Goal: Task Accomplishment & Management: Manage account settings

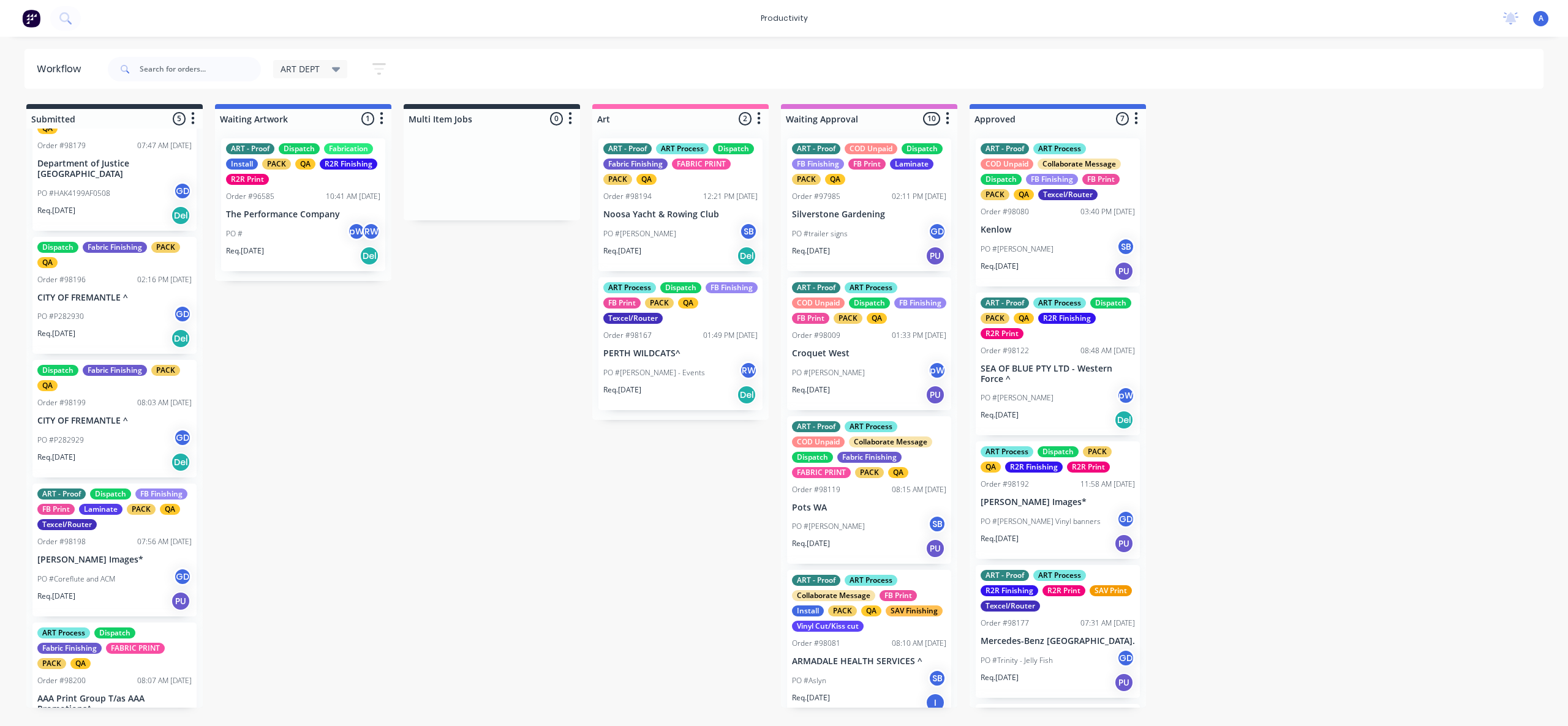
scroll to position [84, 0]
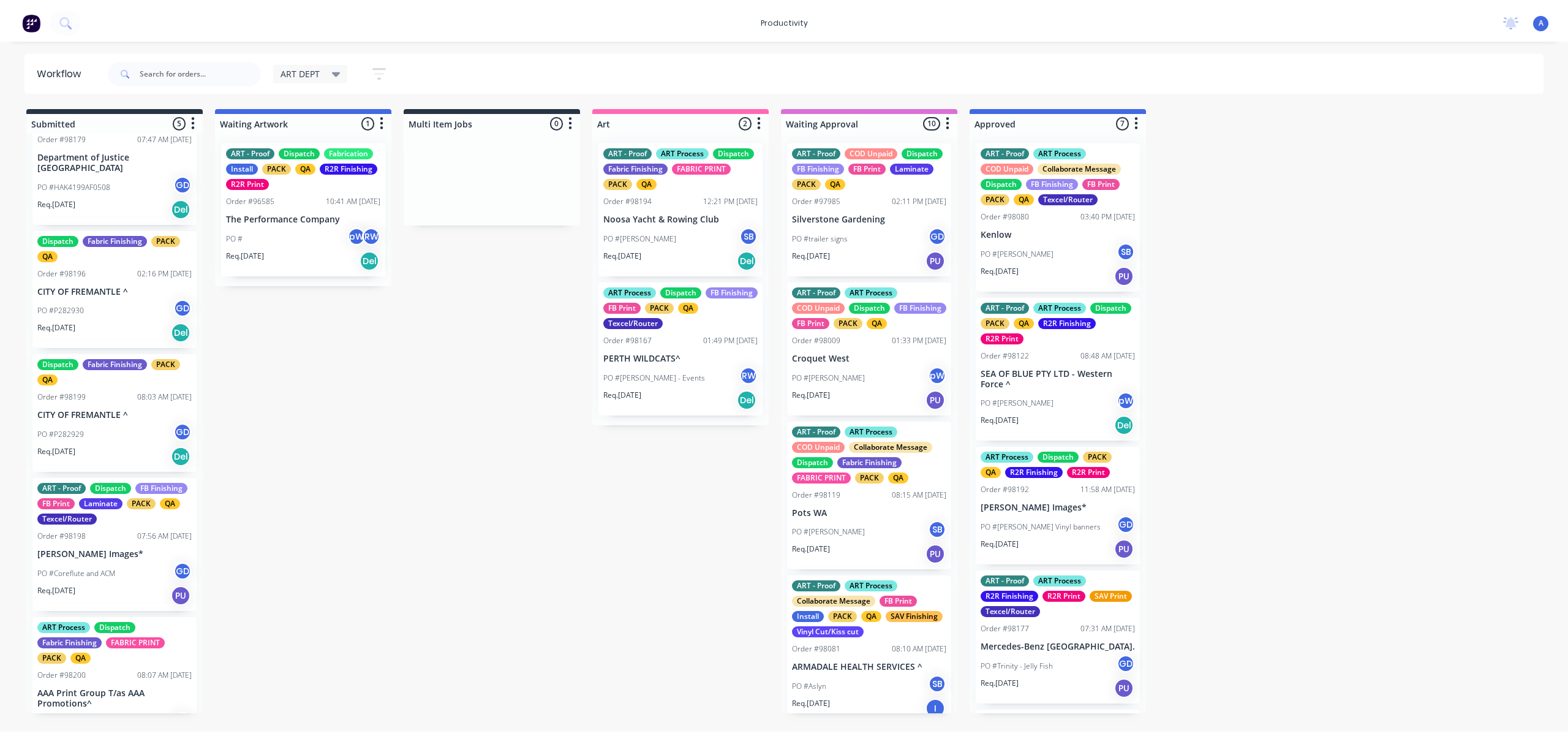
scroll to position [0, 0]
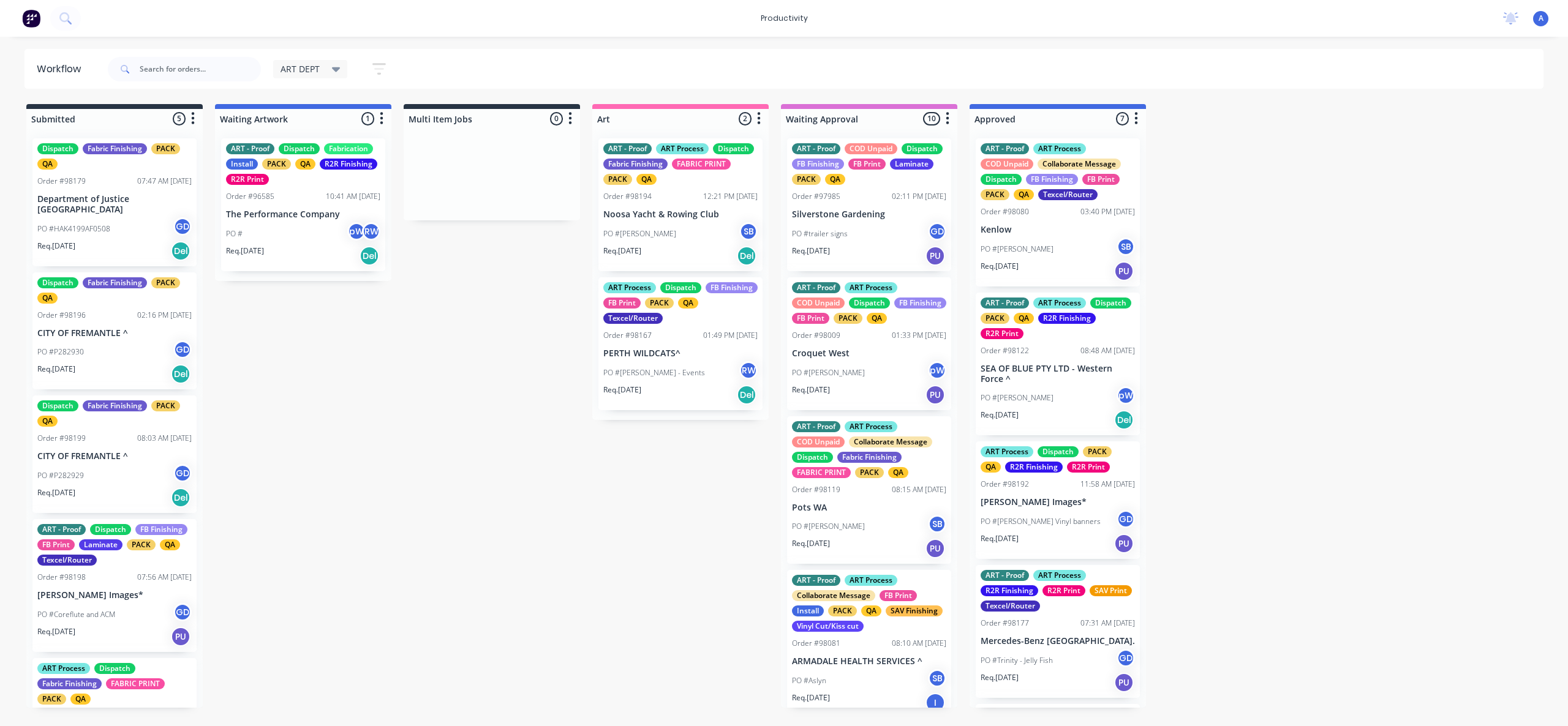
click at [169, 64] on input "text" at bounding box center [200, 69] width 121 height 25
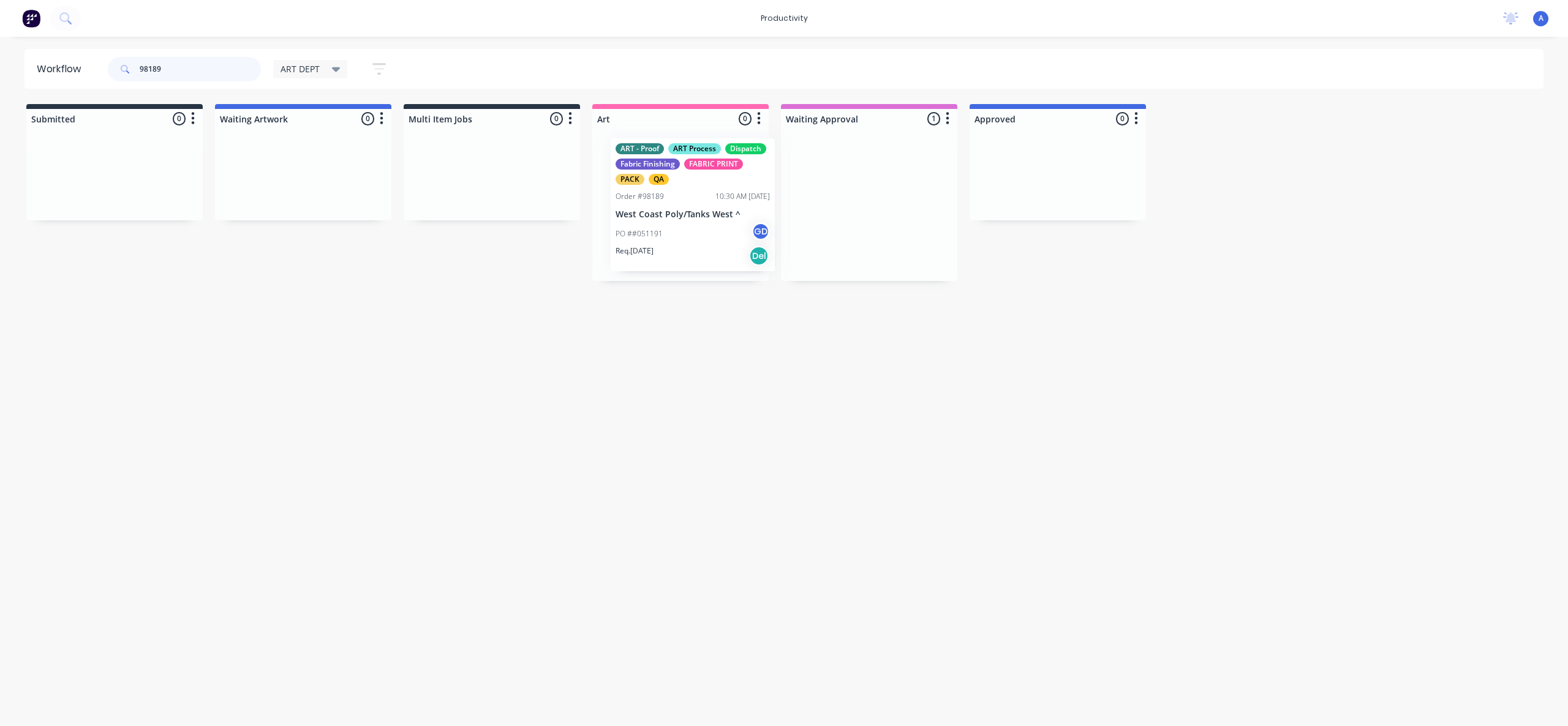
drag, startPoint x: 859, startPoint y: 236, endPoint x: 625, endPoint y: 230, distance: 234.1
type input "98189"
click at [649, 237] on p "PO ##051191" at bounding box center [627, 234] width 47 height 11
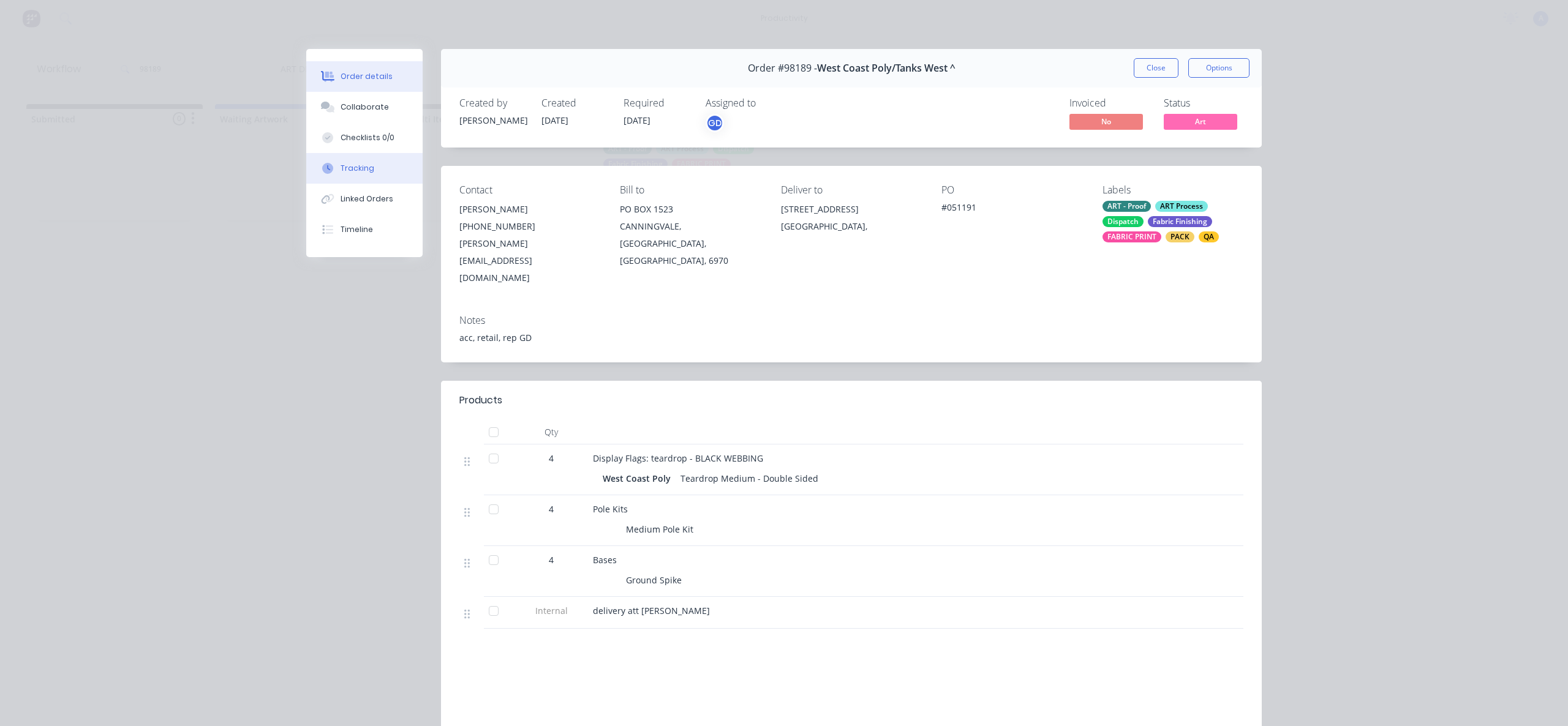
click at [376, 180] on button "Tracking" at bounding box center [364, 169] width 116 height 31
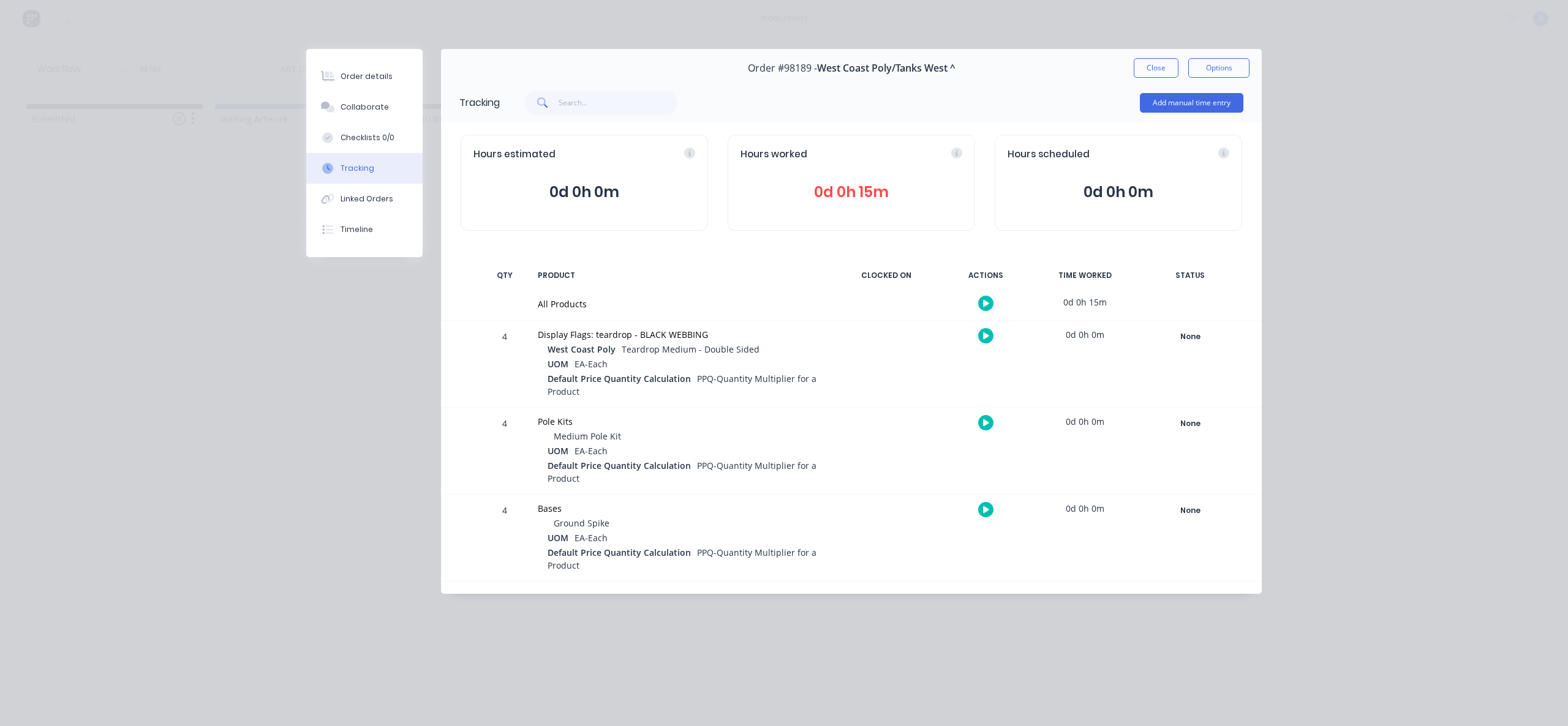
click at [990, 303] on button at bounding box center [986, 303] width 15 height 15
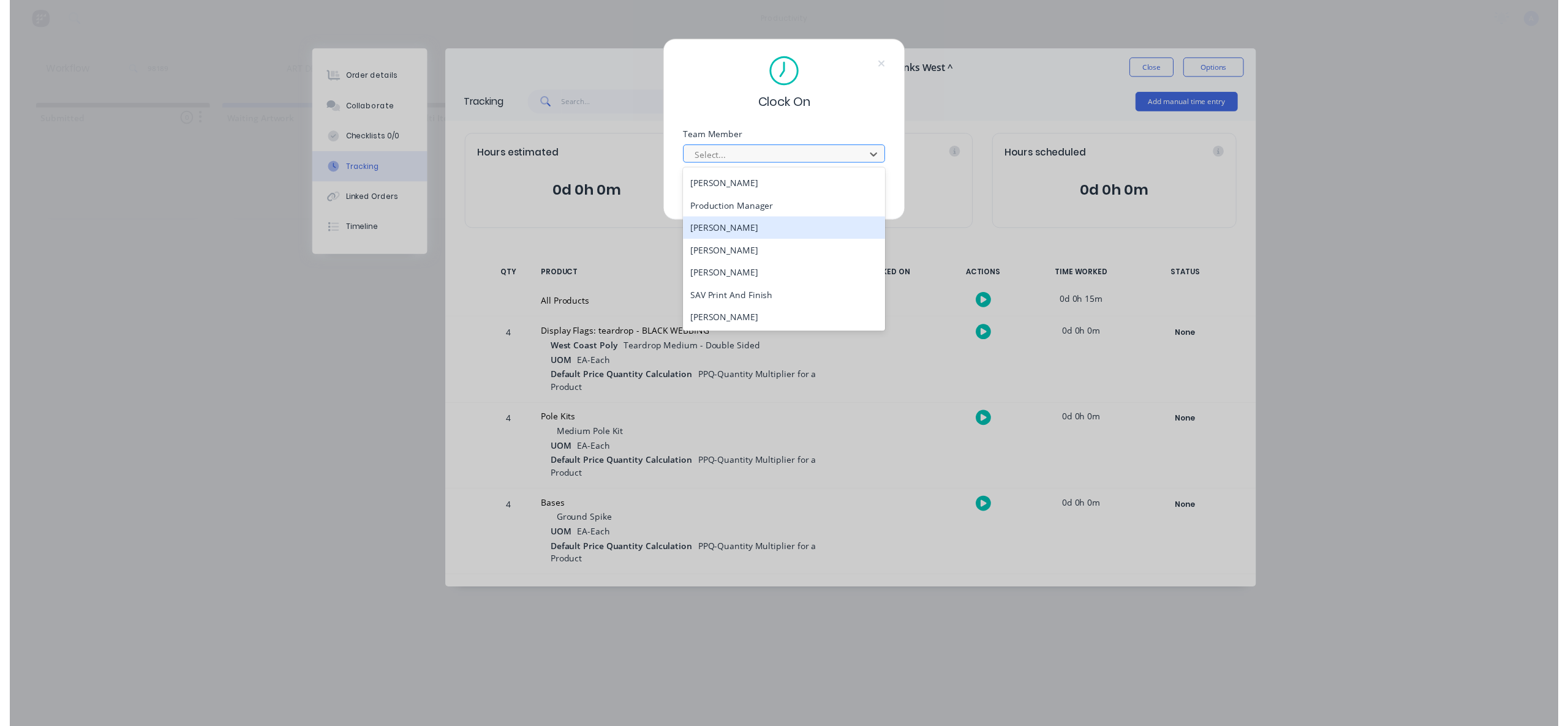
scroll to position [338, 0]
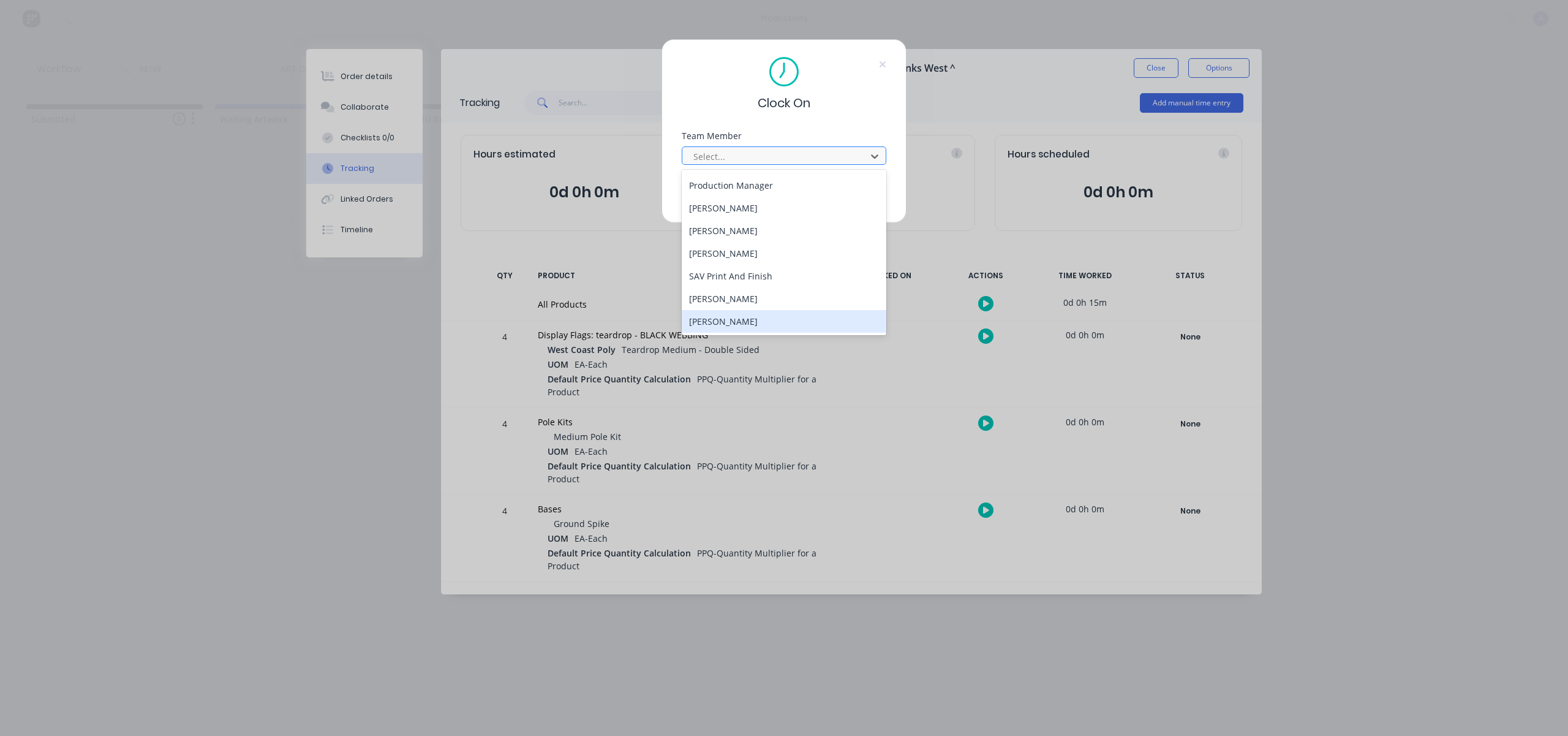
click at [733, 320] on div "[PERSON_NAME]" at bounding box center [784, 321] width 205 height 23
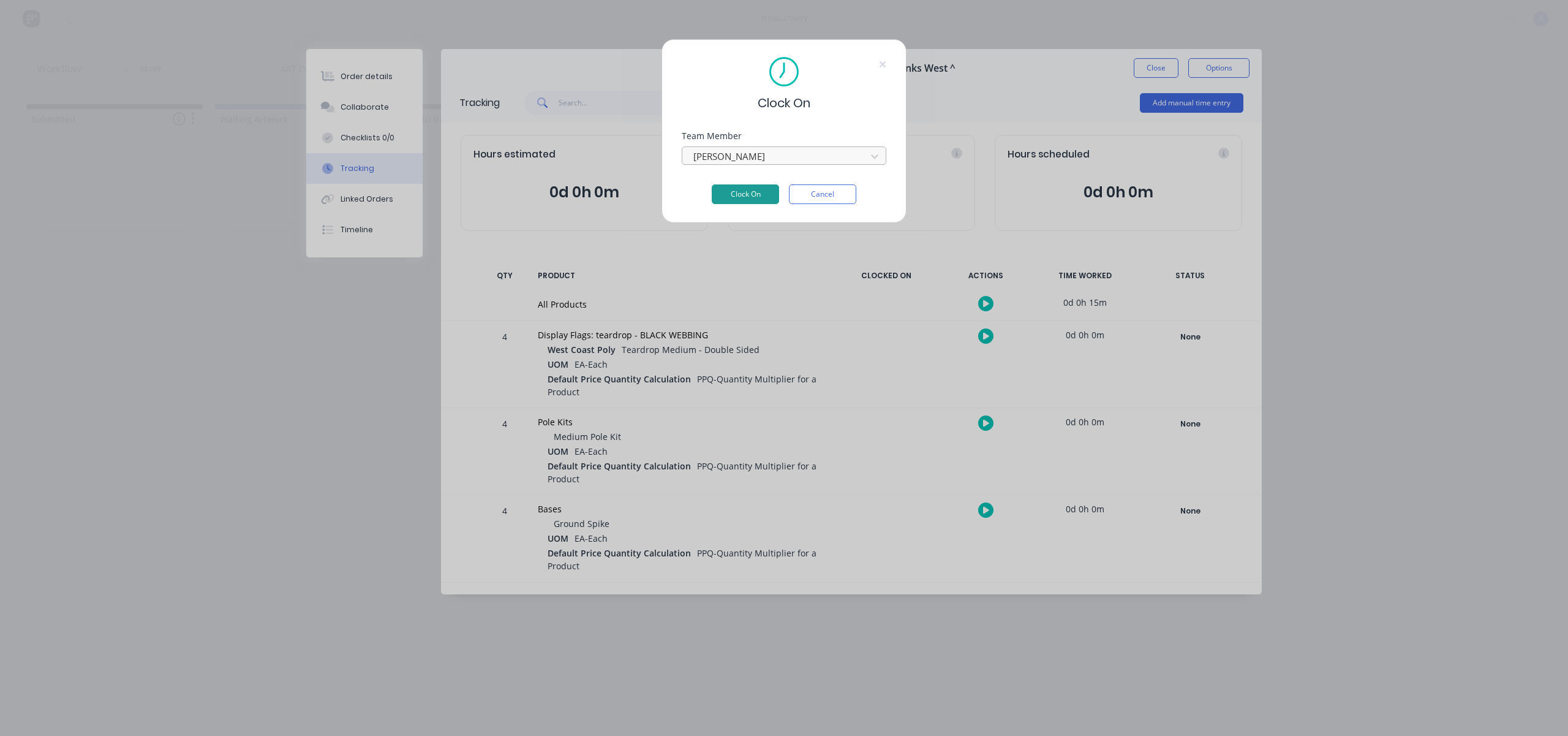
click at [764, 196] on button "Clock On" at bounding box center [745, 194] width 68 height 19
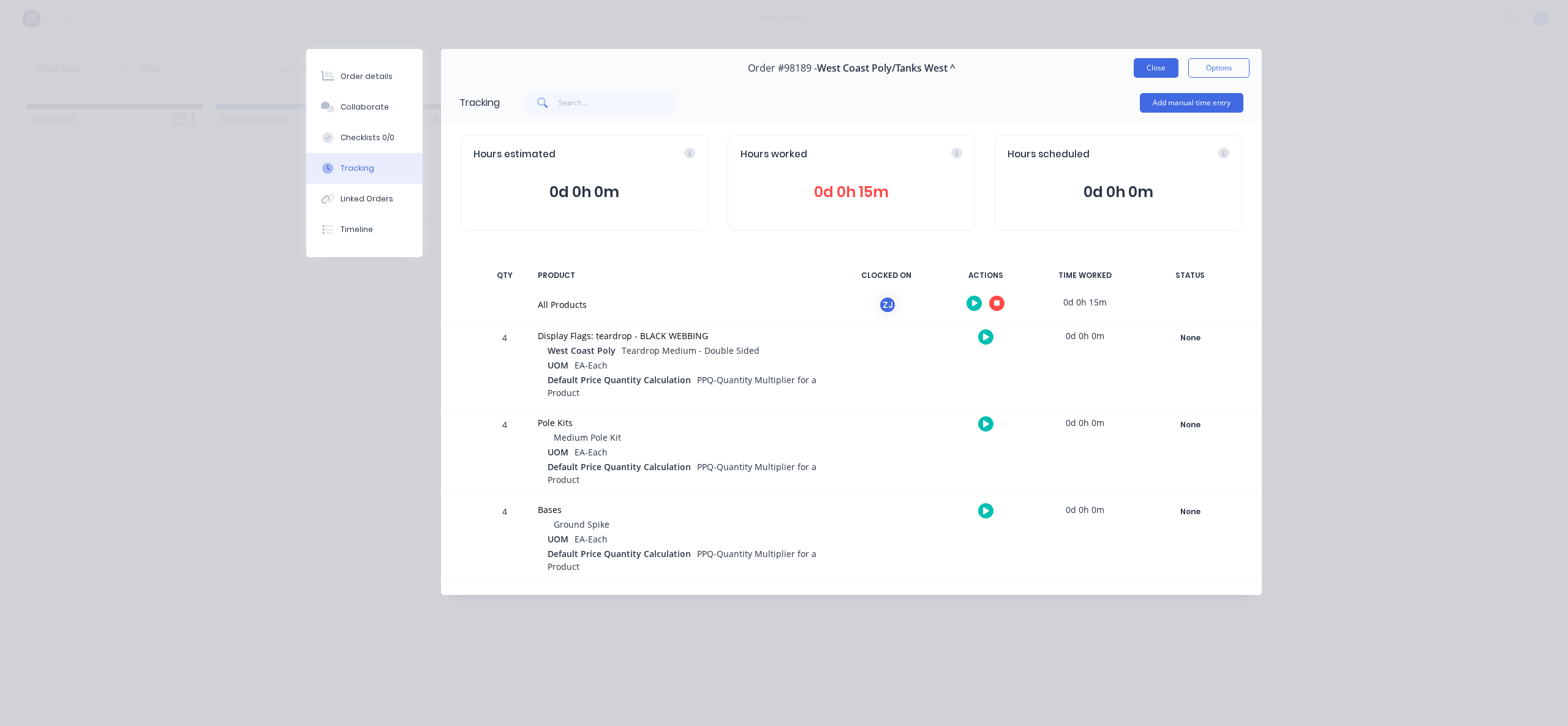
click at [1140, 63] on button "Close" at bounding box center [1156, 68] width 45 height 19
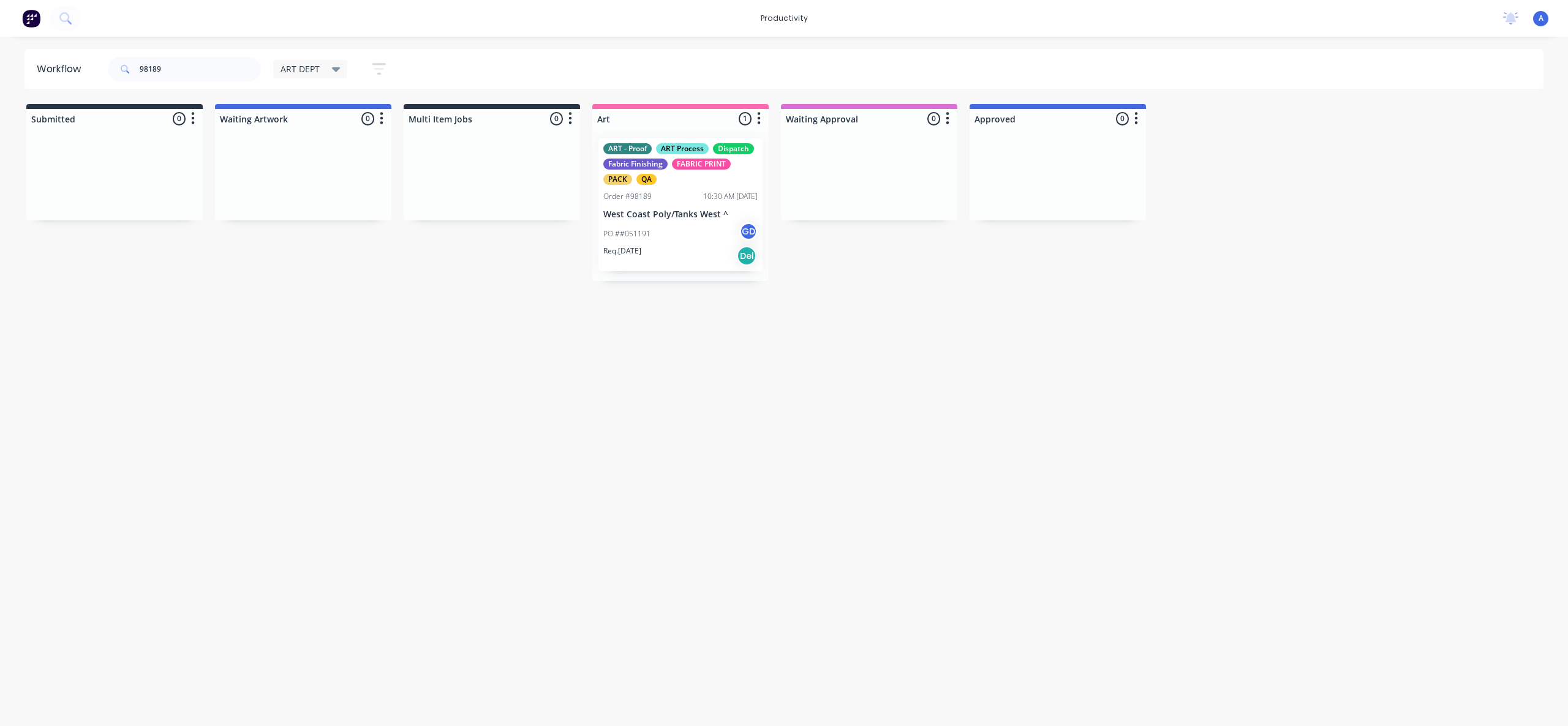
drag, startPoint x: 848, startPoint y: 326, endPoint x: 846, endPoint y: 318, distance: 8.2
click at [850, 324] on div "Workflow 98189 ART DEPT Save new view None edit ART DEPT (Default) edit Banner …" at bounding box center [784, 375] width 1568 height 652
click at [696, 236] on div "PO ##051191 GD" at bounding box center [680, 234] width 155 height 23
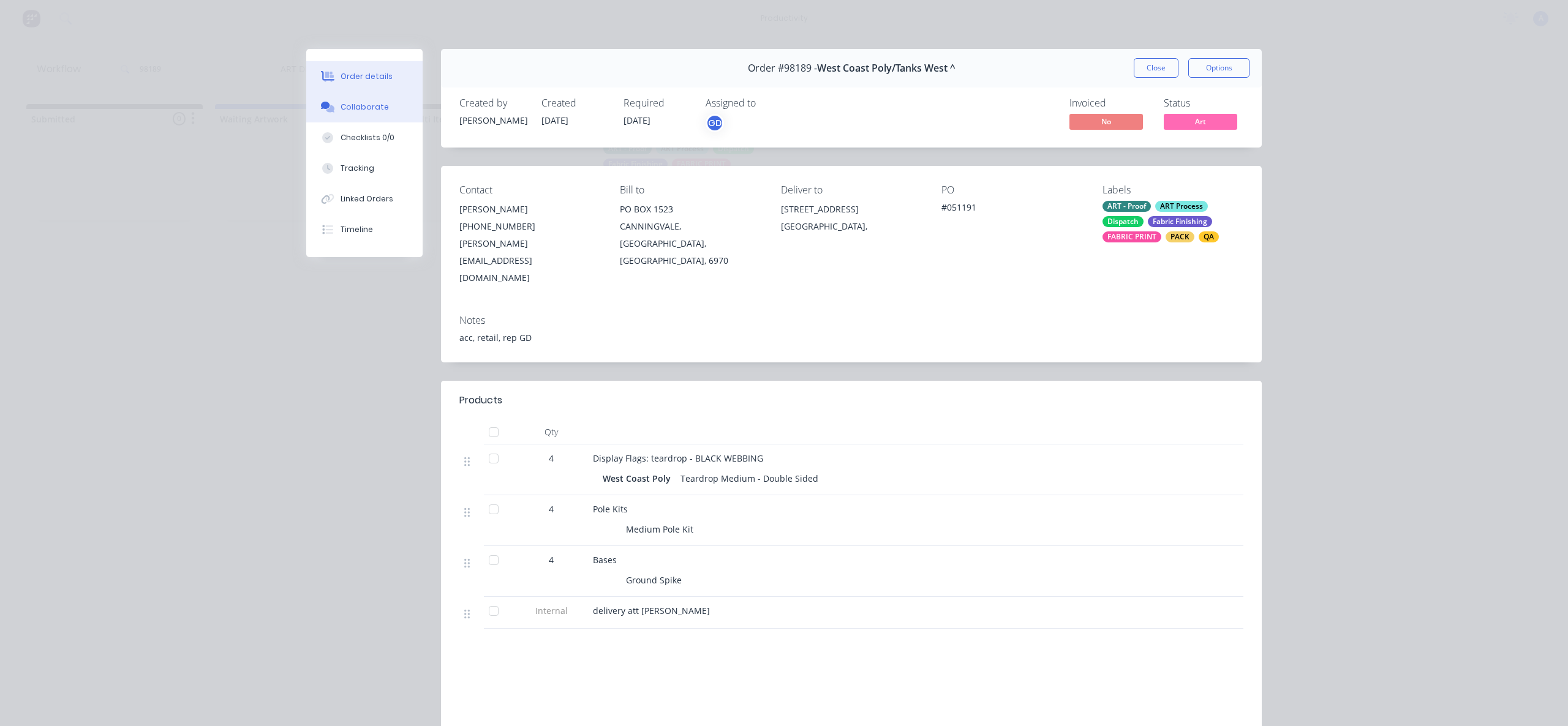
click at [355, 113] on button "Collaborate" at bounding box center [364, 107] width 116 height 31
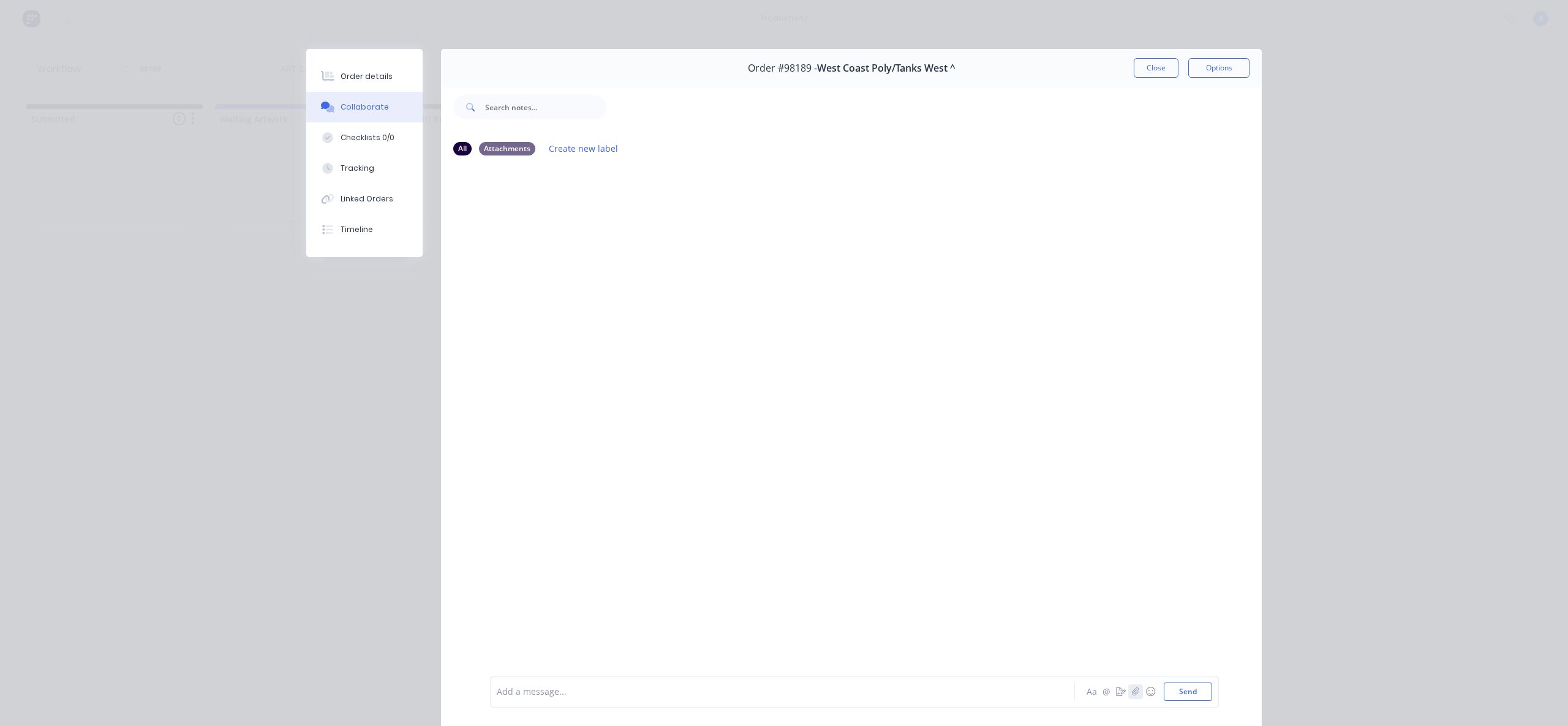
click at [1135, 693] on button "button" at bounding box center [1135, 692] width 15 height 15
click at [1183, 704] on div "Add a message... Aa @ ☺ Send" at bounding box center [854, 660] width 729 height 94
click at [1184, 697] on button "Send" at bounding box center [1188, 691] width 48 height 18
click at [1163, 68] on button "Close" at bounding box center [1156, 68] width 45 height 19
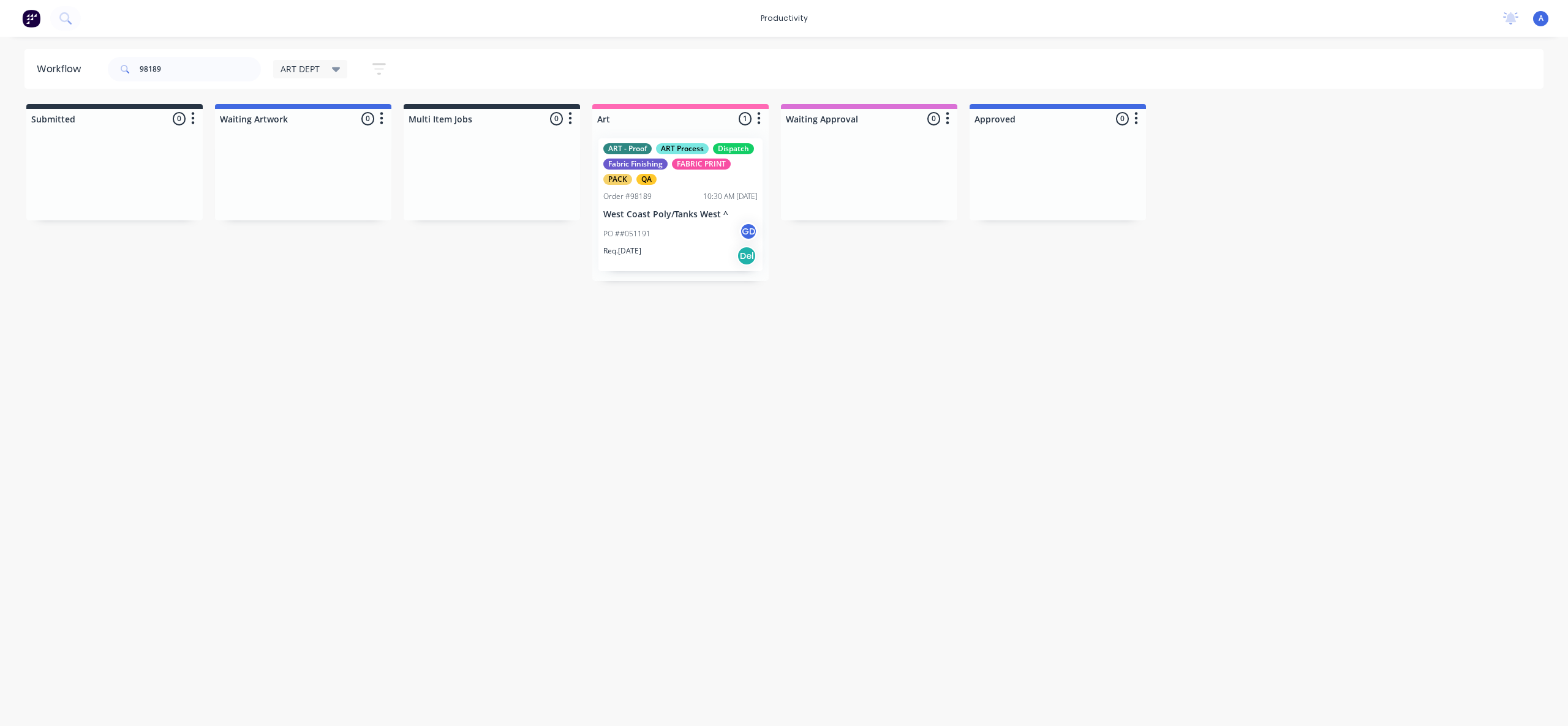
drag, startPoint x: 1264, startPoint y: 317, endPoint x: 1164, endPoint y: 353, distance: 106.3
click at [1264, 316] on div "Workflow 98189 ART DEPT Save new view None edit ART DEPT (Default) edit Banner …" at bounding box center [784, 375] width 1568 height 652
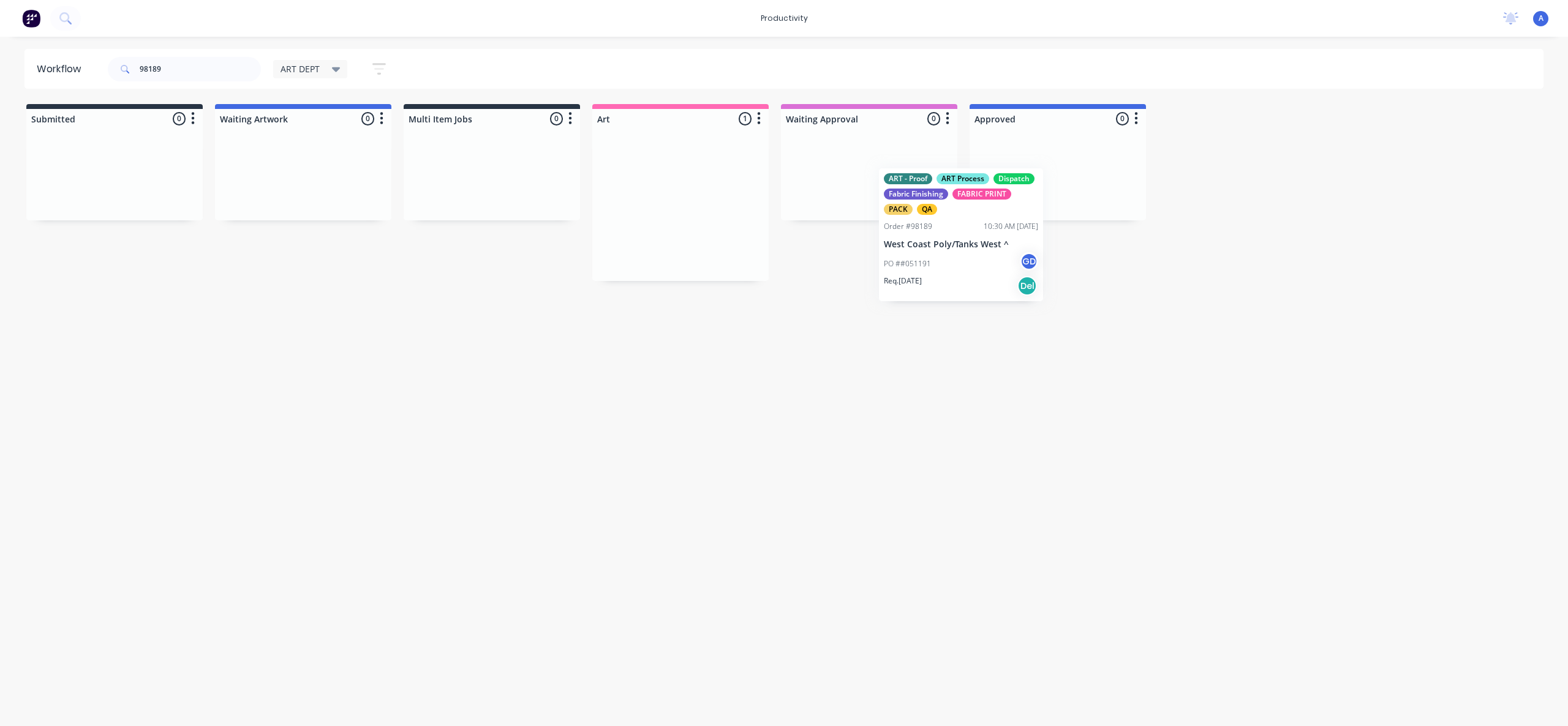
drag, startPoint x: 659, startPoint y: 219, endPoint x: 1103, endPoint y: 251, distance: 445.2
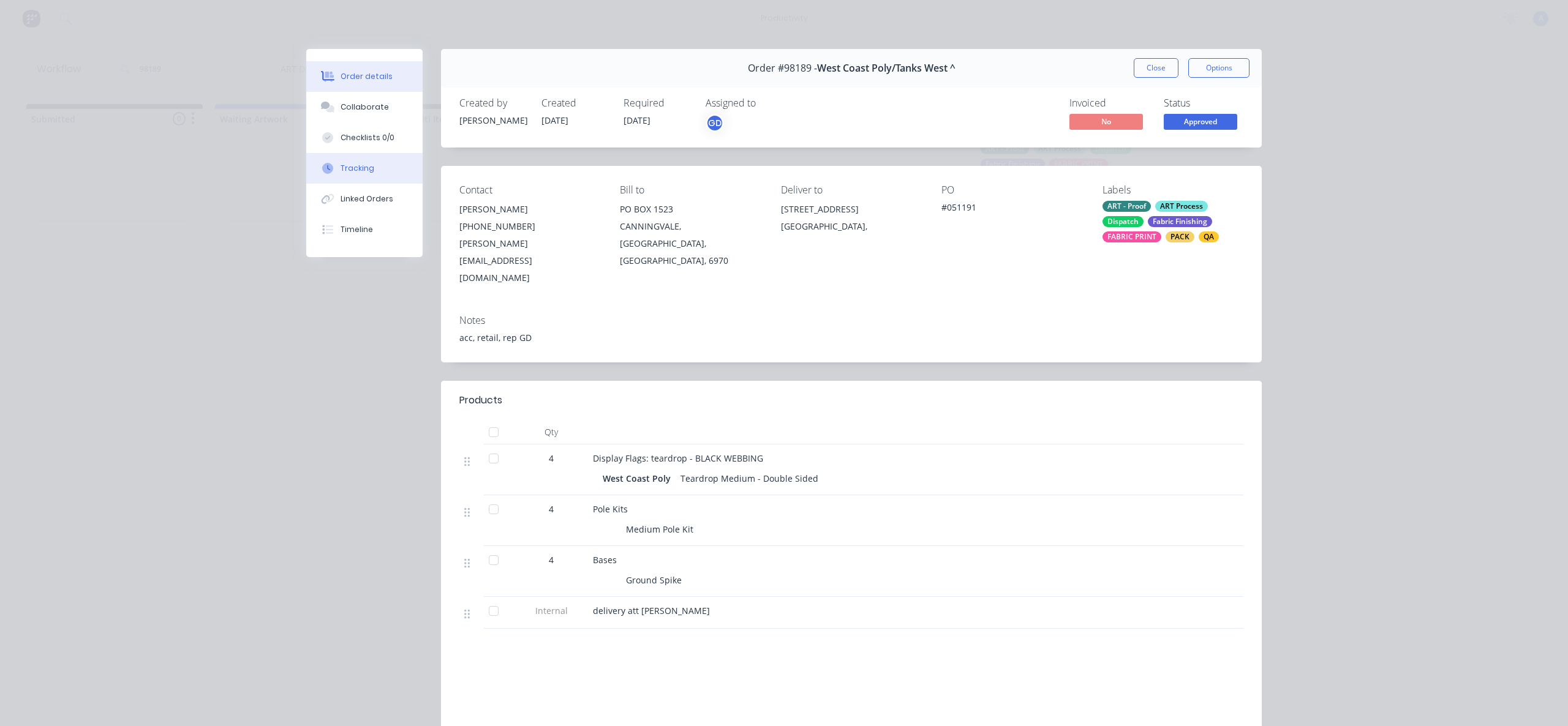
click at [372, 171] on button "Tracking" at bounding box center [364, 169] width 116 height 31
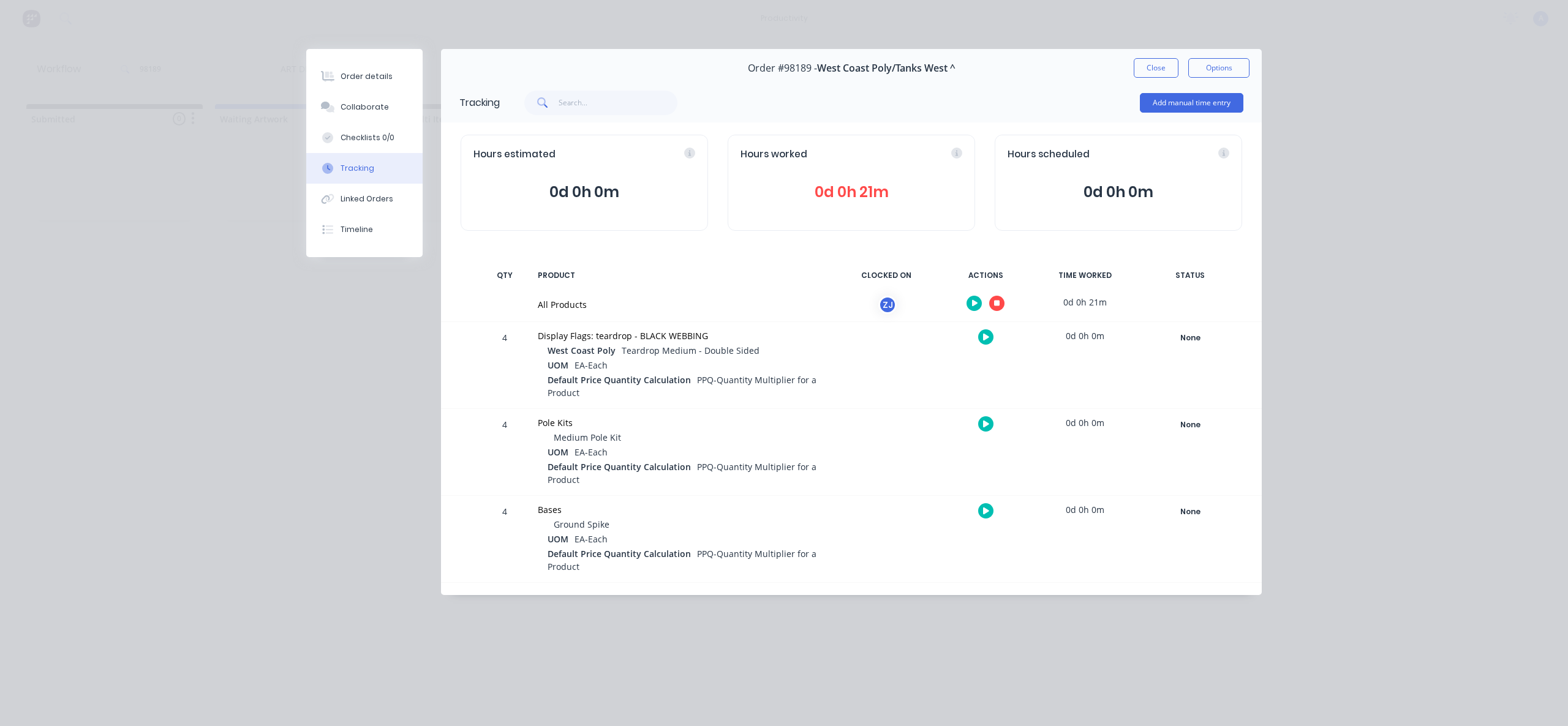
click at [1000, 300] on icon at bounding box center [997, 303] width 6 height 6
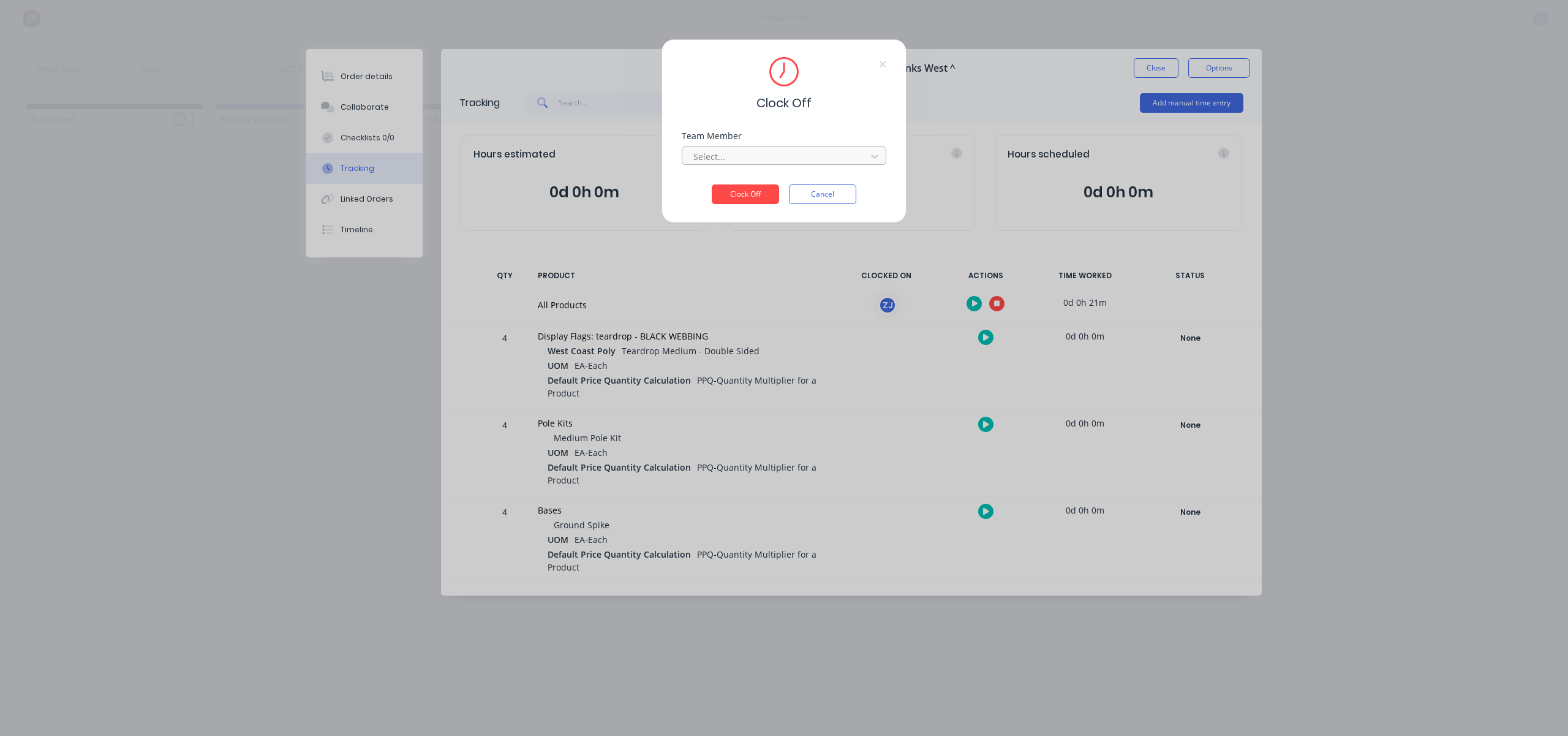
click at [797, 162] on div at bounding box center [776, 156] width 168 height 15
click at [744, 190] on div "[PERSON_NAME]" at bounding box center [784, 183] width 205 height 23
click at [749, 199] on button "Clock Off" at bounding box center [745, 194] width 68 height 19
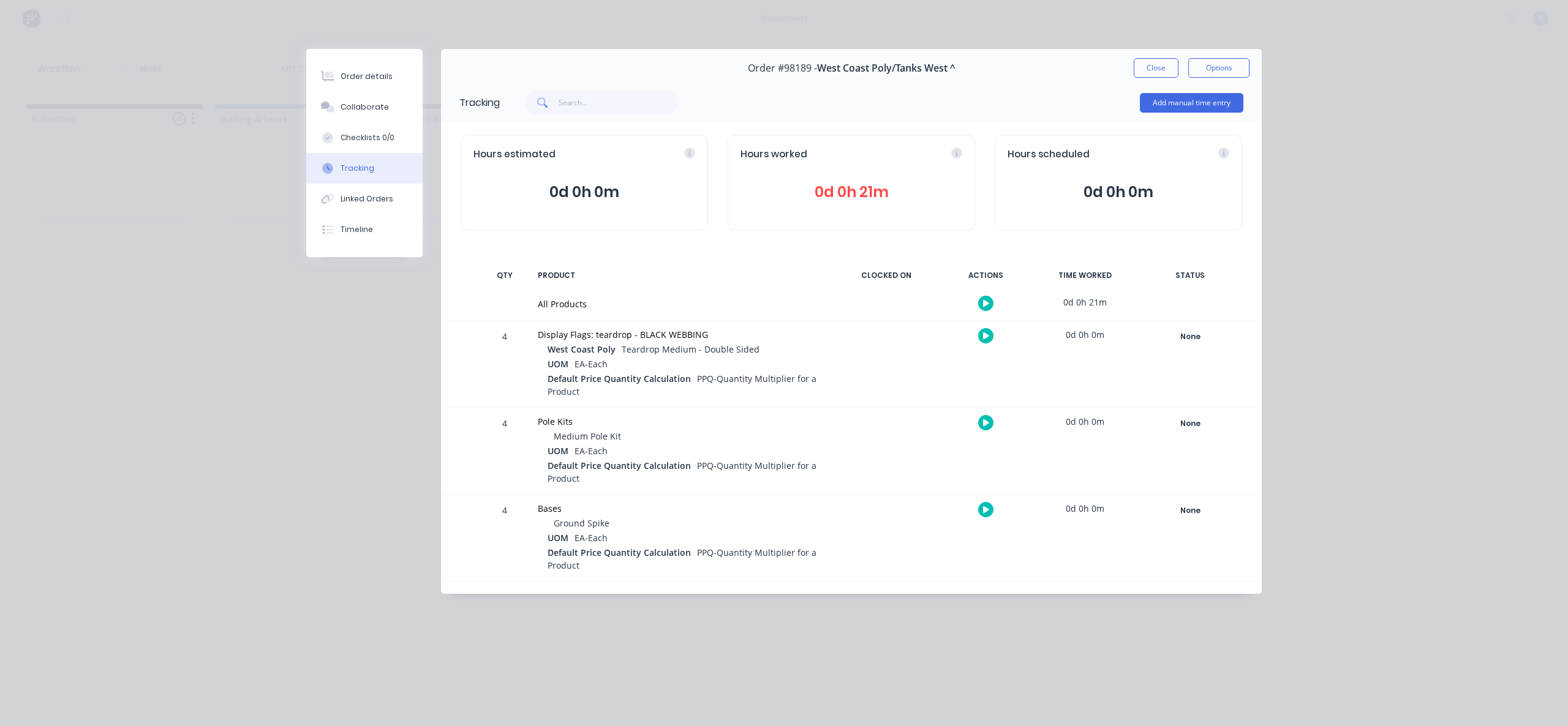
click at [1178, 58] on div "Close Options" at bounding box center [1192, 68] width 116 height 19
click at [1164, 62] on button "Close" at bounding box center [1156, 68] width 45 height 19
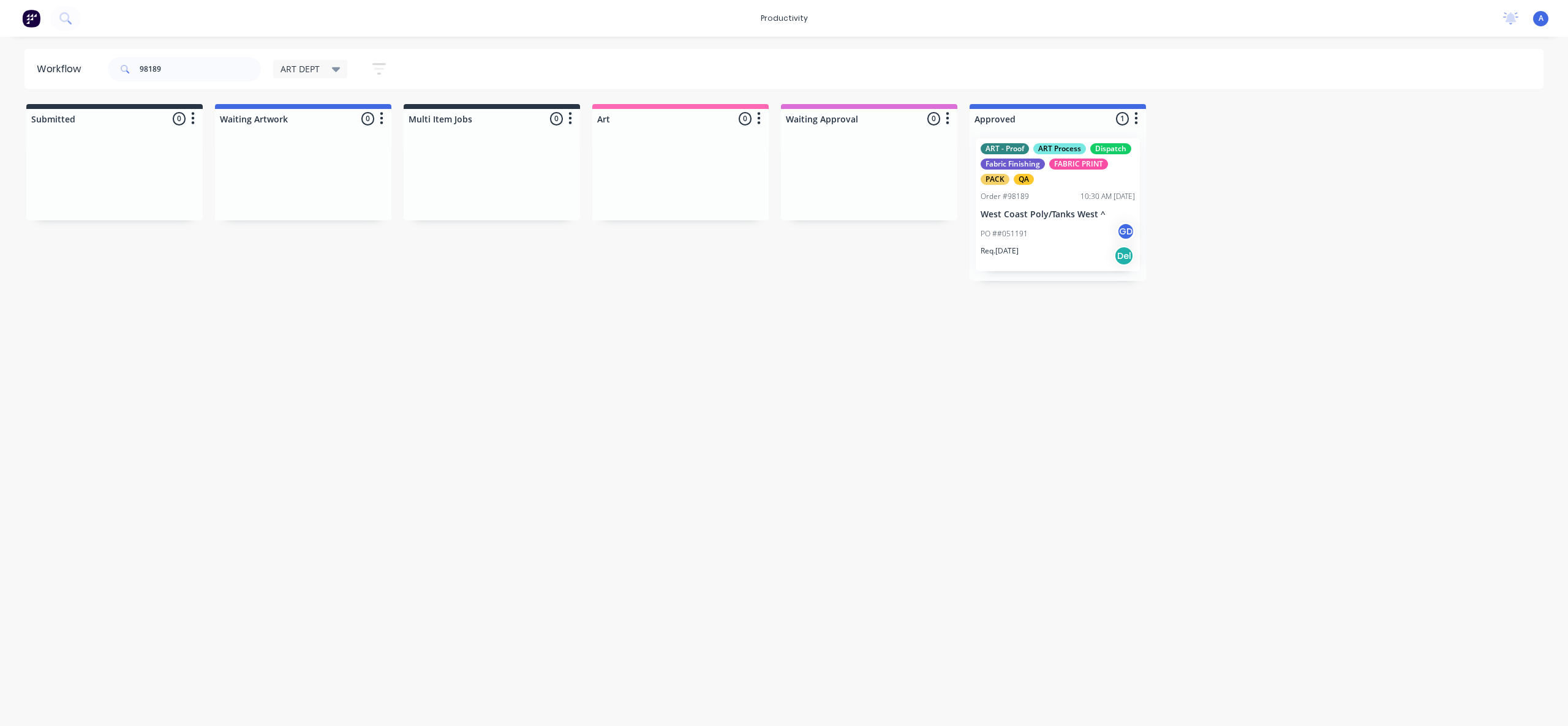
click at [1023, 217] on p "West Coast Poly/Tanks West ^" at bounding box center [1058, 215] width 155 height 11
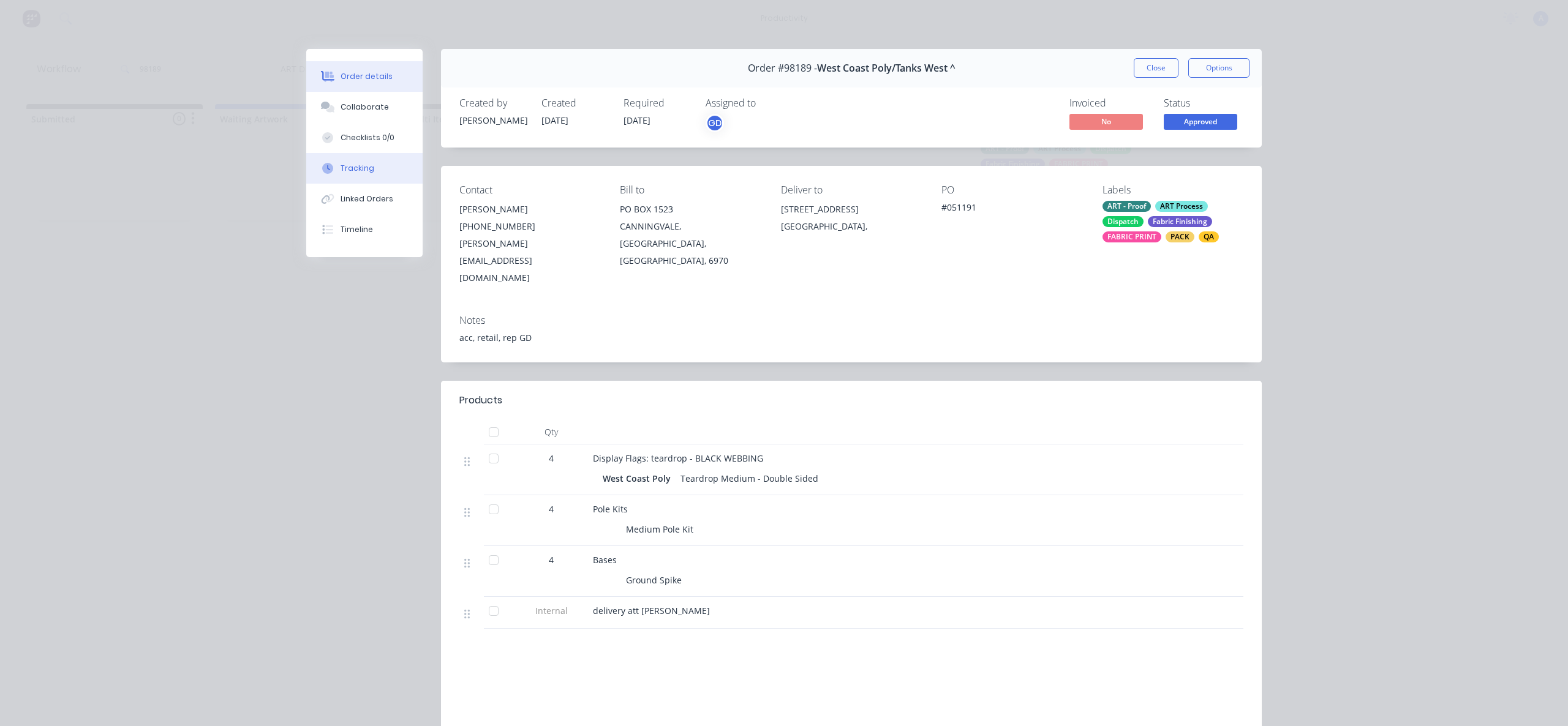
click at [377, 167] on button "Tracking" at bounding box center [364, 169] width 116 height 31
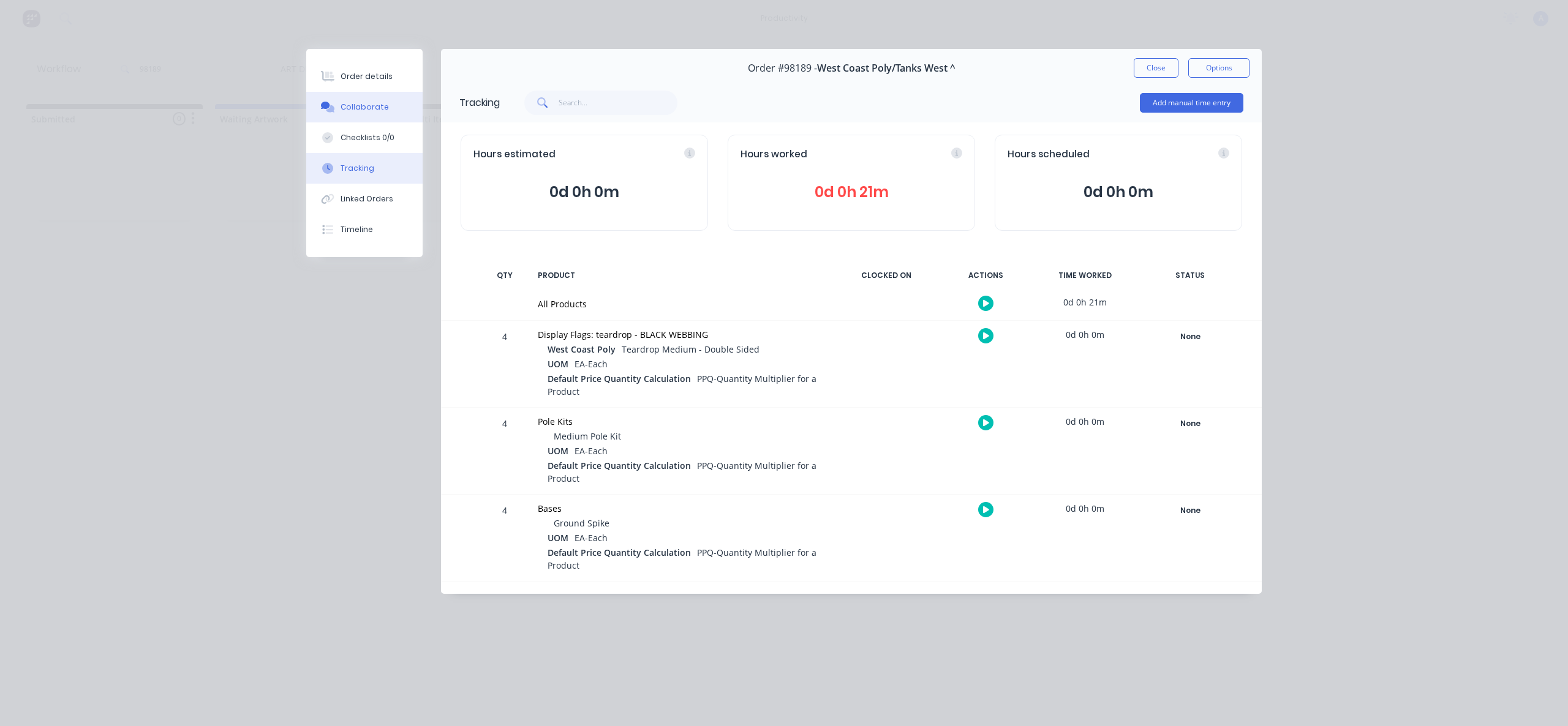
click at [360, 102] on div "Collaborate" at bounding box center [365, 107] width 48 height 11
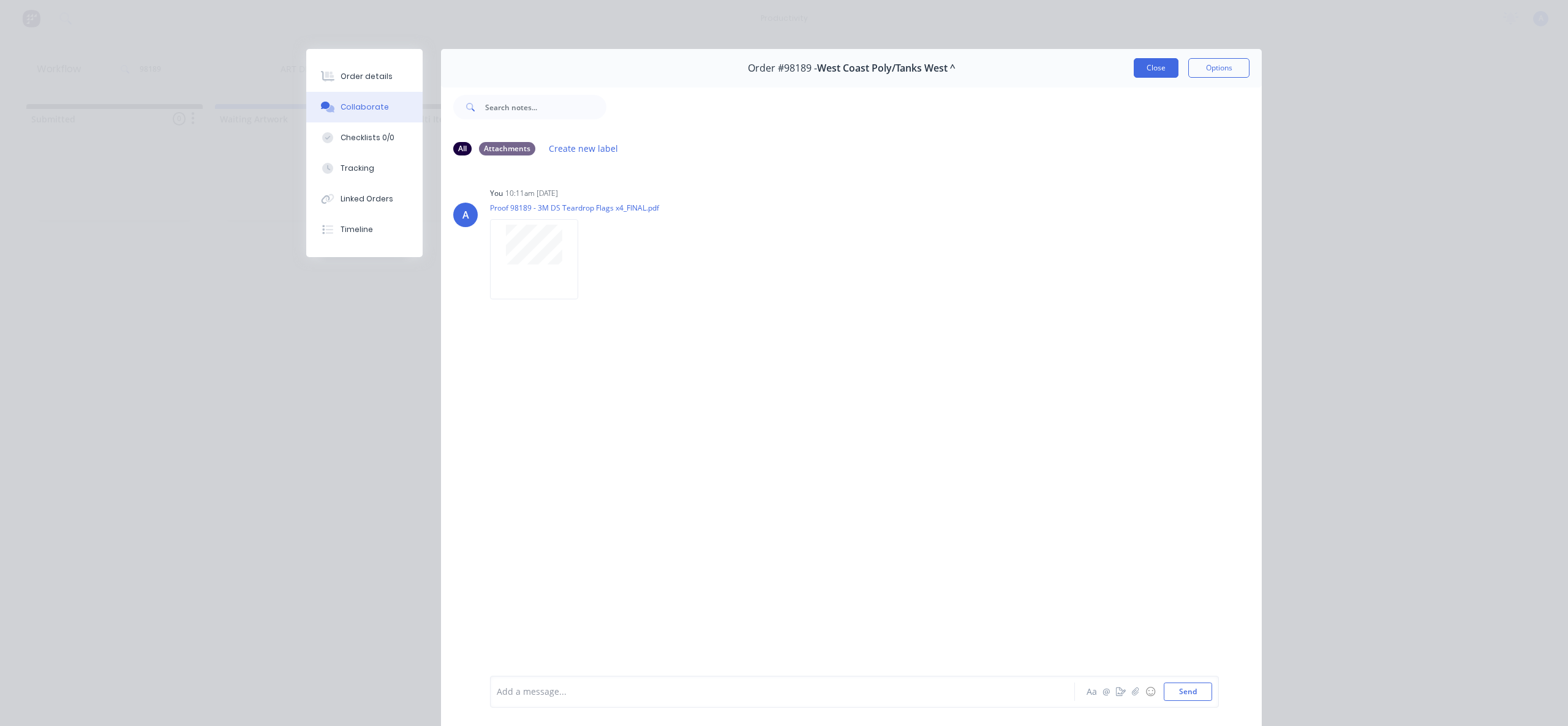
click at [1158, 74] on button "Close" at bounding box center [1156, 68] width 45 height 19
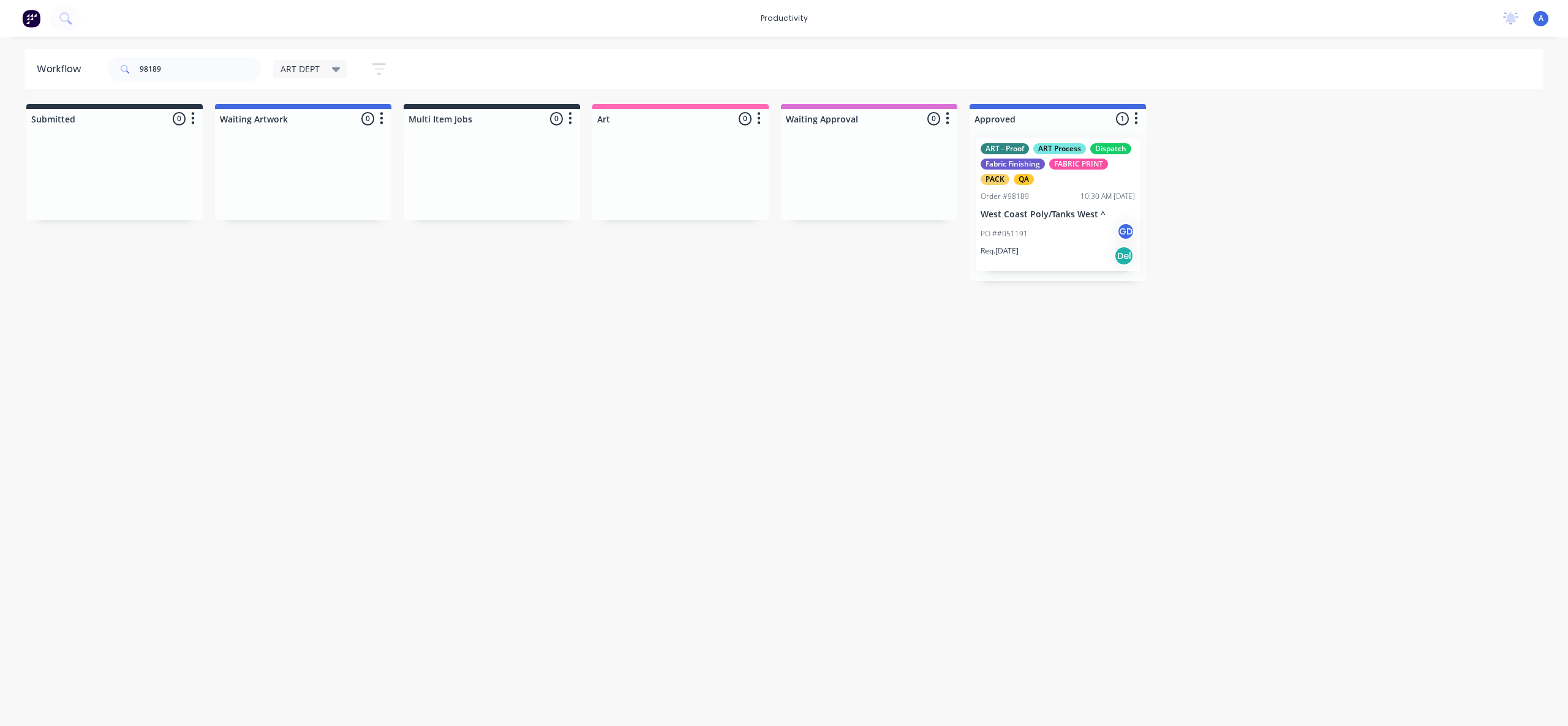
click at [661, 407] on div "Workflow 98189 ART DEPT Save new view None edit ART DEPT (Default) edit Banner …" at bounding box center [784, 375] width 1568 height 652
drag, startPoint x: 185, startPoint y: 66, endPoint x: 76, endPoint y: 66, distance: 109.0
click at [76, 66] on header "Workflow 98189 ART DEPT Save new view None edit ART DEPT (Default) edit Banner …" at bounding box center [785, 68] width 1520 height 39
click at [392, 429] on div "Workflow ART DEPT Save new view None edit ART DEPT (Default) edit Banner Finish…" at bounding box center [784, 375] width 1568 height 652
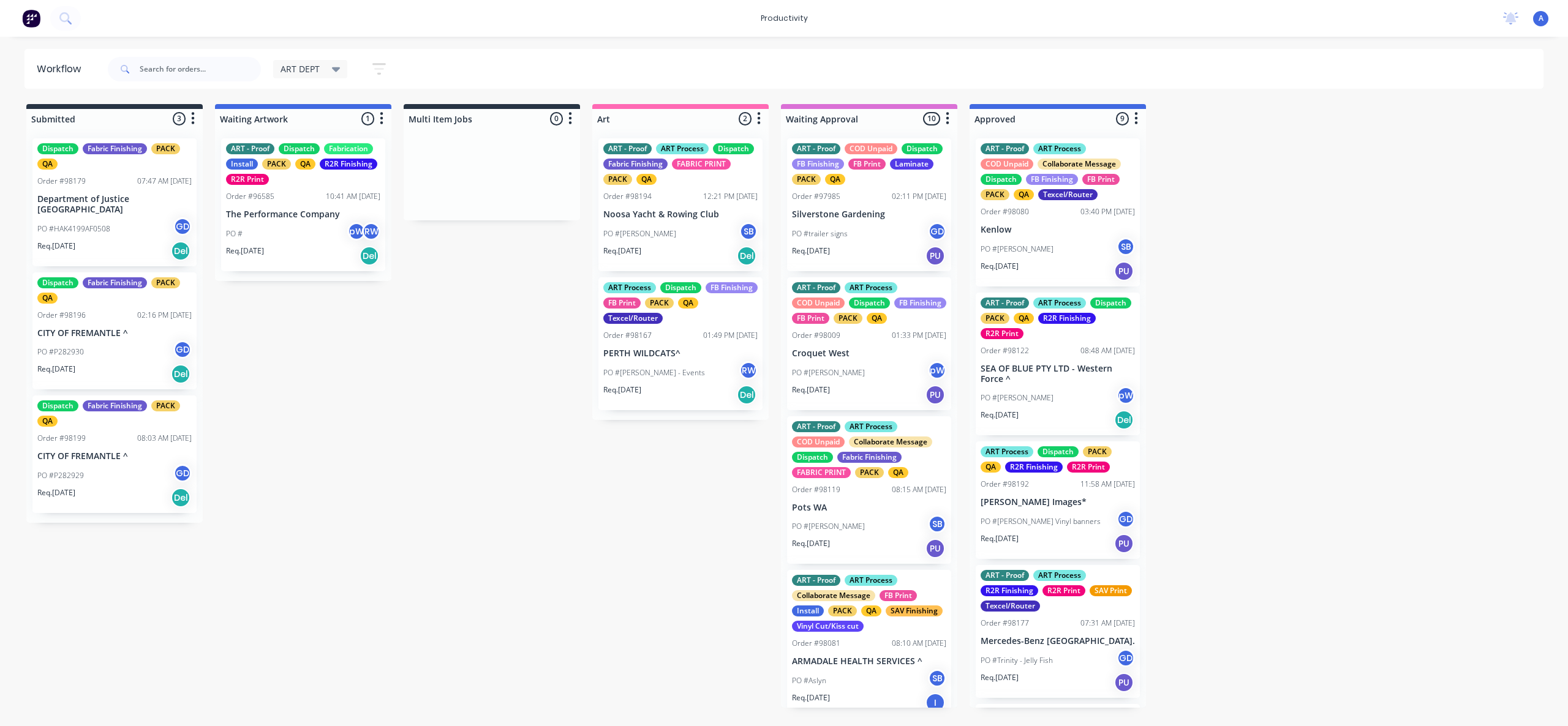
drag, startPoint x: 1356, startPoint y: 511, endPoint x: 1028, endPoint y: 590, distance: 337.4
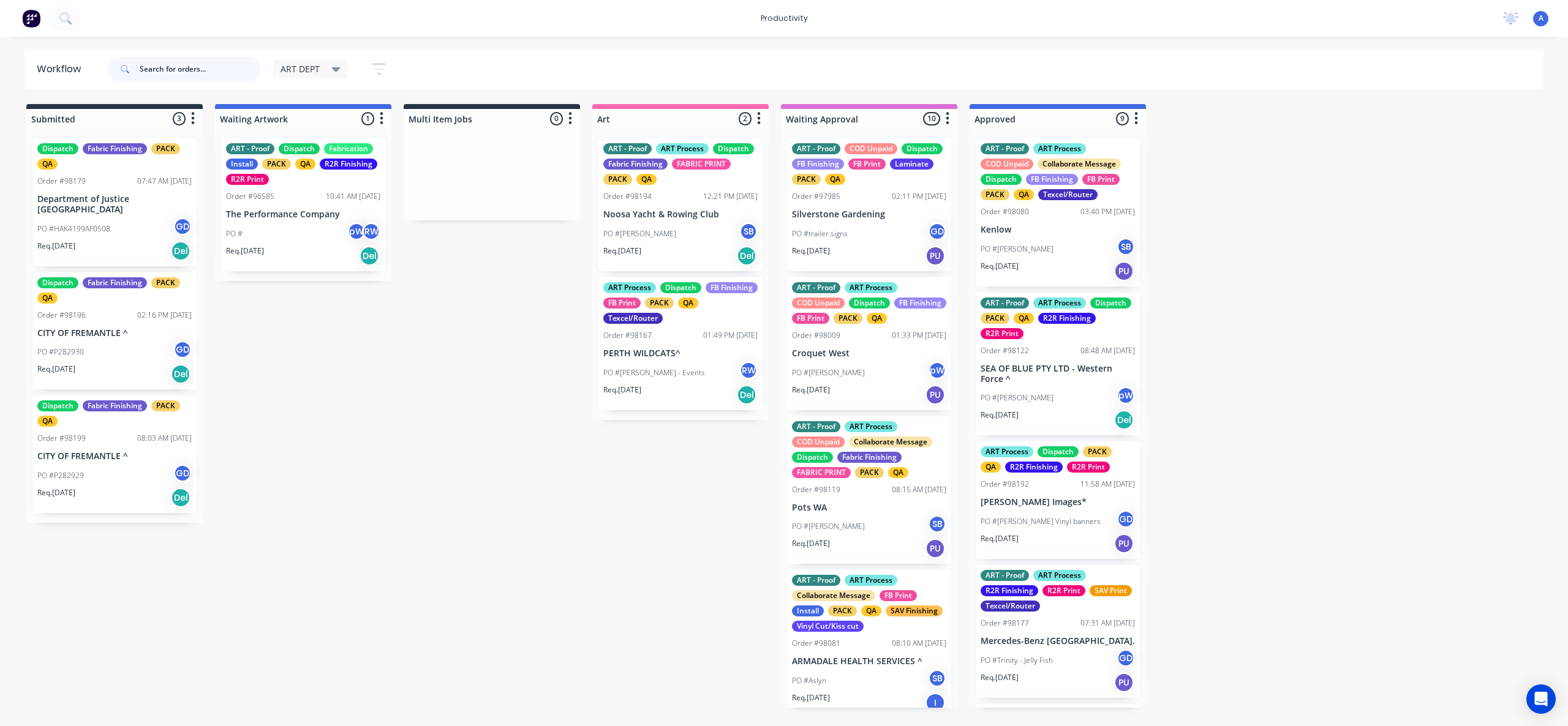
click at [171, 73] on input "text" at bounding box center [200, 69] width 121 height 25
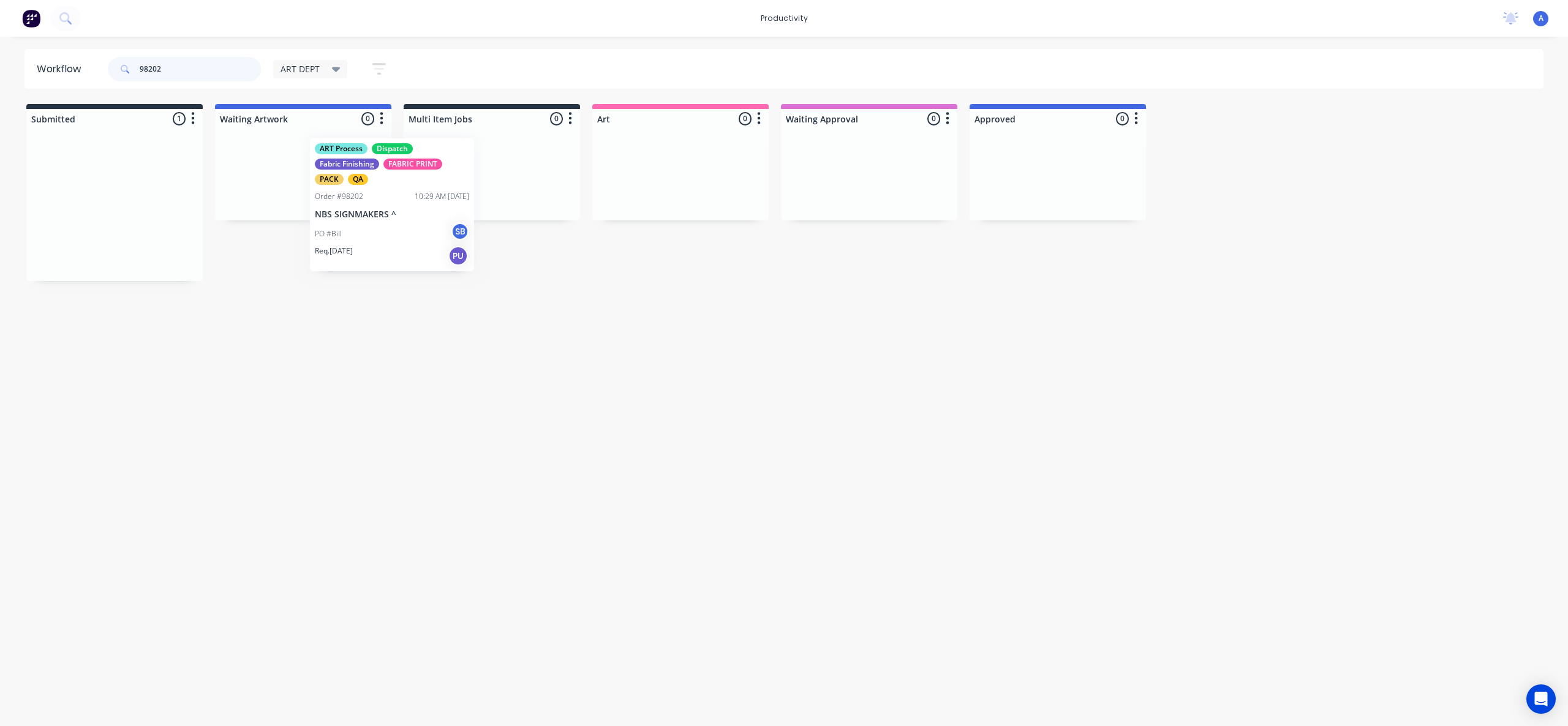
drag, startPoint x: 115, startPoint y: 225, endPoint x: 713, endPoint y: 227, distance: 598.0
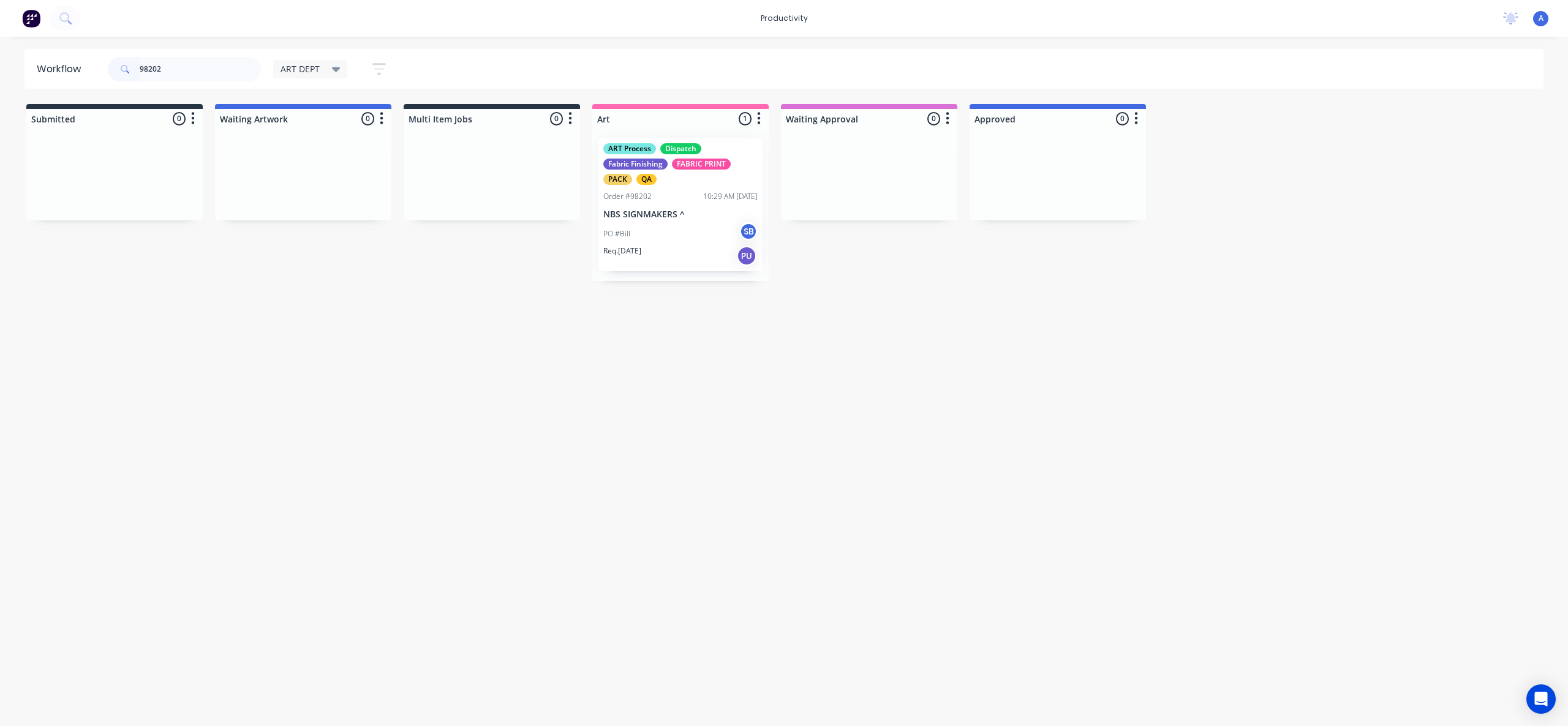
click at [690, 225] on div "PO #Bill SB" at bounding box center [680, 234] width 155 height 23
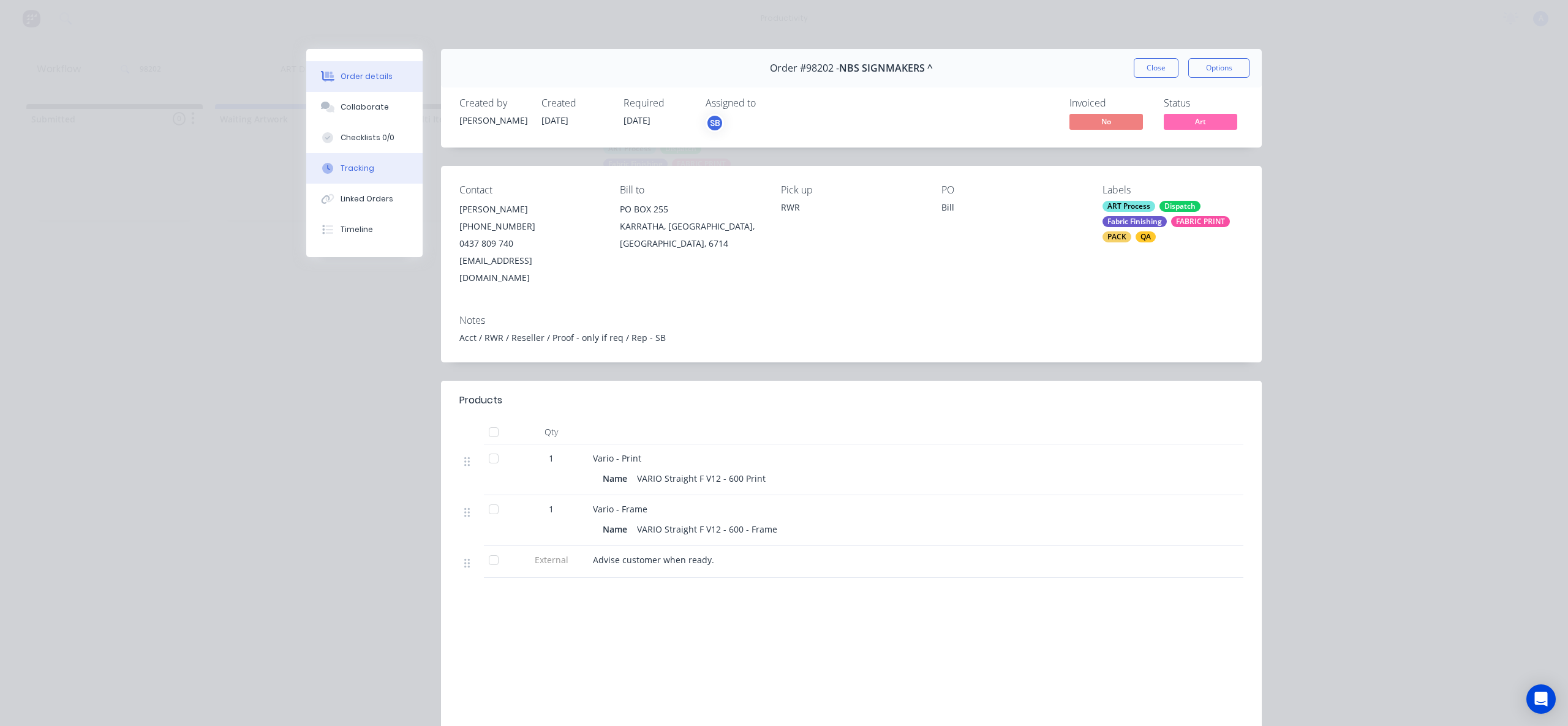
click at [349, 173] on div "Tracking" at bounding box center [358, 168] width 33 height 11
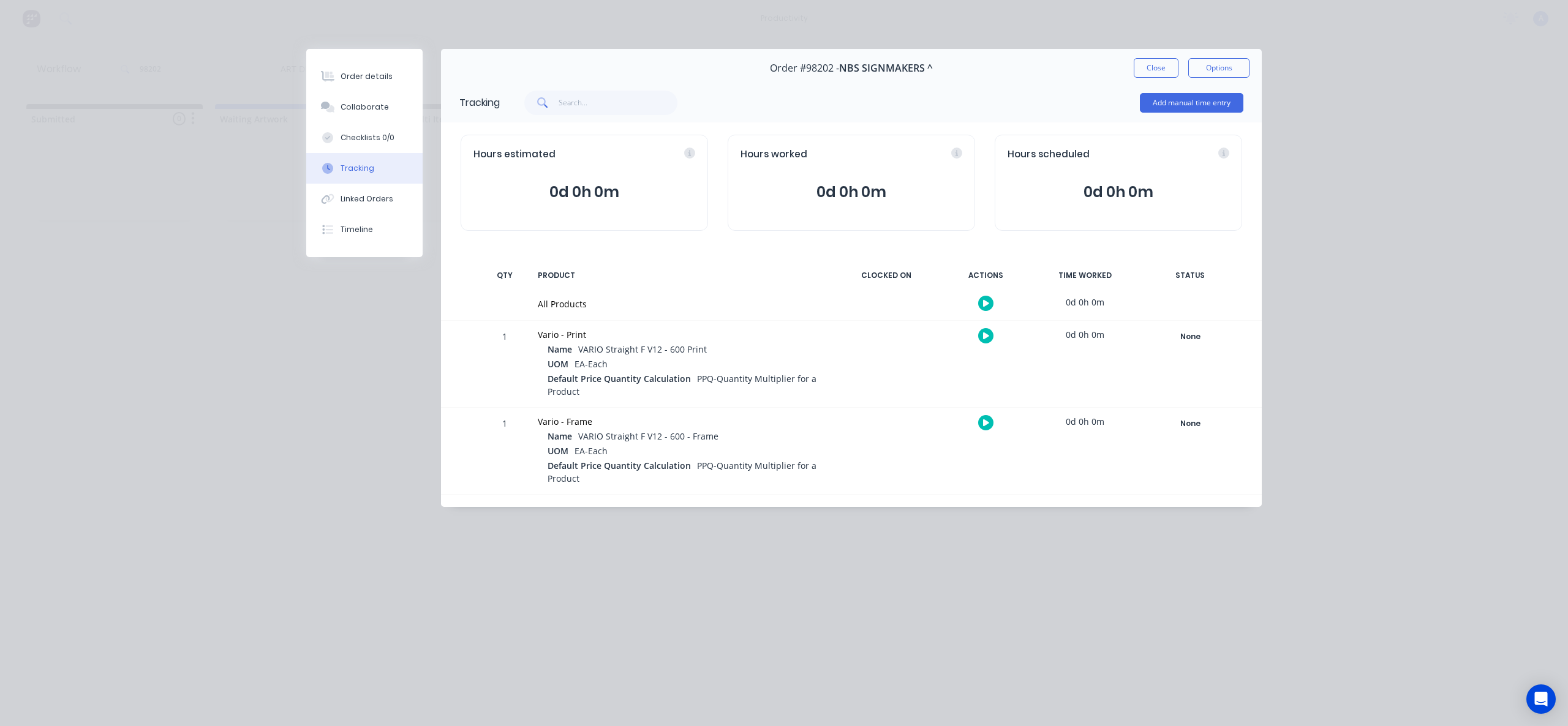
click at [983, 300] on button at bounding box center [986, 303] width 15 height 15
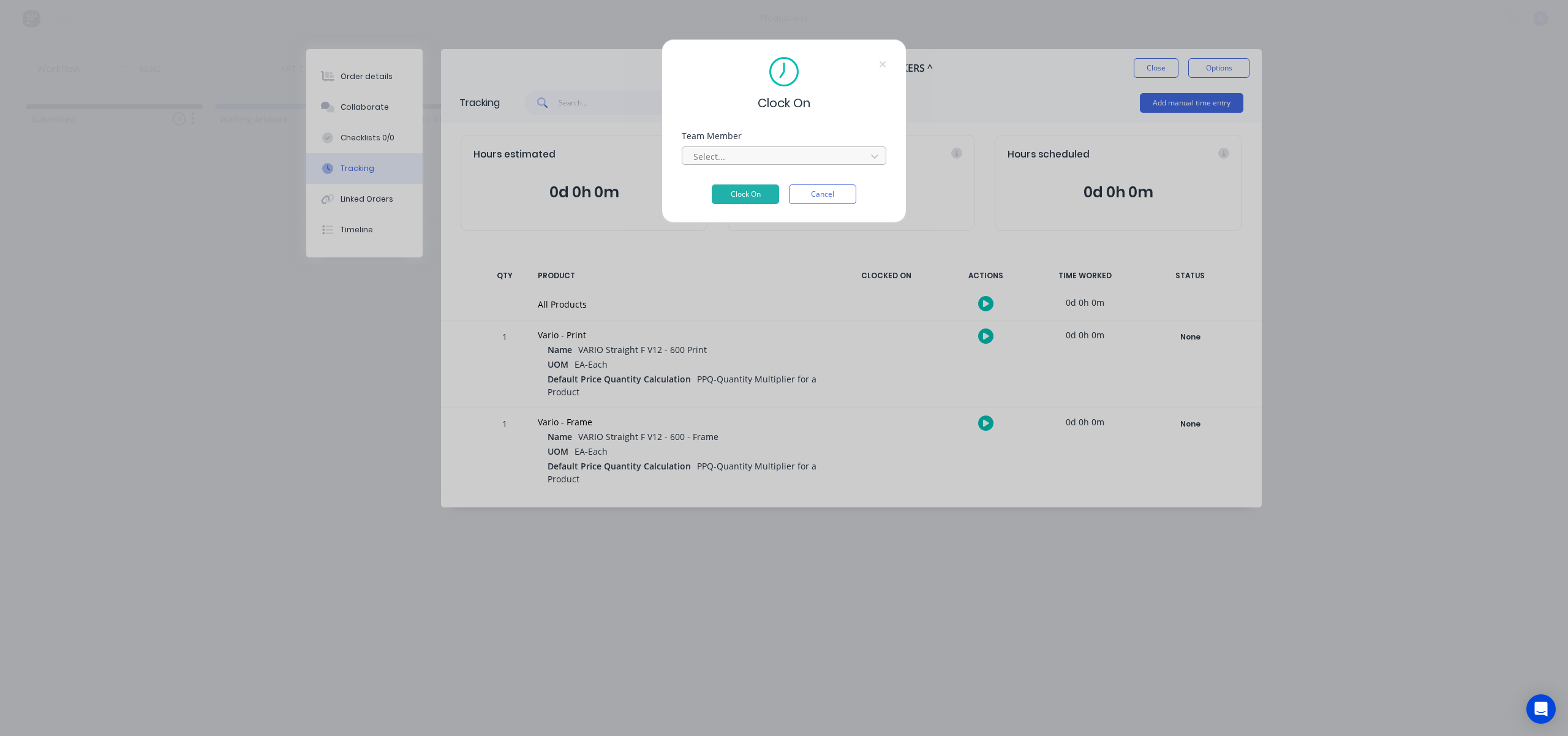
click at [838, 158] on div at bounding box center [776, 156] width 168 height 15
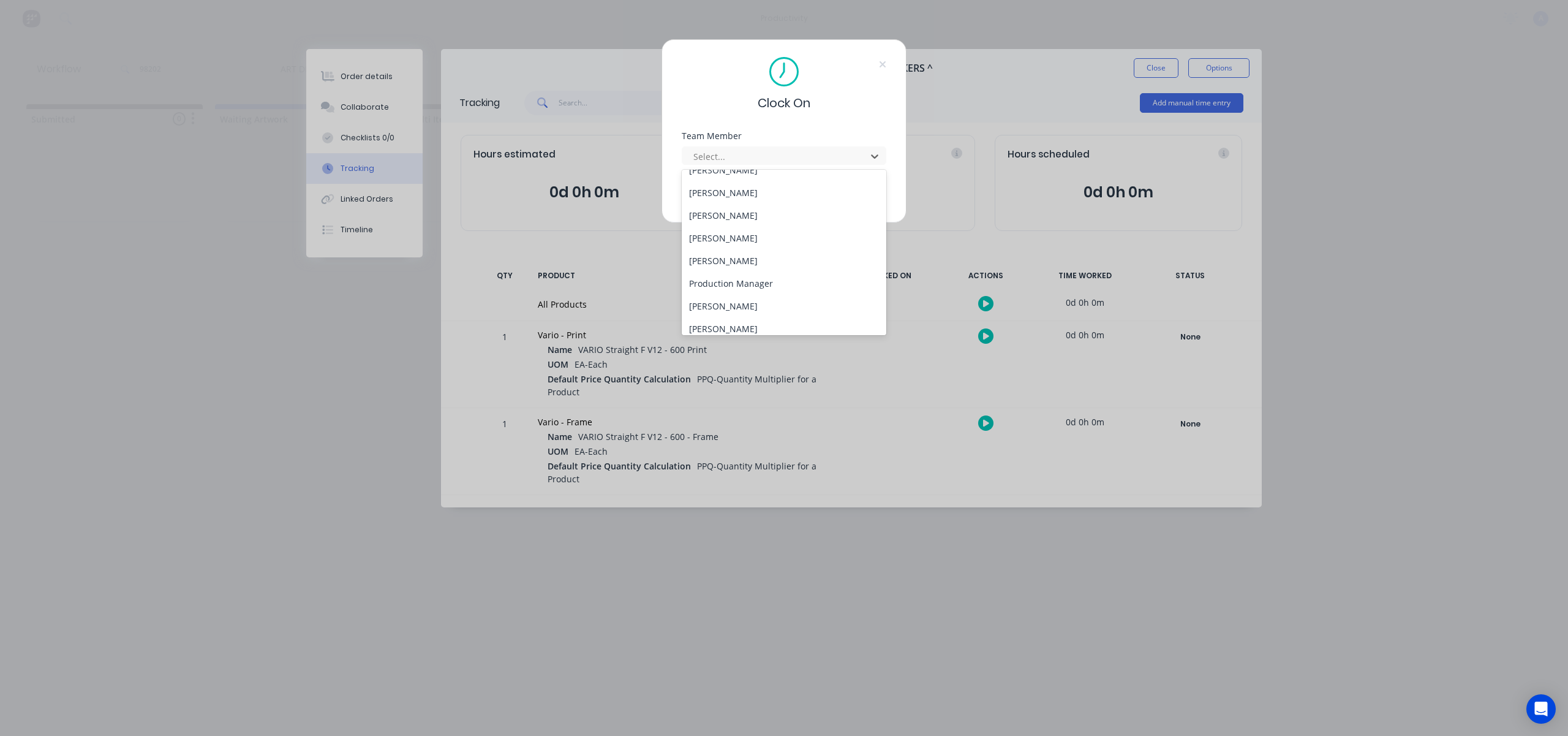
scroll to position [338, 0]
click at [730, 321] on div "[PERSON_NAME]" at bounding box center [784, 321] width 205 height 23
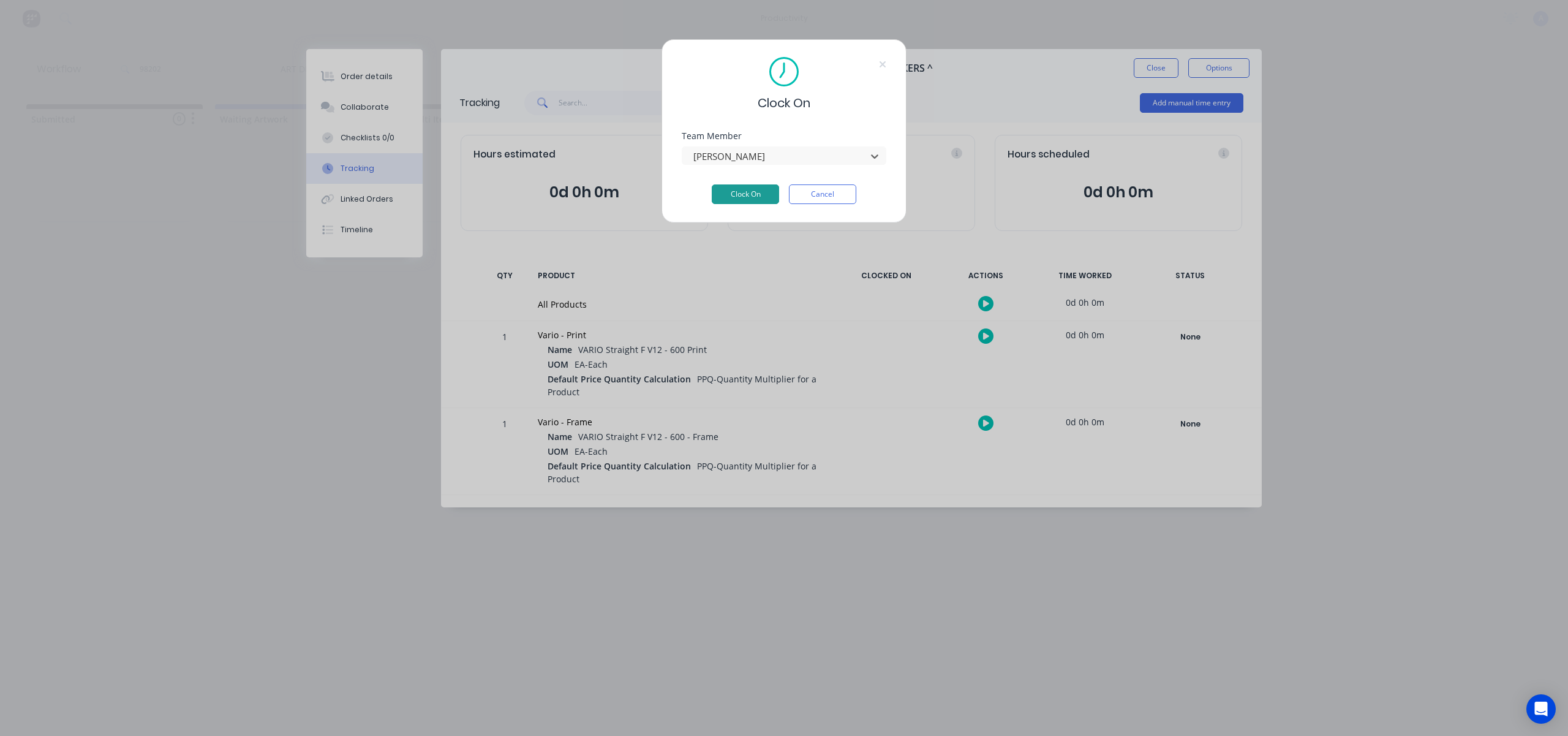
click at [755, 203] on button "Clock On" at bounding box center [745, 194] width 68 height 19
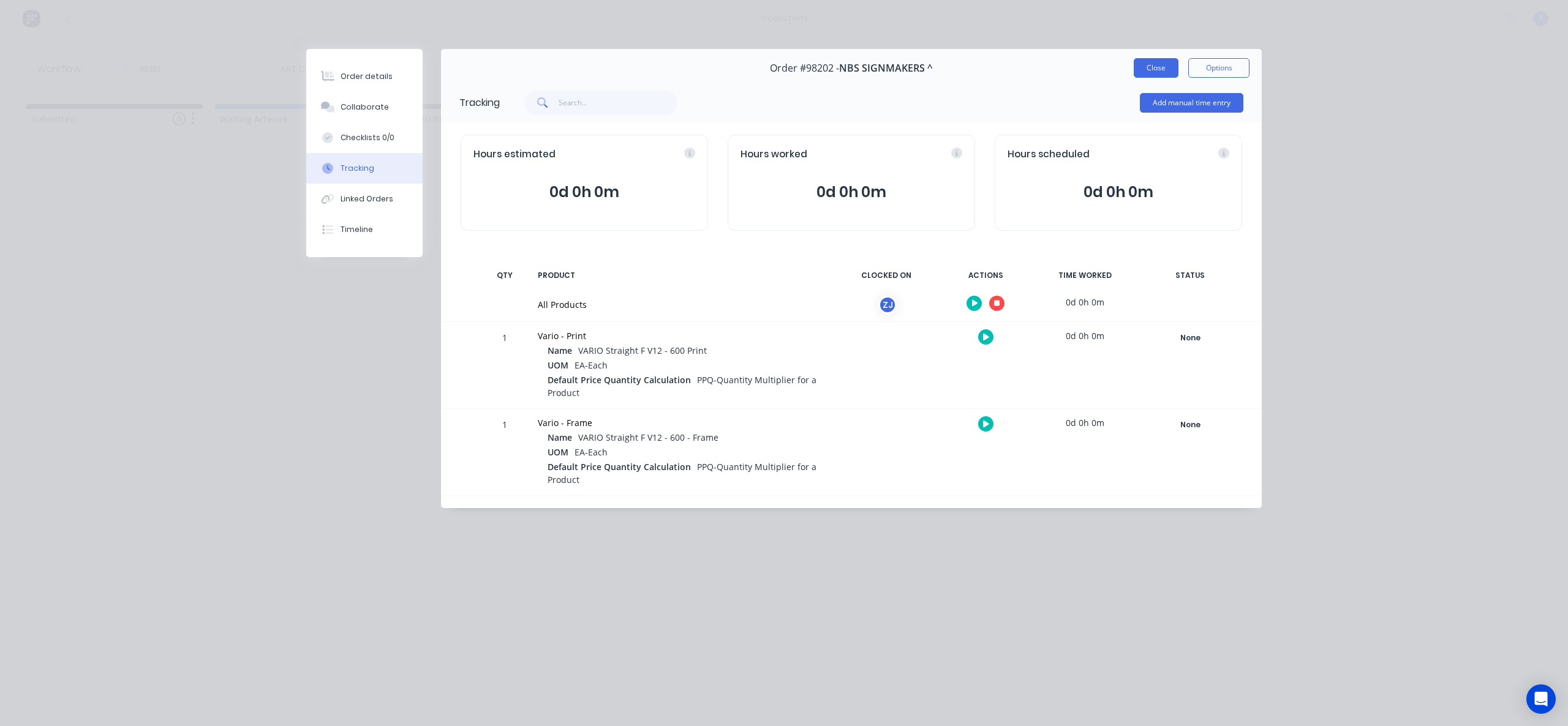
click at [1148, 67] on button "Close" at bounding box center [1156, 68] width 45 height 19
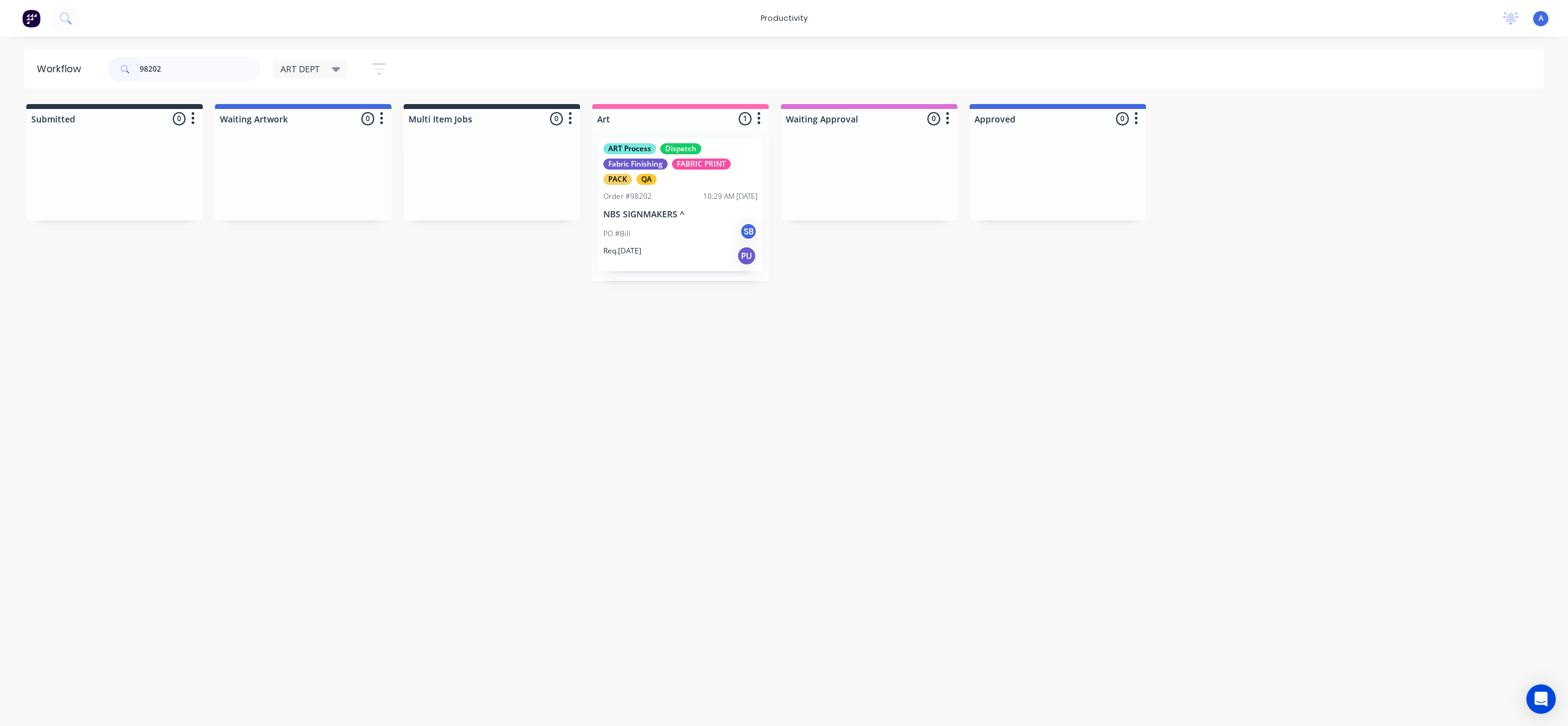
click at [645, 192] on div "Order #98202" at bounding box center [627, 196] width 48 height 11
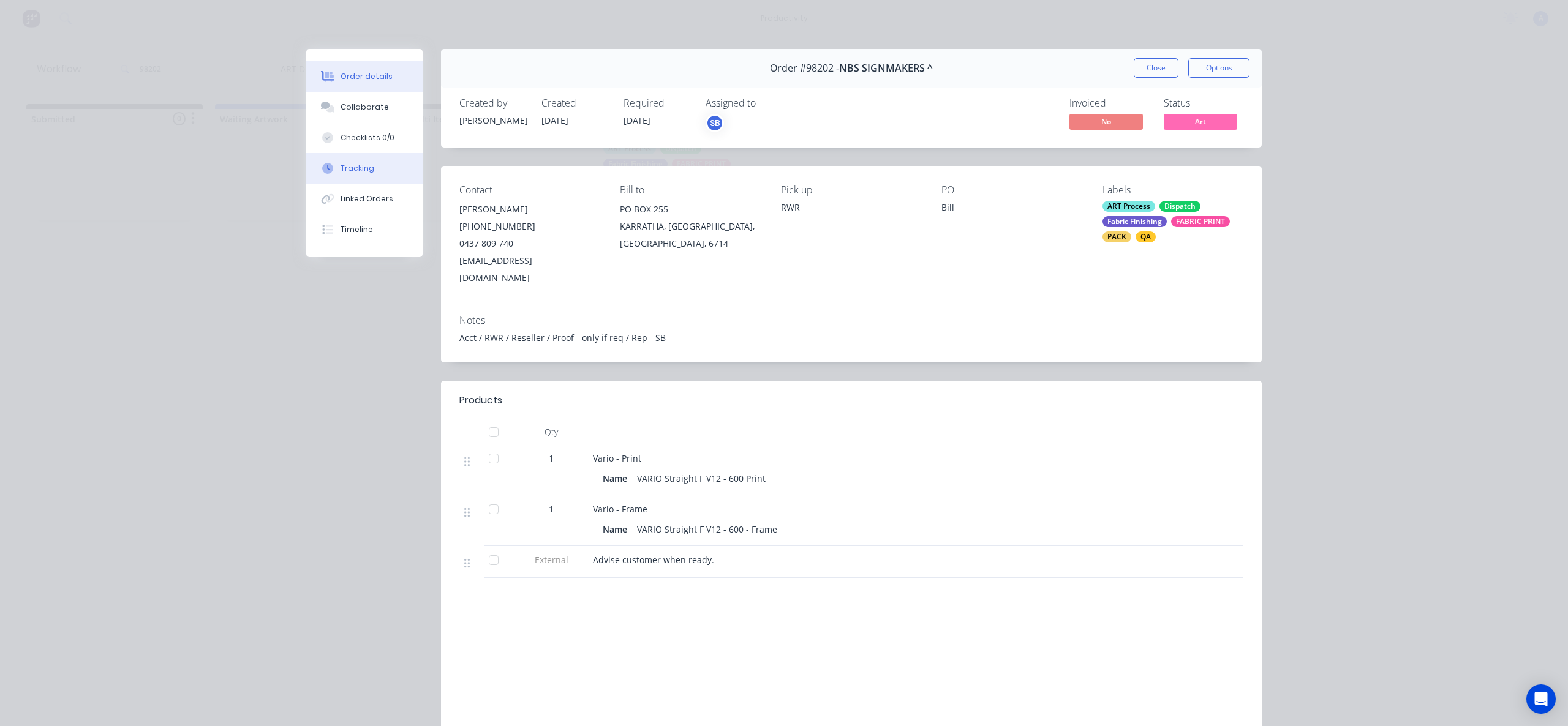
click at [342, 181] on button "Tracking" at bounding box center [364, 169] width 116 height 31
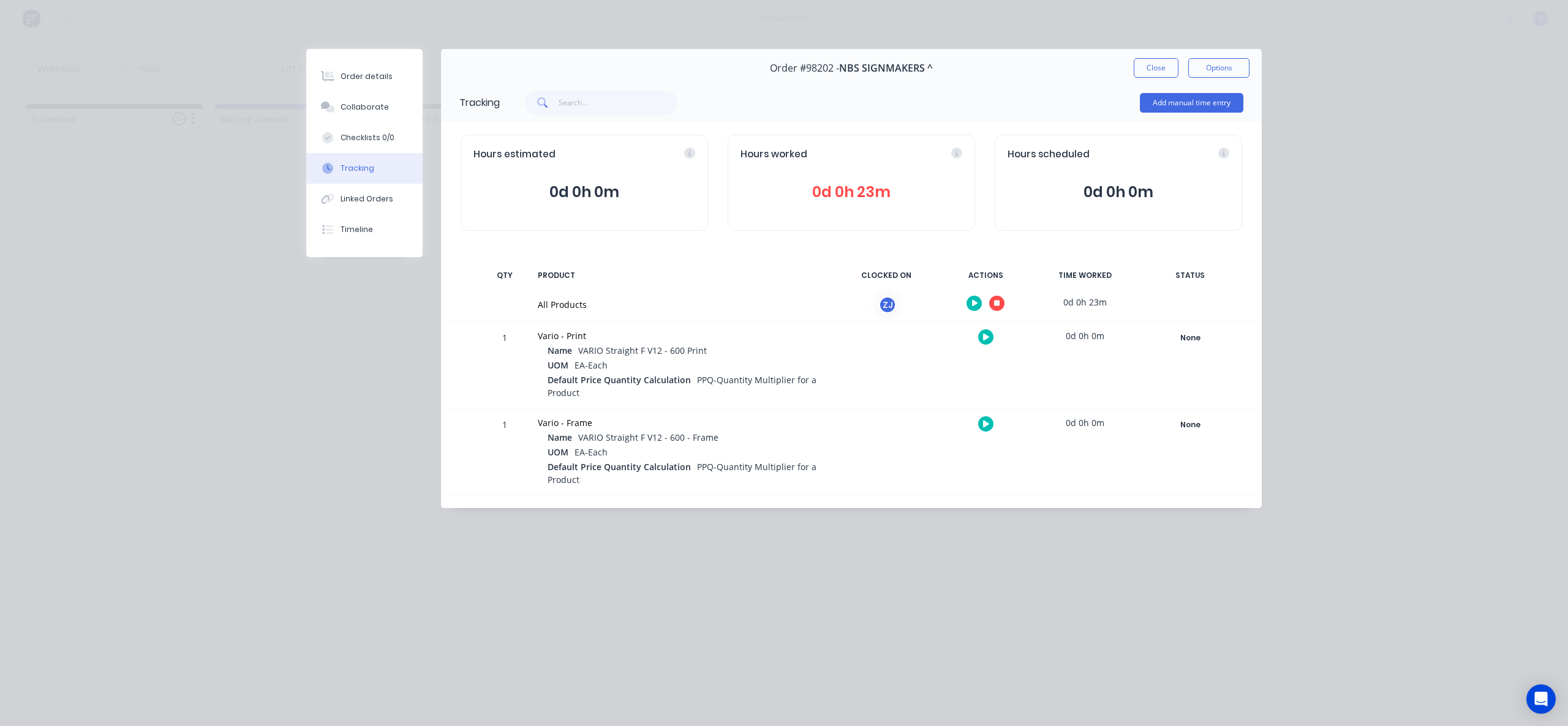
click at [1003, 306] on button at bounding box center [997, 303] width 15 height 15
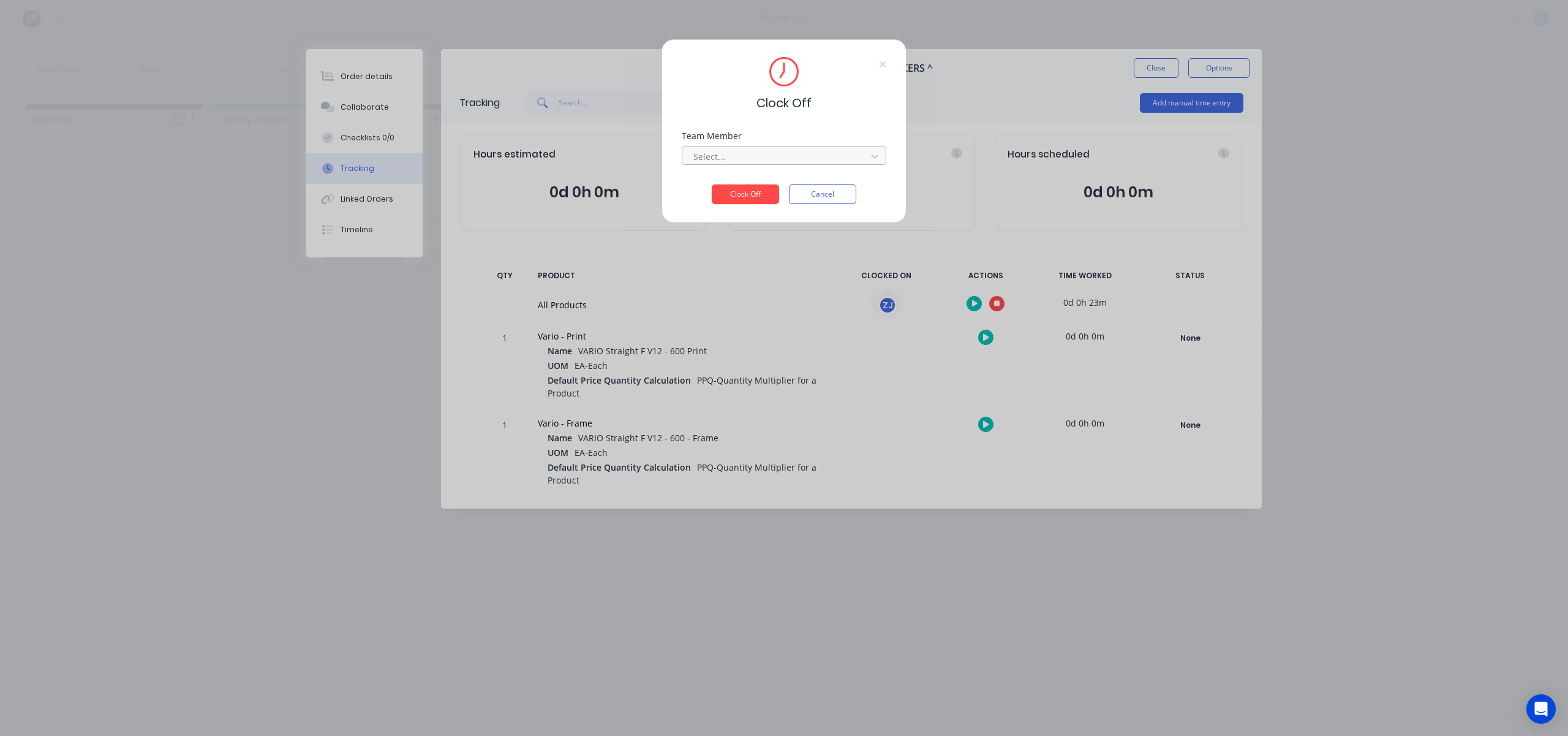
click at [838, 157] on div at bounding box center [776, 156] width 168 height 15
drag, startPoint x: 810, startPoint y: 176, endPoint x: 791, endPoint y: 192, distance: 24.8
click at [810, 178] on div "[PERSON_NAME]" at bounding box center [784, 183] width 205 height 23
click at [773, 196] on button "Clock Off" at bounding box center [745, 194] width 68 height 19
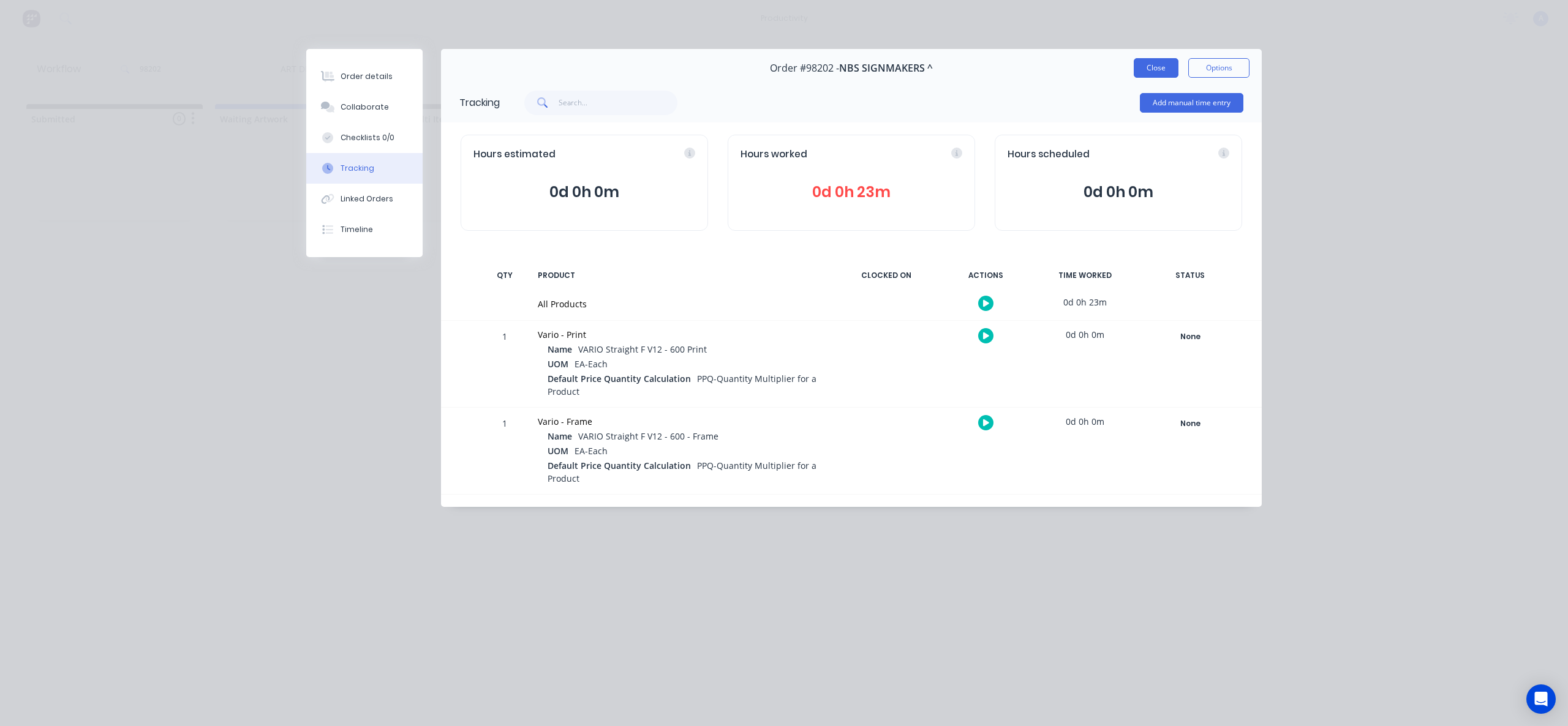
click at [1161, 62] on button "Close" at bounding box center [1156, 68] width 45 height 19
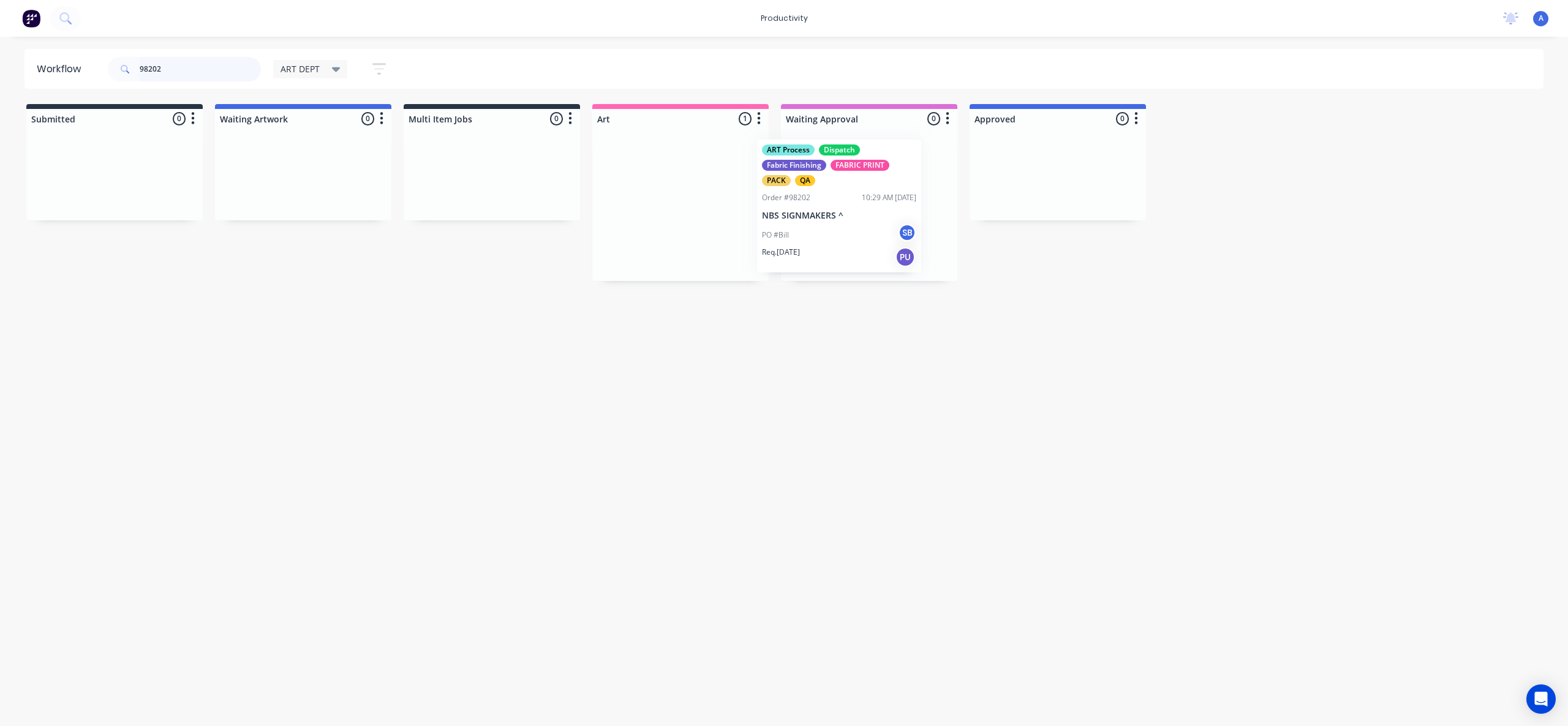
drag, startPoint x: 674, startPoint y: 212, endPoint x: 846, endPoint y: 221, distance: 172.2
click at [828, 252] on p "Req. 14/08/25" at bounding box center [811, 251] width 38 height 11
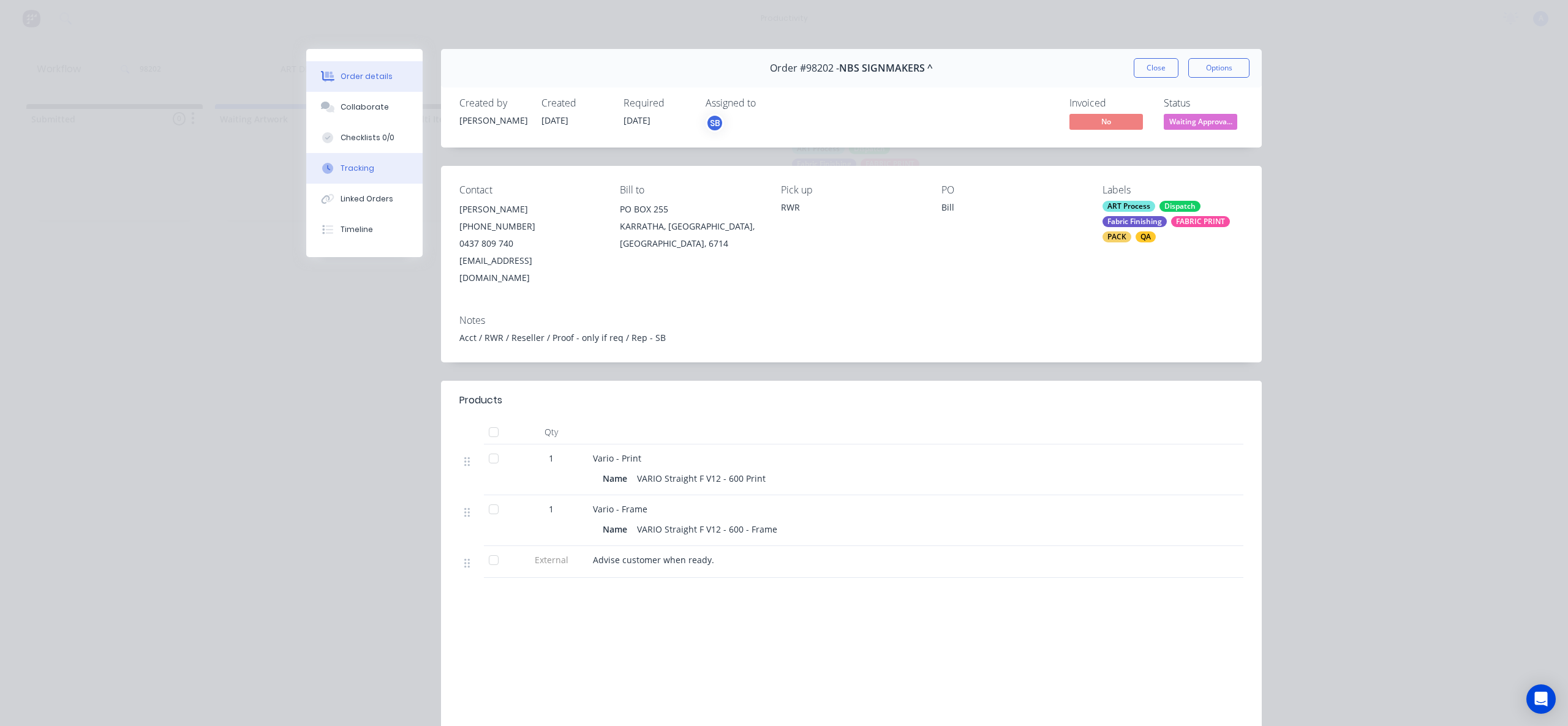
click at [394, 174] on button "Tracking" at bounding box center [364, 169] width 116 height 31
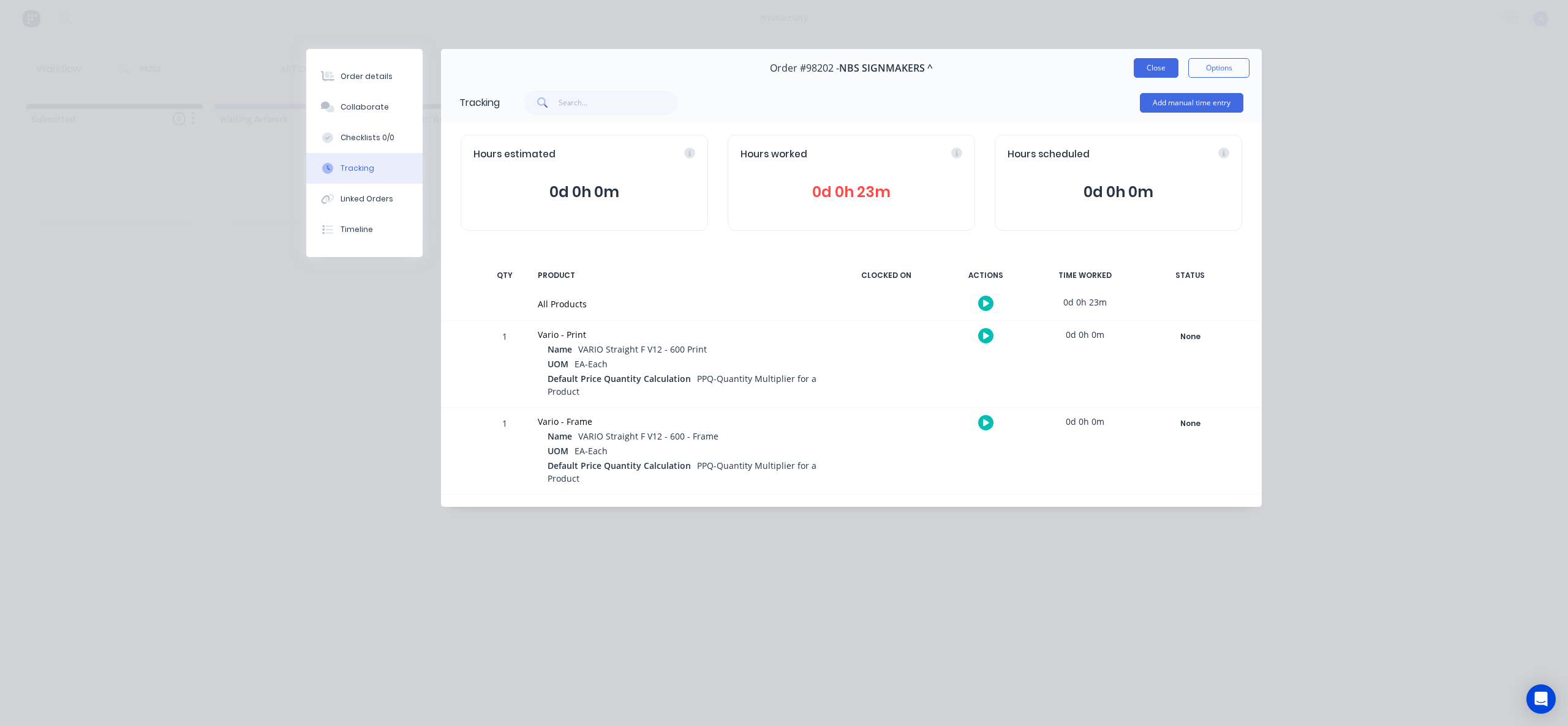
click at [1146, 72] on button "Close" at bounding box center [1156, 68] width 45 height 19
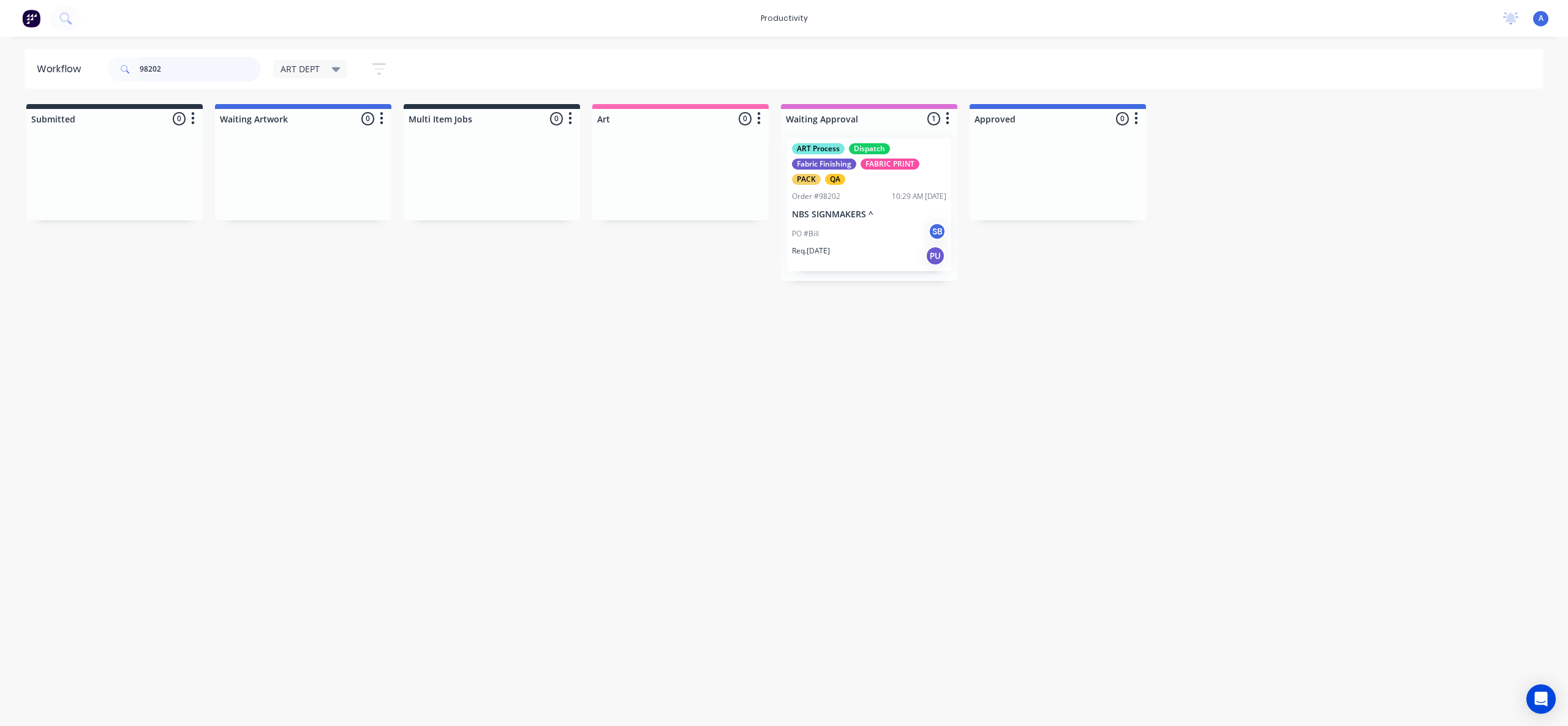
click at [177, 62] on input "98202" at bounding box center [200, 69] width 121 height 25
click at [183, 64] on input "98202" at bounding box center [200, 69] width 121 height 25
drag, startPoint x: 161, startPoint y: 67, endPoint x: 225, endPoint y: 78, distance: 64.9
click at [225, 78] on input "98202" at bounding box center [200, 69] width 121 height 25
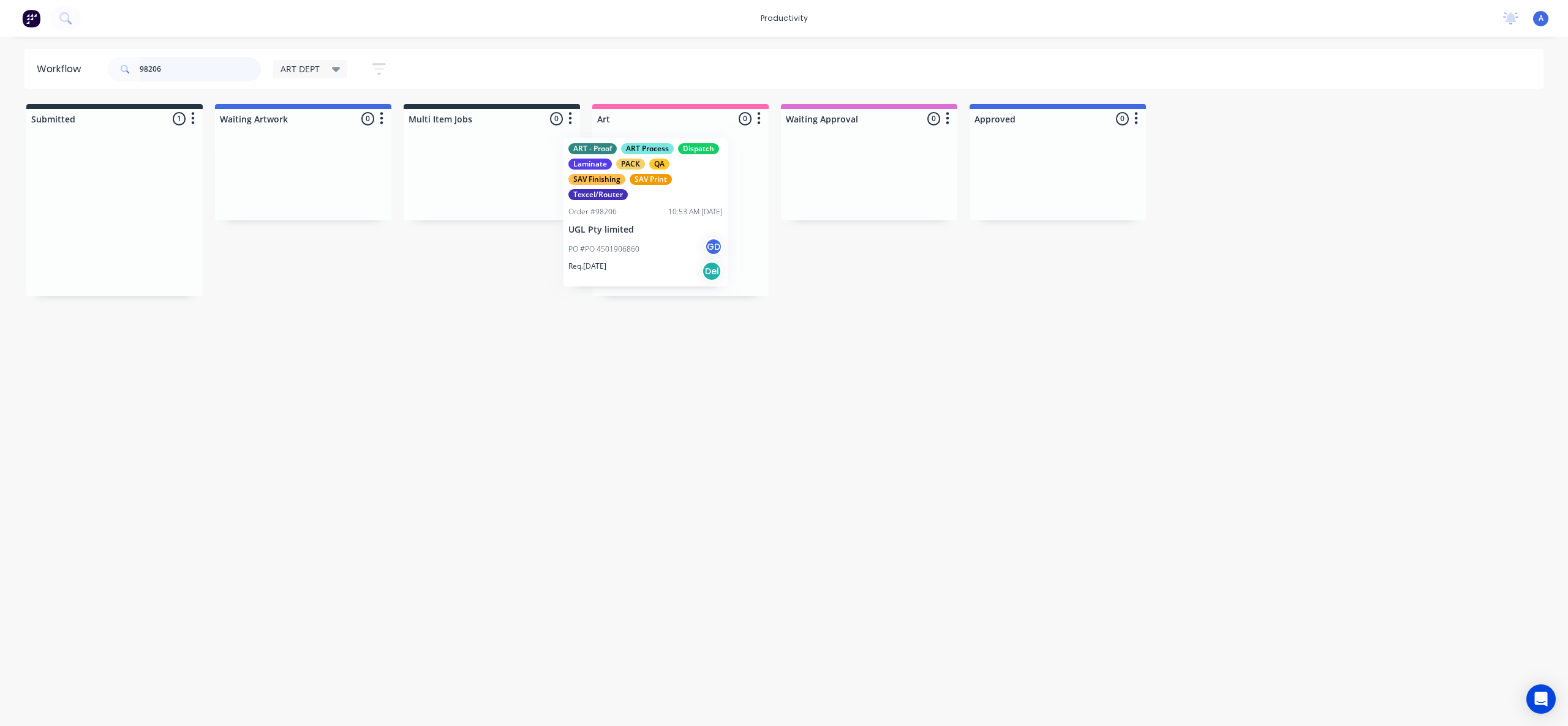
drag, startPoint x: 91, startPoint y: 240, endPoint x: 716, endPoint y: 240, distance: 625.0
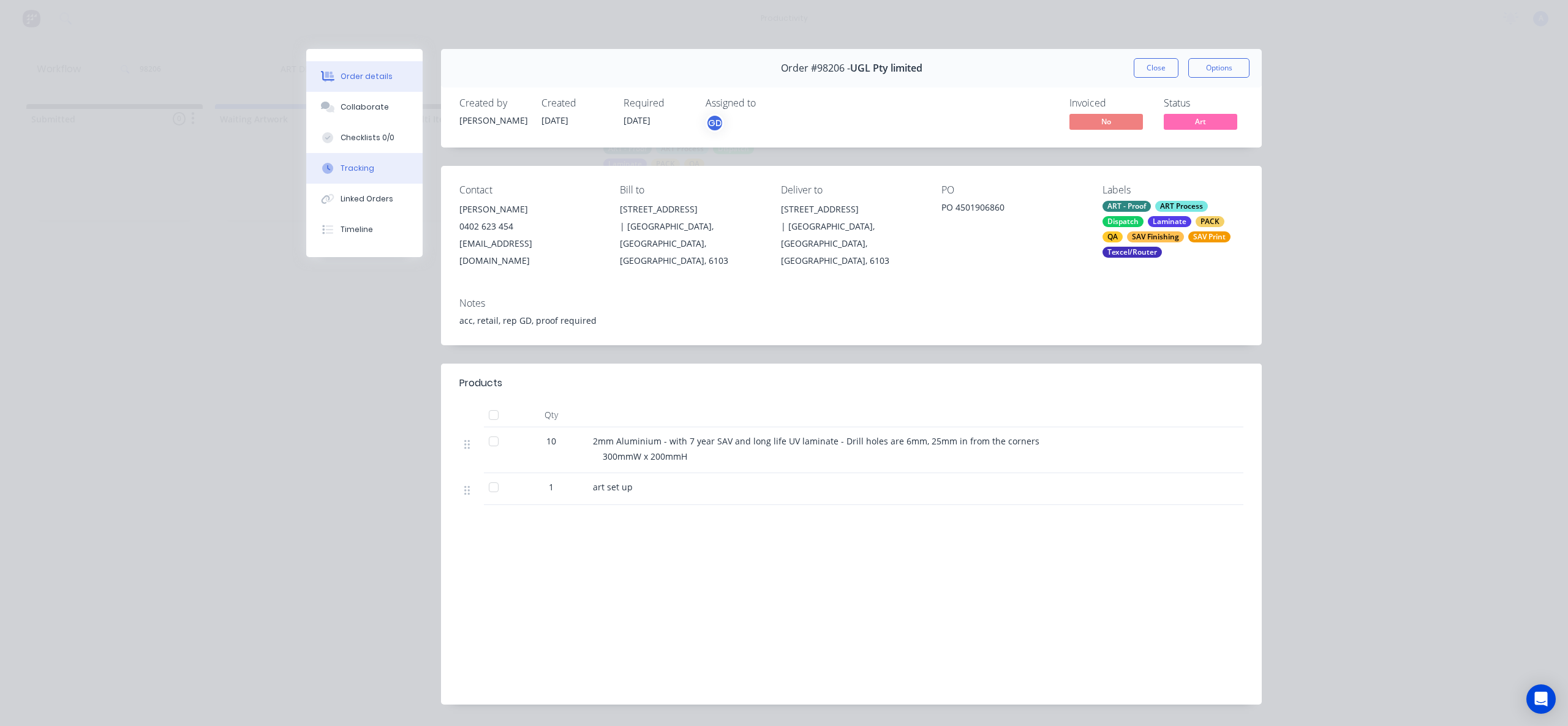
click at [383, 162] on button "Tracking" at bounding box center [364, 169] width 116 height 31
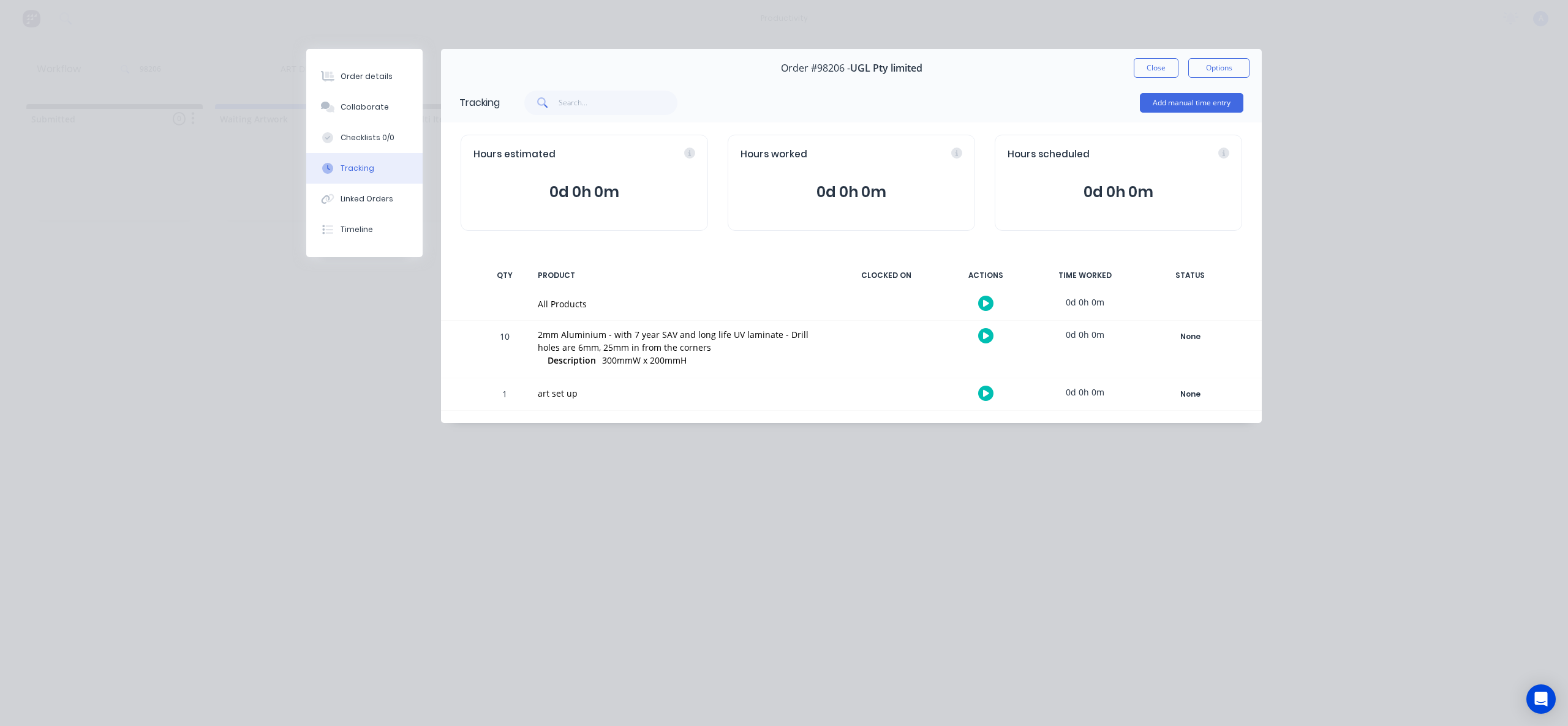
click at [983, 302] on icon at bounding box center [986, 303] width 6 height 8
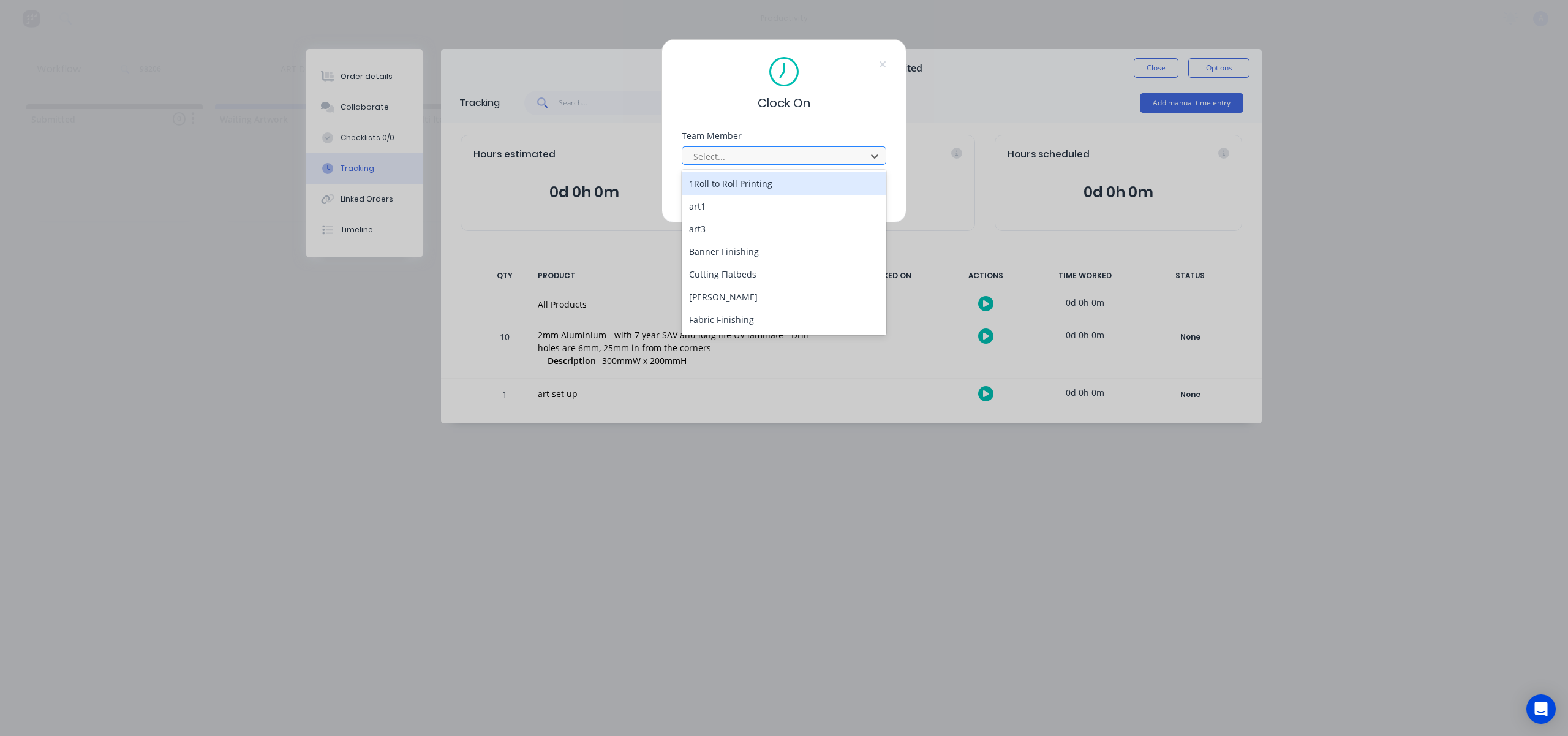
click at [811, 156] on div at bounding box center [776, 156] width 168 height 15
click at [728, 323] on div "[PERSON_NAME]" at bounding box center [784, 321] width 205 height 23
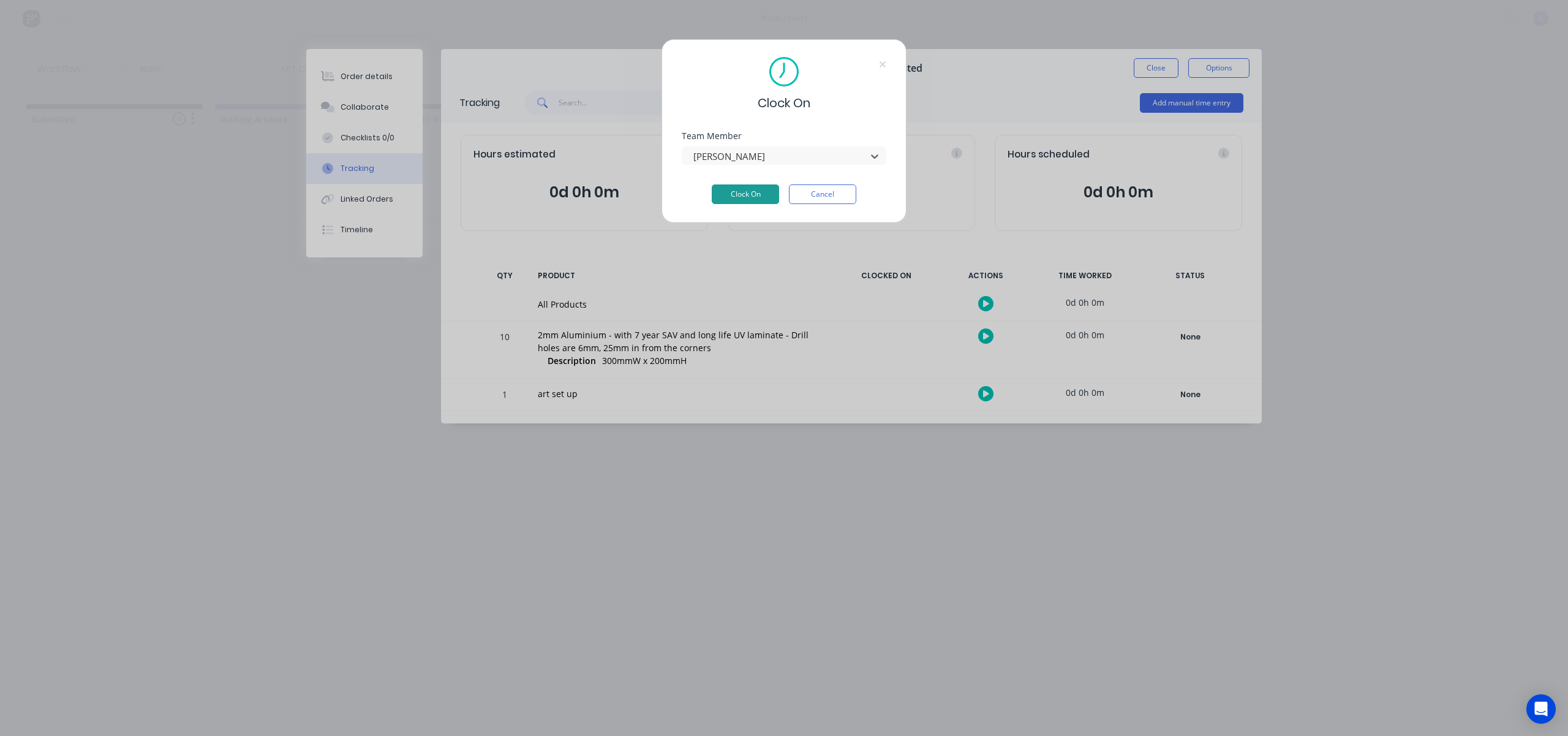
click at [771, 198] on button "Clock On" at bounding box center [745, 194] width 68 height 19
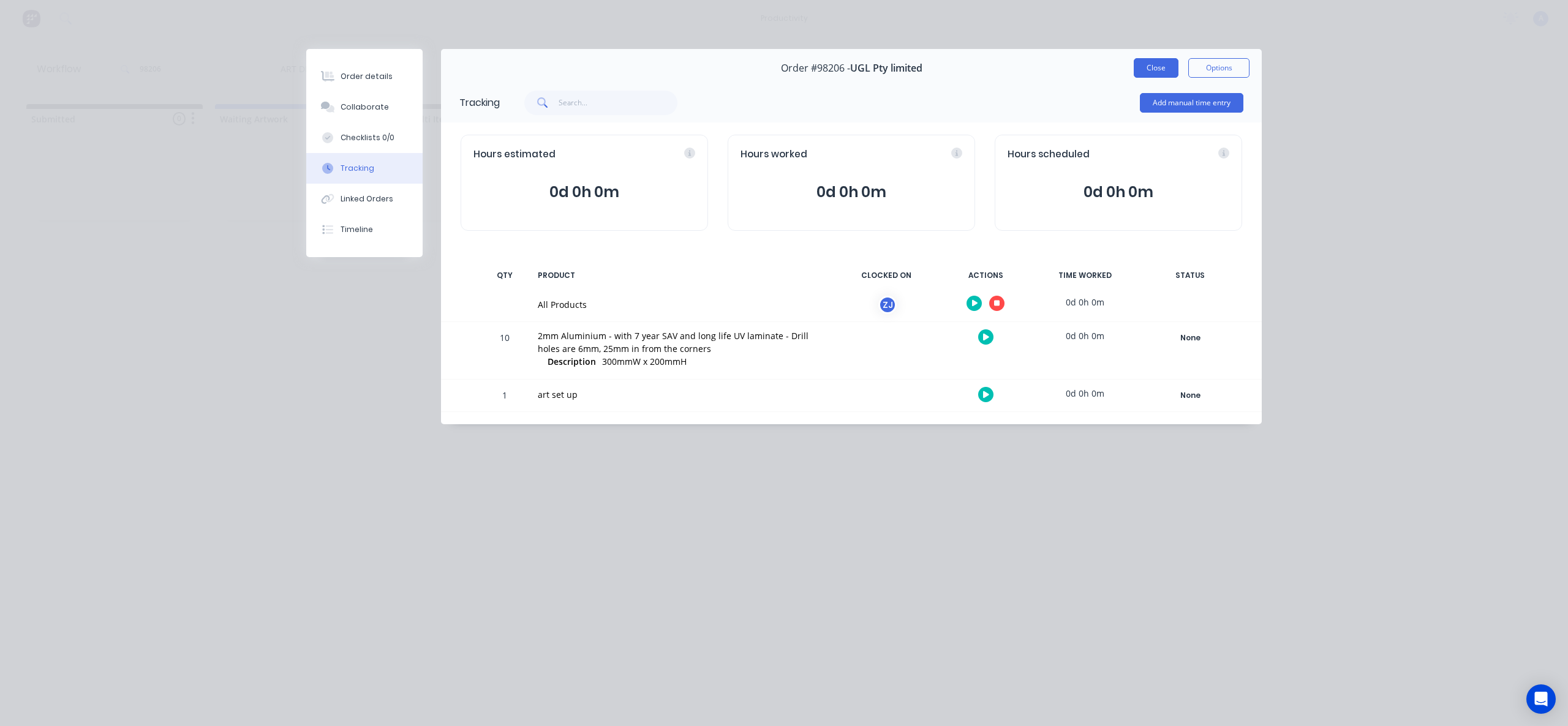
click at [1156, 72] on button "Close" at bounding box center [1156, 68] width 45 height 19
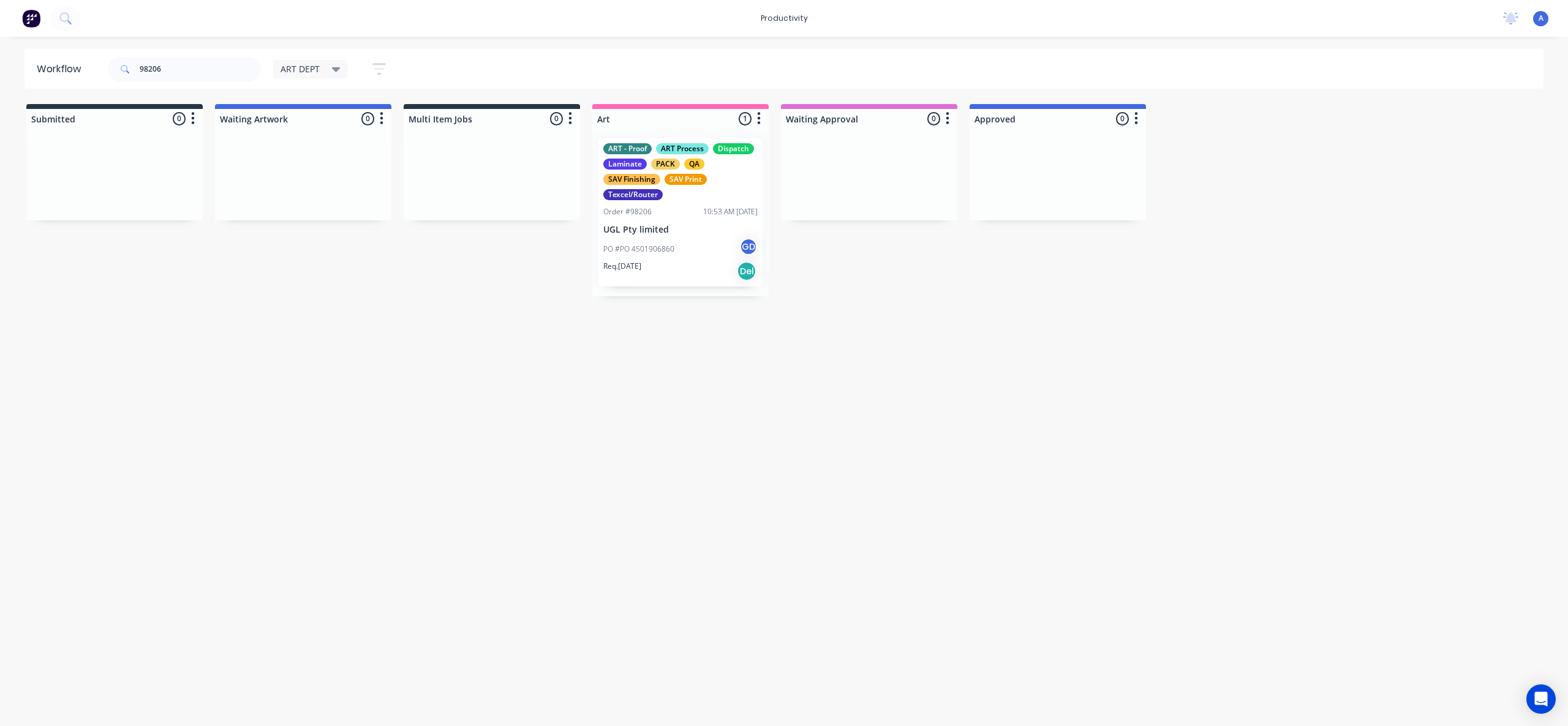
click at [874, 457] on div "Workflow 98206 ART DEPT Save new view None edit ART DEPT (Default) edit Banner …" at bounding box center [784, 375] width 1568 height 652
click at [661, 253] on p "PO #PO 4501906860" at bounding box center [639, 249] width 71 height 11
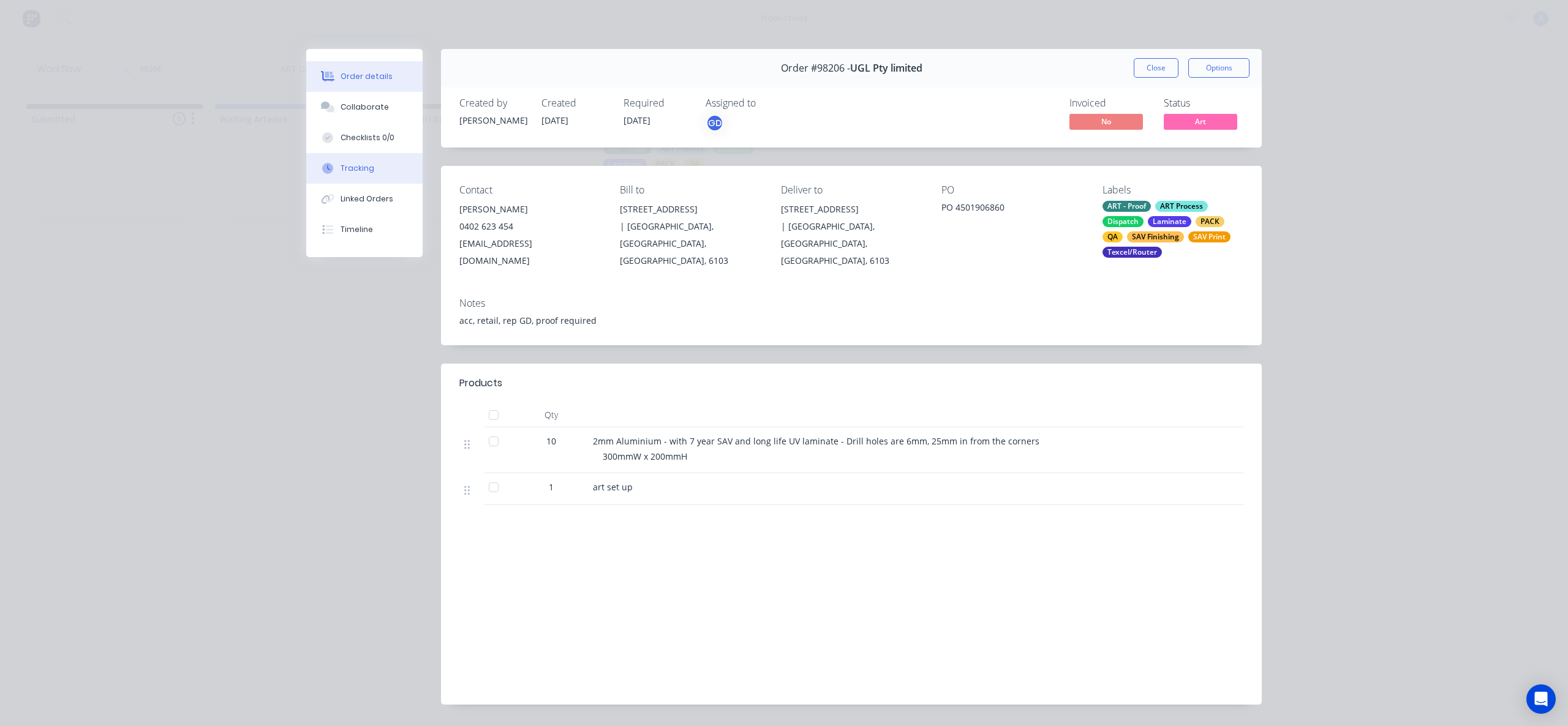
click at [326, 163] on icon at bounding box center [327, 168] width 11 height 11
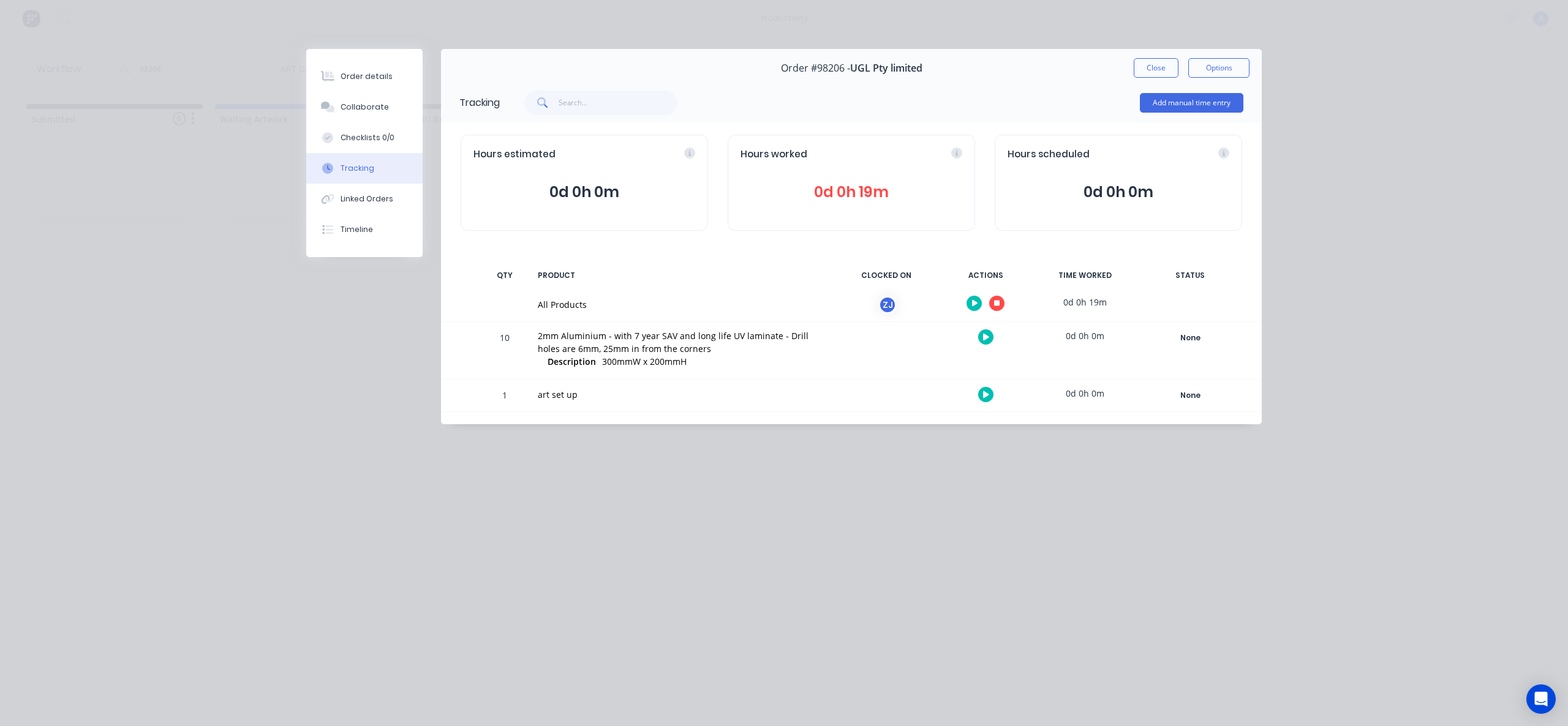
click at [998, 299] on icon at bounding box center [997, 303] width 6 height 8
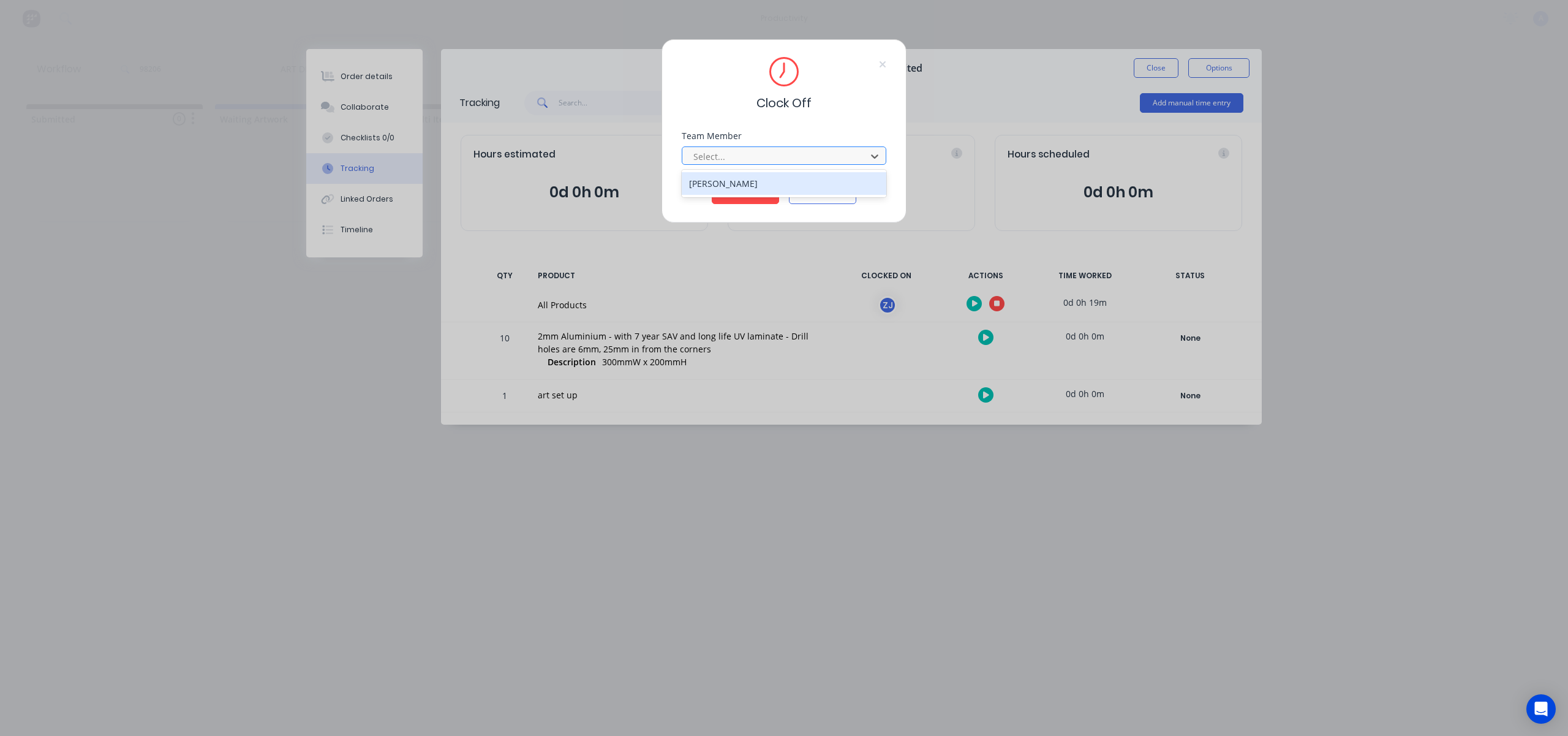
click at [780, 155] on div at bounding box center [776, 156] width 168 height 15
click at [740, 179] on div "[PERSON_NAME]" at bounding box center [784, 183] width 205 height 23
click at [740, 192] on button "Clock Off" at bounding box center [745, 194] width 68 height 19
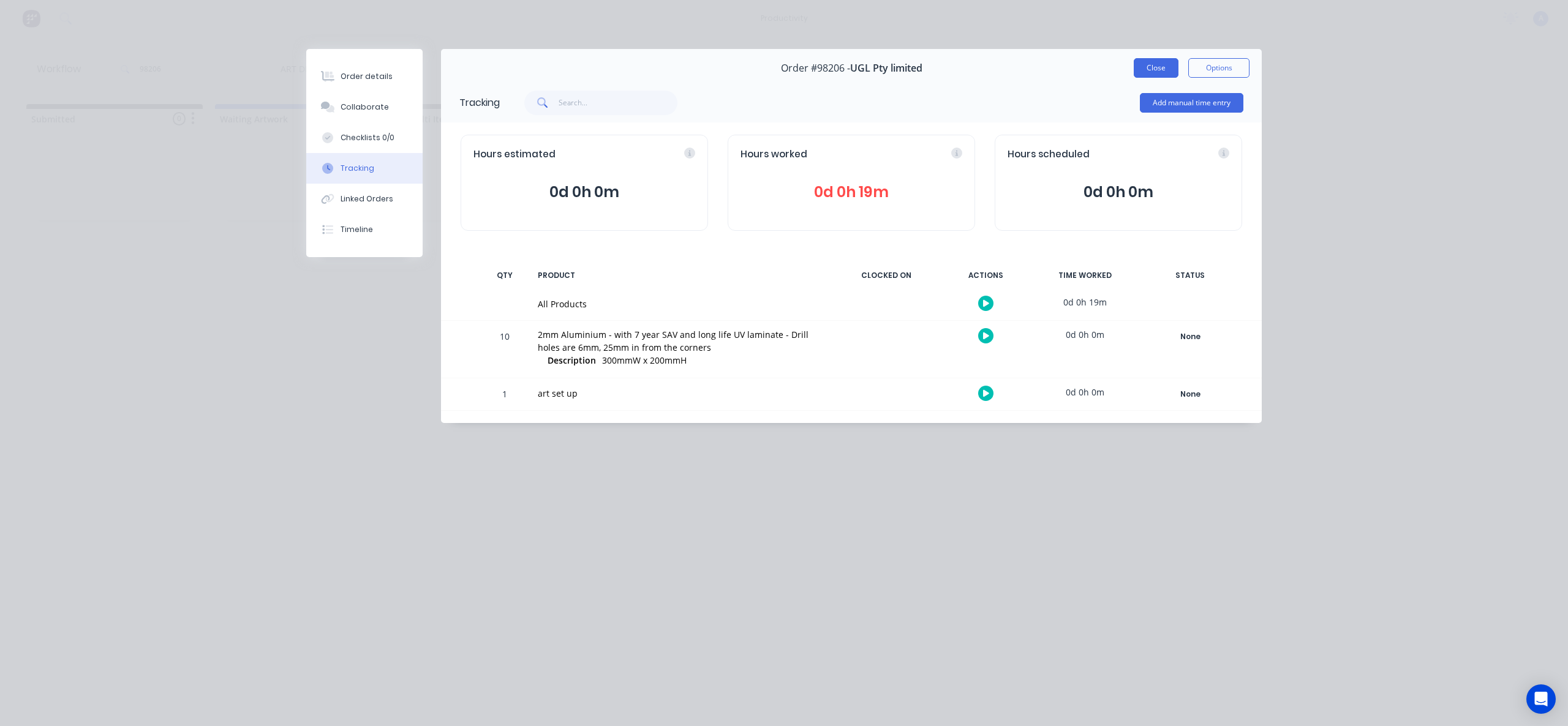
click at [1154, 63] on button "Close" at bounding box center [1156, 68] width 45 height 19
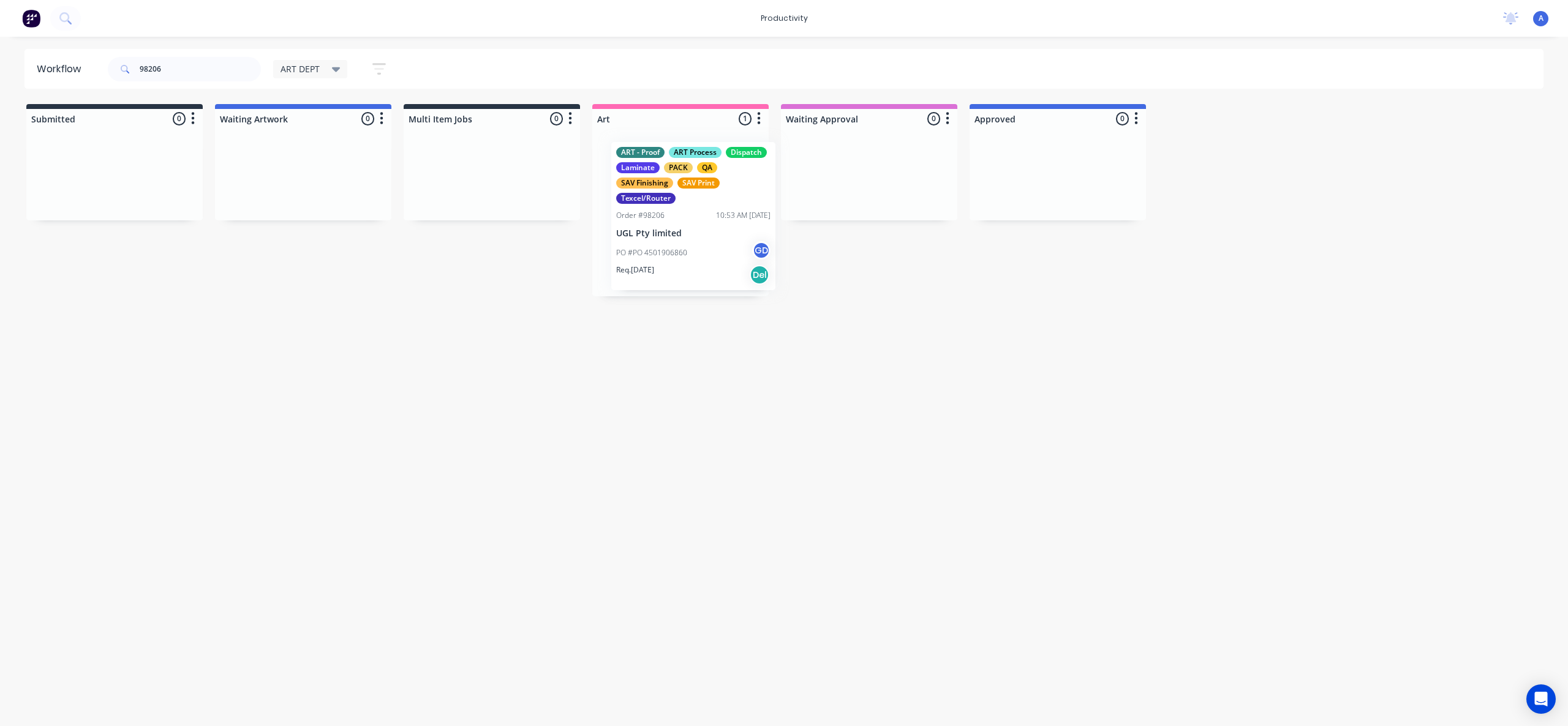
drag, startPoint x: 654, startPoint y: 241, endPoint x: 839, endPoint y: 246, distance: 185.1
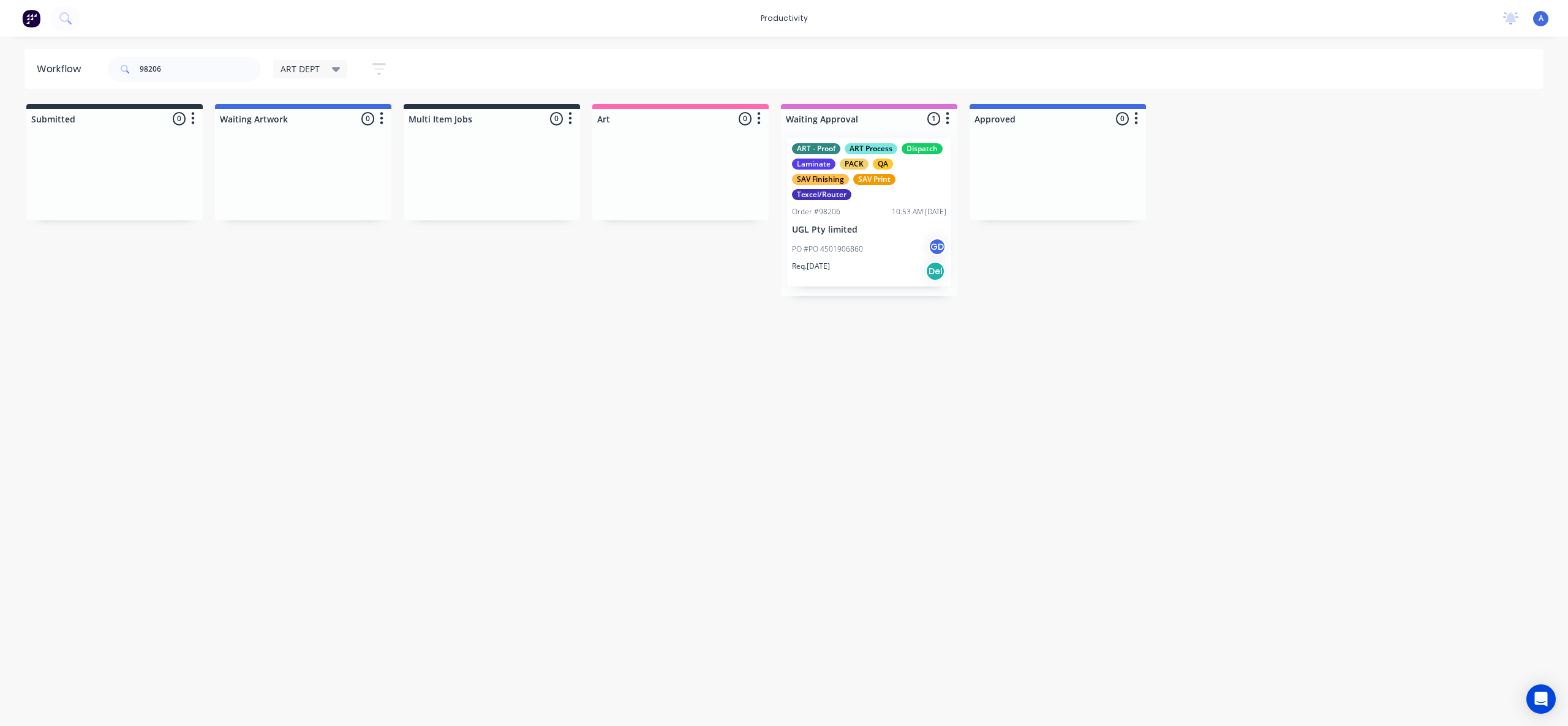
click at [839, 246] on p "PO #PO 4501906860" at bounding box center [828, 249] width 71 height 11
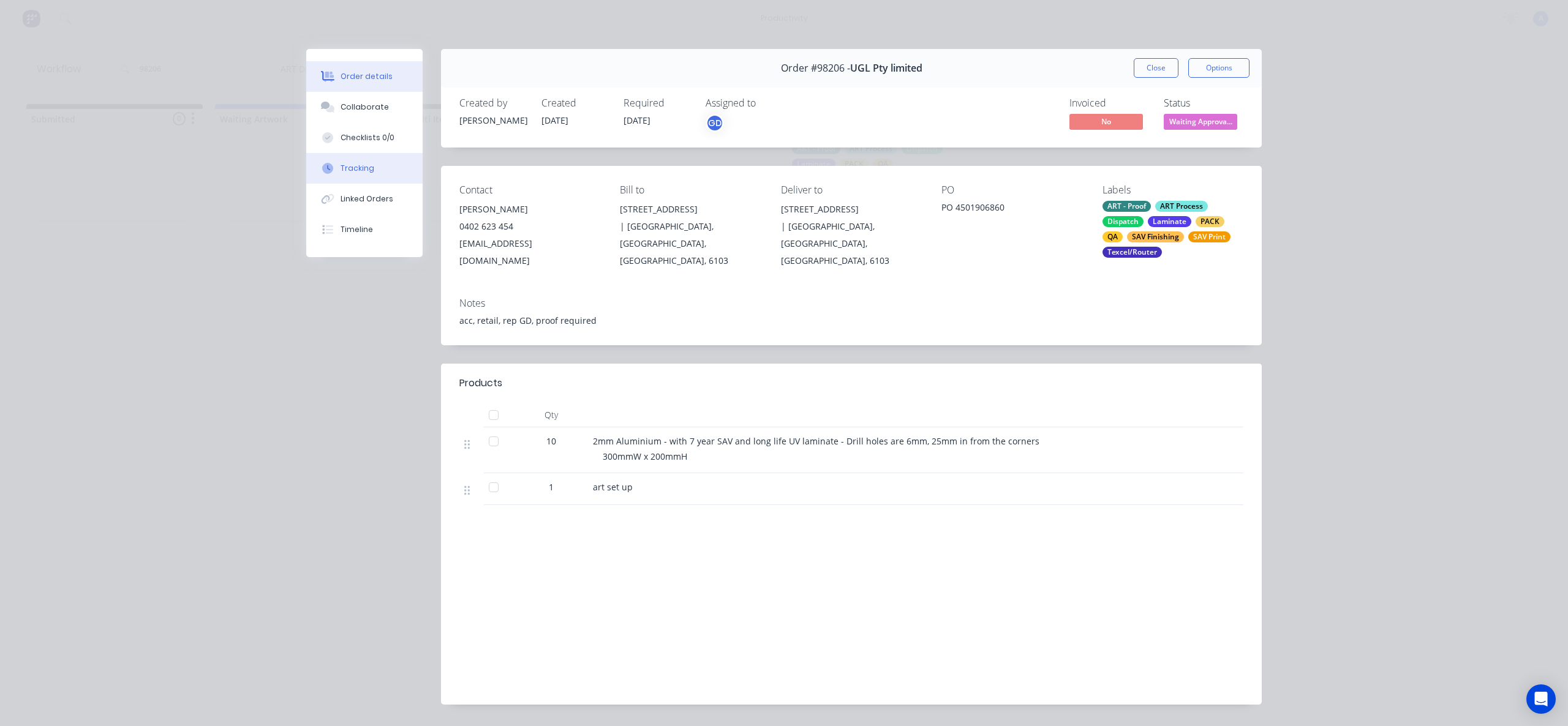
click at [372, 164] on button "Tracking" at bounding box center [364, 169] width 116 height 31
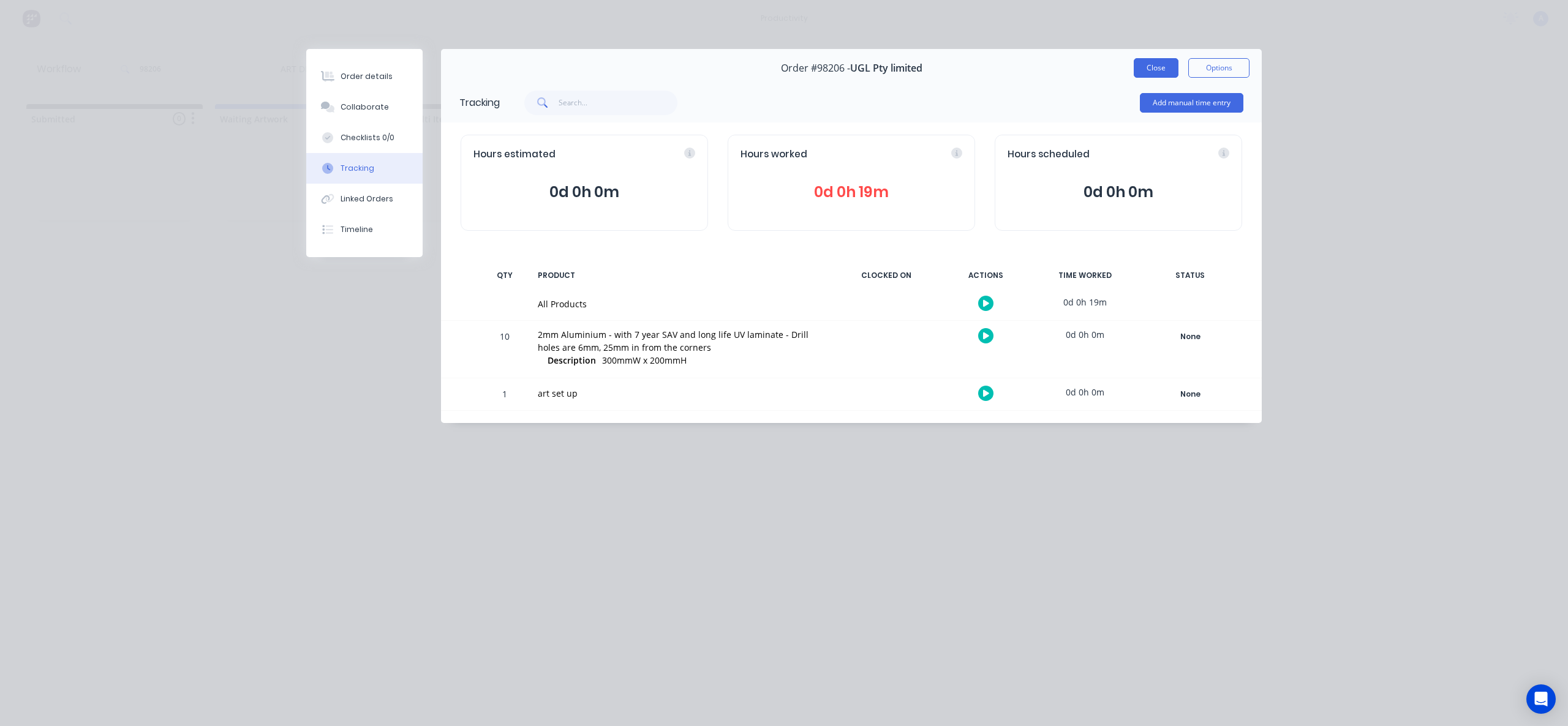
click at [1160, 66] on button "Close" at bounding box center [1156, 68] width 45 height 19
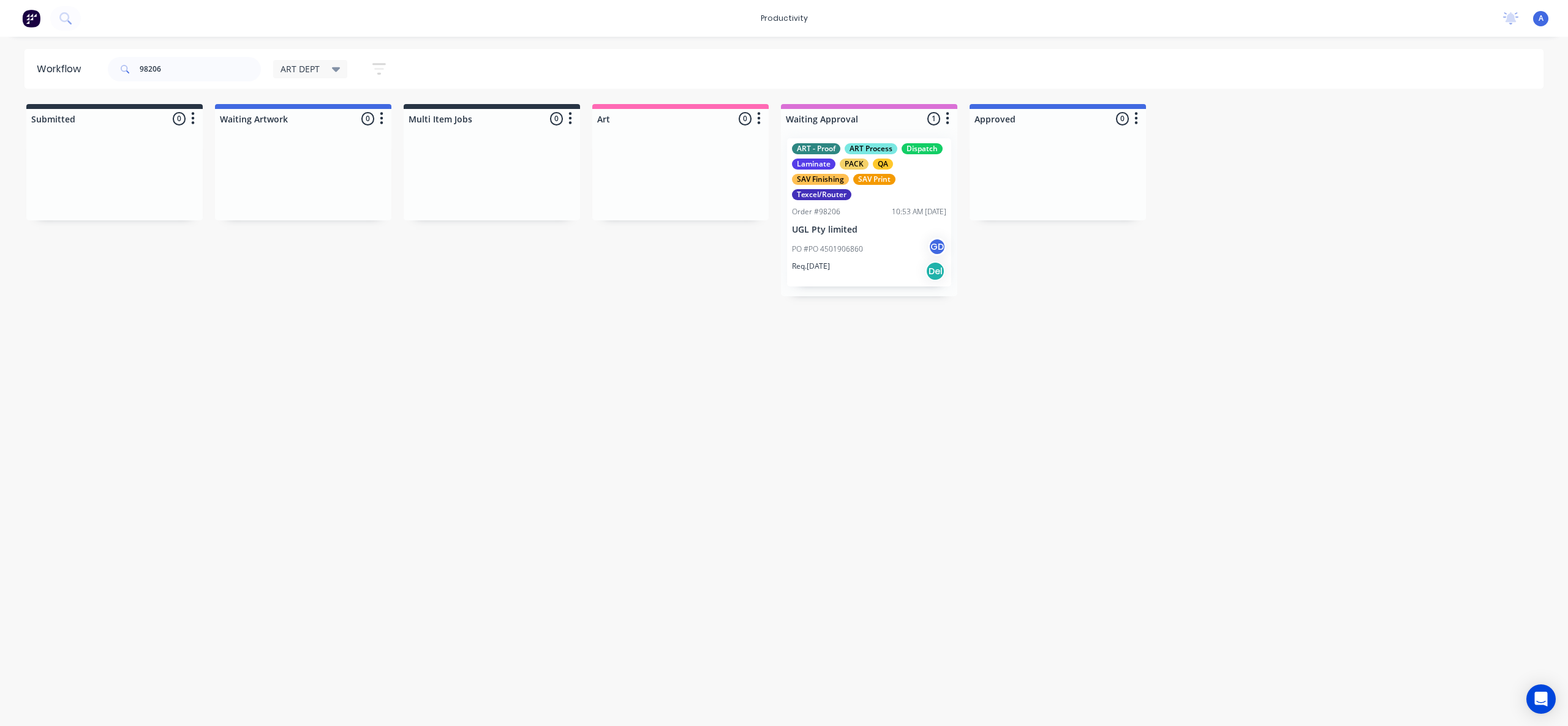
click at [844, 254] on p "PO #PO 4501906860" at bounding box center [828, 249] width 71 height 11
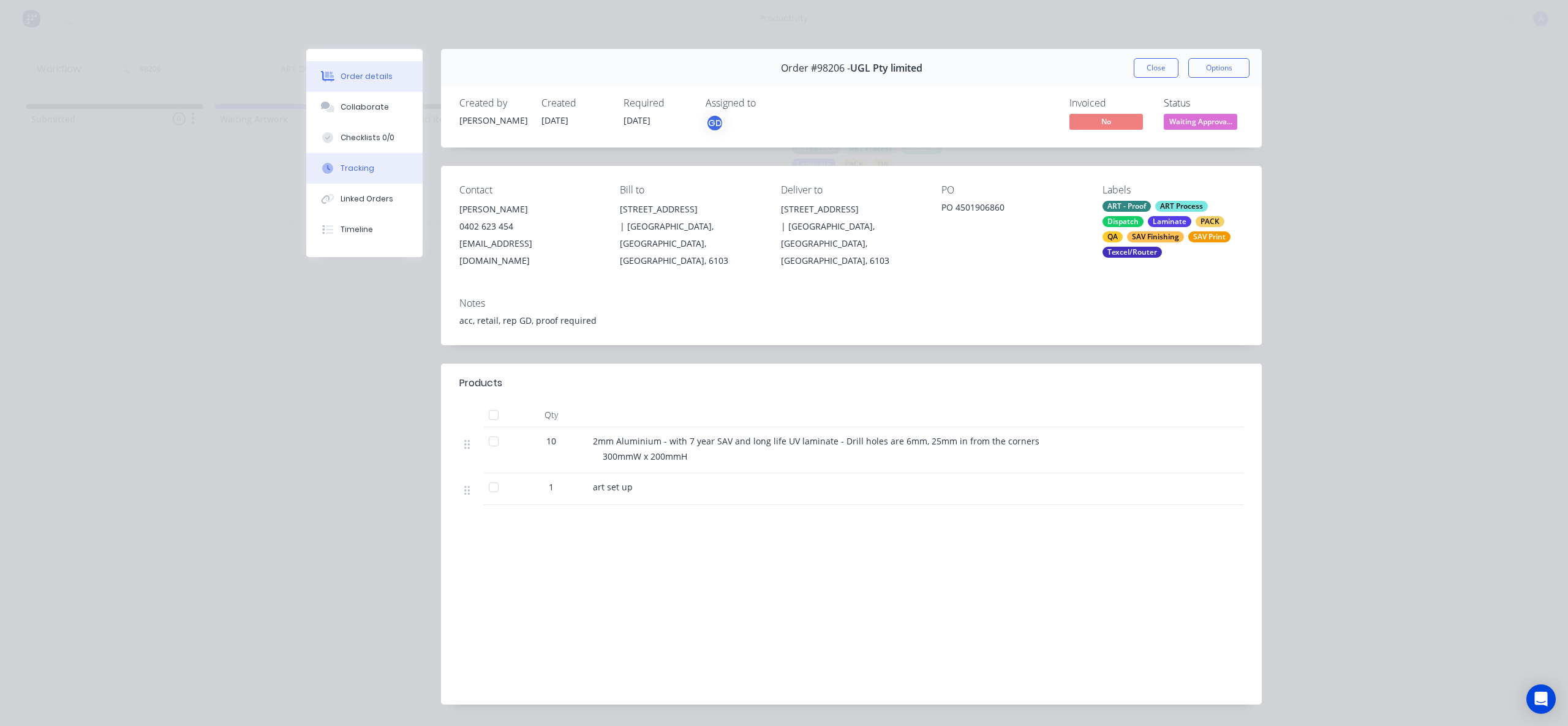
click at [341, 166] on div "Tracking" at bounding box center [358, 168] width 33 height 11
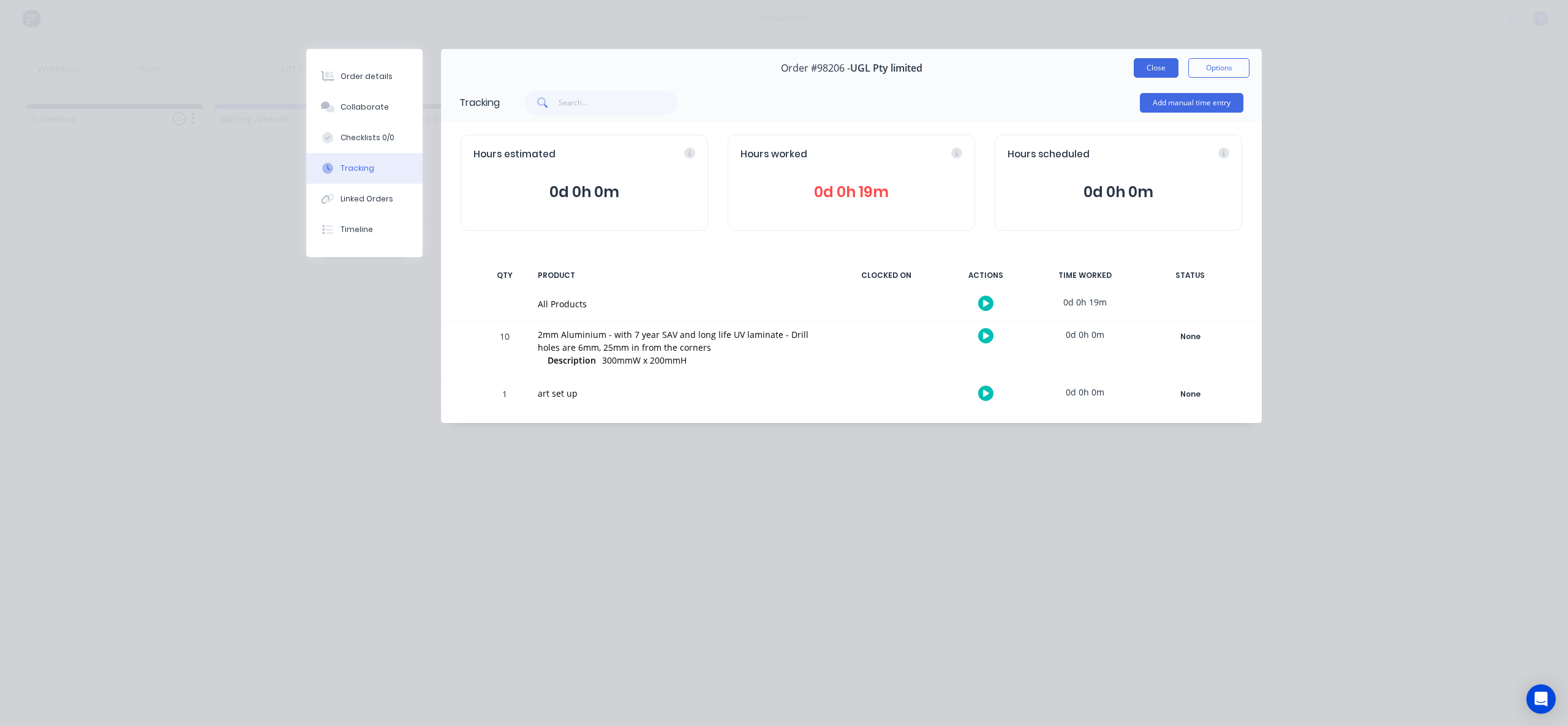
click at [1154, 65] on button "Close" at bounding box center [1156, 68] width 45 height 19
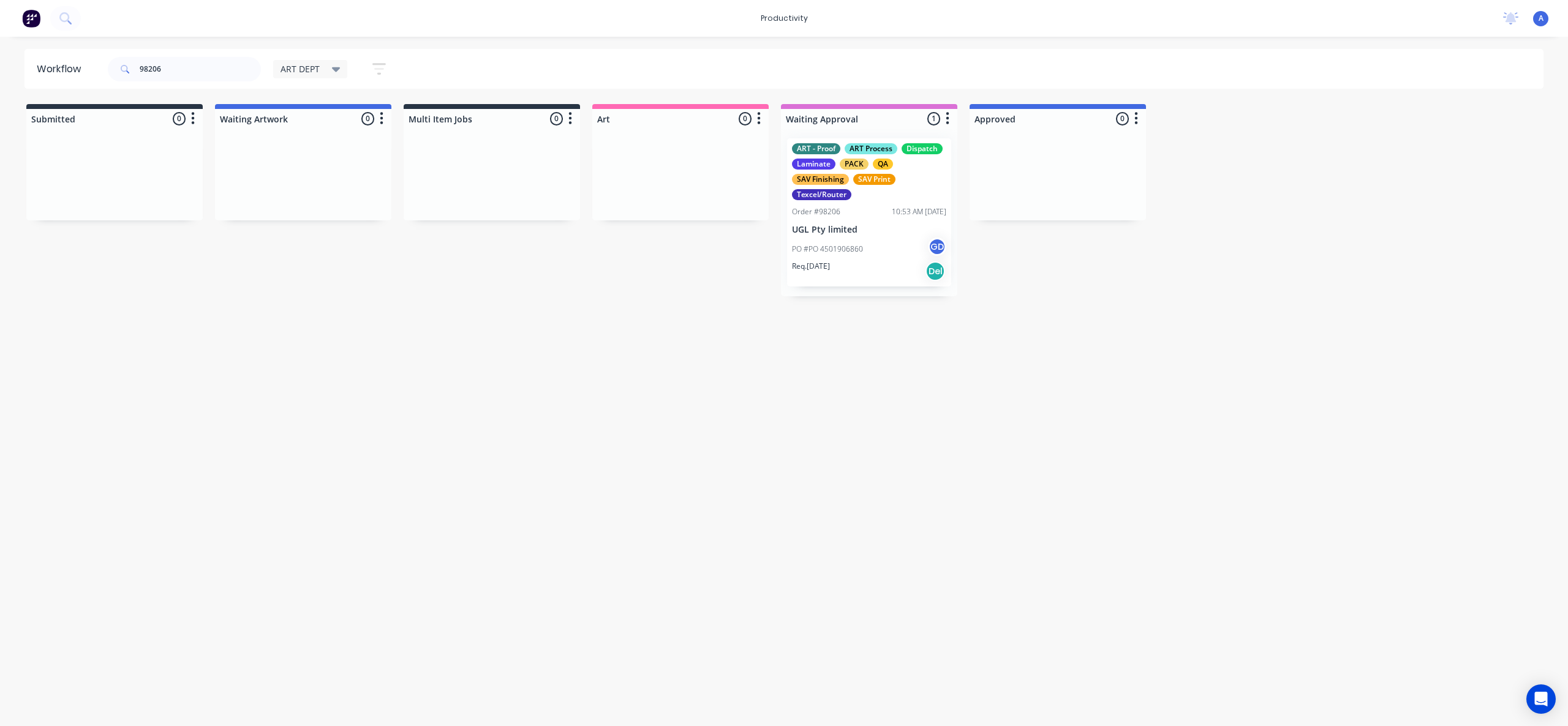
click at [1077, 412] on div "Workflow 98206 ART DEPT Save new view None edit ART DEPT (Default) edit Banner …" at bounding box center [784, 375] width 1568 height 652
click at [200, 70] on input "98206" at bounding box center [200, 69] width 121 height 25
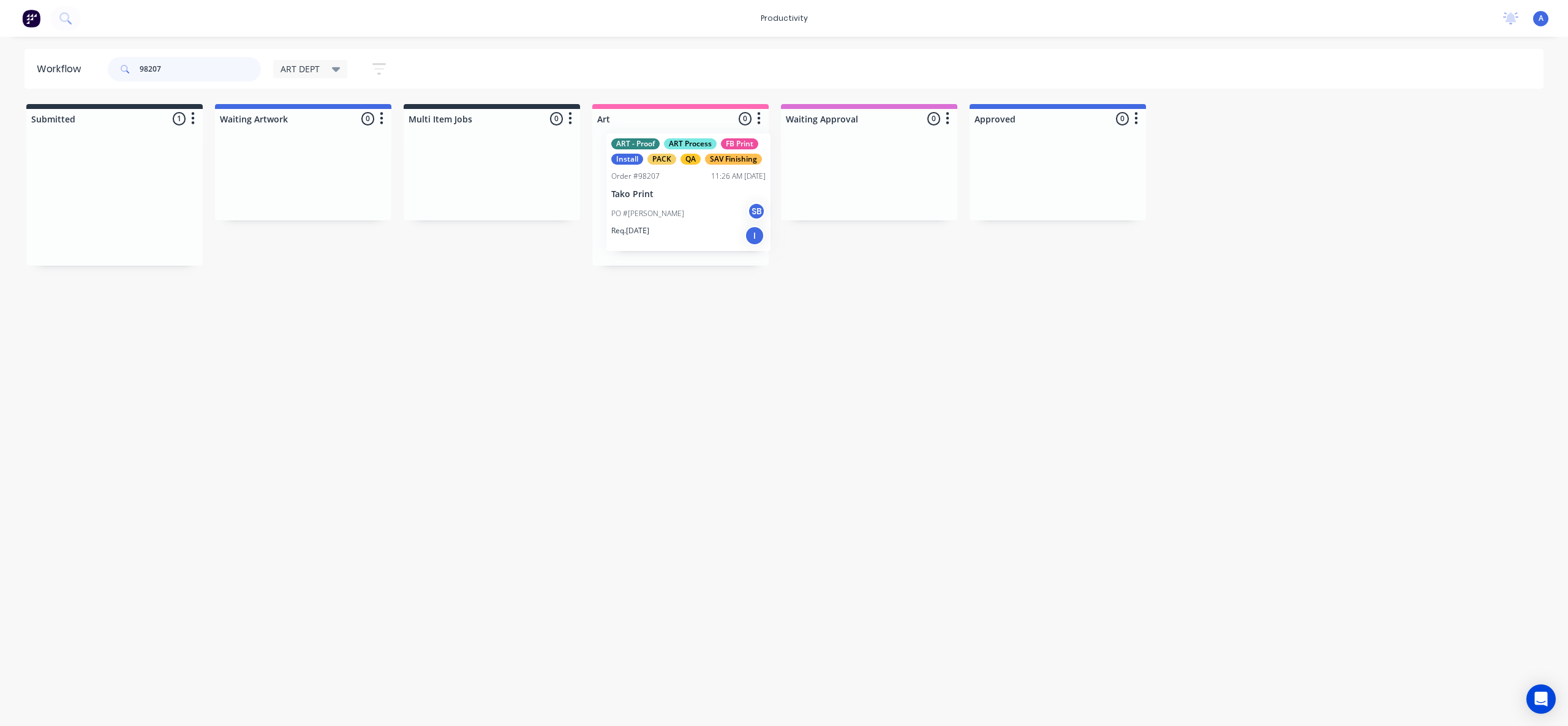
drag, startPoint x: 96, startPoint y: 233, endPoint x: 681, endPoint y: 228, distance: 585.0
click at [681, 228] on div "PO #Danielle SB" at bounding box center [680, 218] width 155 height 23
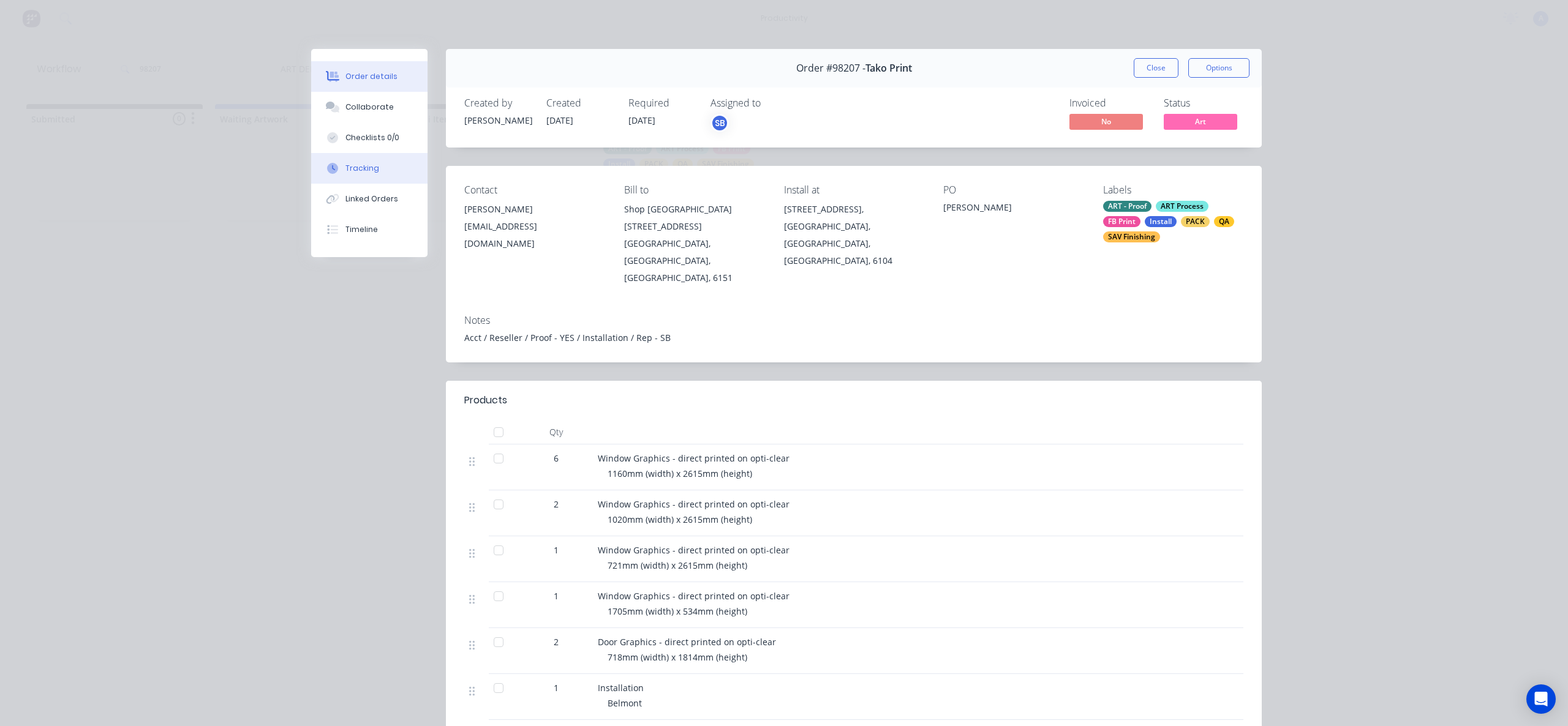
click at [349, 176] on button "Tracking" at bounding box center [370, 169] width 116 height 31
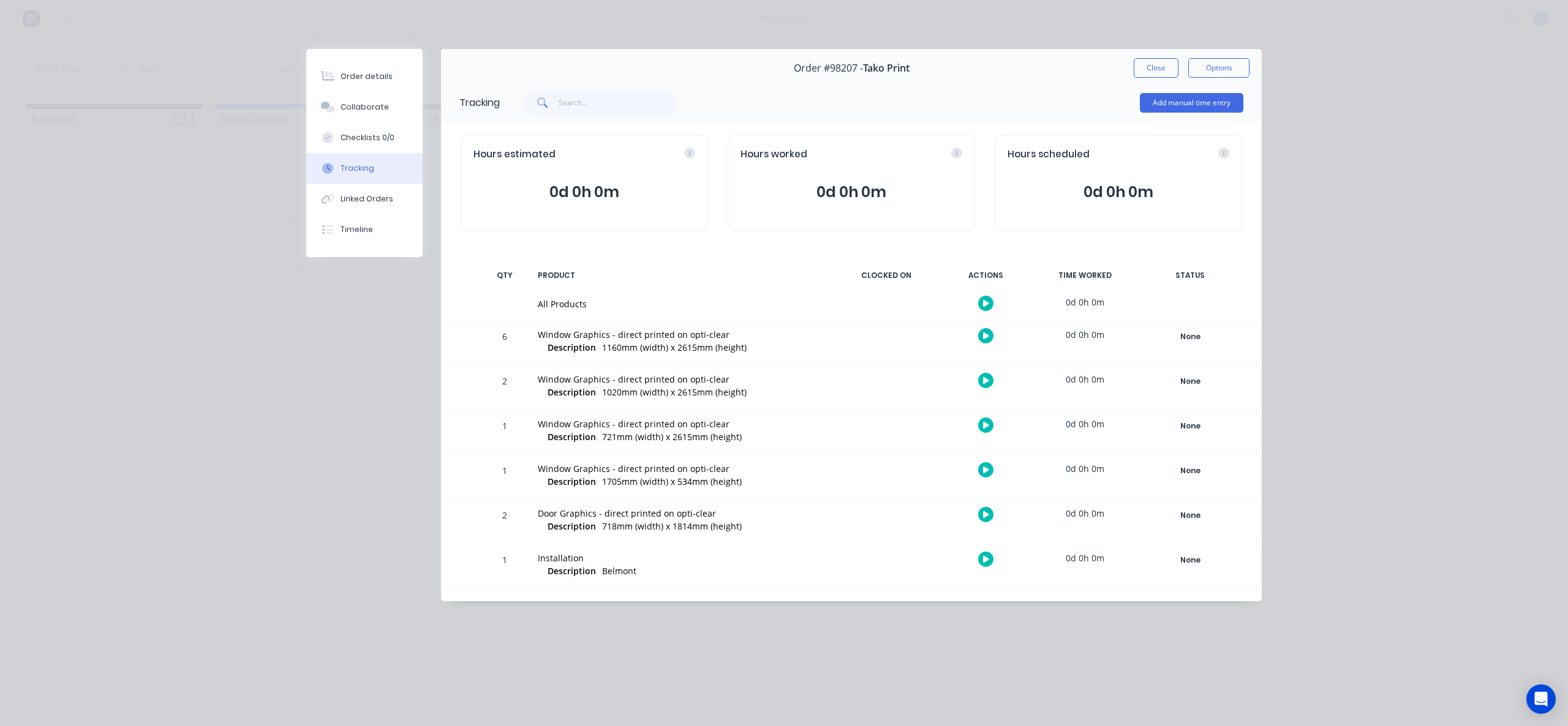
click at [983, 304] on icon at bounding box center [986, 303] width 6 height 7
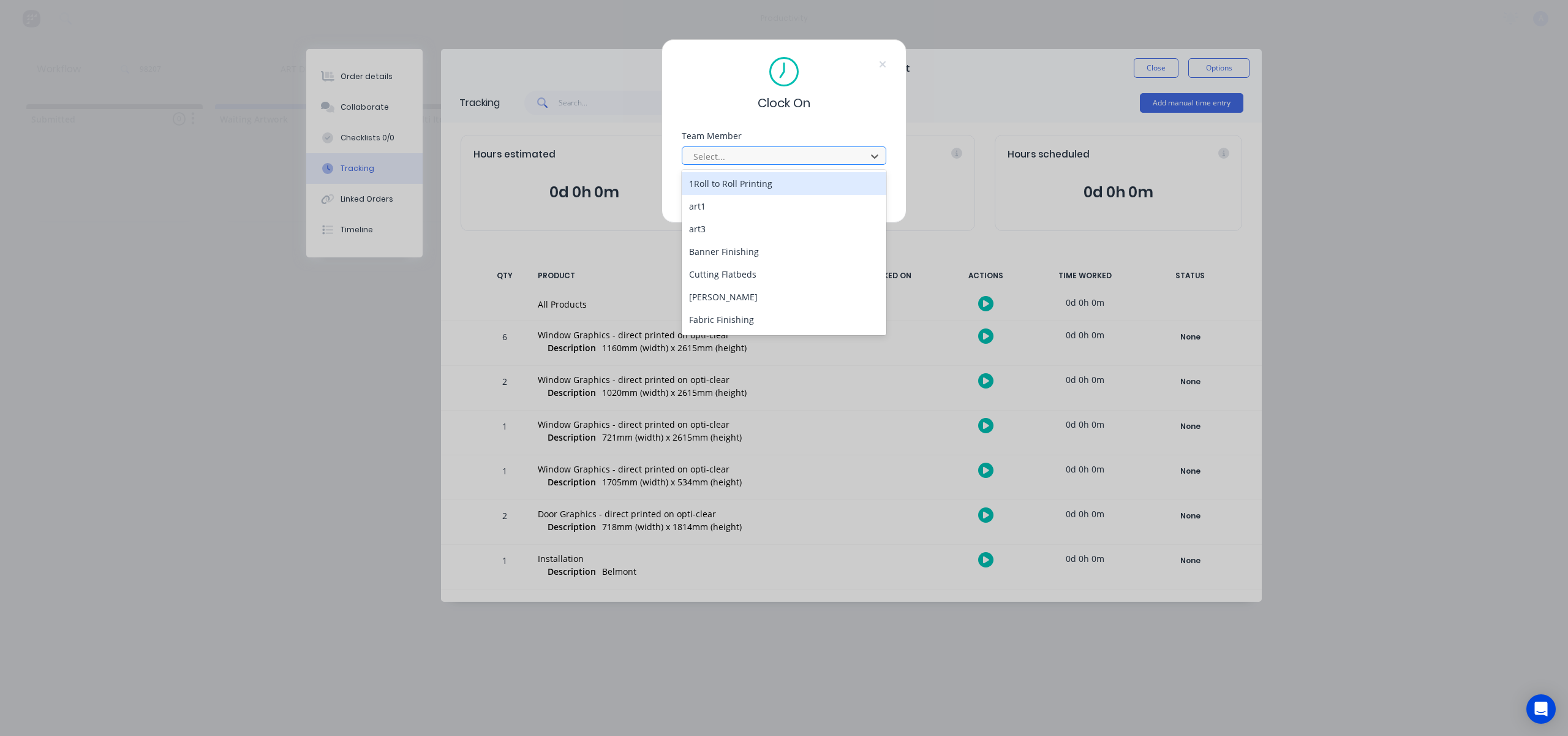
click at [831, 153] on div at bounding box center [776, 156] width 168 height 15
click at [738, 319] on div "[PERSON_NAME]" at bounding box center [784, 321] width 205 height 23
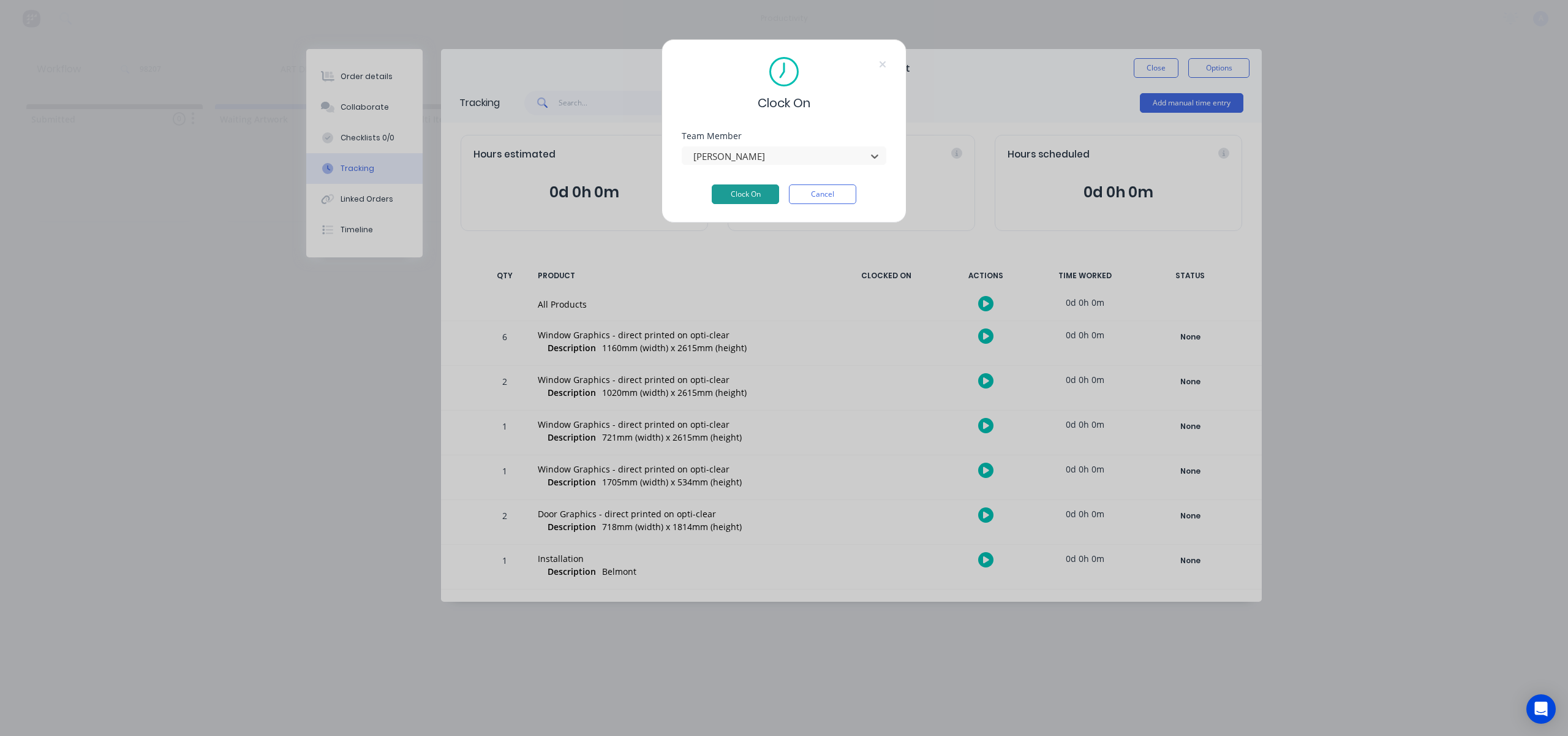
click at [731, 191] on button "Clock On" at bounding box center [745, 194] width 68 height 19
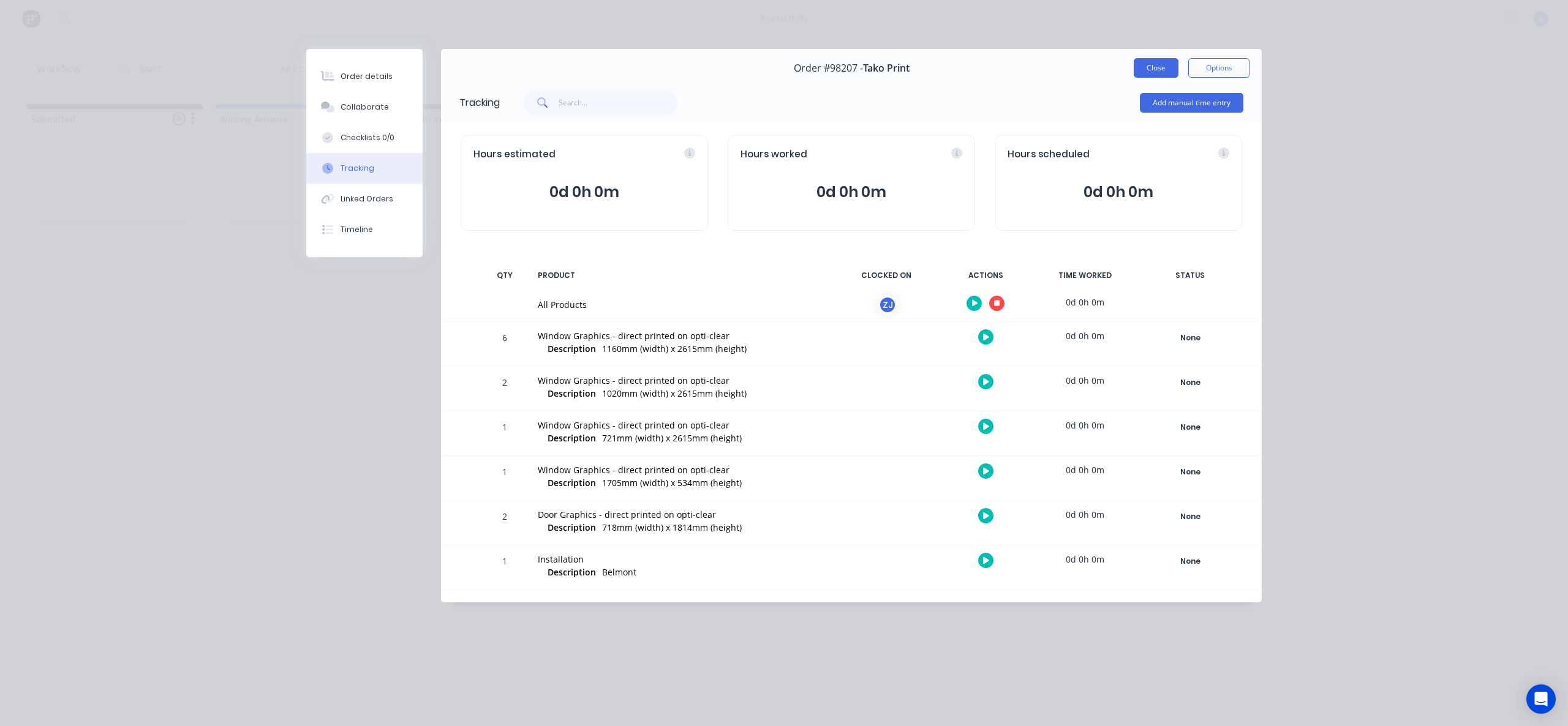
click at [1167, 65] on button "Close" at bounding box center [1156, 68] width 45 height 19
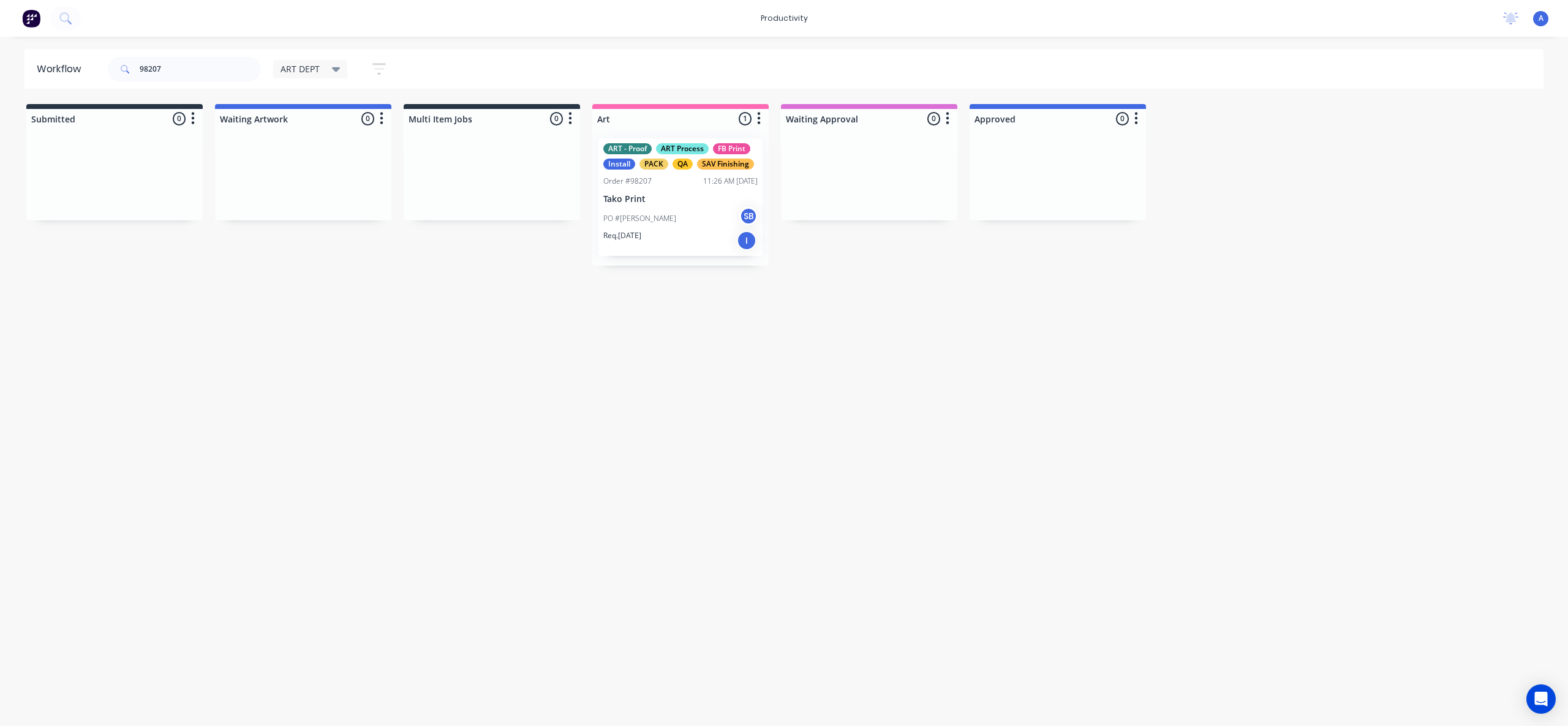
click at [837, 398] on div "Workflow 98207 ART DEPT Save new view None edit ART DEPT (Default) edit Banner …" at bounding box center [784, 375] width 1568 height 652
click at [694, 219] on div "PO #Danielle SB" at bounding box center [680, 218] width 155 height 23
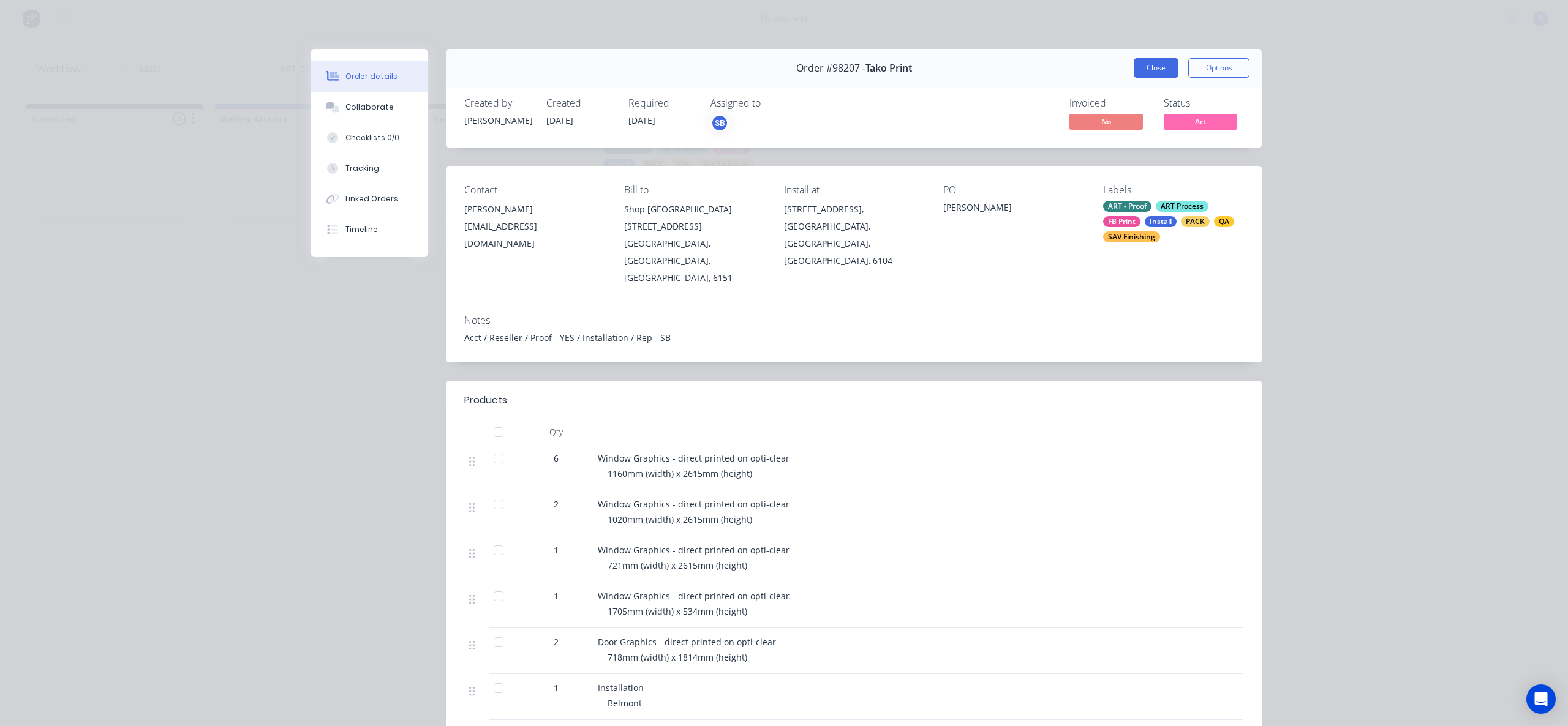
click at [1169, 71] on button "Close" at bounding box center [1156, 68] width 45 height 19
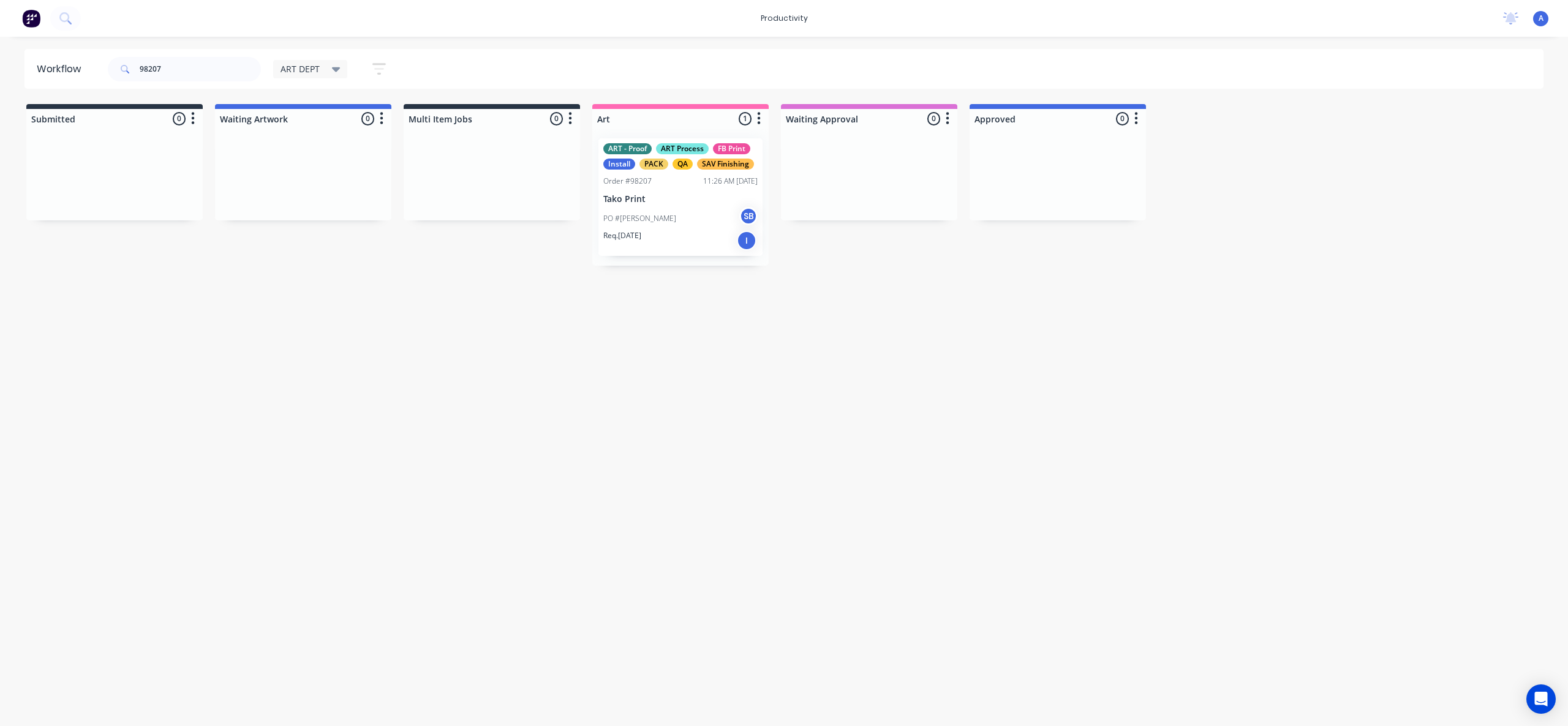
click at [659, 515] on div "Workflow 98207 ART DEPT Save new view None edit ART DEPT (Default) edit Banner …" at bounding box center [784, 375] width 1568 height 652
click at [712, 417] on div "Workflow 98207 ART DEPT Save new view None edit ART DEPT (Default) edit Banner …" at bounding box center [784, 375] width 1568 height 652
click at [681, 140] on div "ART - Proof ART Process FB Print Install PACK QA SAV Finishing Order #98207 11:…" at bounding box center [680, 197] width 164 height 118
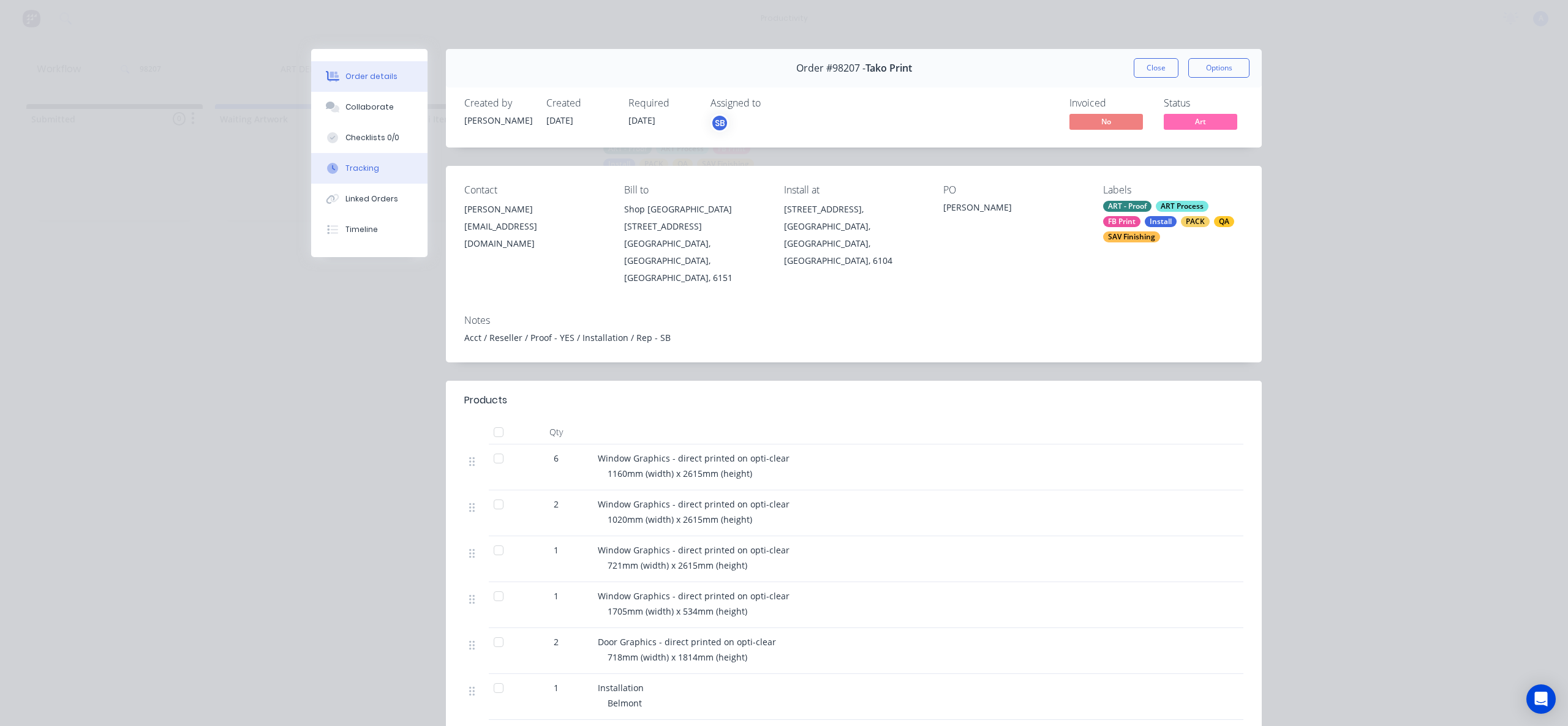
click at [364, 178] on button "Tracking" at bounding box center [370, 169] width 116 height 31
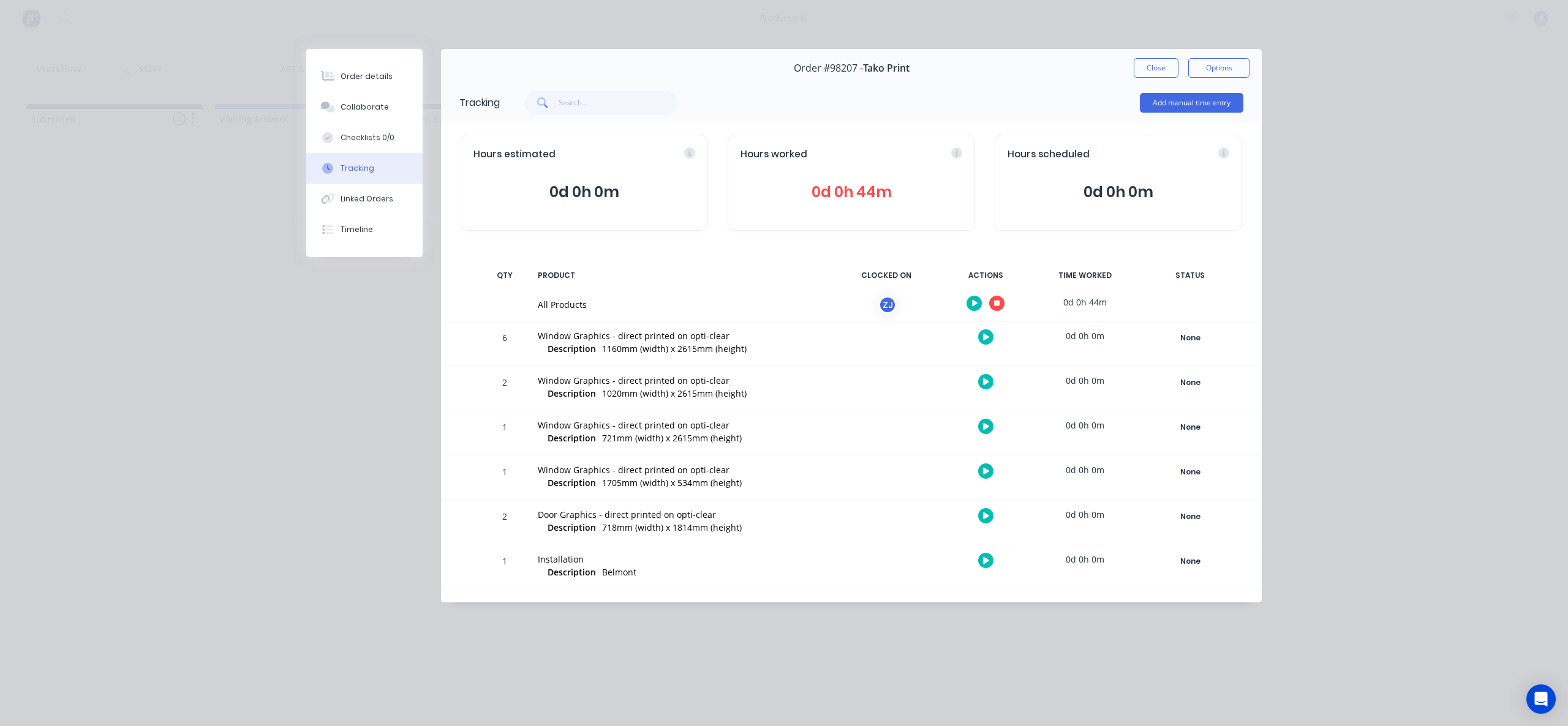
click at [998, 302] on icon at bounding box center [997, 303] width 6 height 6
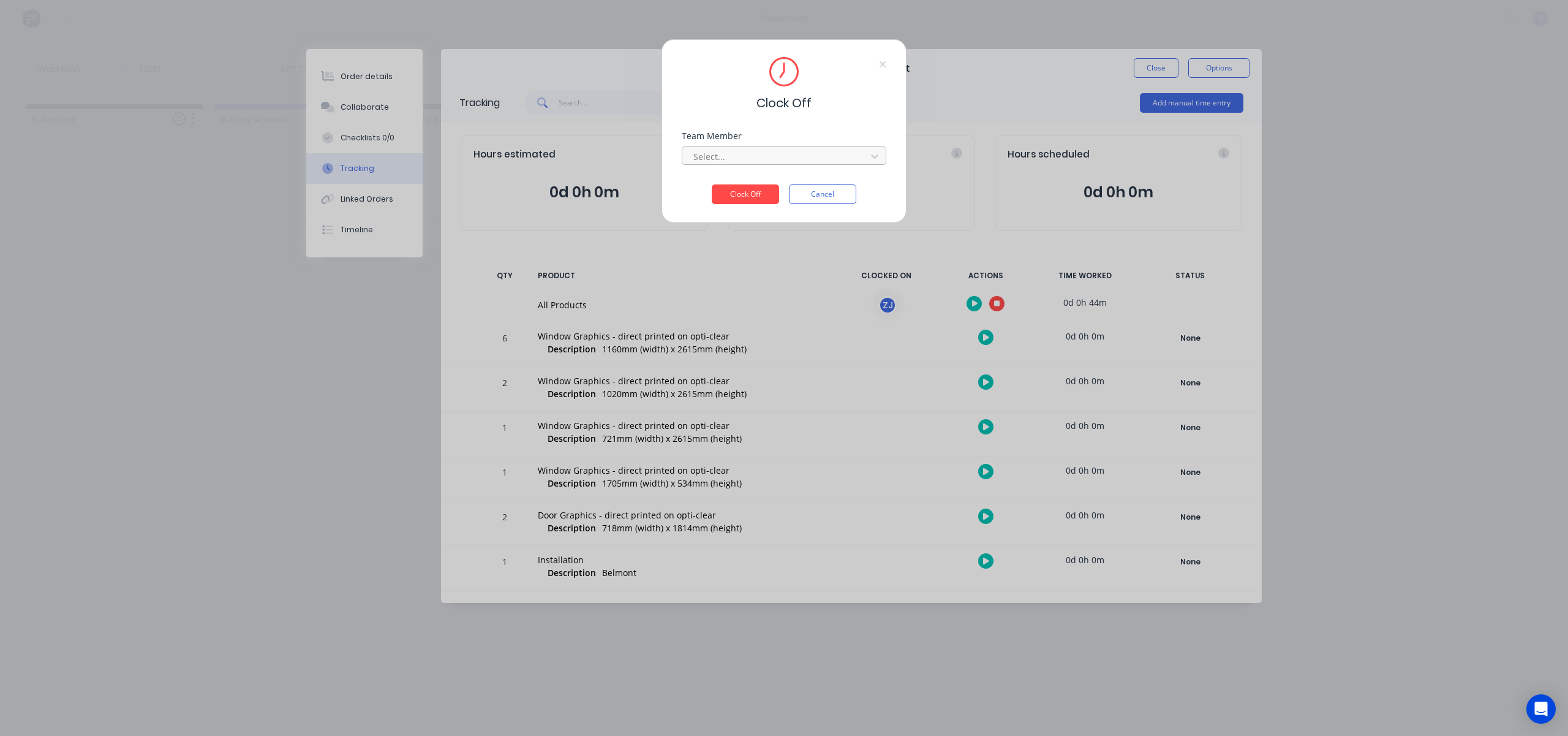
click at [803, 157] on div at bounding box center [776, 156] width 168 height 15
click at [771, 183] on div "[PERSON_NAME]" at bounding box center [784, 183] width 205 height 23
click at [761, 198] on button "Clock Off" at bounding box center [745, 194] width 68 height 19
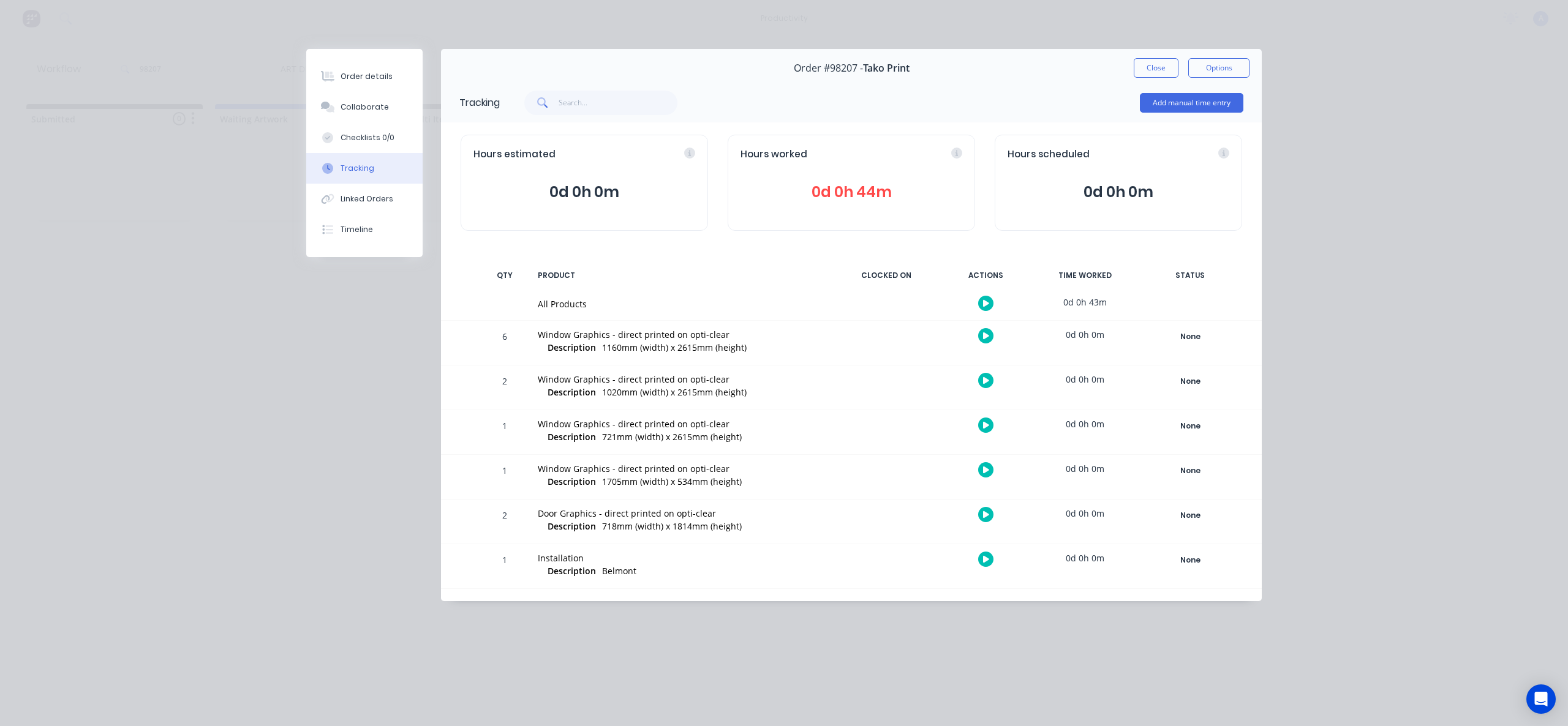
click at [1148, 68] on button "Close" at bounding box center [1156, 68] width 45 height 19
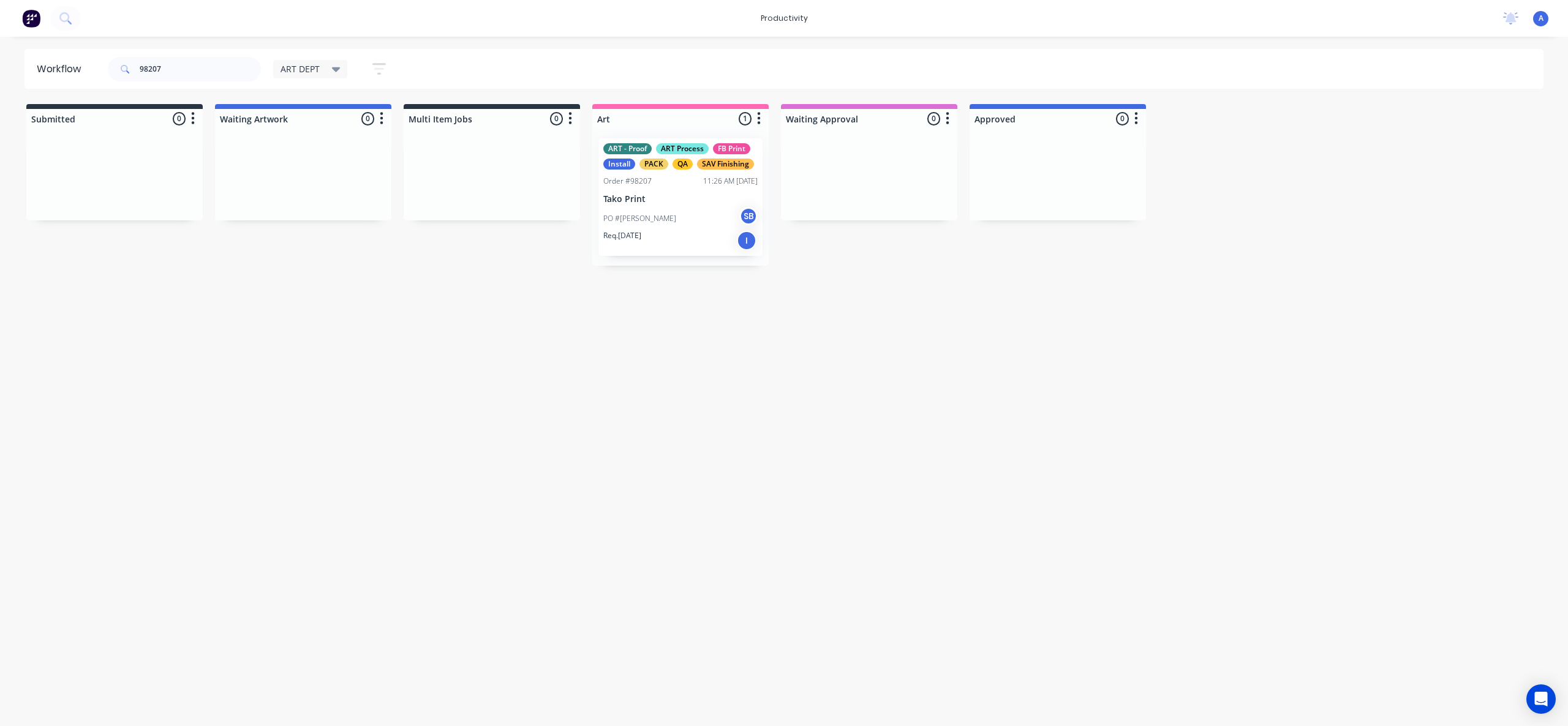
drag, startPoint x: 748, startPoint y: 399, endPoint x: 689, endPoint y: 259, distance: 151.9
click at [745, 389] on div "Workflow 98207 ART DEPT Save new view None edit ART DEPT (Default) edit Banner …" at bounding box center [784, 375] width 1568 height 652
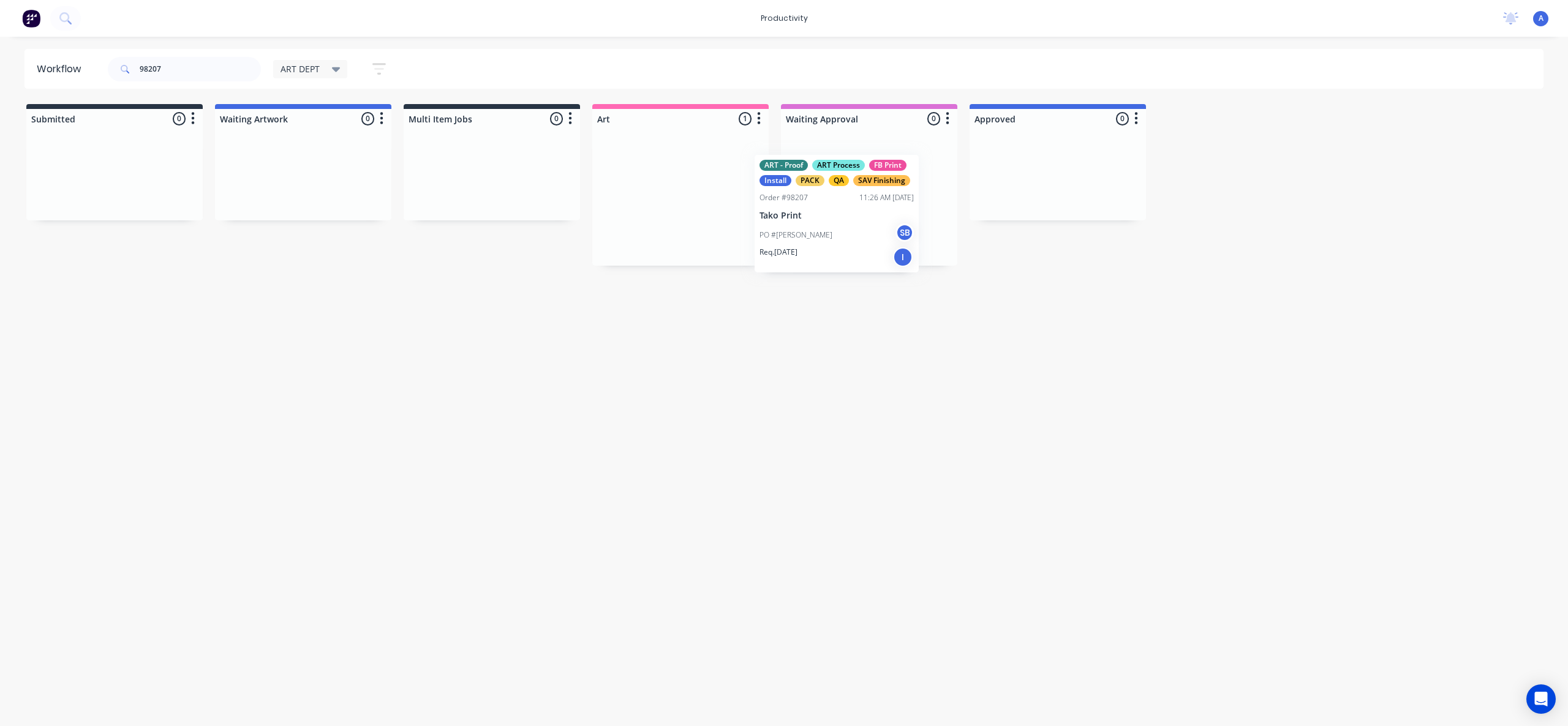
drag, startPoint x: 675, startPoint y: 205, endPoint x: 837, endPoint y: 221, distance: 162.8
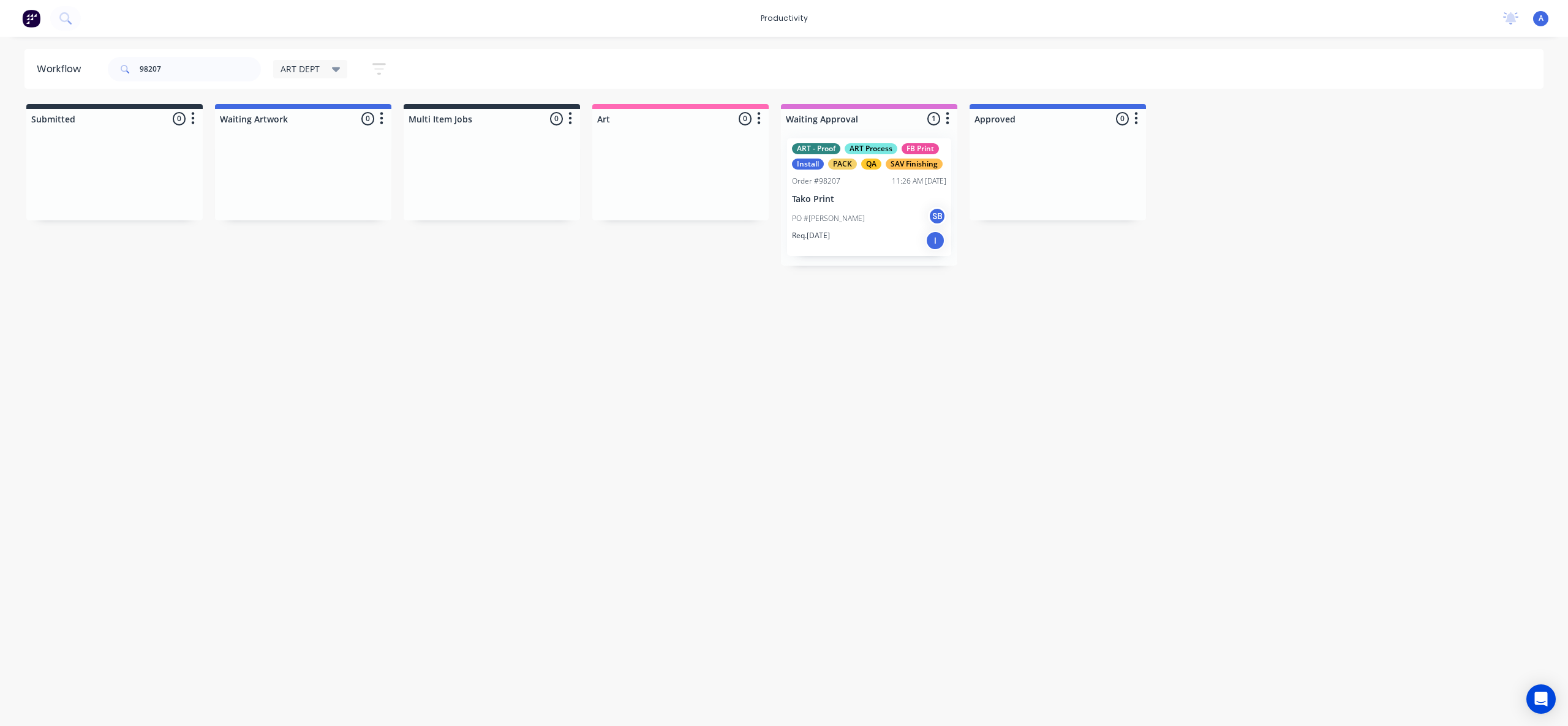
click at [861, 200] on p "Tako Print" at bounding box center [869, 199] width 155 height 11
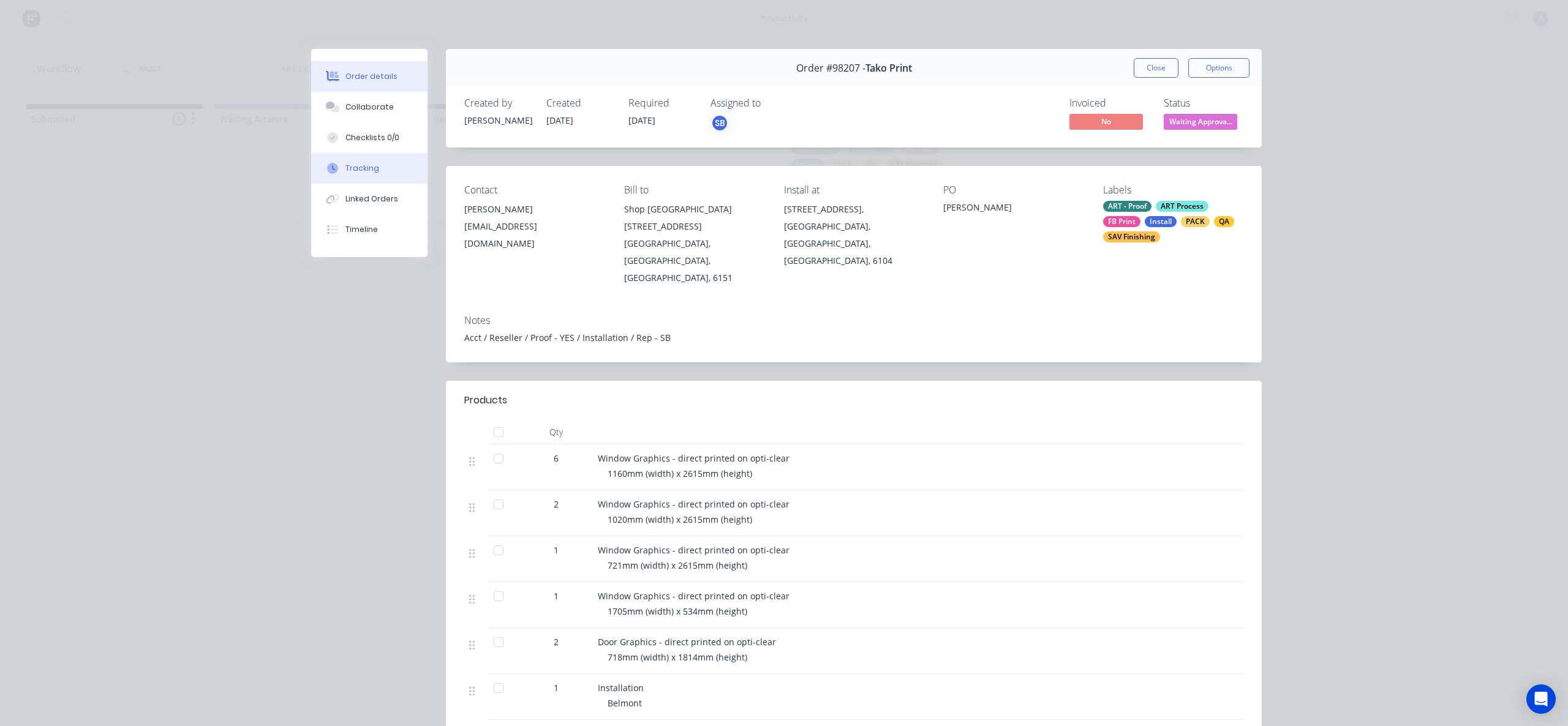
click at [328, 165] on icon at bounding box center [333, 168] width 11 height 11
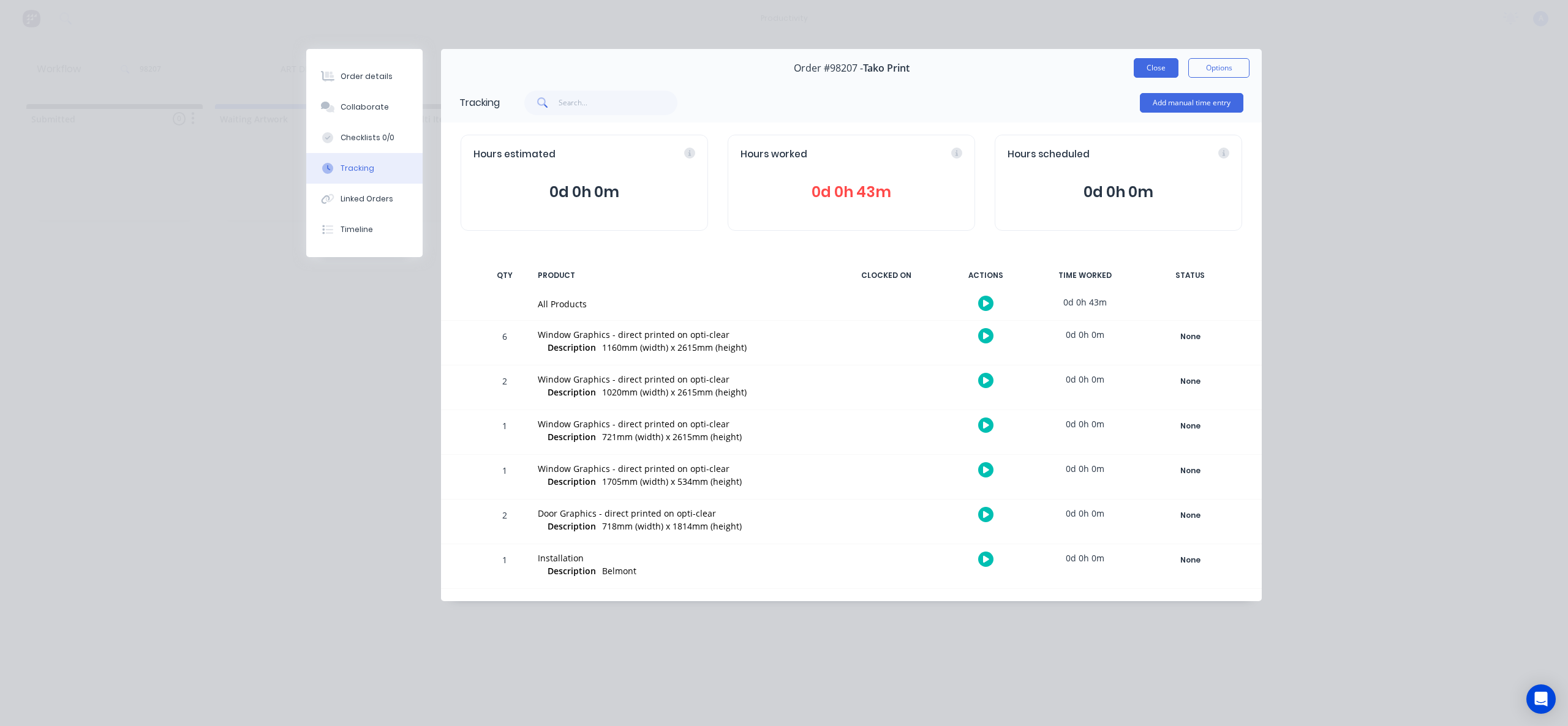
click at [1168, 68] on button "Close" at bounding box center [1156, 68] width 45 height 19
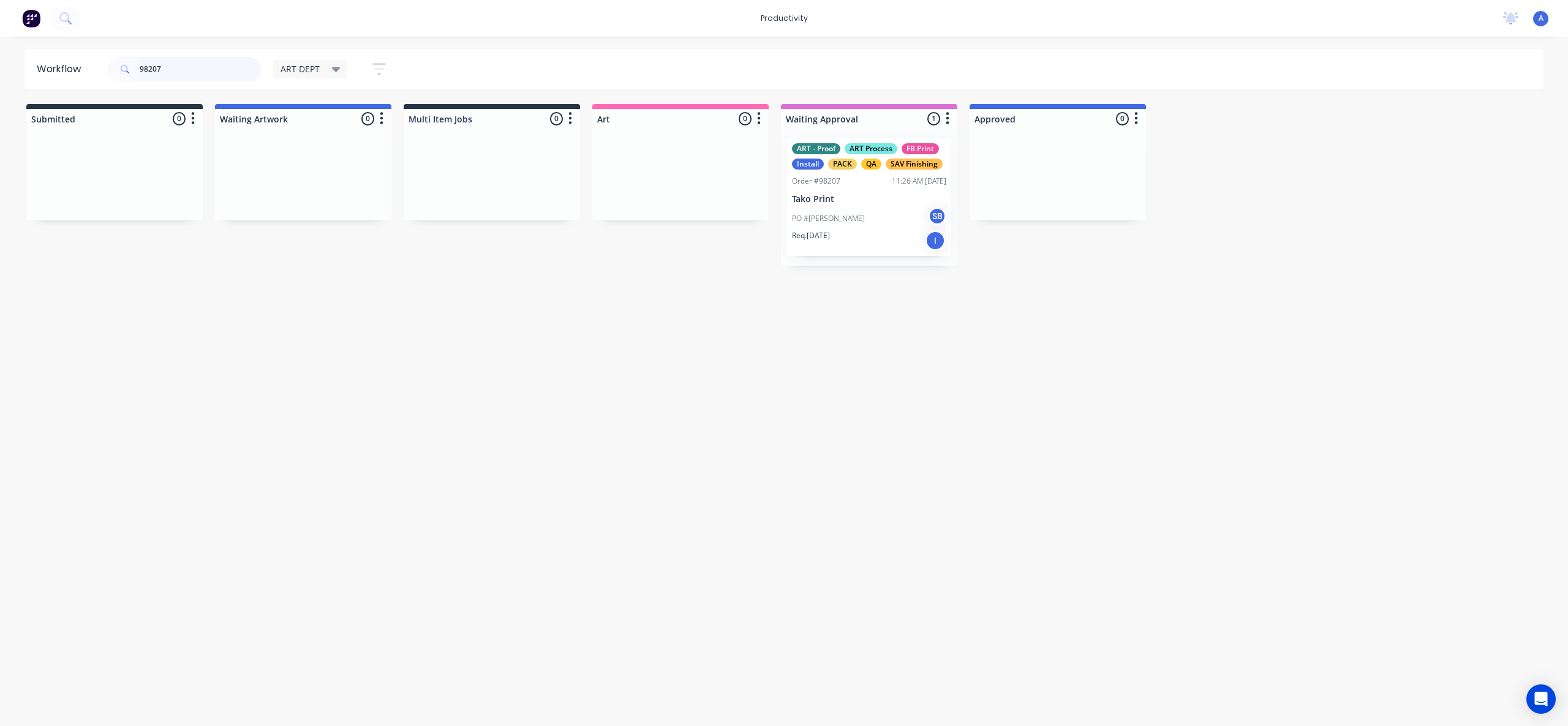
click at [206, 66] on input "98207" at bounding box center [200, 69] width 121 height 25
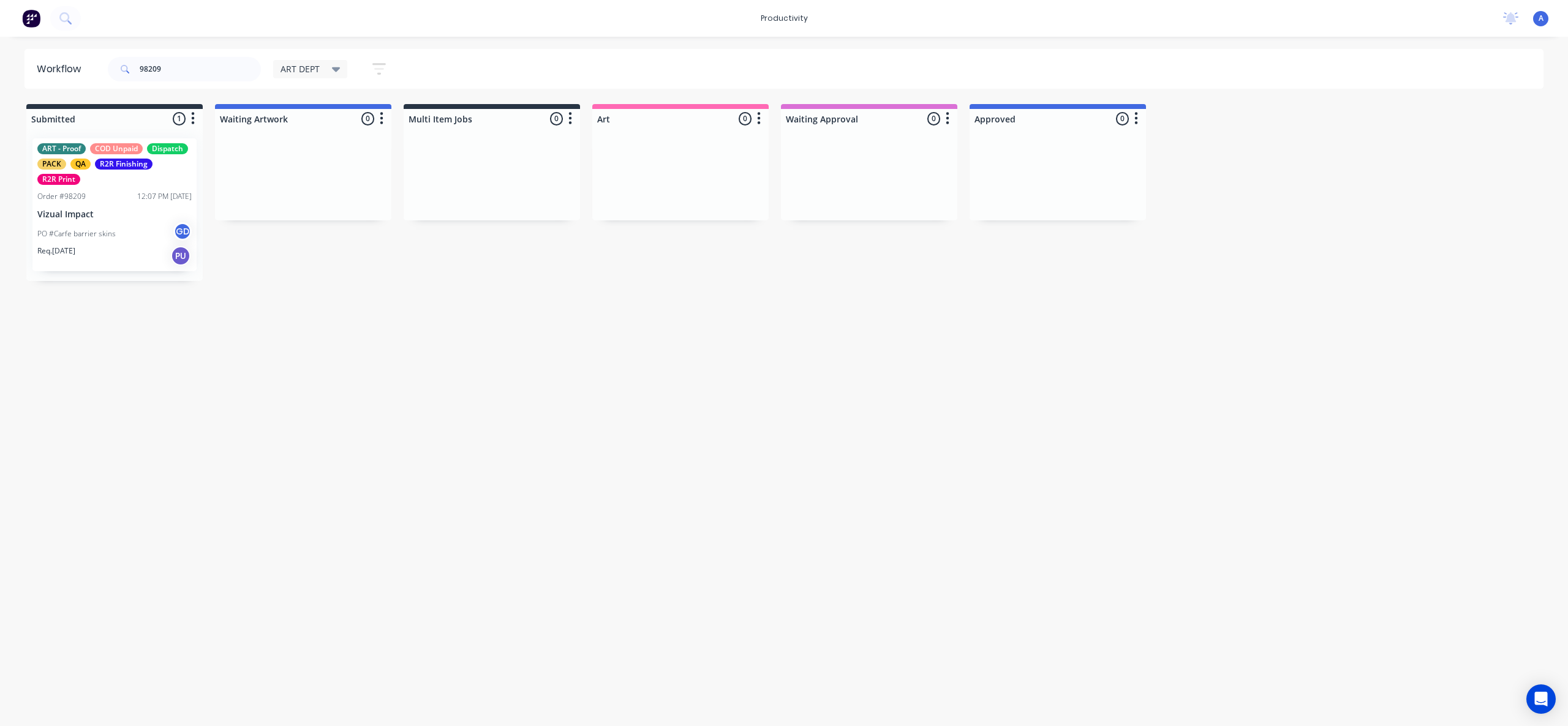
drag, startPoint x: 119, startPoint y: 209, endPoint x: 659, endPoint y: 218, distance: 540.1
click at [499, 358] on div "Workflow 98209 ART DEPT Save new view None edit ART DEPT (Default) edit Banner …" at bounding box center [784, 375] width 1568 height 652
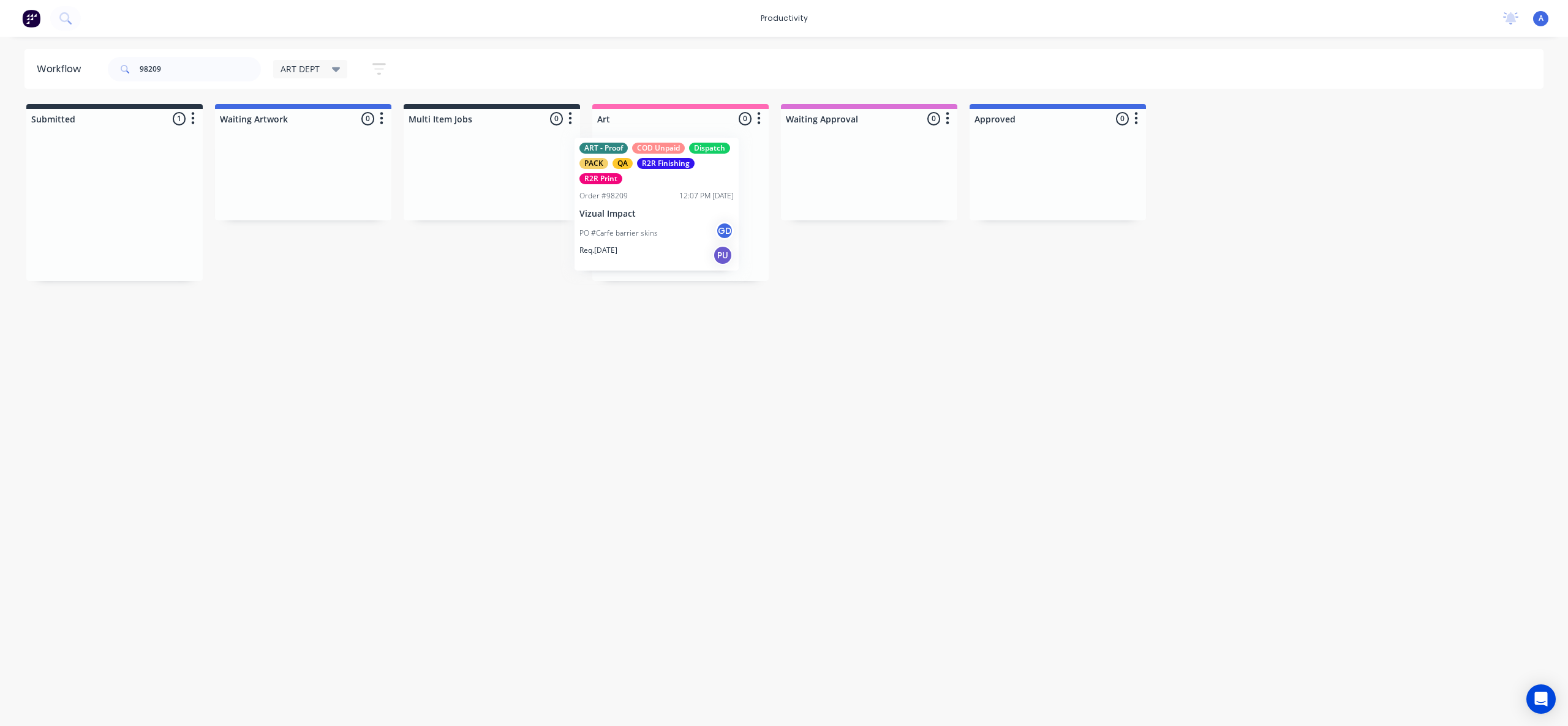
drag, startPoint x: 80, startPoint y: 237, endPoint x: 633, endPoint y: 236, distance: 553.0
click at [633, 236] on div at bounding box center [681, 205] width 177 height 153
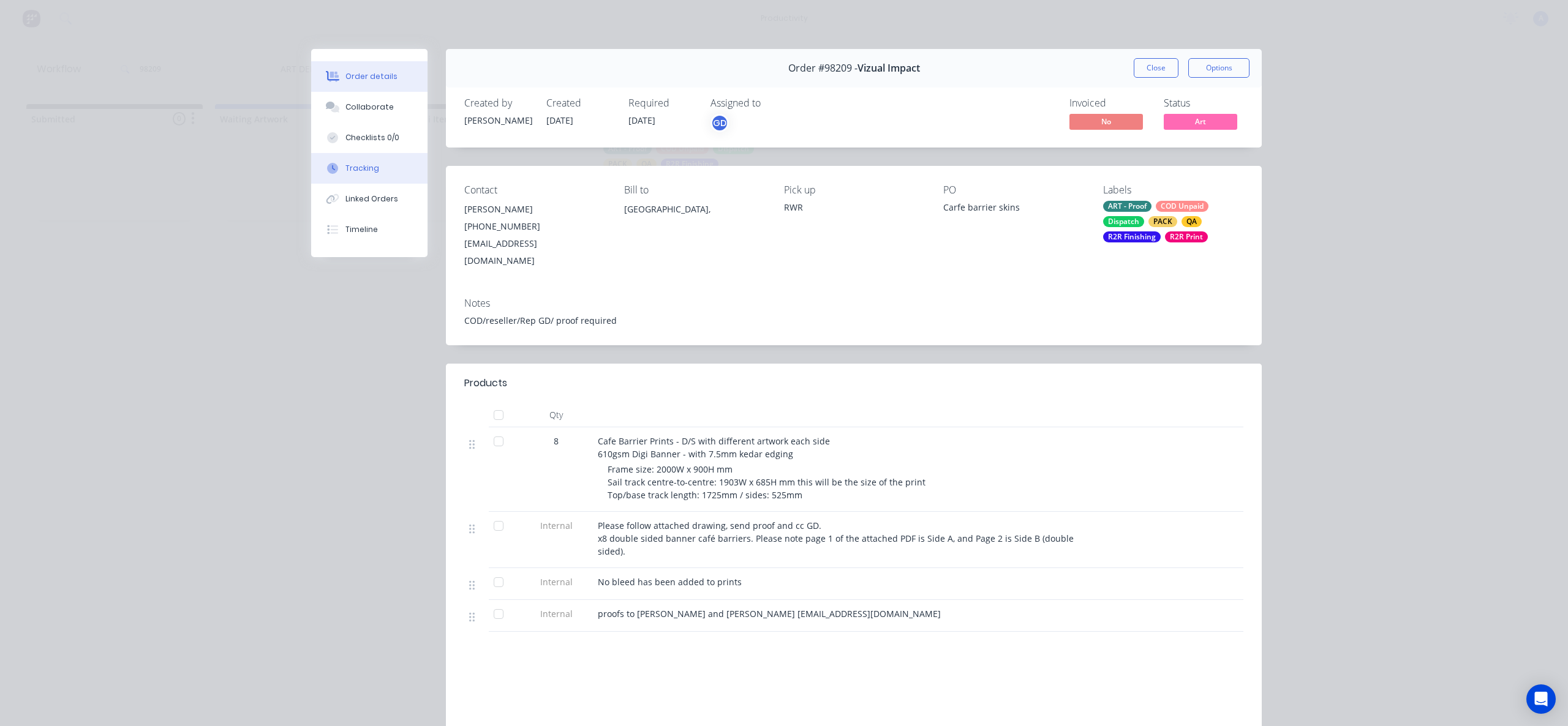
click at [384, 177] on button "Tracking" at bounding box center [370, 169] width 116 height 31
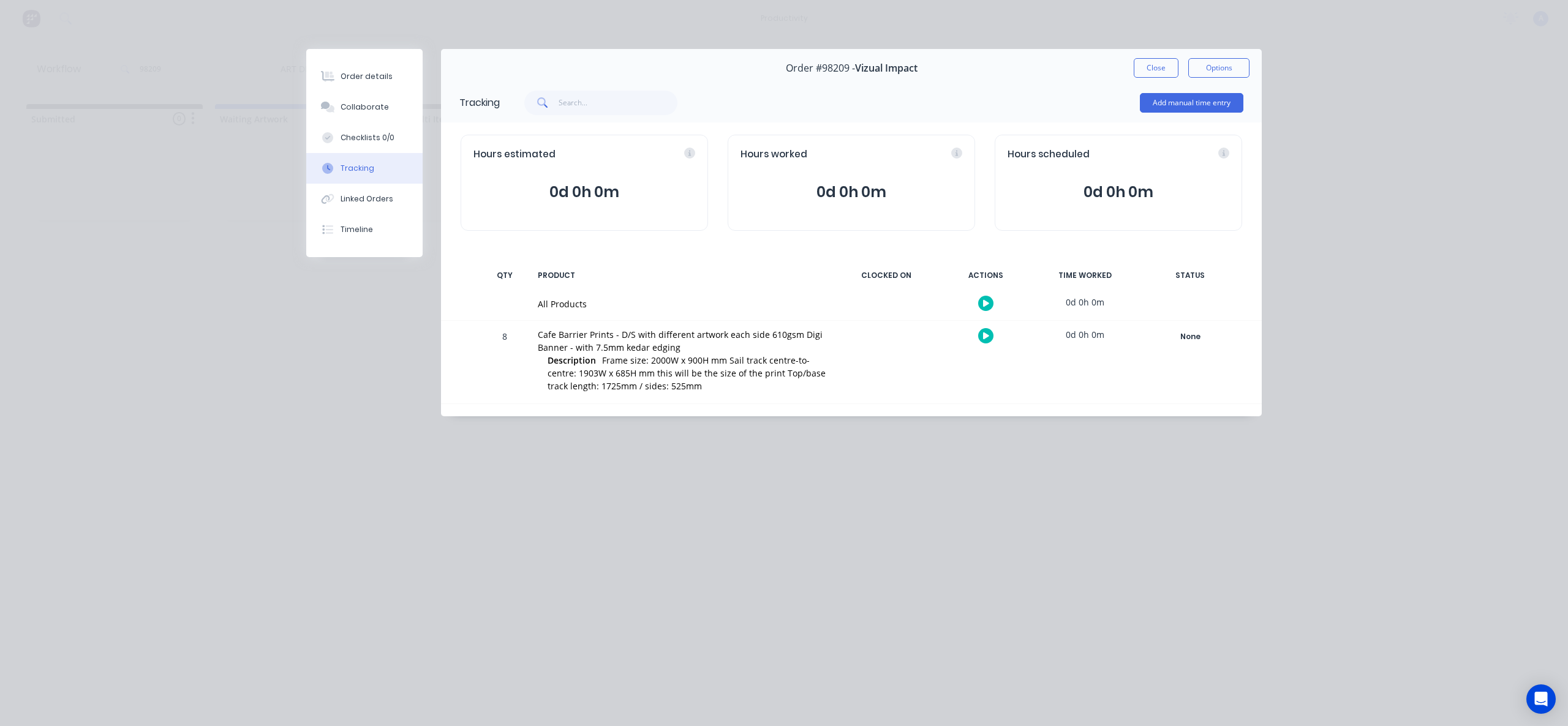
click at [985, 302] on icon at bounding box center [986, 303] width 6 height 7
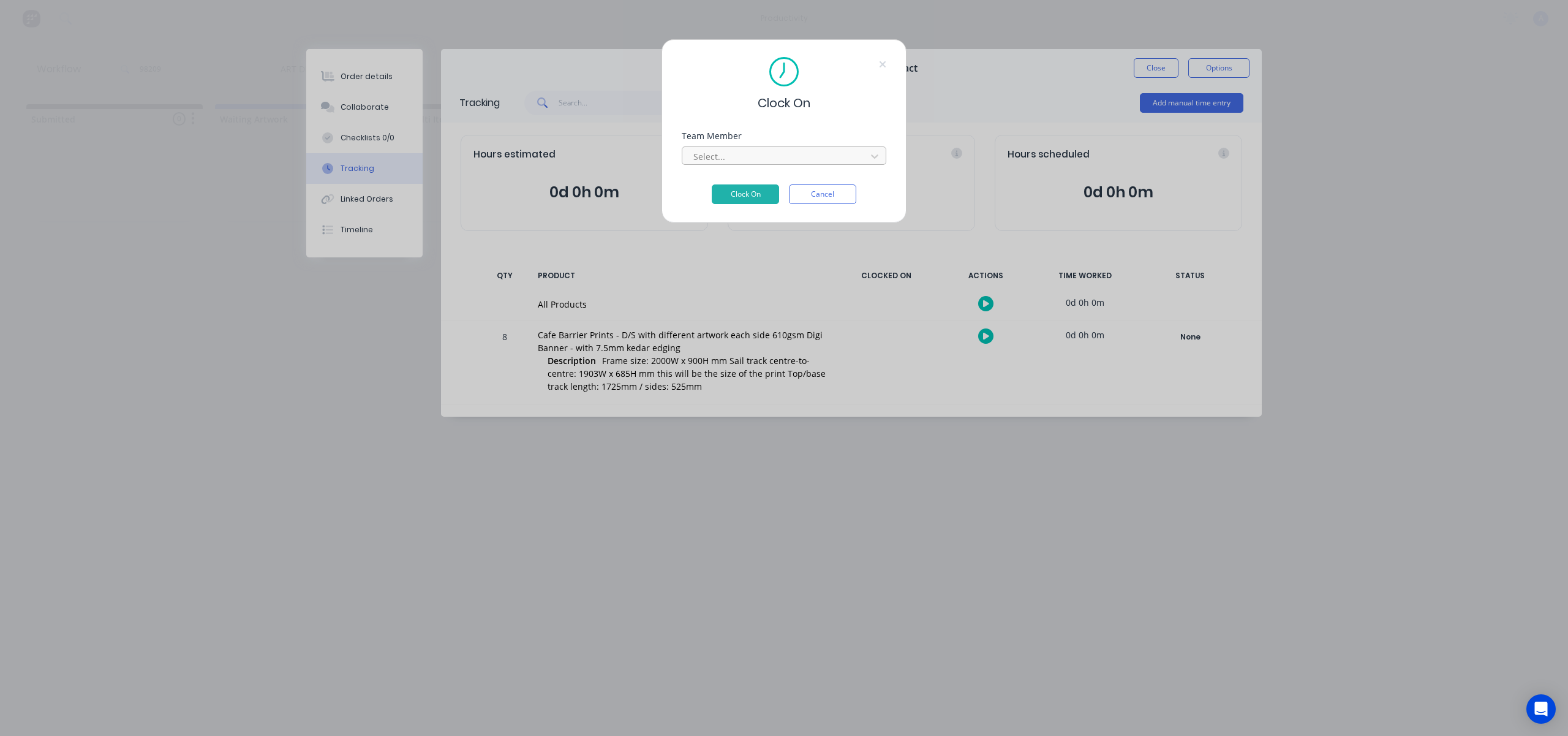
click at [767, 151] on div at bounding box center [776, 156] width 168 height 15
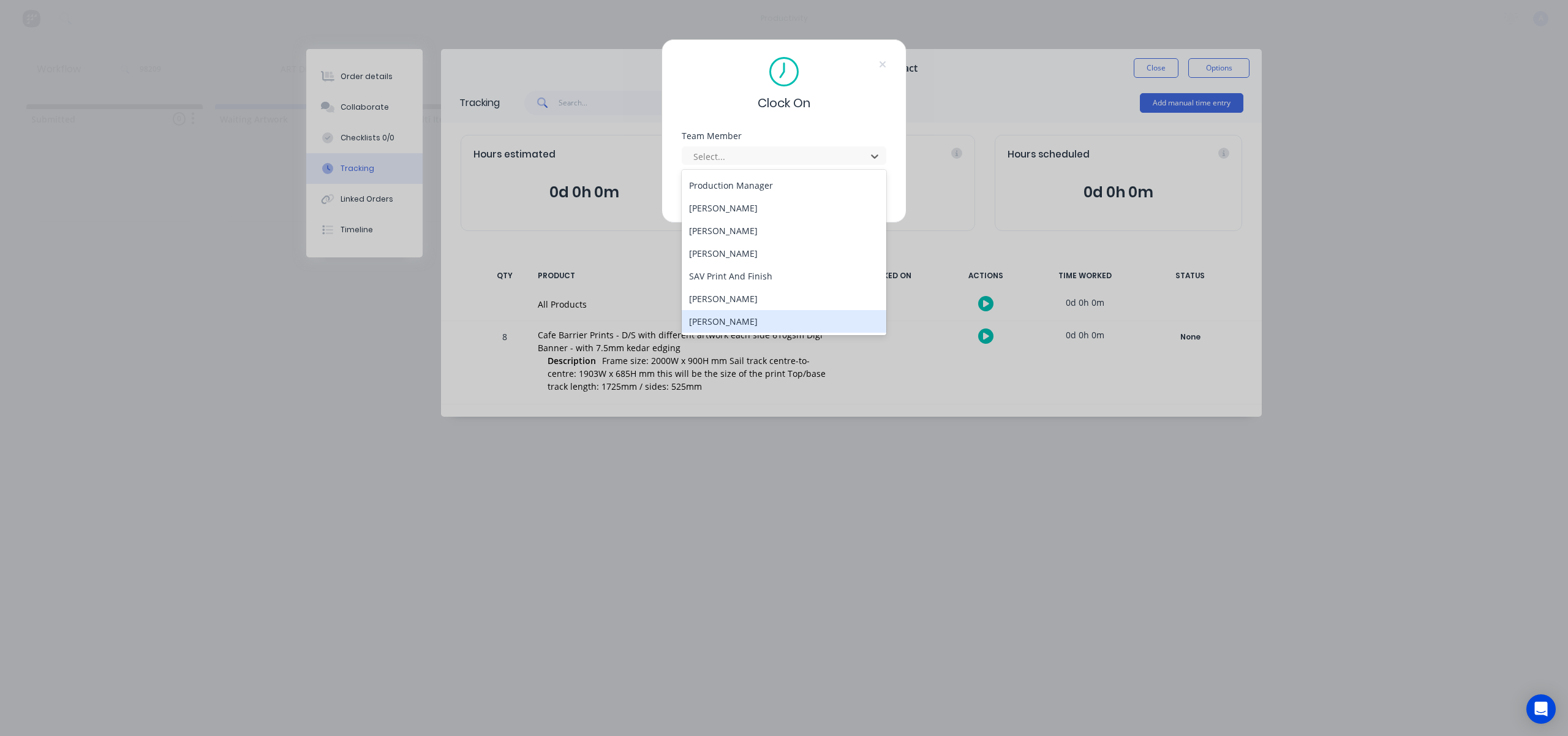
click at [722, 323] on div "[PERSON_NAME]" at bounding box center [784, 321] width 205 height 23
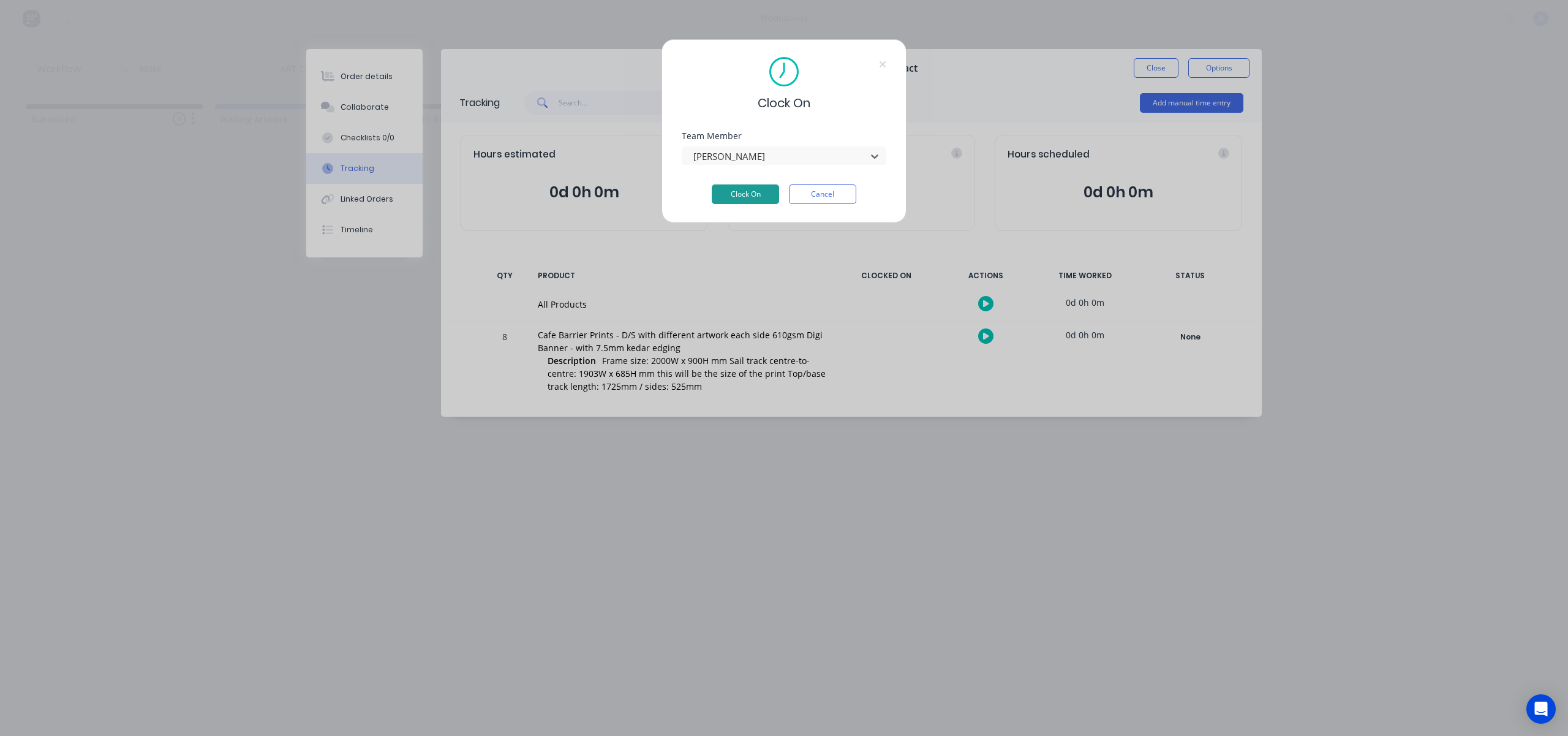
click at [745, 190] on button "Clock On" at bounding box center [745, 194] width 68 height 19
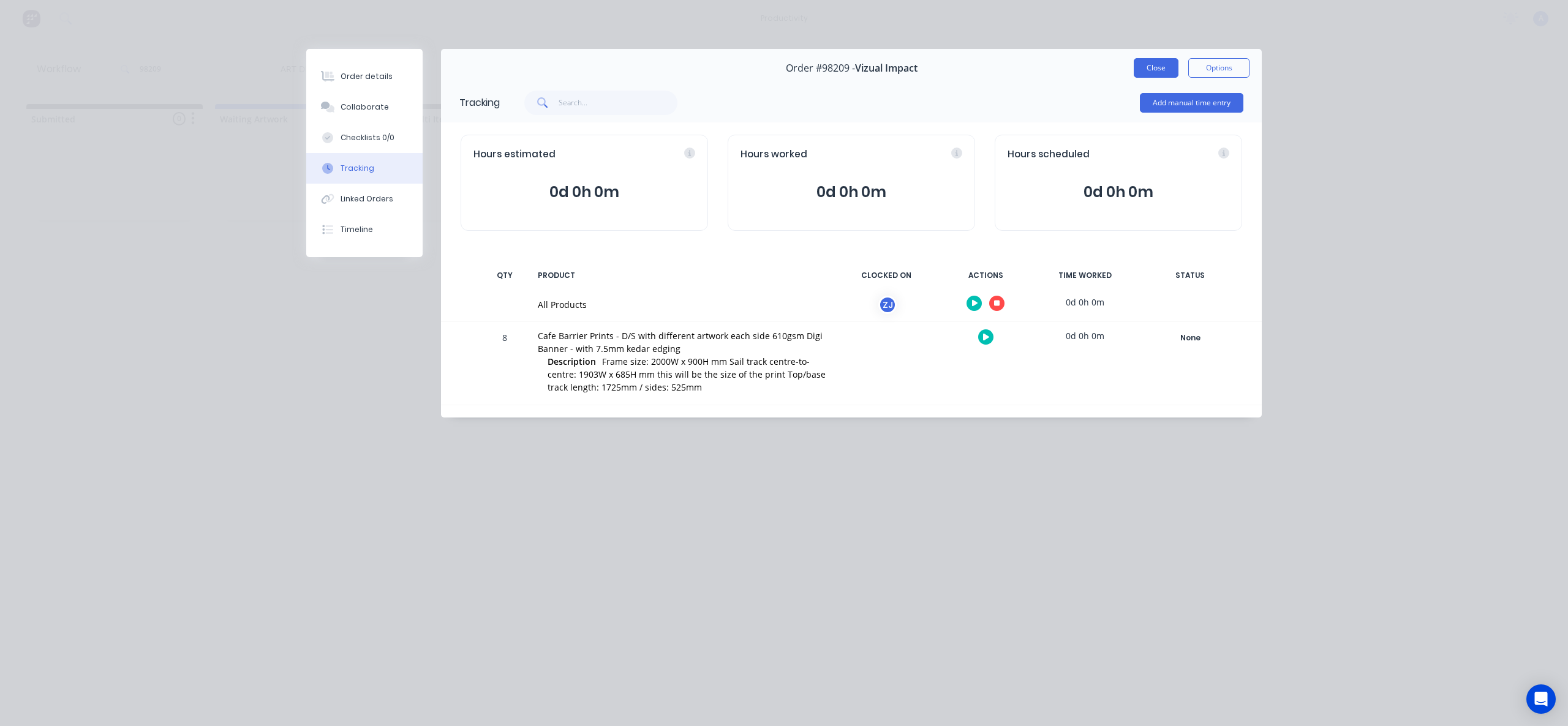
click at [1164, 68] on button "Close" at bounding box center [1156, 68] width 45 height 19
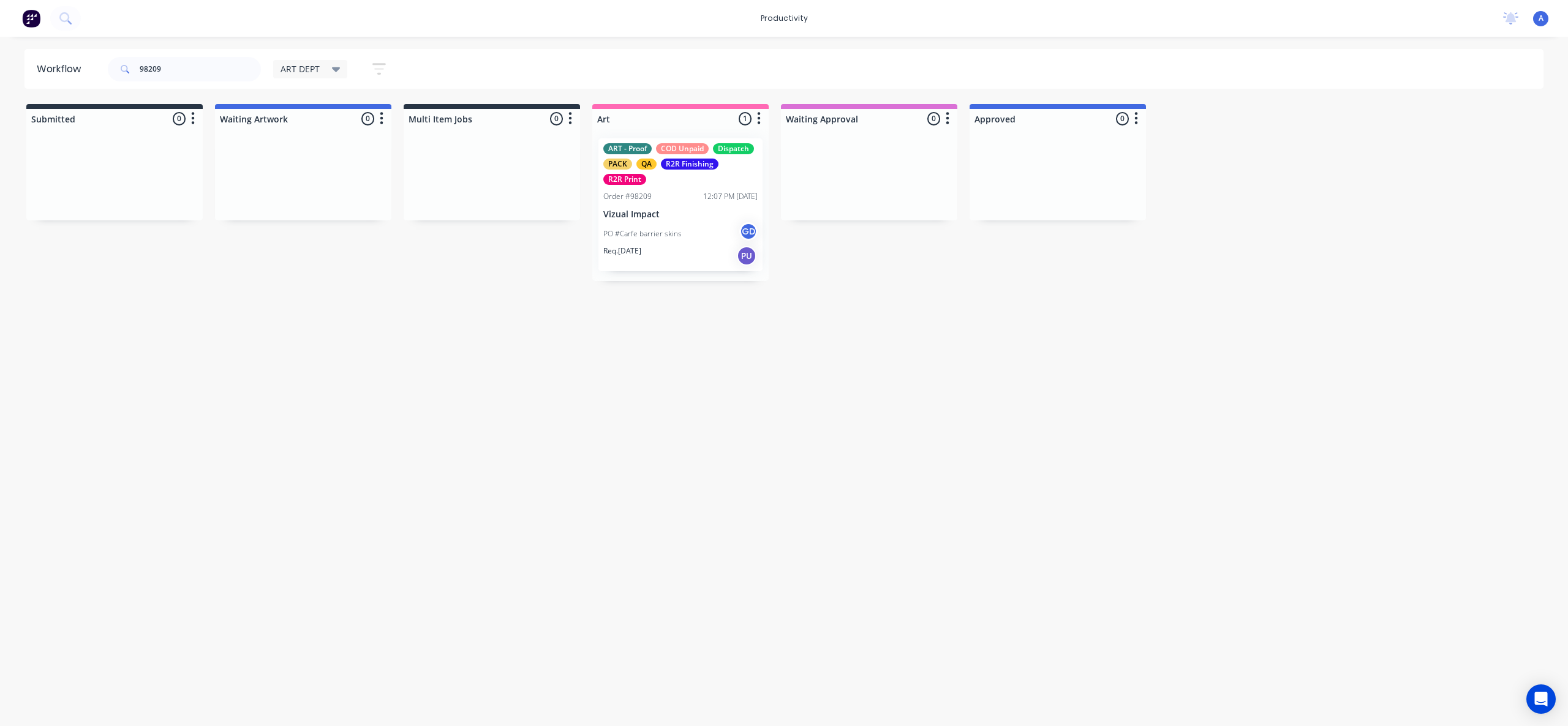
click at [1256, 340] on div "Workflow 98209 ART DEPT Save new view None edit ART DEPT (Default) edit Banner …" at bounding box center [784, 375] width 1568 height 652
drag, startPoint x: 684, startPoint y: 238, endPoint x: 865, endPoint y: 240, distance: 181.0
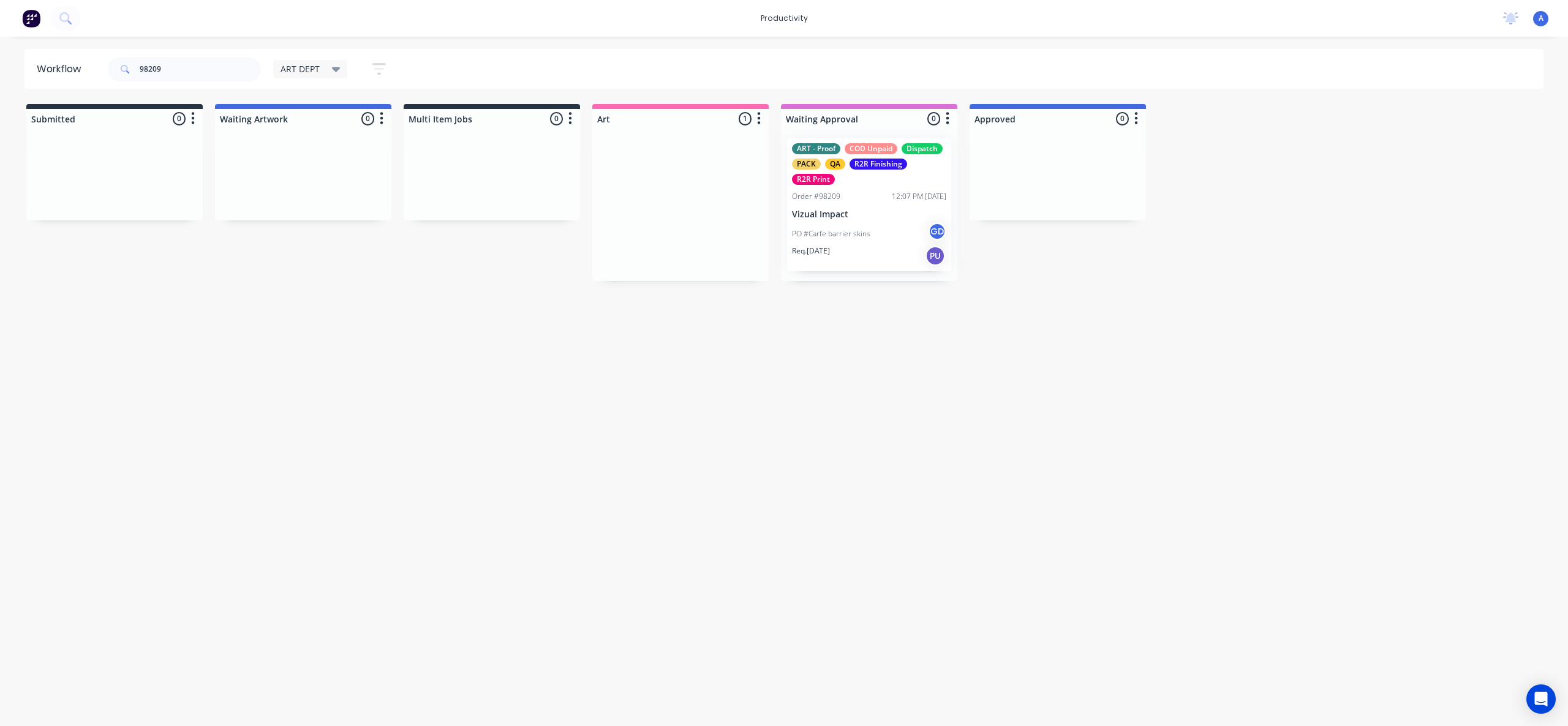
click at [866, 240] on div at bounding box center [870, 205] width 177 height 153
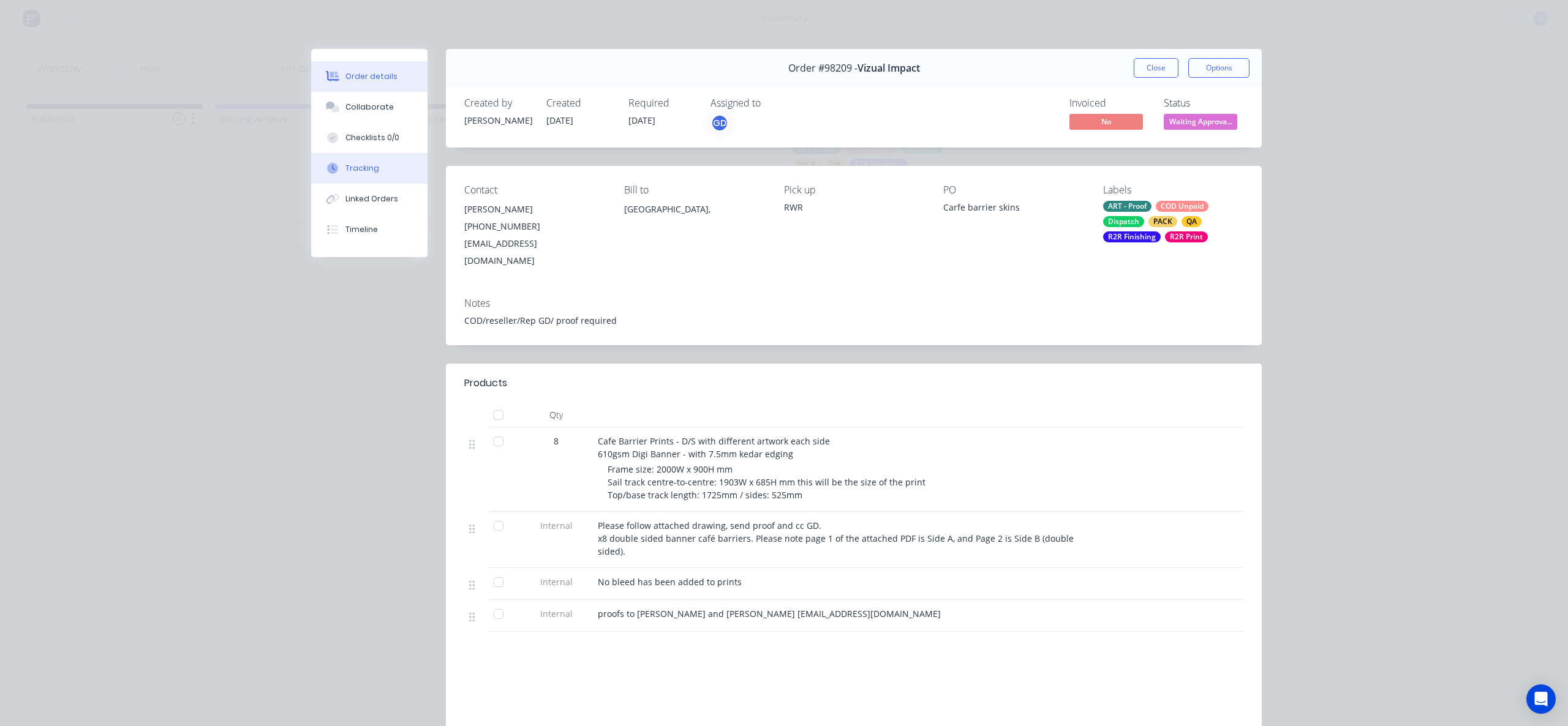
click at [352, 174] on button "Tracking" at bounding box center [370, 169] width 116 height 31
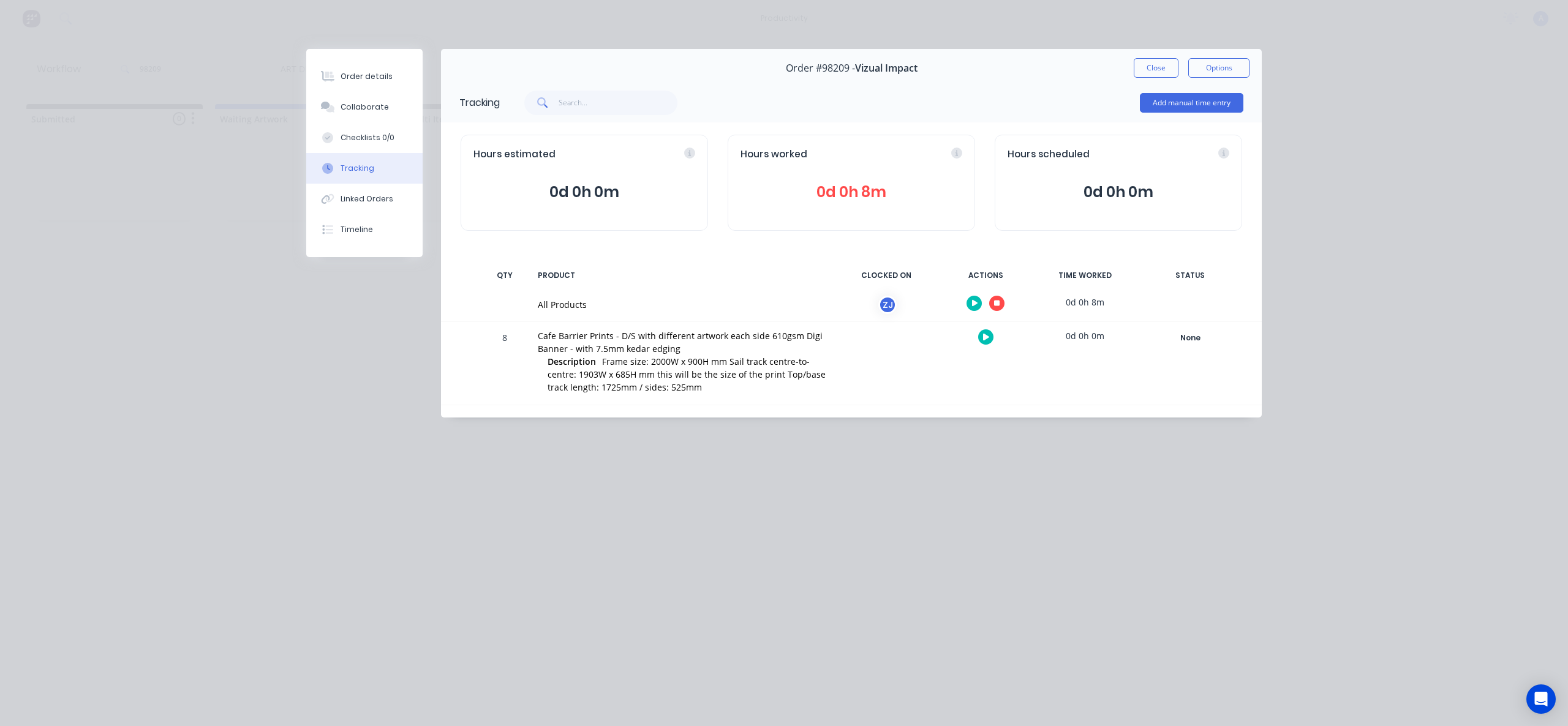
click at [996, 304] on icon at bounding box center [997, 303] width 6 height 6
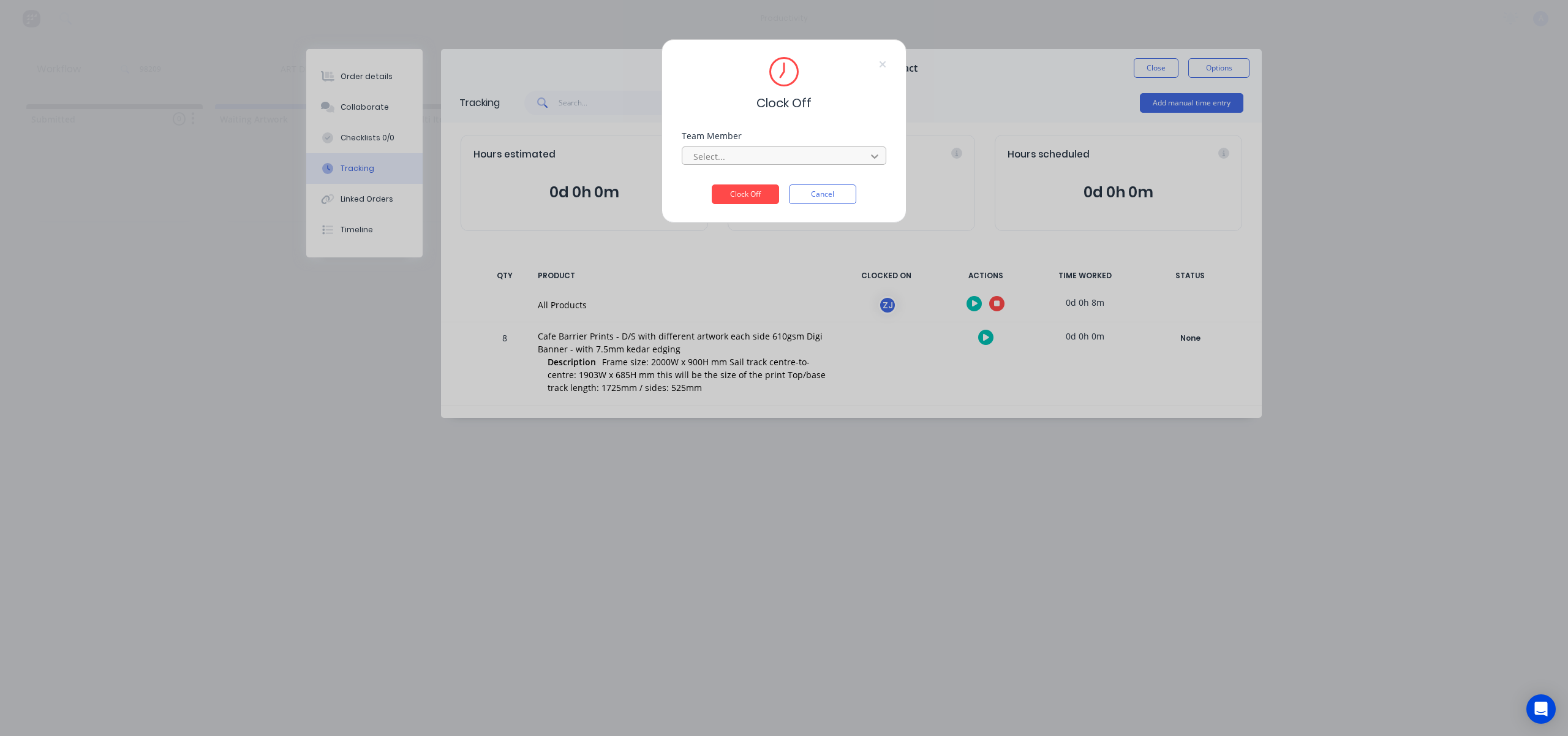
click at [884, 165] on div at bounding box center [874, 156] width 22 height 19
click at [773, 188] on div "[PERSON_NAME]" at bounding box center [784, 183] width 205 height 23
click at [756, 194] on button "Clock Off" at bounding box center [745, 194] width 68 height 19
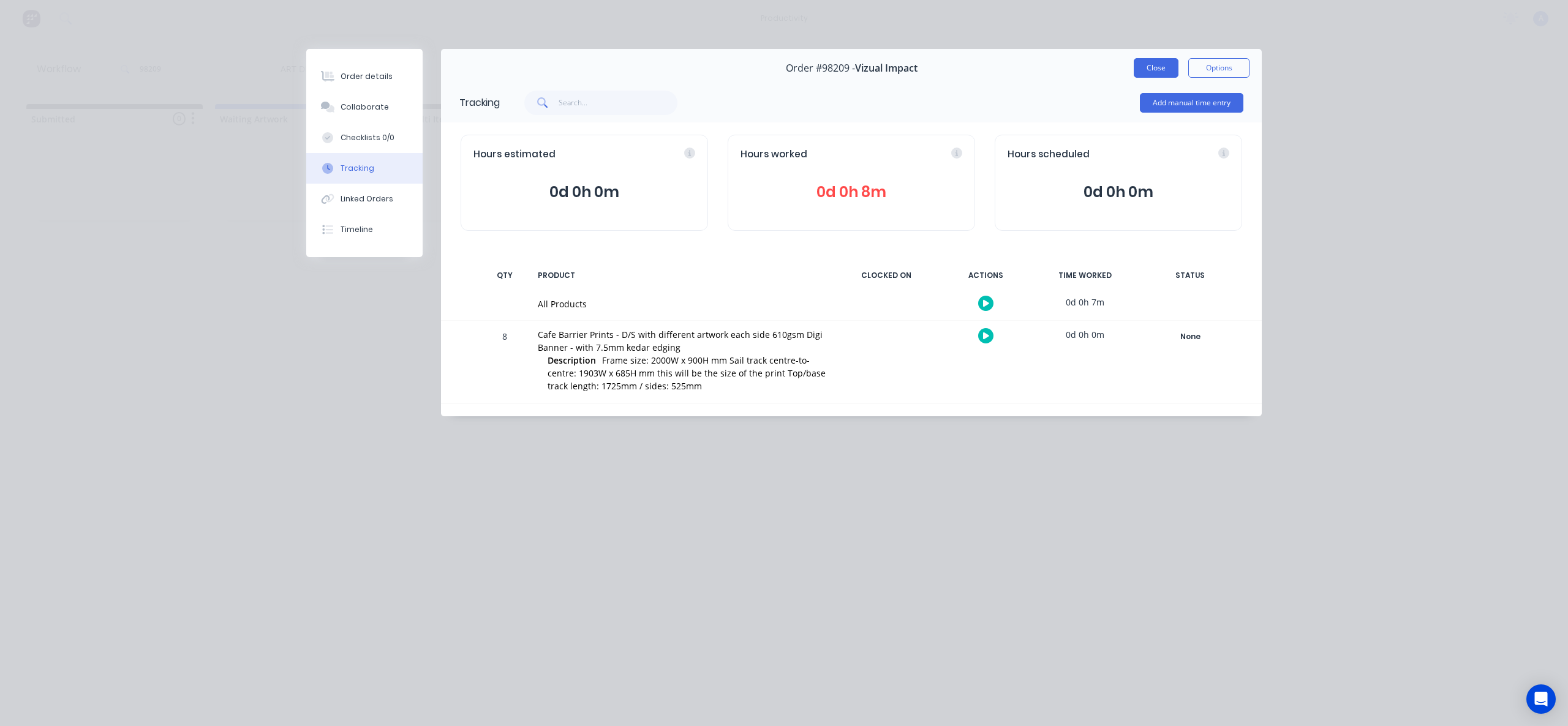
click at [1162, 70] on button "Close" at bounding box center [1156, 68] width 45 height 19
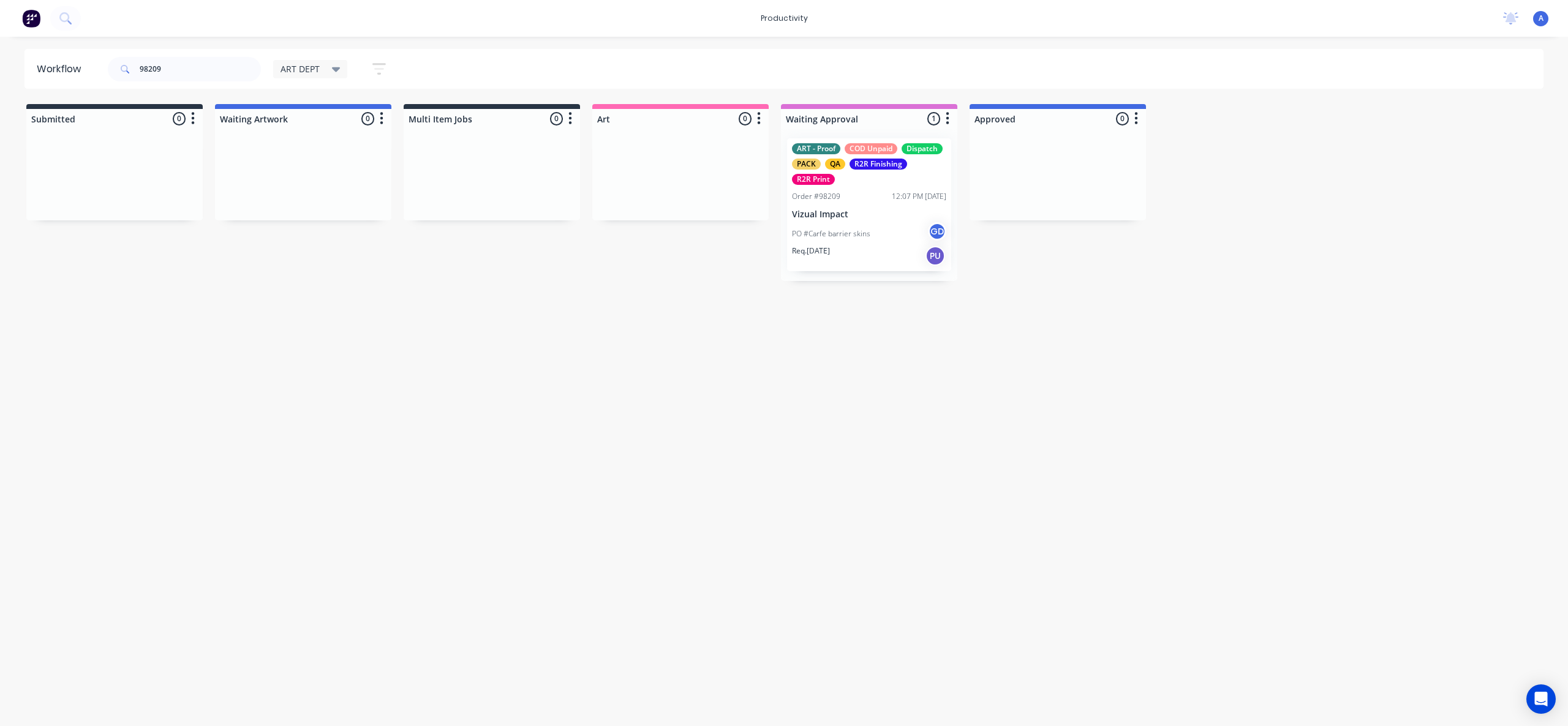
click at [825, 227] on div "PO #Carfe barrier skins GD" at bounding box center [869, 234] width 155 height 23
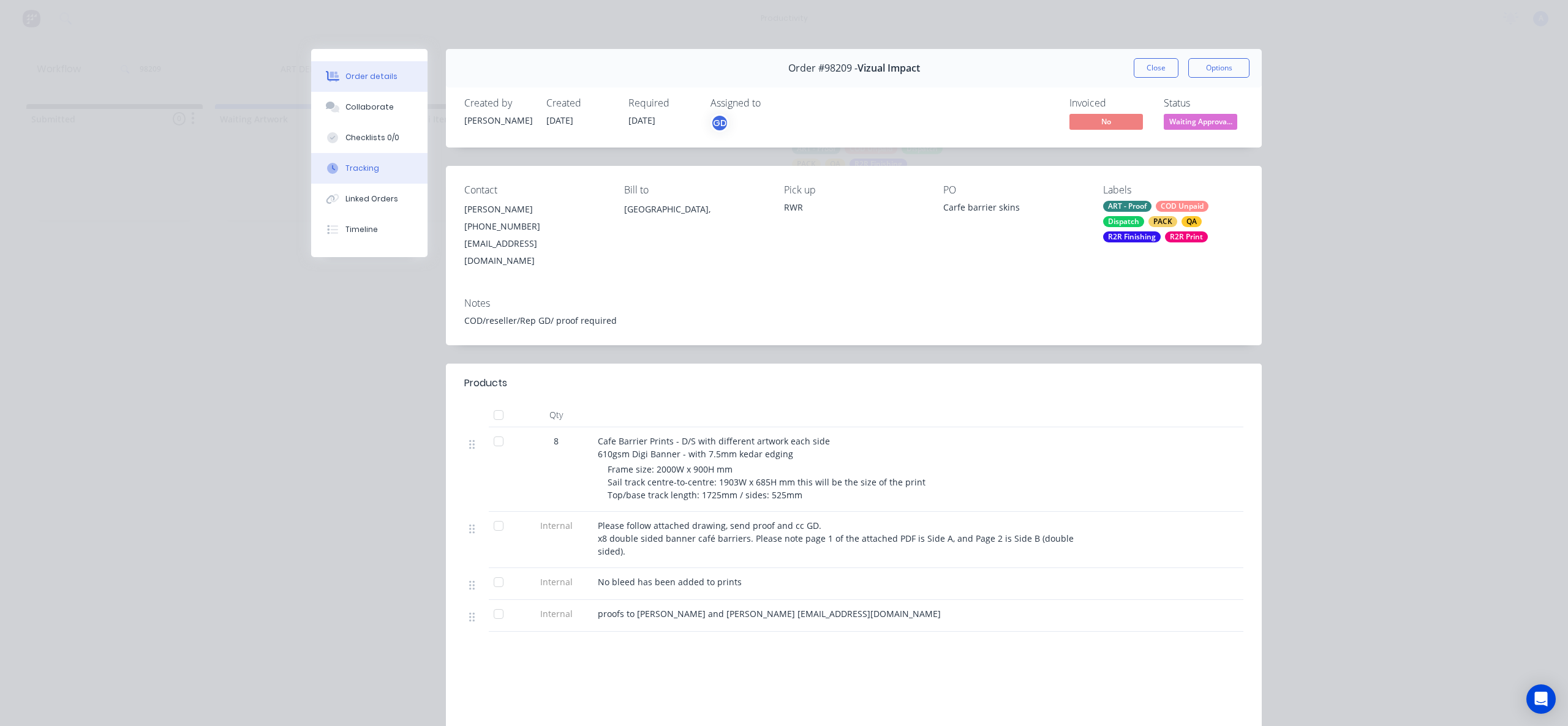
click at [376, 165] on button "Tracking" at bounding box center [370, 169] width 116 height 31
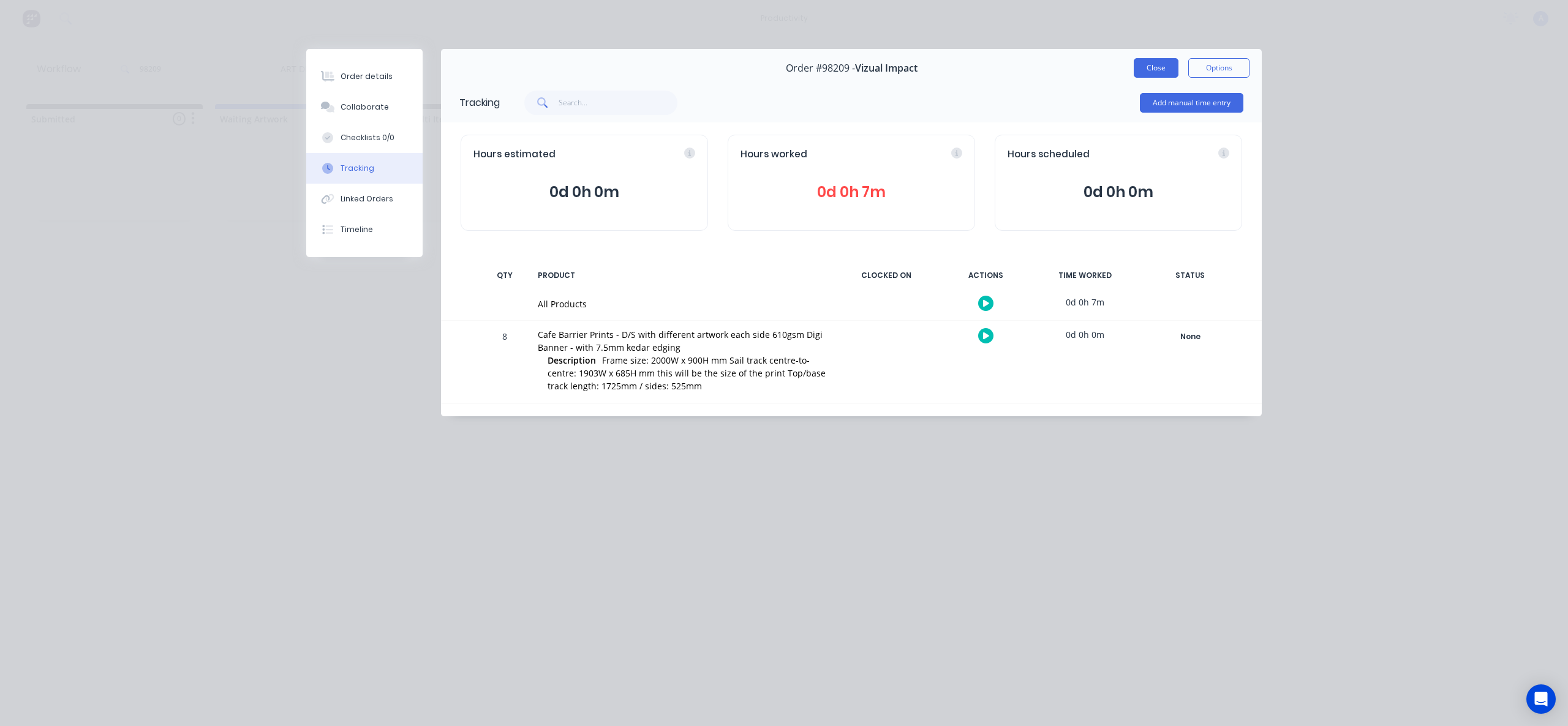
click at [1161, 72] on button "Close" at bounding box center [1156, 68] width 45 height 19
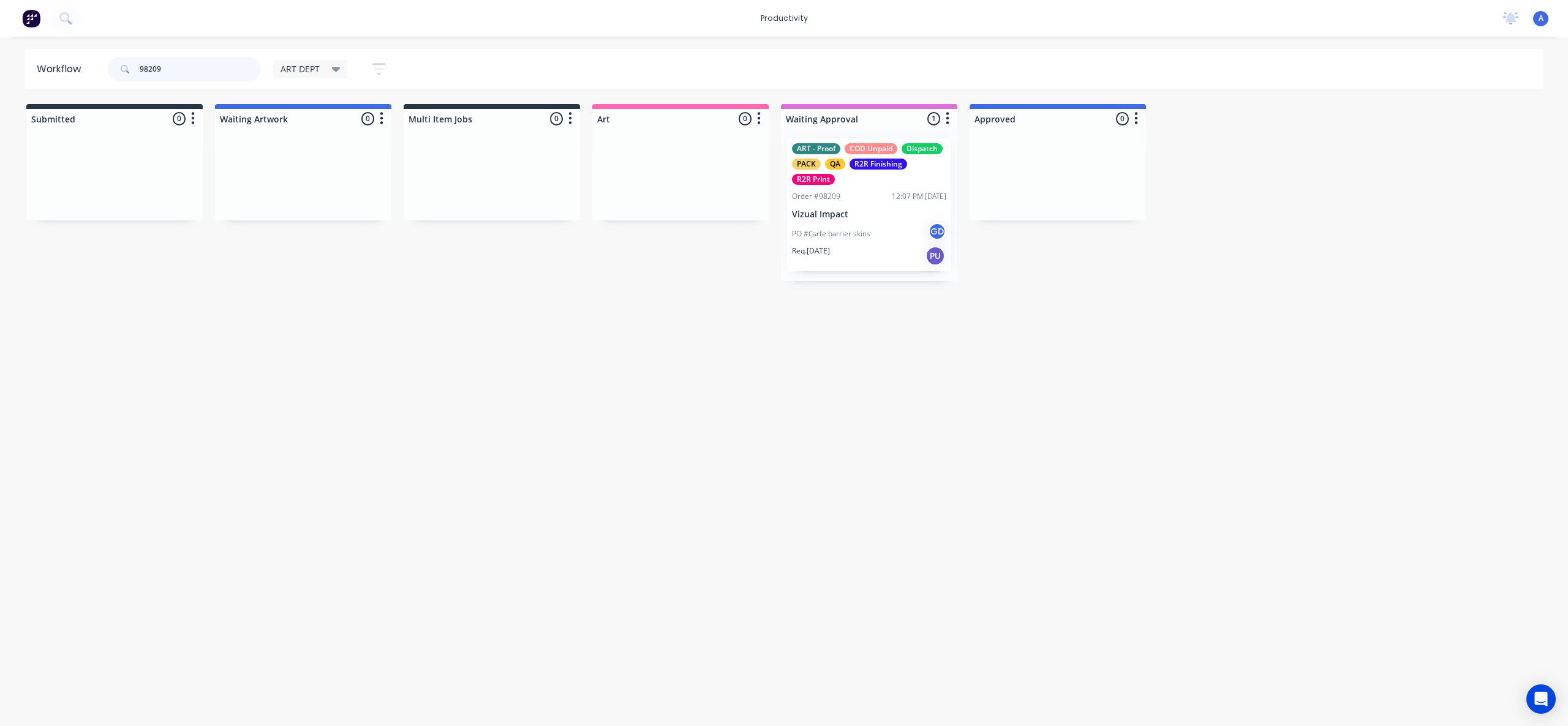
click at [216, 74] on input "98209" at bounding box center [200, 69] width 121 height 25
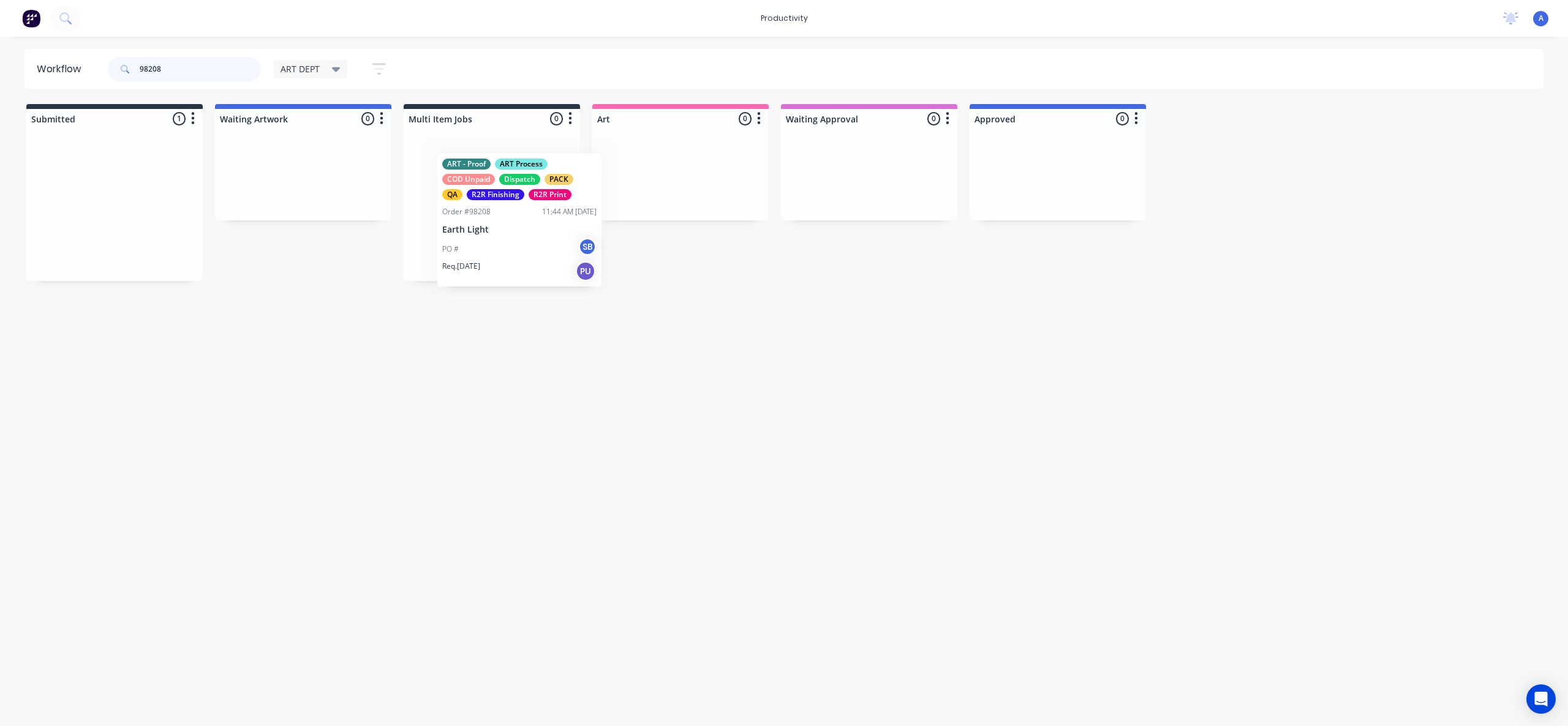
drag, startPoint x: 90, startPoint y: 243, endPoint x: 657, endPoint y: 250, distance: 567.0
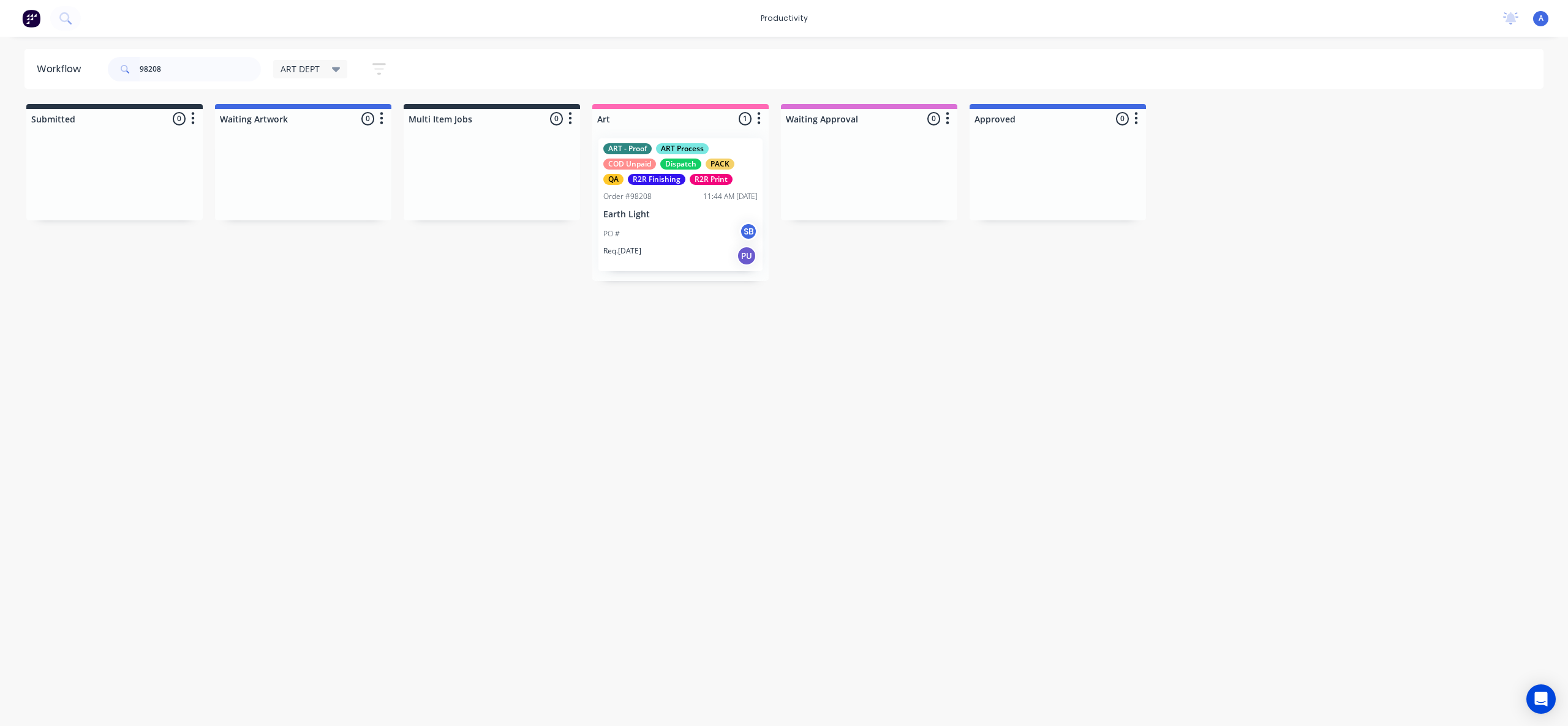
click at [657, 250] on div "Req. 15/08/25 PU" at bounding box center [680, 256] width 155 height 21
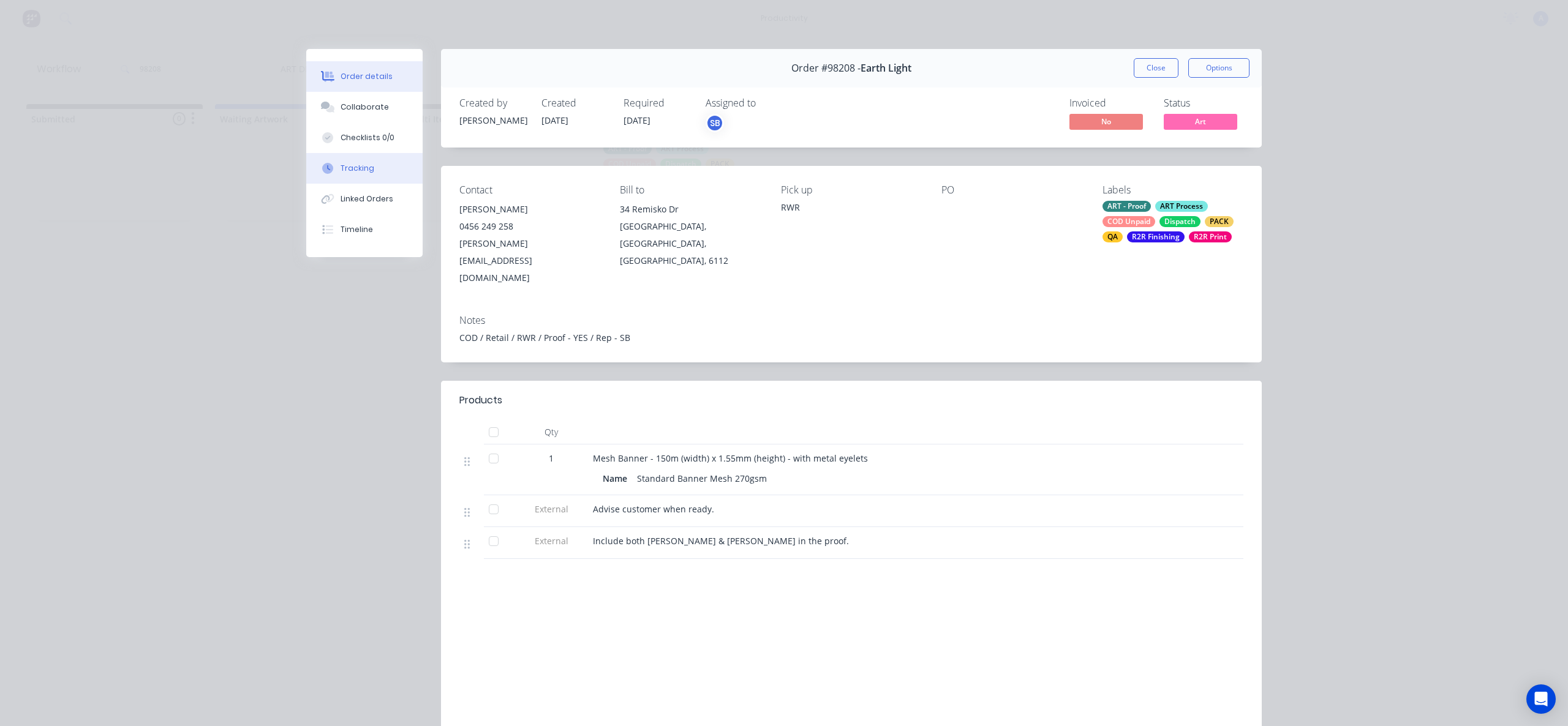
click at [382, 165] on button "Tracking" at bounding box center [364, 169] width 116 height 31
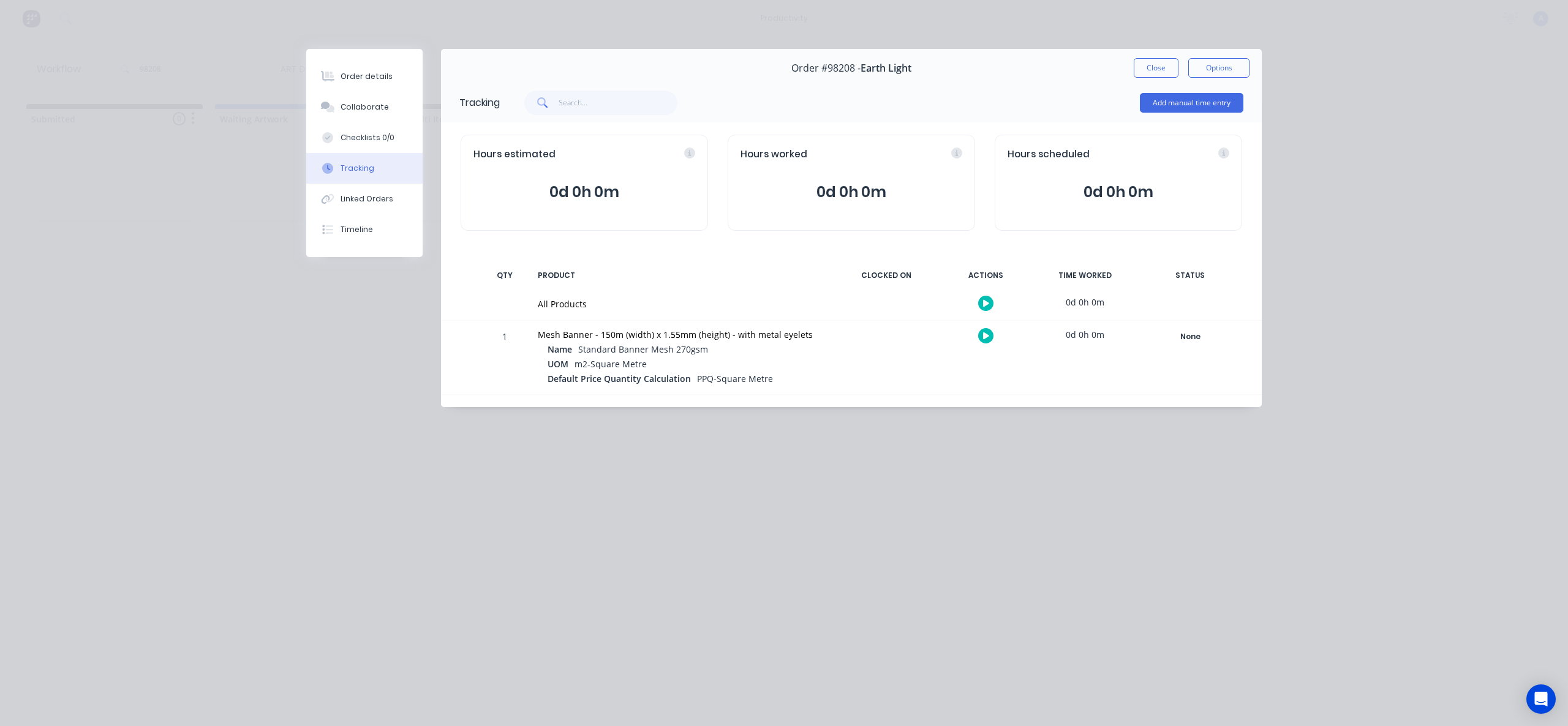
click at [987, 302] on icon at bounding box center [986, 303] width 6 height 7
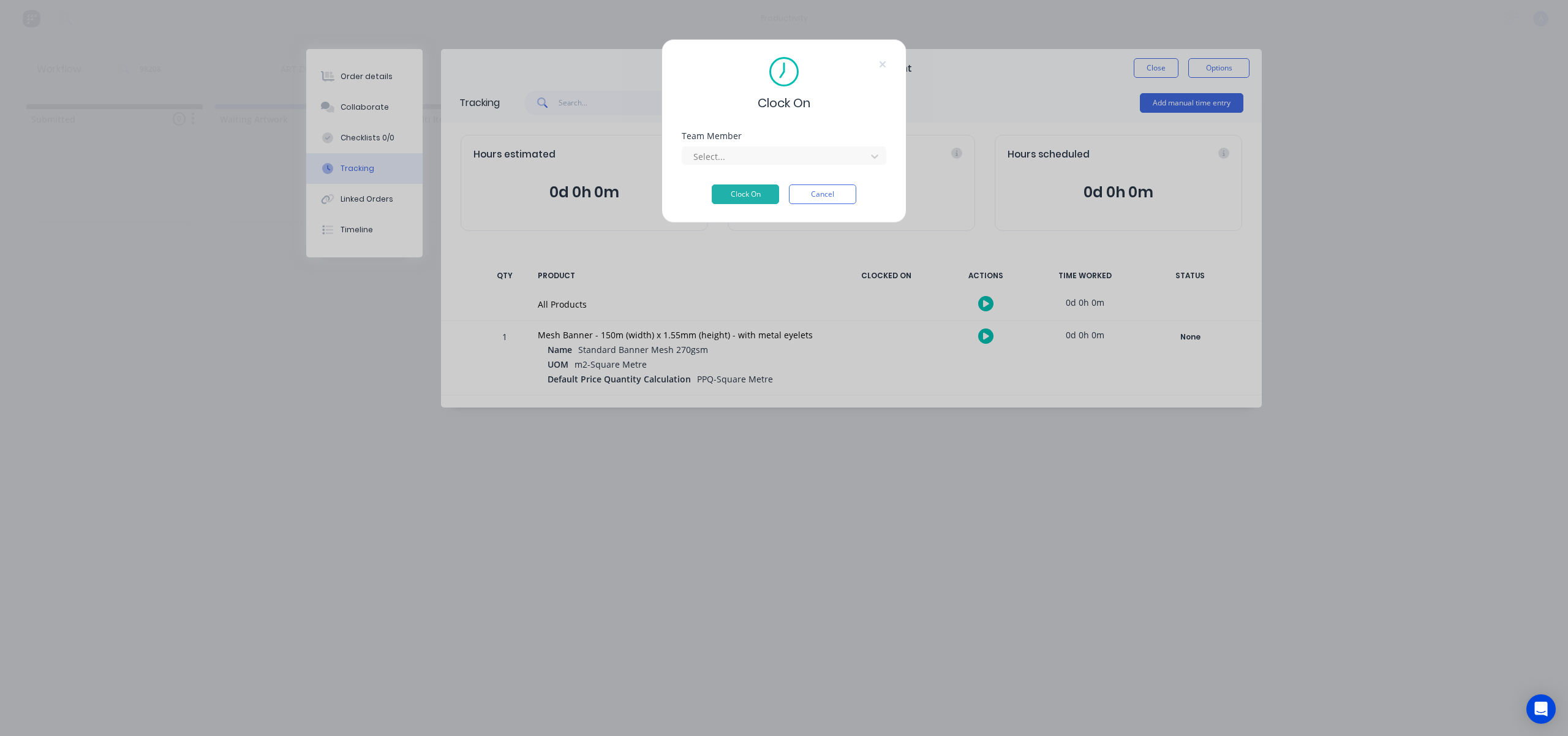
click at [832, 168] on div "Team Member Select..." at bounding box center [784, 158] width 205 height 53
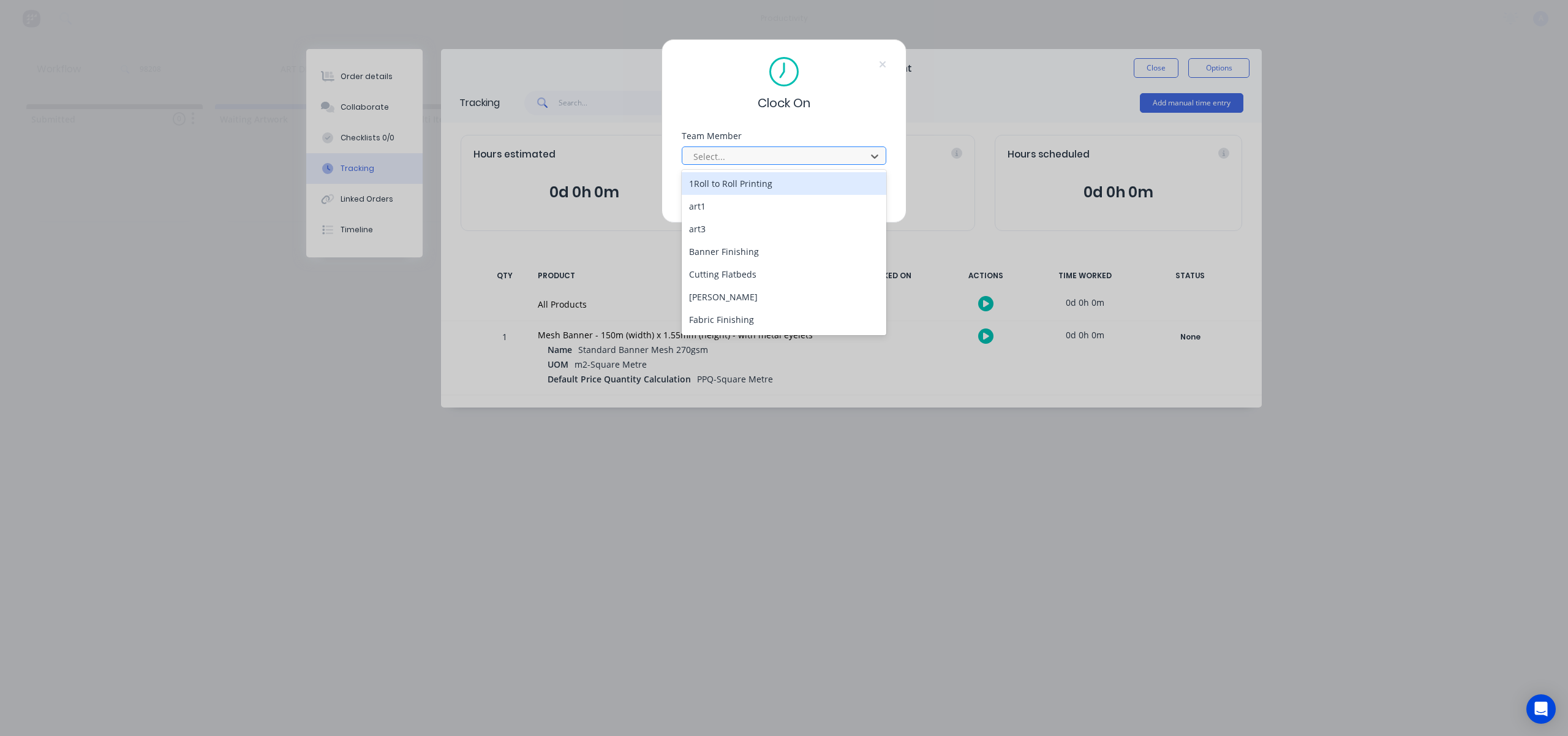
click at [824, 153] on div at bounding box center [776, 156] width 168 height 15
click at [735, 321] on div "[PERSON_NAME]" at bounding box center [784, 321] width 205 height 23
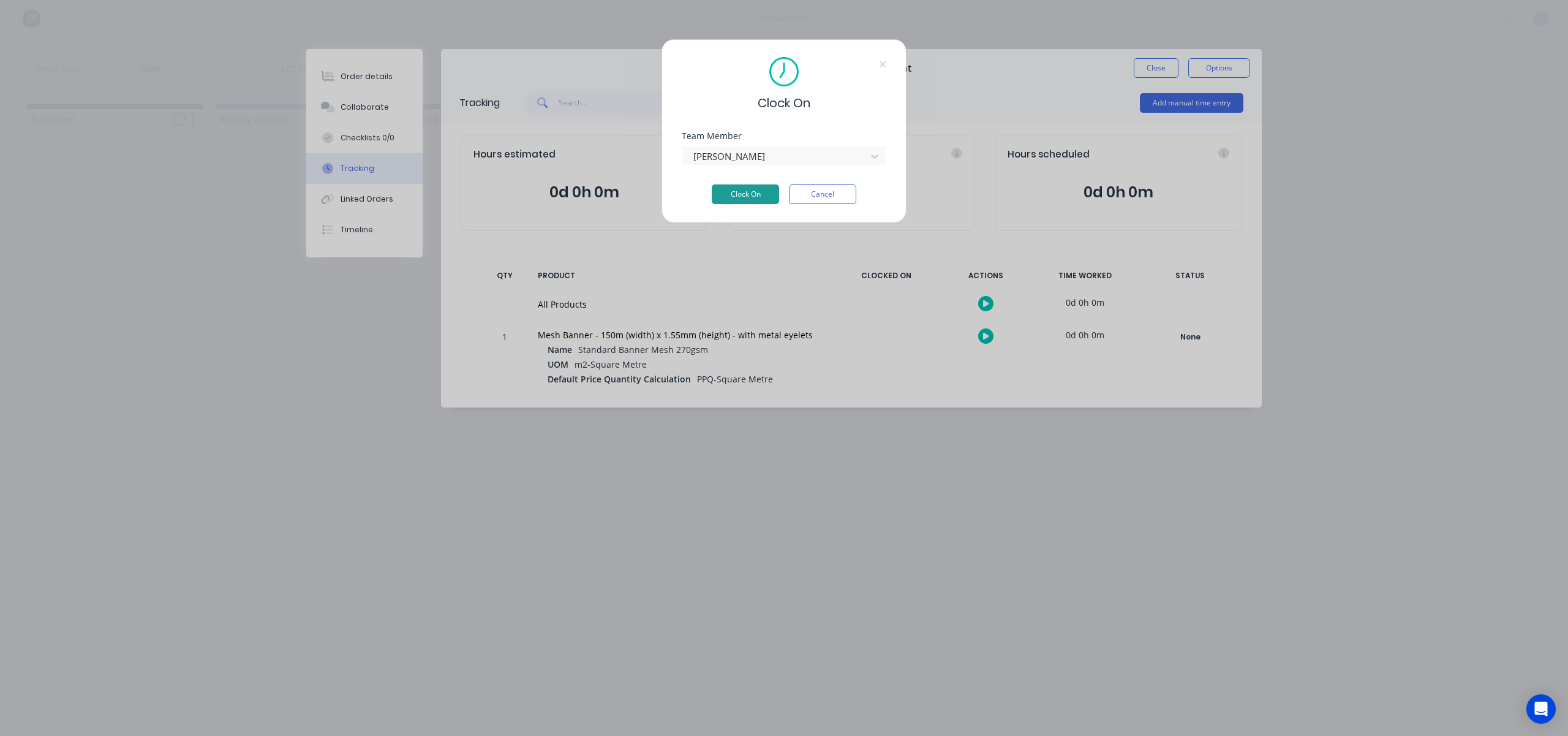
click at [741, 196] on button "Clock On" at bounding box center [745, 194] width 68 height 19
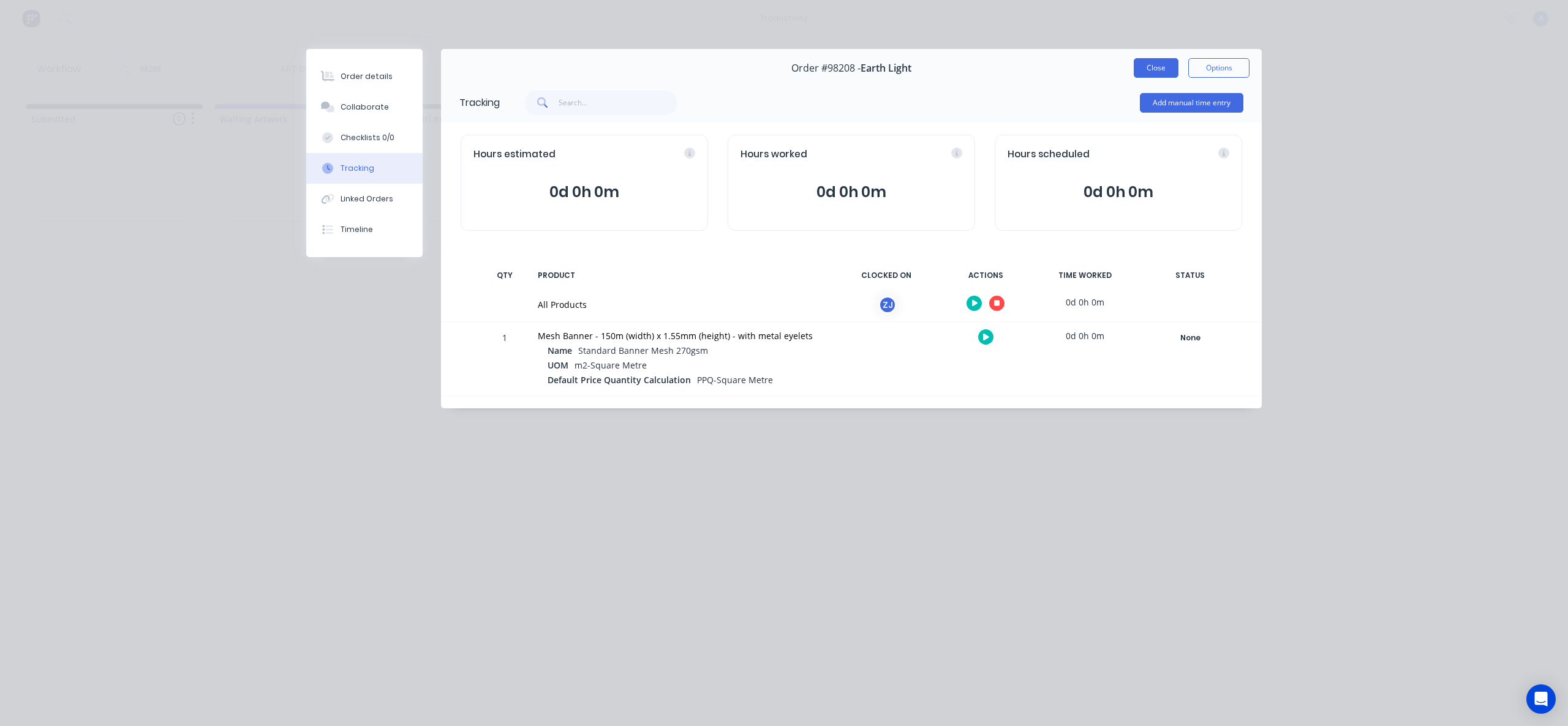
click at [1149, 68] on button "Close" at bounding box center [1156, 68] width 45 height 19
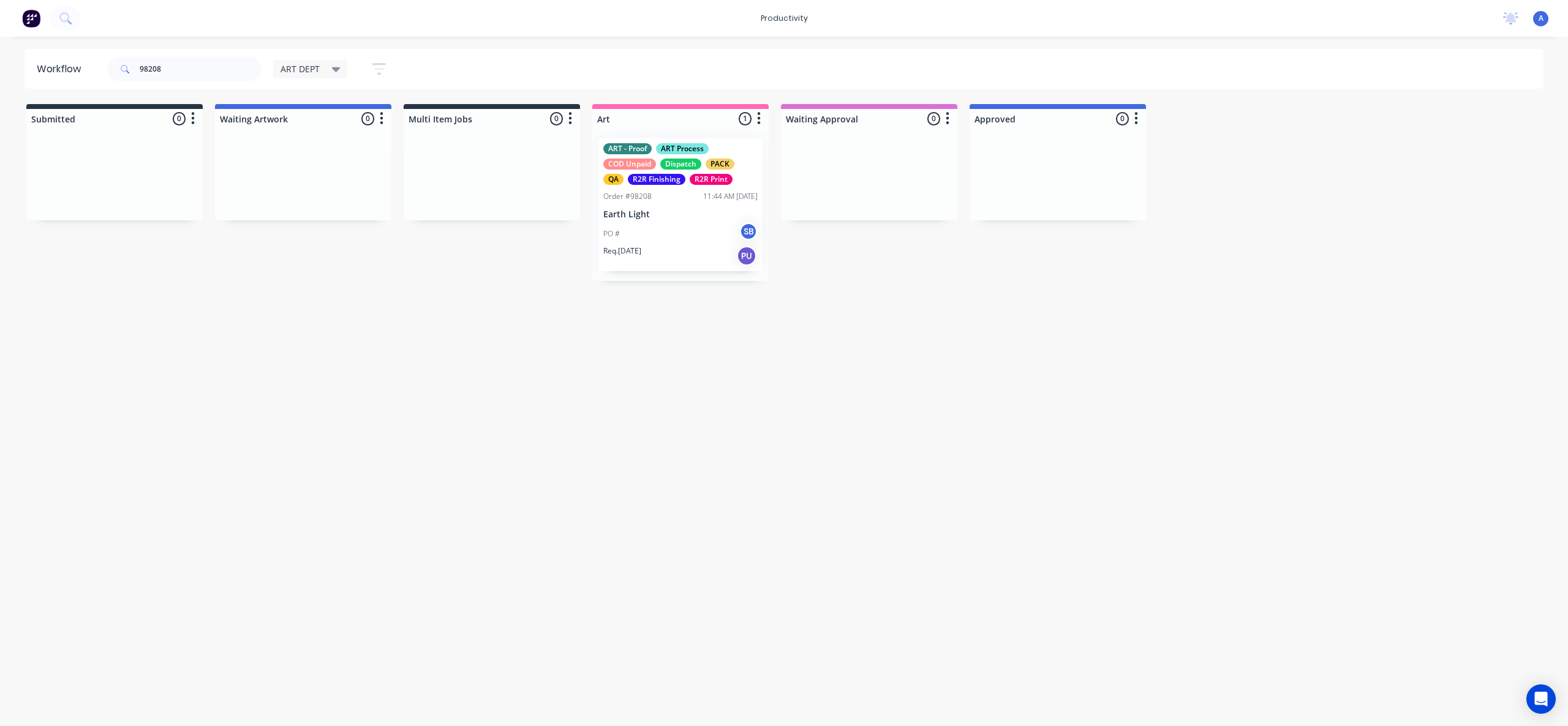
click at [882, 482] on div "Workflow 98208 ART DEPT Save new view None edit ART DEPT (Default) edit Banner …" at bounding box center [784, 375] width 1568 height 652
drag, startPoint x: 684, startPoint y: 234, endPoint x: 874, endPoint y: 232, distance: 190.0
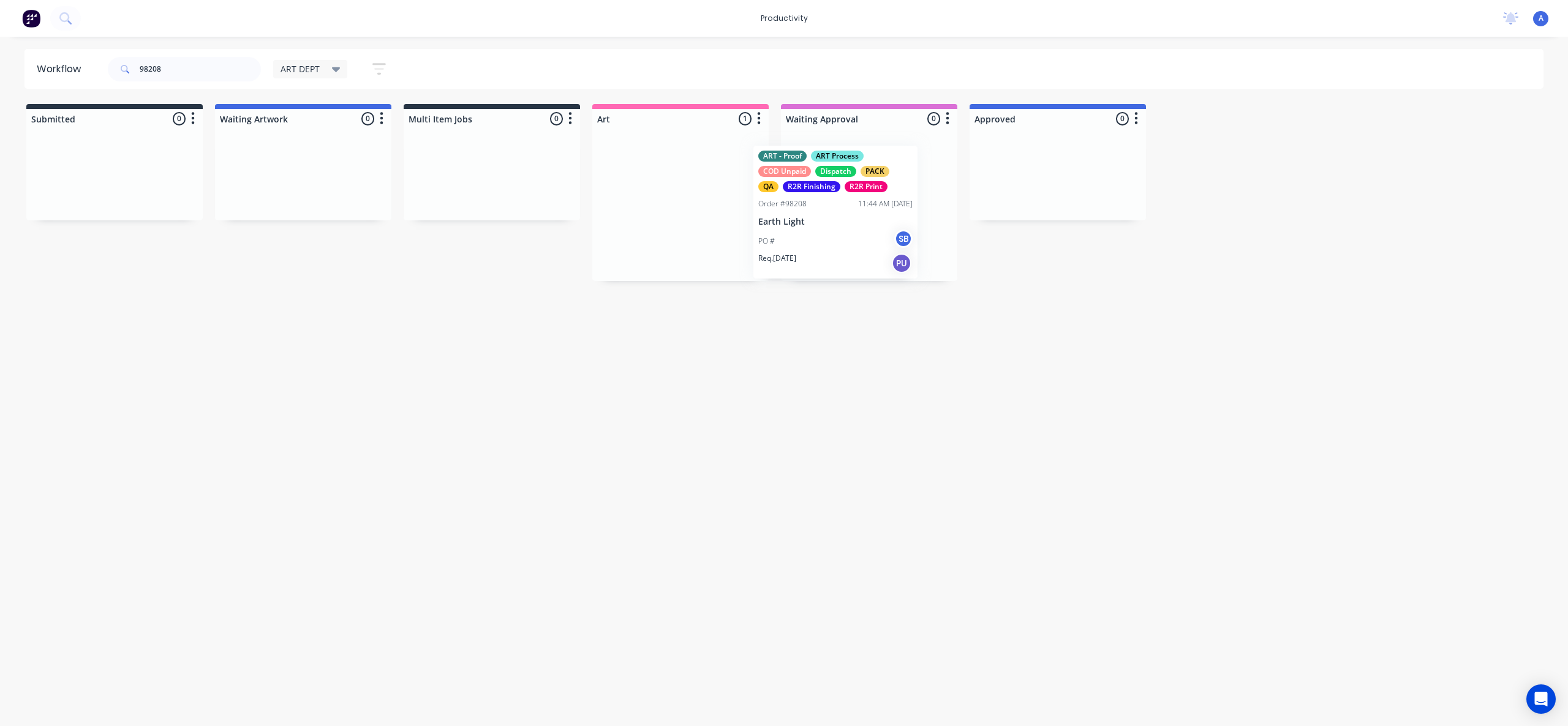
drag, startPoint x: 680, startPoint y: 243, endPoint x: 830, endPoint y: 237, distance: 150.1
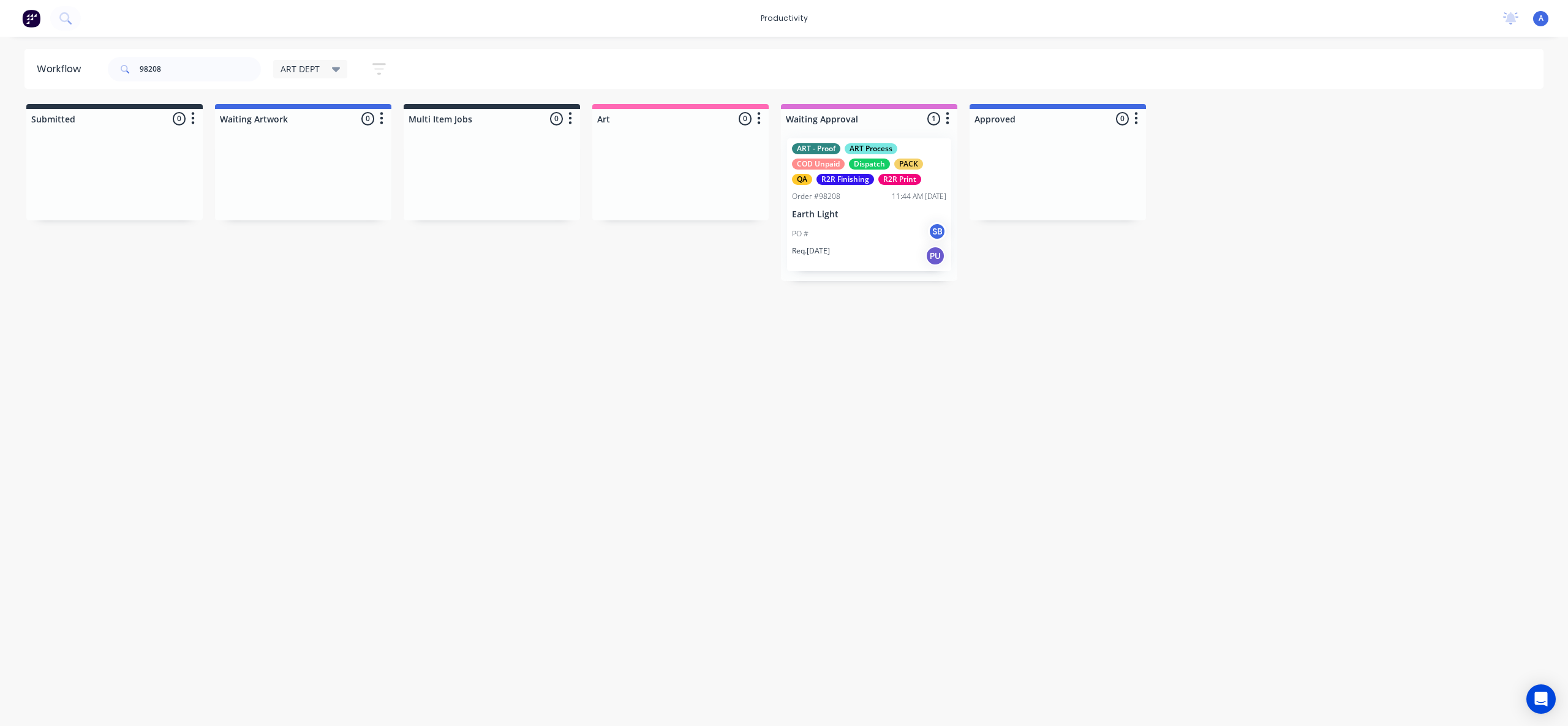
click at [854, 228] on div "PO # SB" at bounding box center [869, 234] width 155 height 23
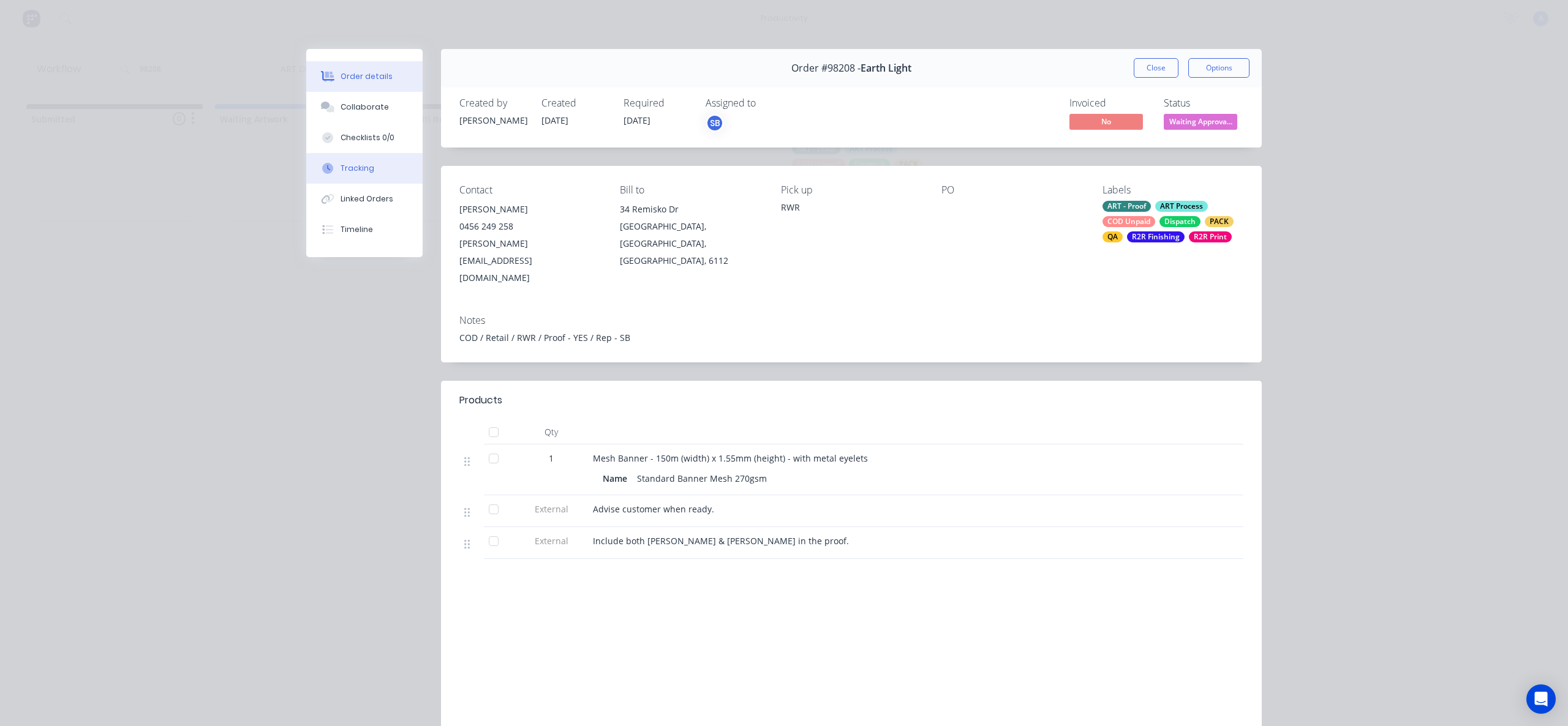
click at [350, 173] on div "Tracking" at bounding box center [358, 168] width 33 height 11
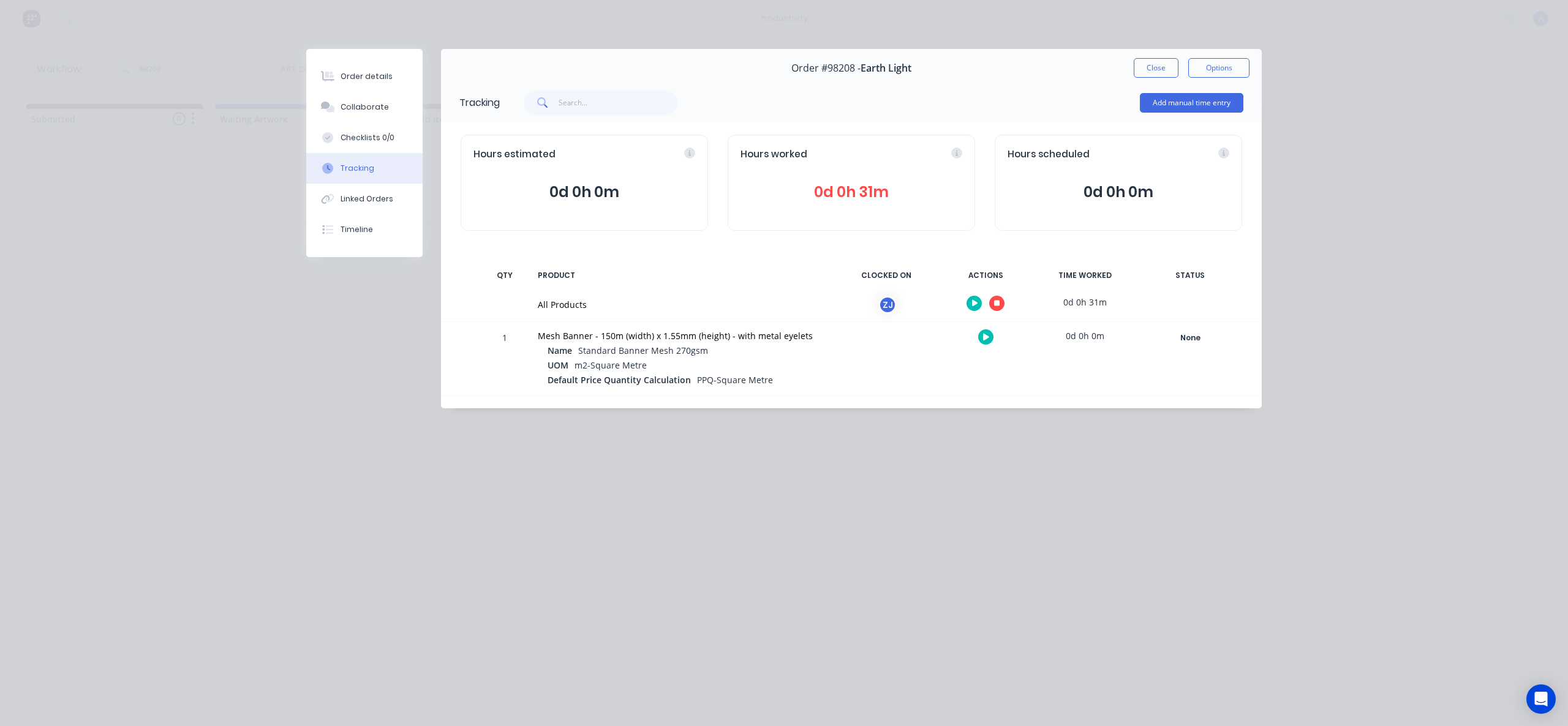
click at [996, 302] on icon at bounding box center [997, 303] width 6 height 6
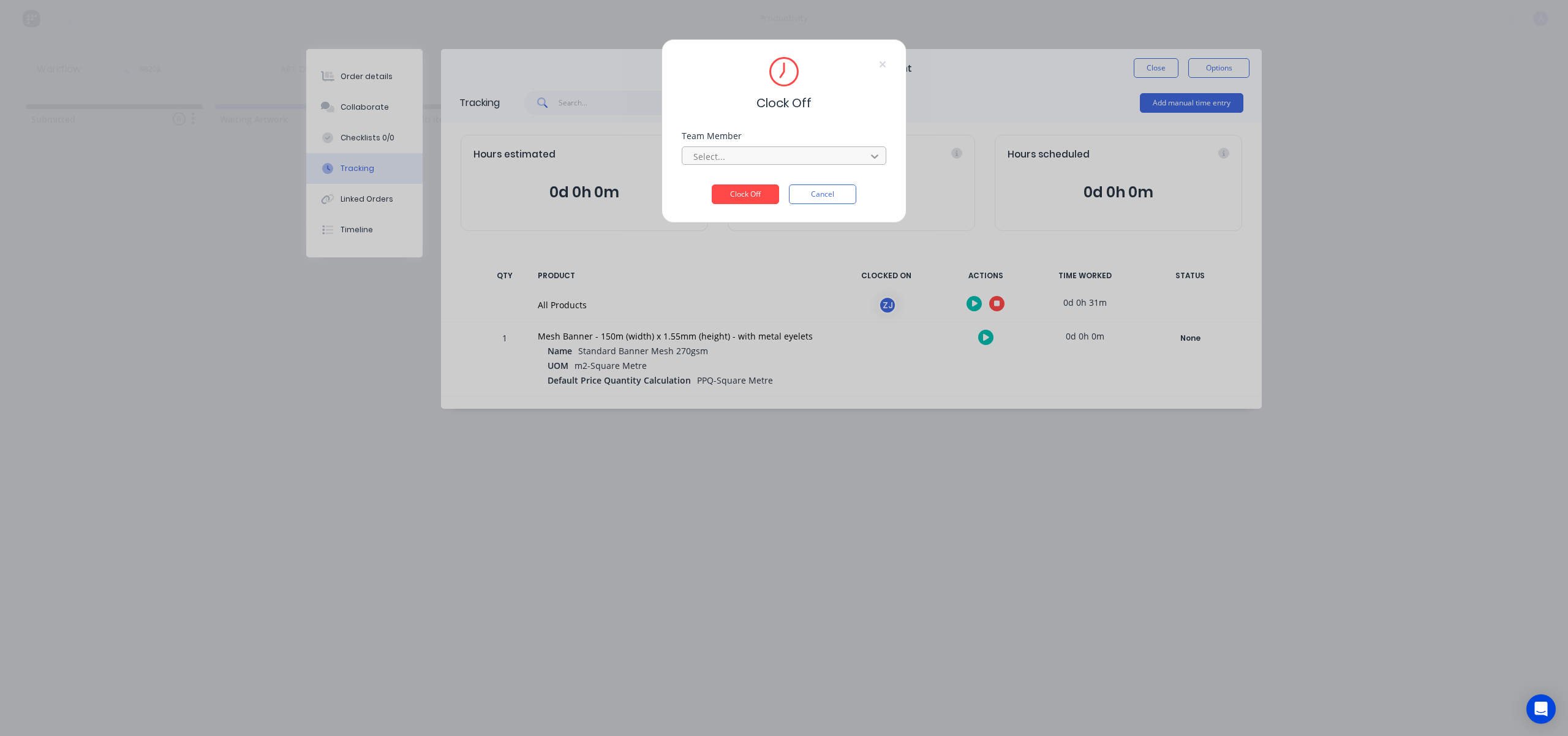
click at [867, 159] on div at bounding box center [874, 156] width 22 height 19
click at [771, 175] on div "[PERSON_NAME]" at bounding box center [784, 183] width 205 height 23
click at [763, 192] on button "Clock Off" at bounding box center [745, 194] width 68 height 19
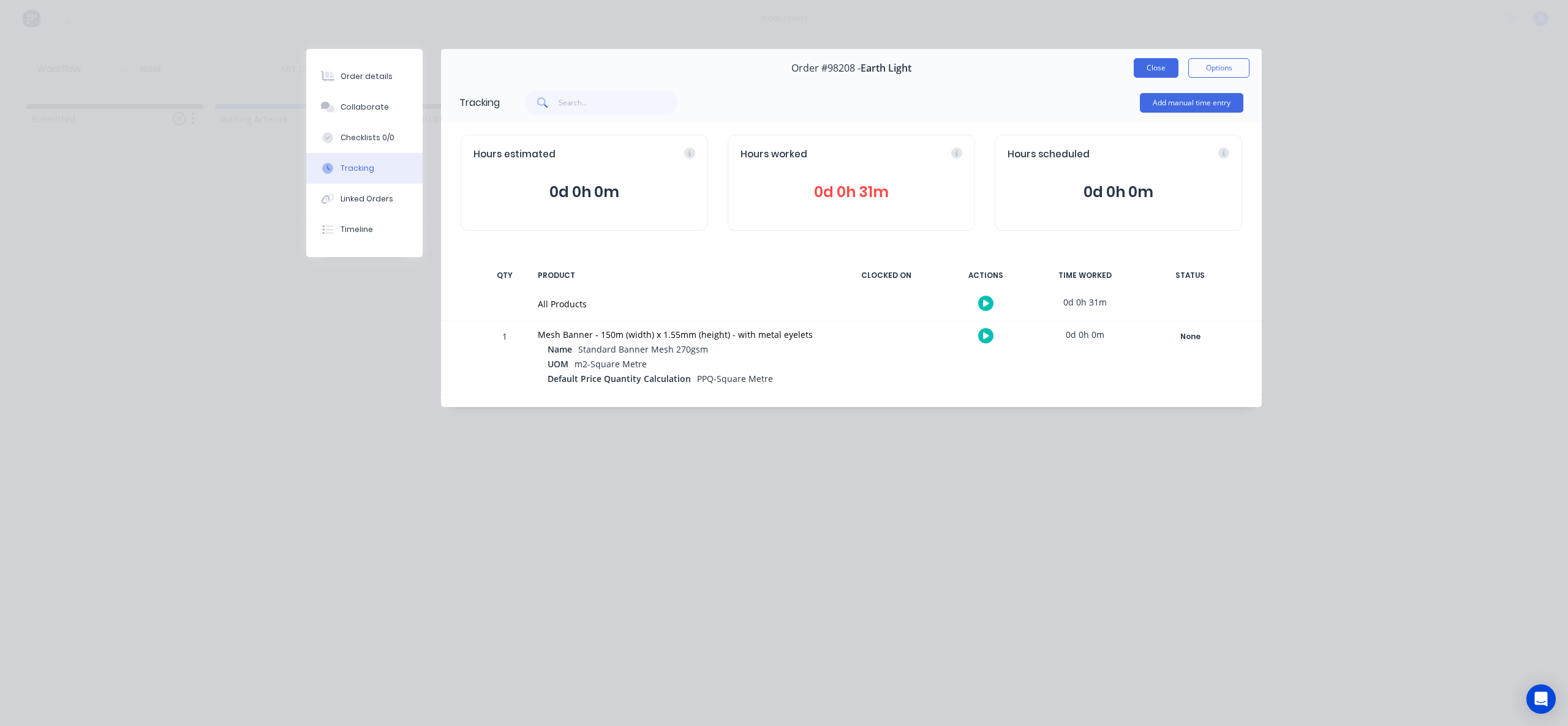
click at [1149, 68] on button "Close" at bounding box center [1156, 68] width 45 height 19
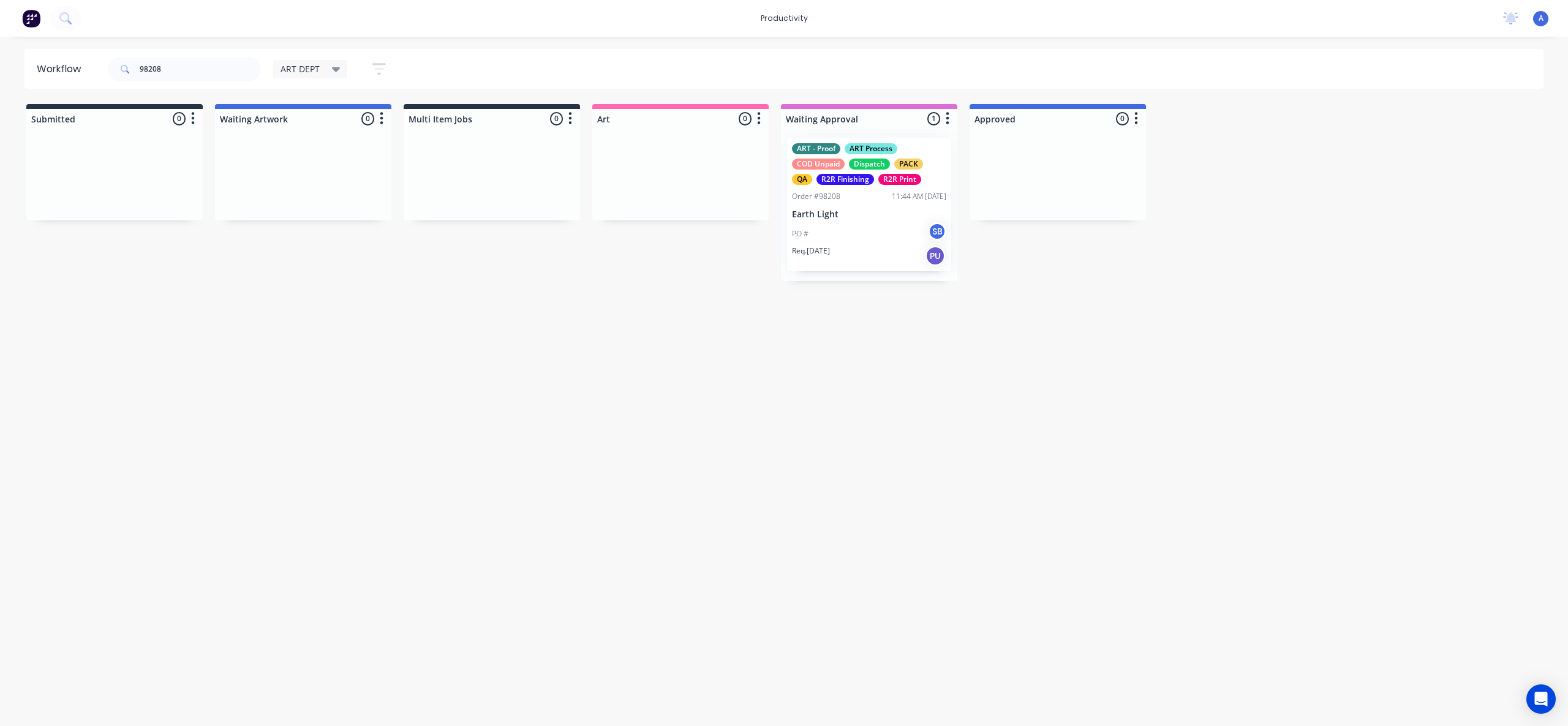
click at [872, 237] on div "PO # SB" at bounding box center [869, 234] width 155 height 23
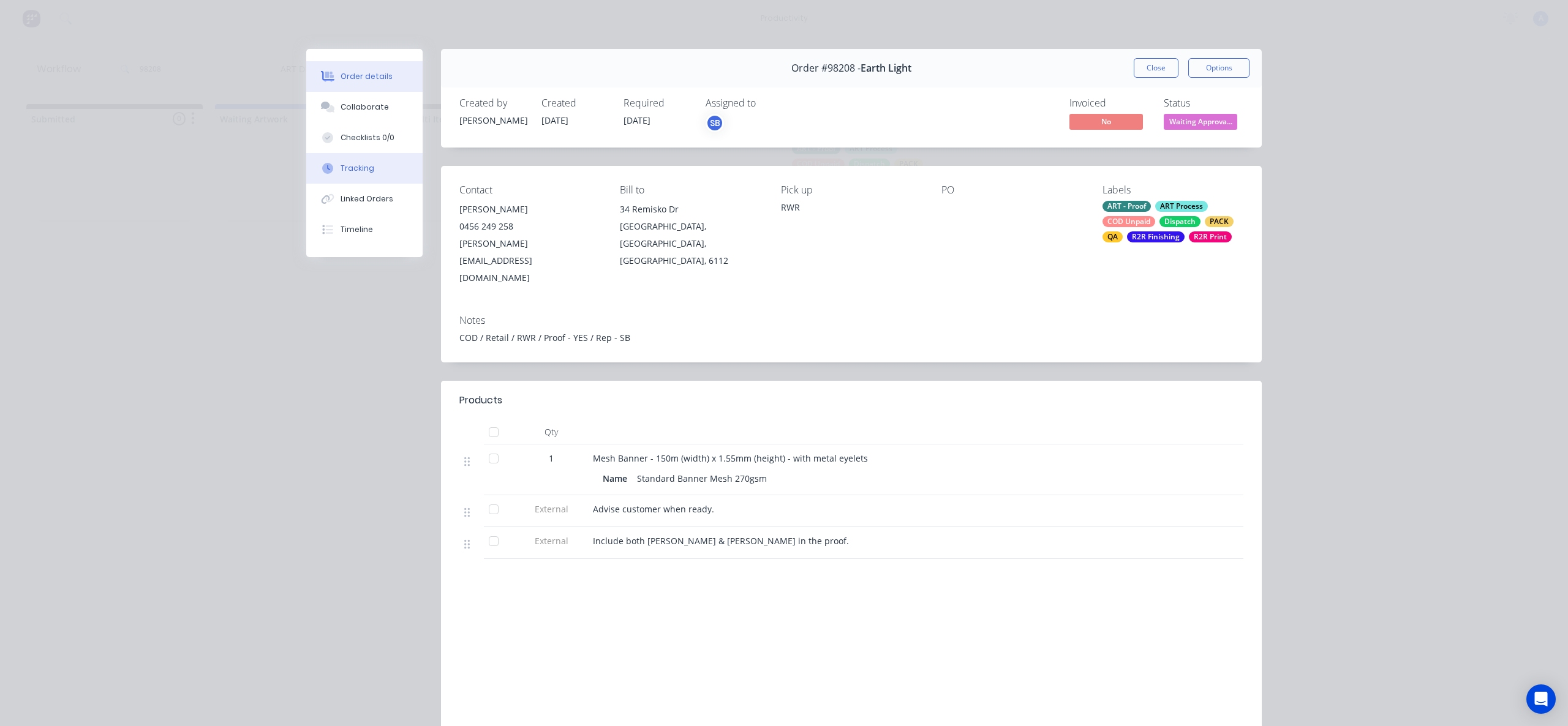
click at [377, 174] on button "Tracking" at bounding box center [364, 169] width 116 height 31
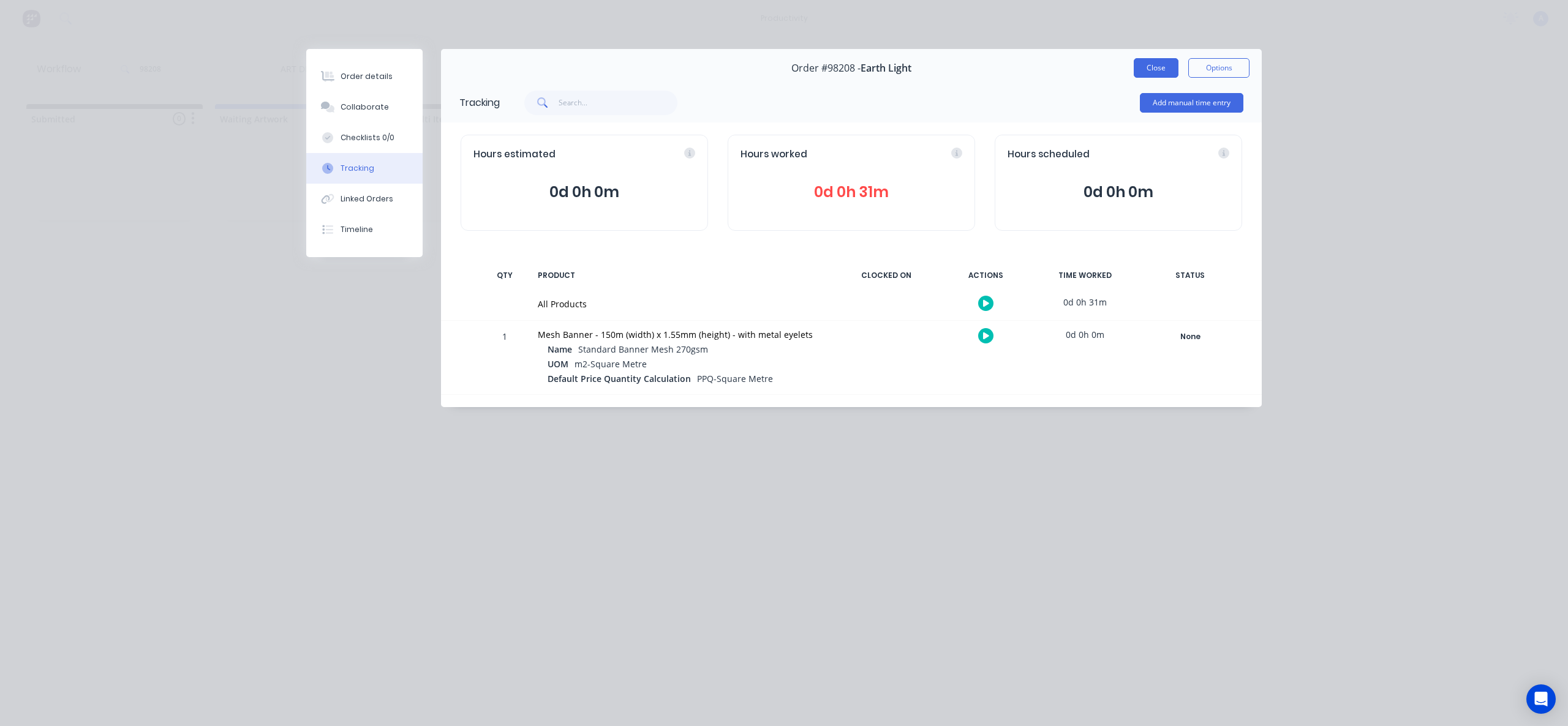
click at [1152, 64] on button "Close" at bounding box center [1156, 68] width 45 height 19
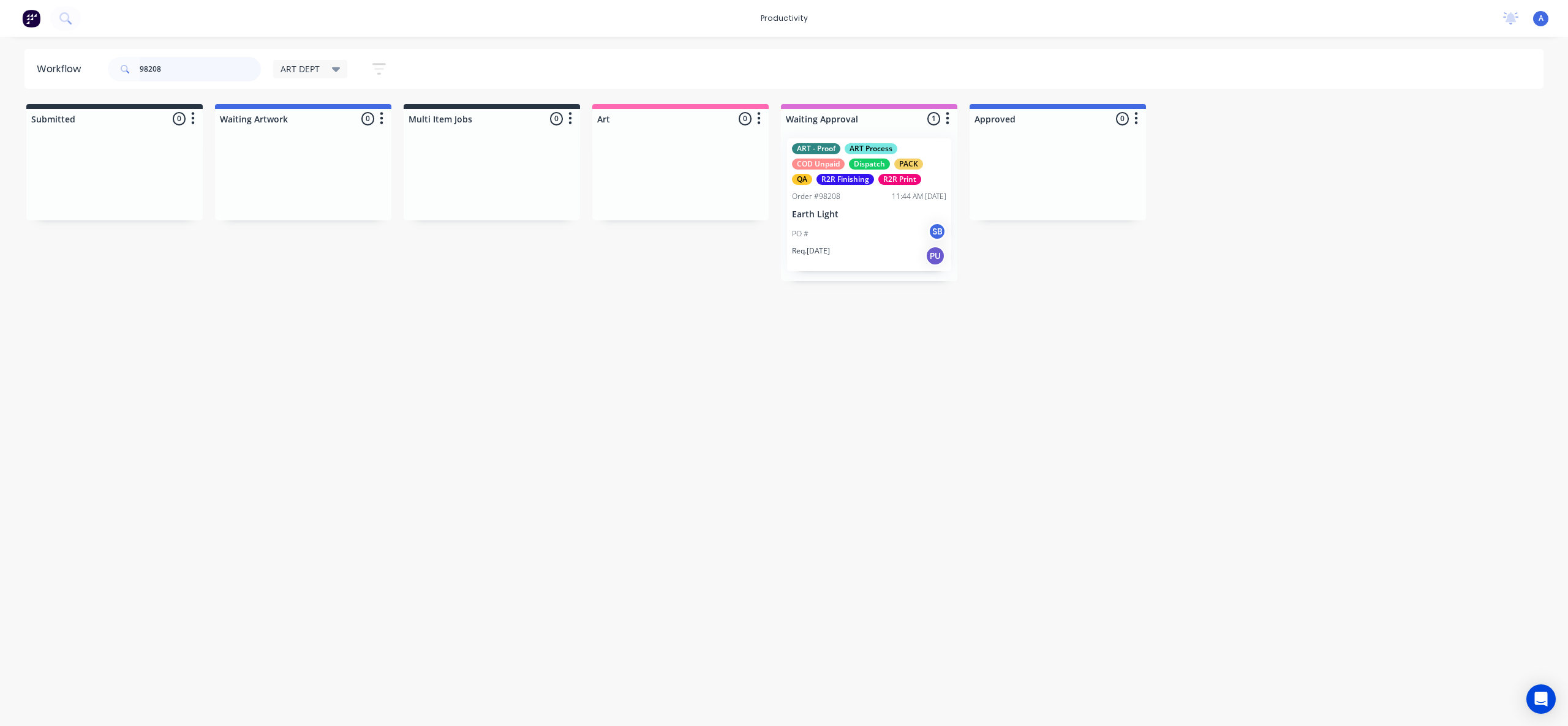
click at [191, 74] on input "98208" at bounding box center [200, 69] width 121 height 25
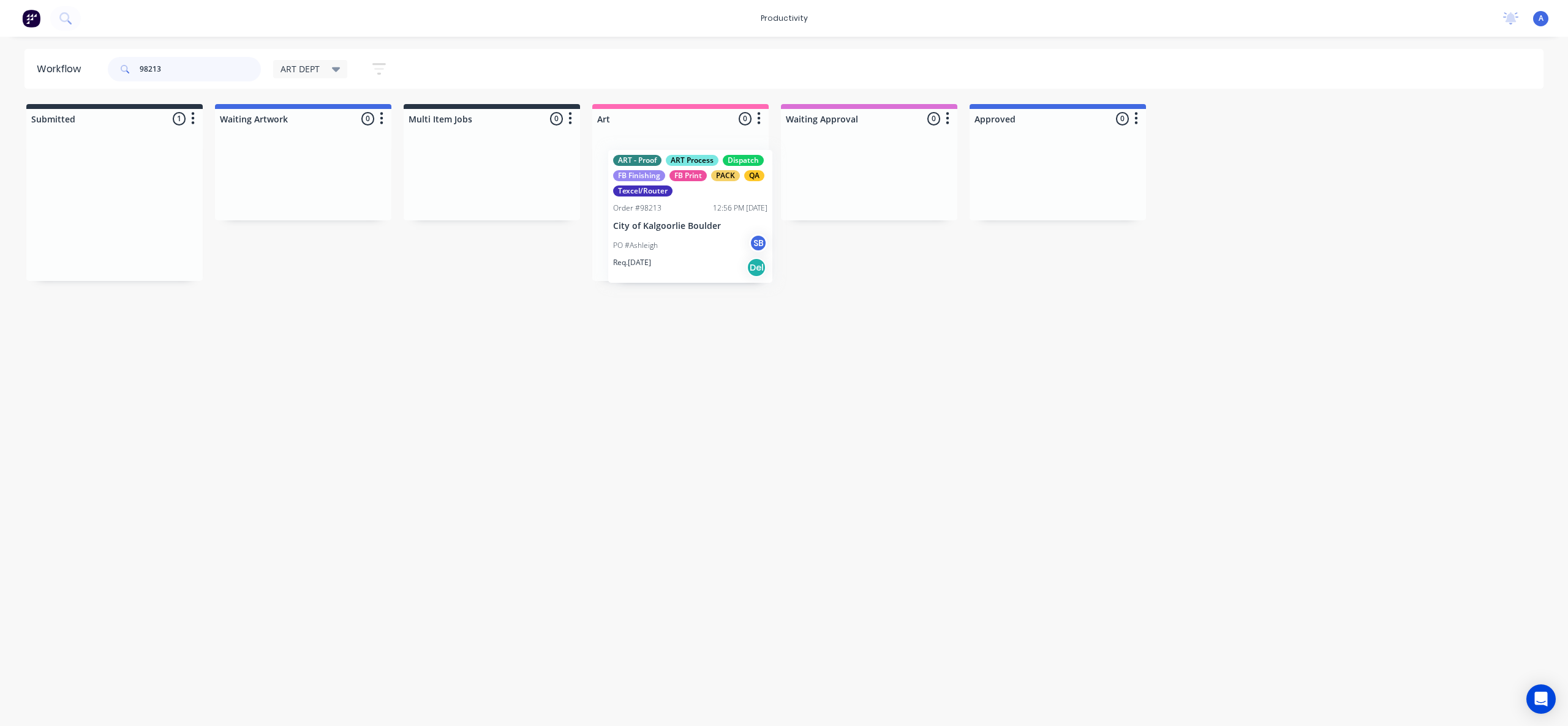
drag, startPoint x: 83, startPoint y: 195, endPoint x: 661, endPoint y: 210, distance: 578.2
type input "98213"
click at [661, 210] on div at bounding box center [681, 205] width 177 height 153
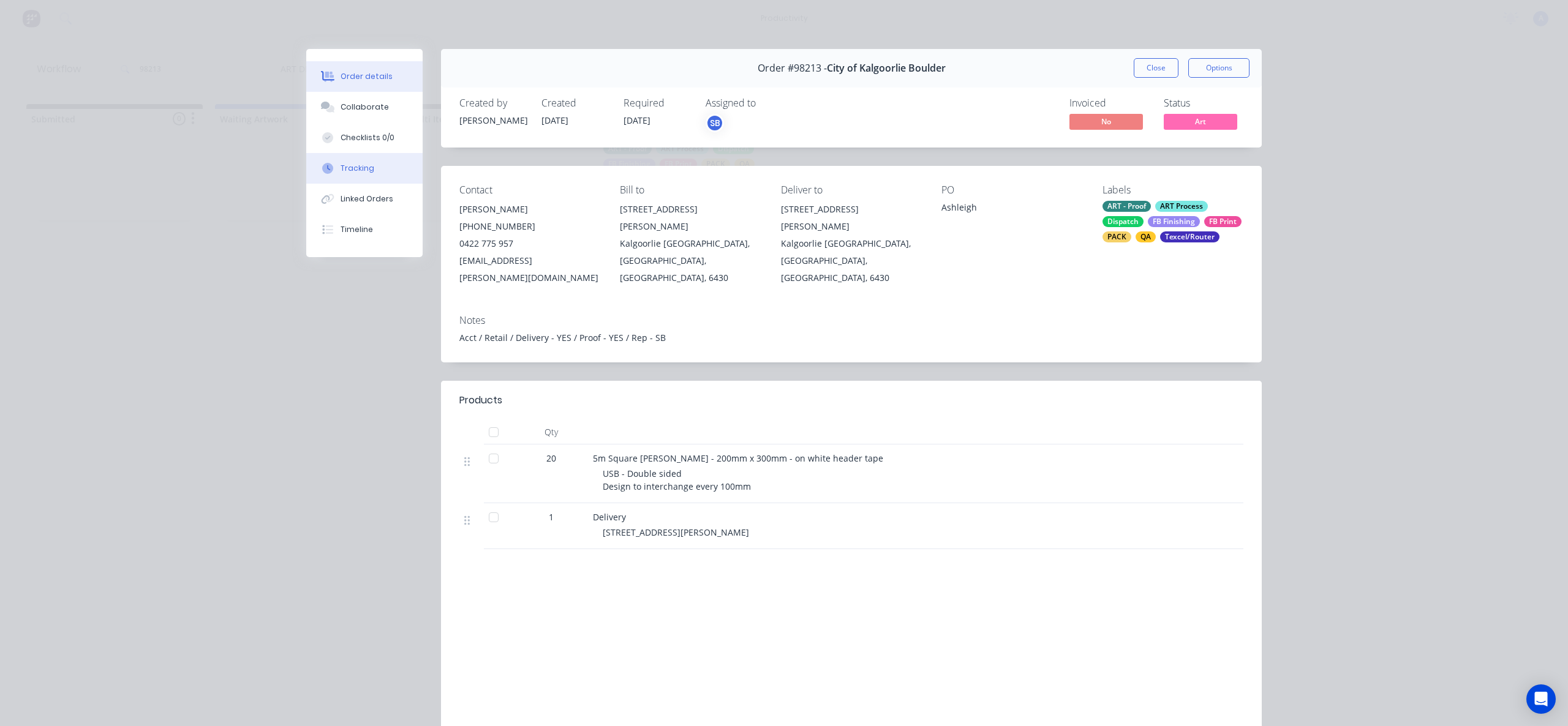
click at [397, 175] on button "Tracking" at bounding box center [364, 169] width 116 height 31
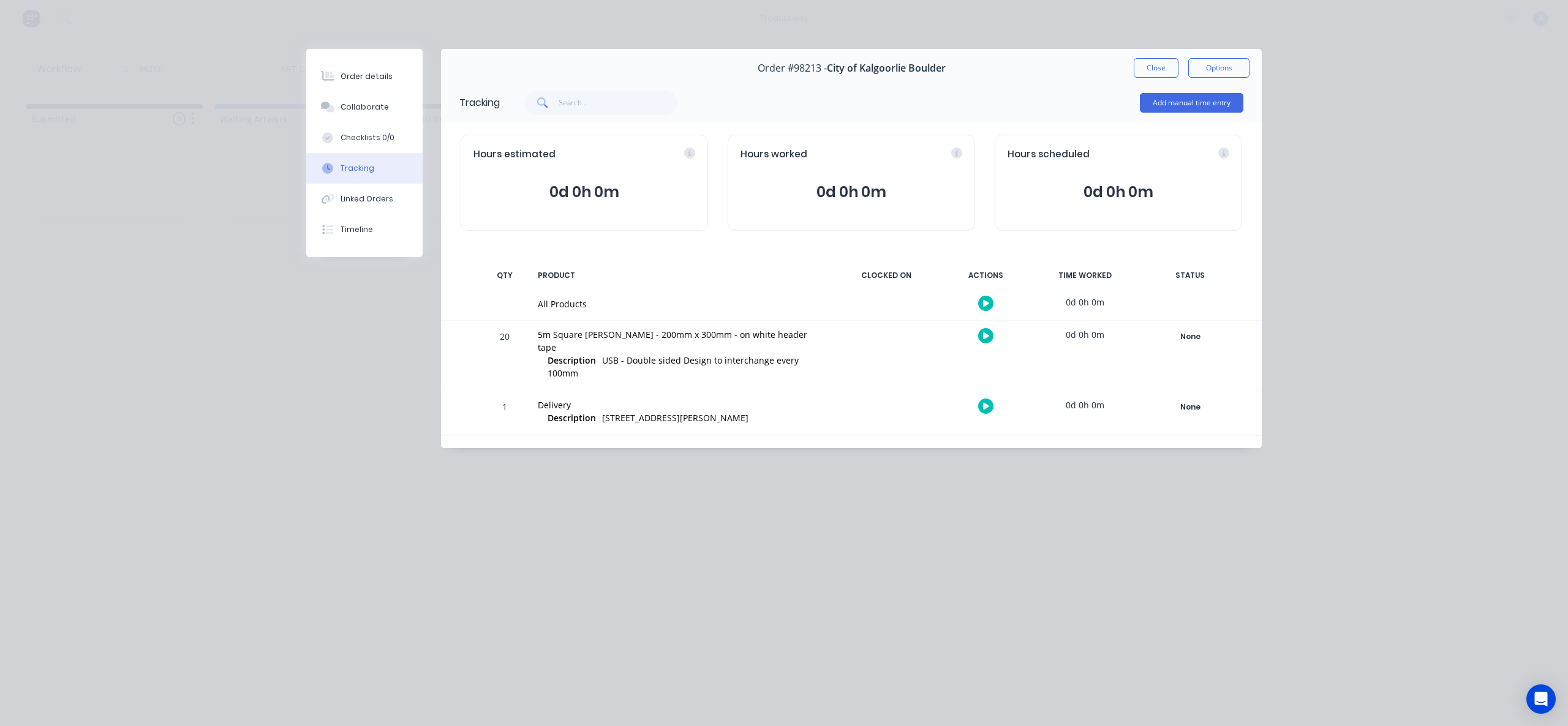
click at [990, 301] on button at bounding box center [986, 303] width 15 height 15
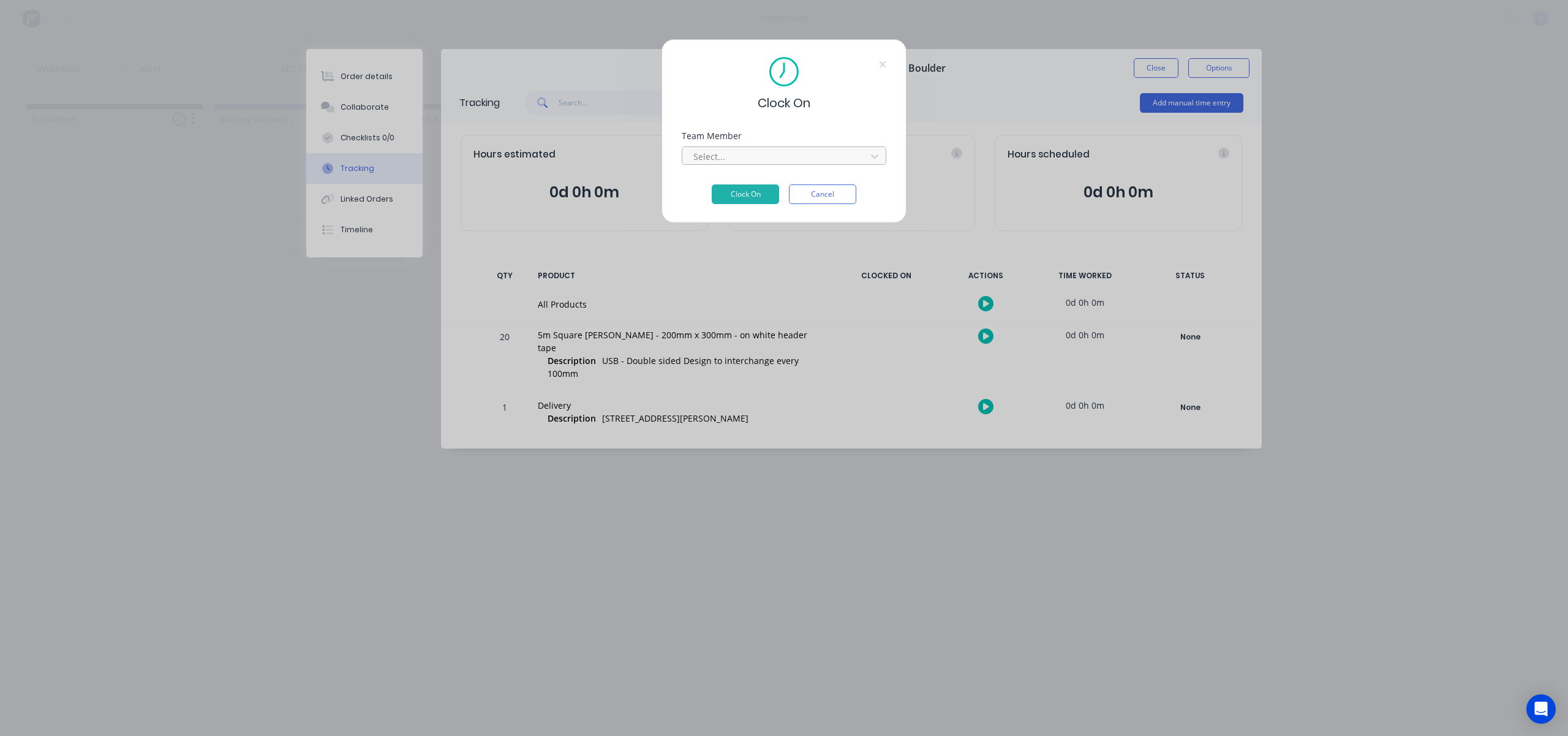
click at [837, 157] on div at bounding box center [776, 156] width 168 height 15
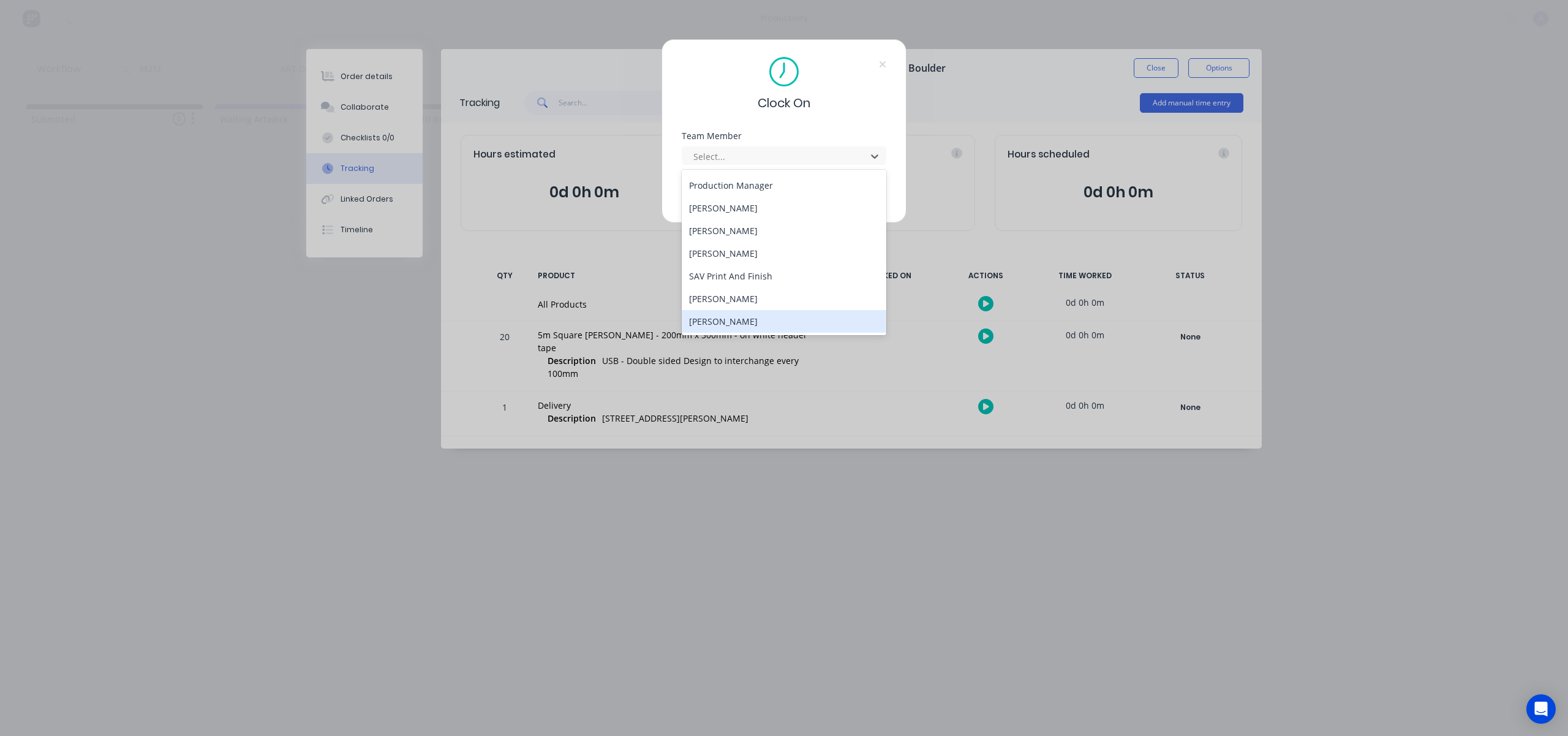
click at [736, 317] on div "[PERSON_NAME]" at bounding box center [784, 321] width 205 height 23
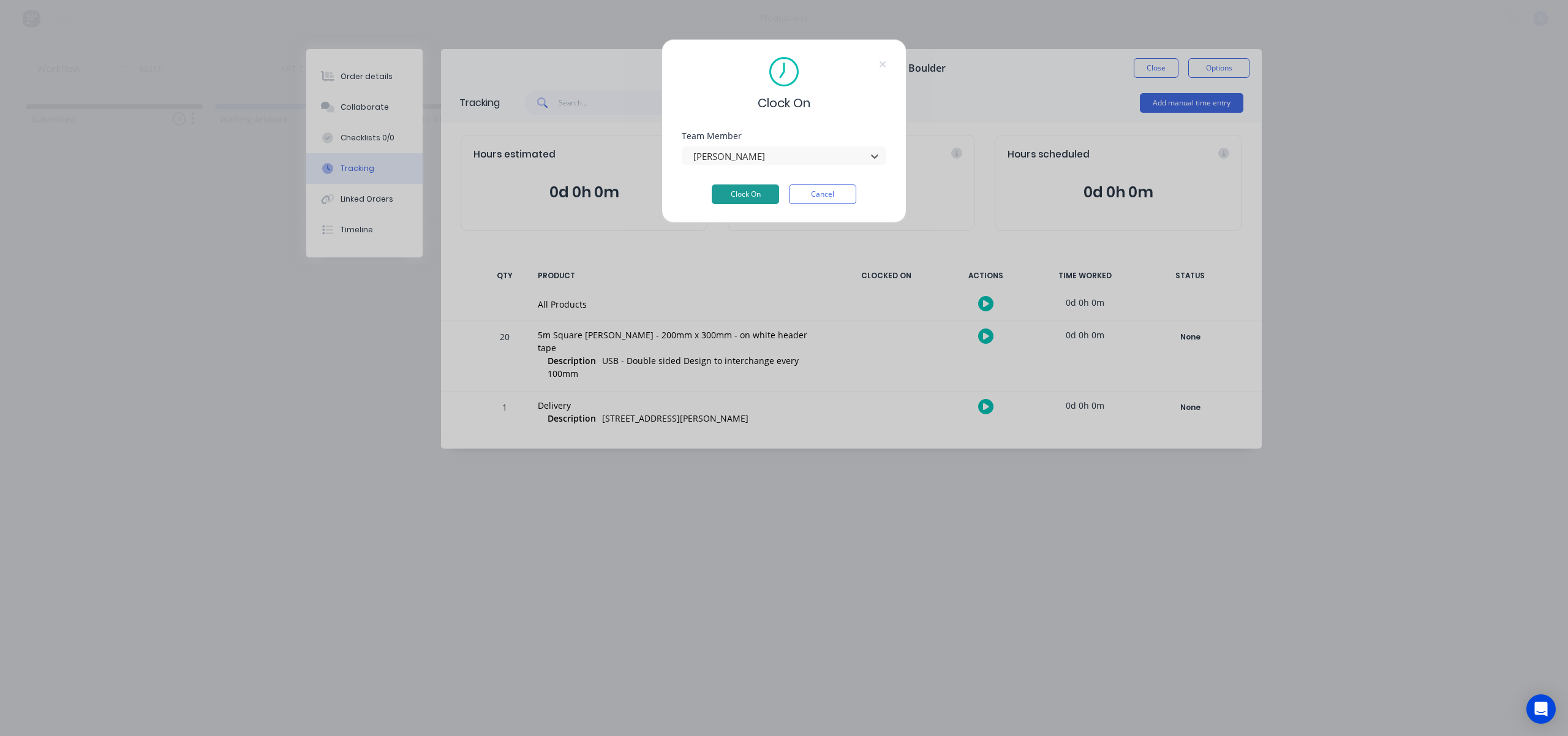
click at [728, 198] on button "Clock On" at bounding box center [745, 194] width 68 height 19
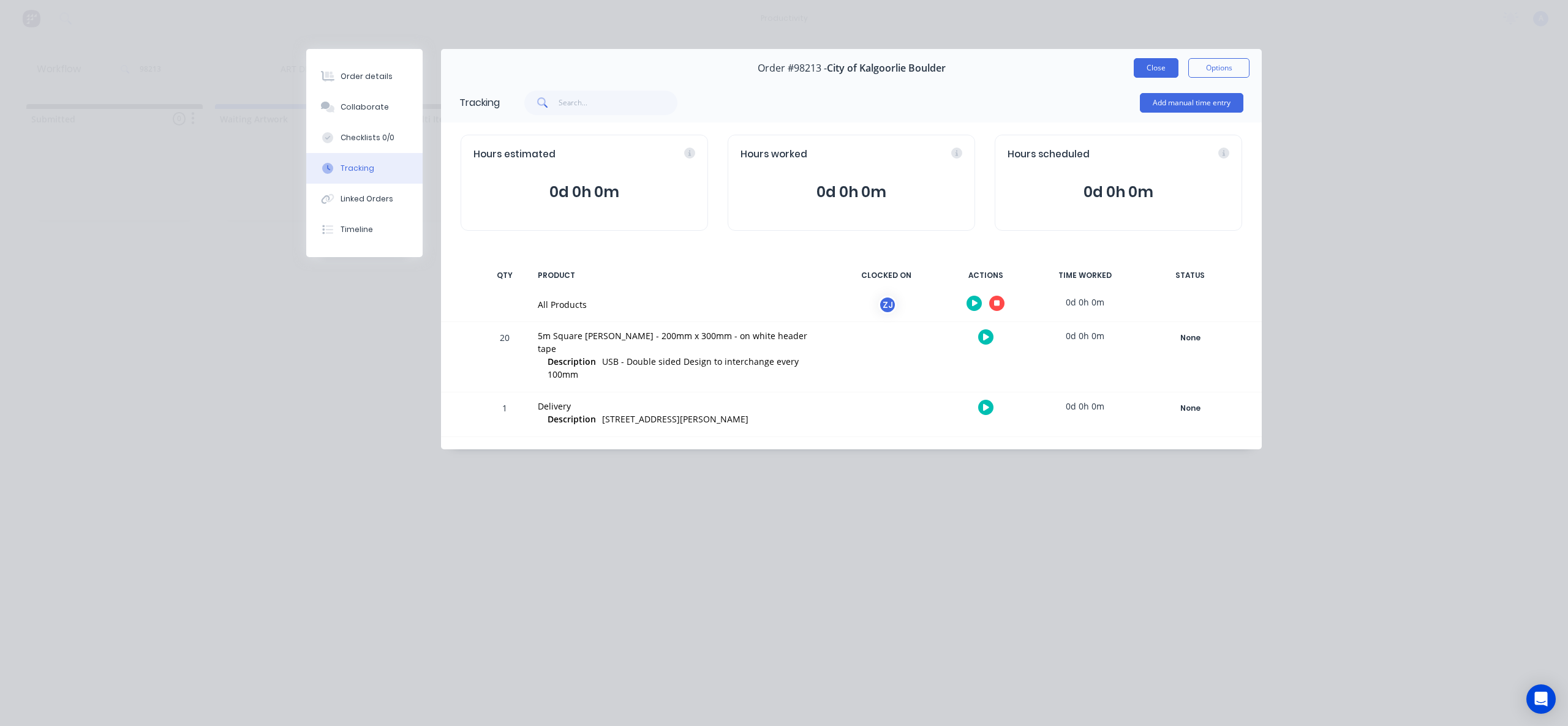
click at [1157, 69] on button "Close" at bounding box center [1156, 68] width 45 height 19
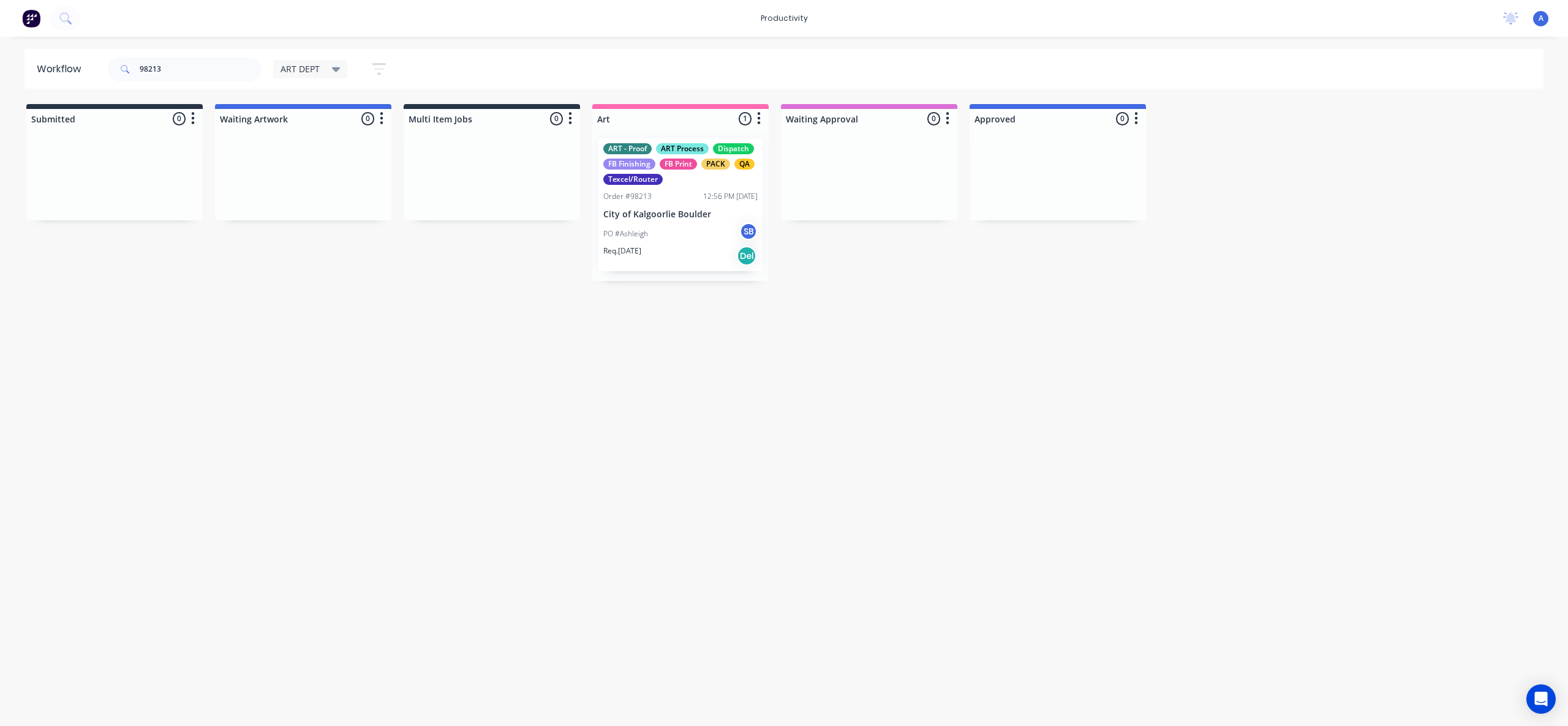
drag, startPoint x: 1023, startPoint y: 362, endPoint x: 953, endPoint y: 464, distance: 123.7
click at [1022, 362] on div "Workflow 98213 ART DEPT Save new view None edit ART DEPT (Default) edit Banner …" at bounding box center [784, 375] width 1568 height 652
